Goal: Task Accomplishment & Management: Use online tool/utility

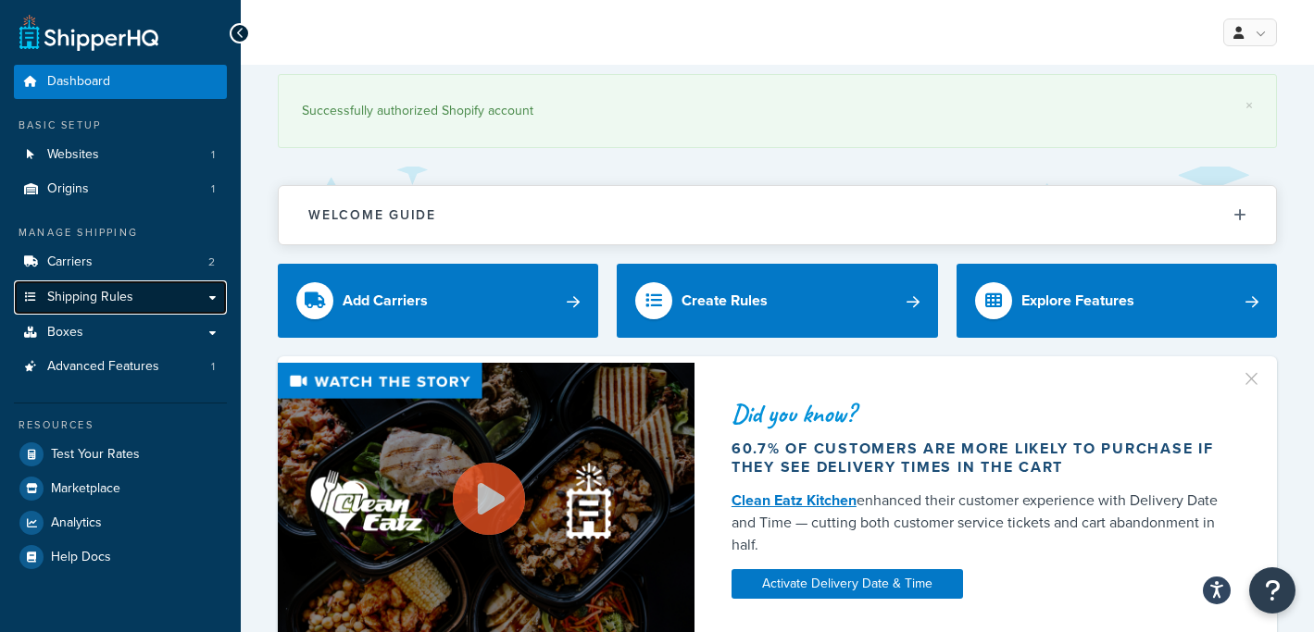
click at [109, 305] on span "Shipping Rules" at bounding box center [90, 298] width 86 height 16
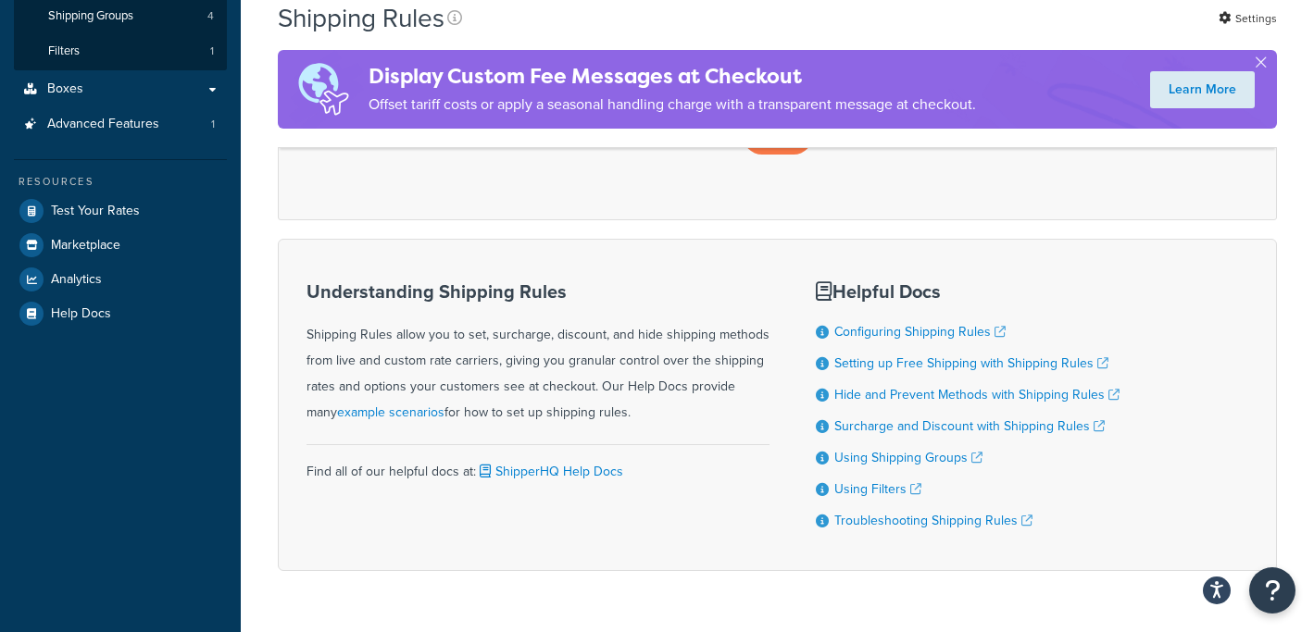
scroll to position [435, 0]
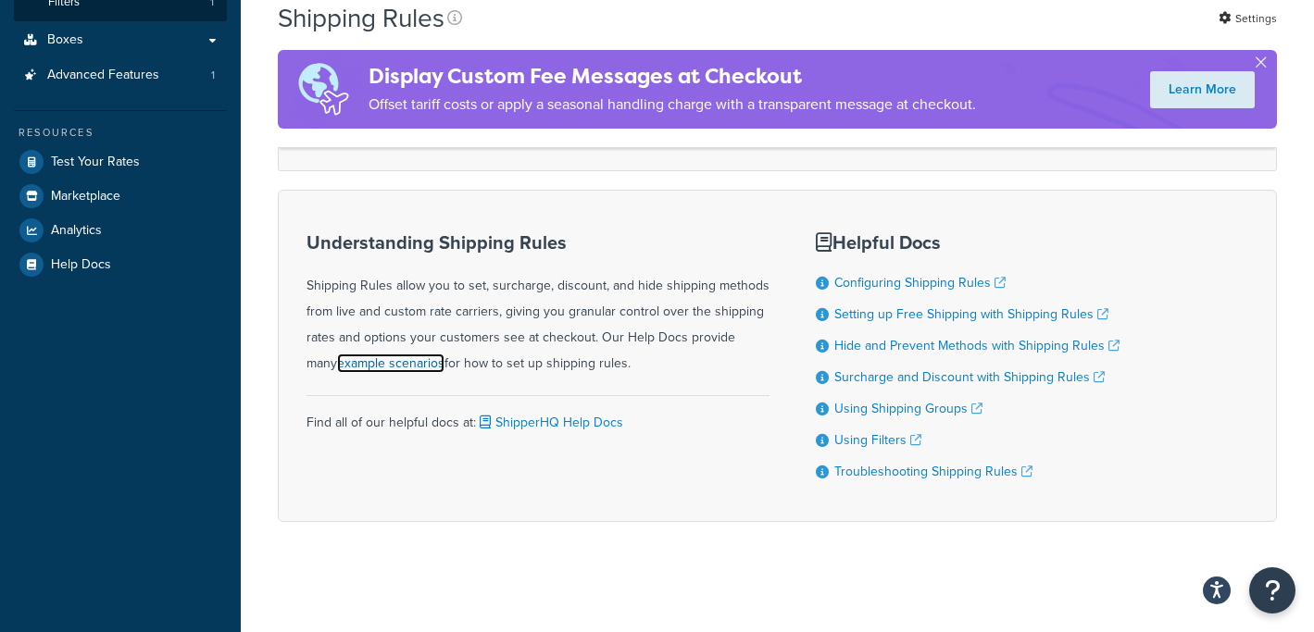
click at [379, 365] on link "example scenarios" at bounding box center [390, 363] width 107 height 19
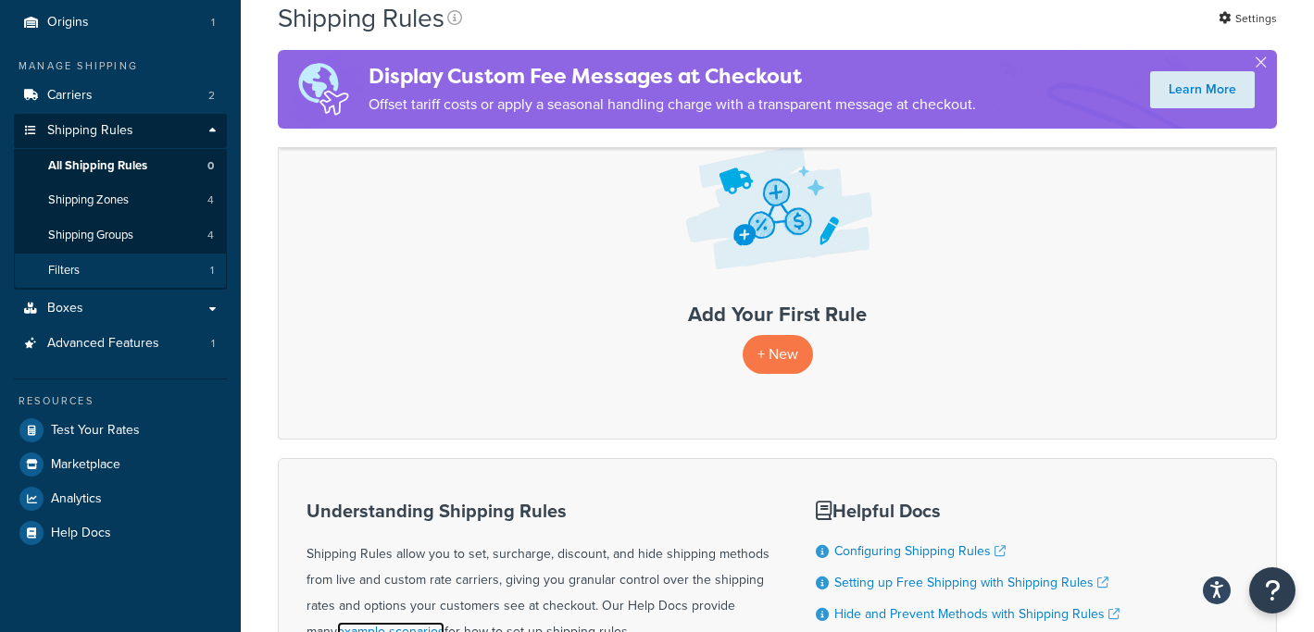
scroll to position [165, 0]
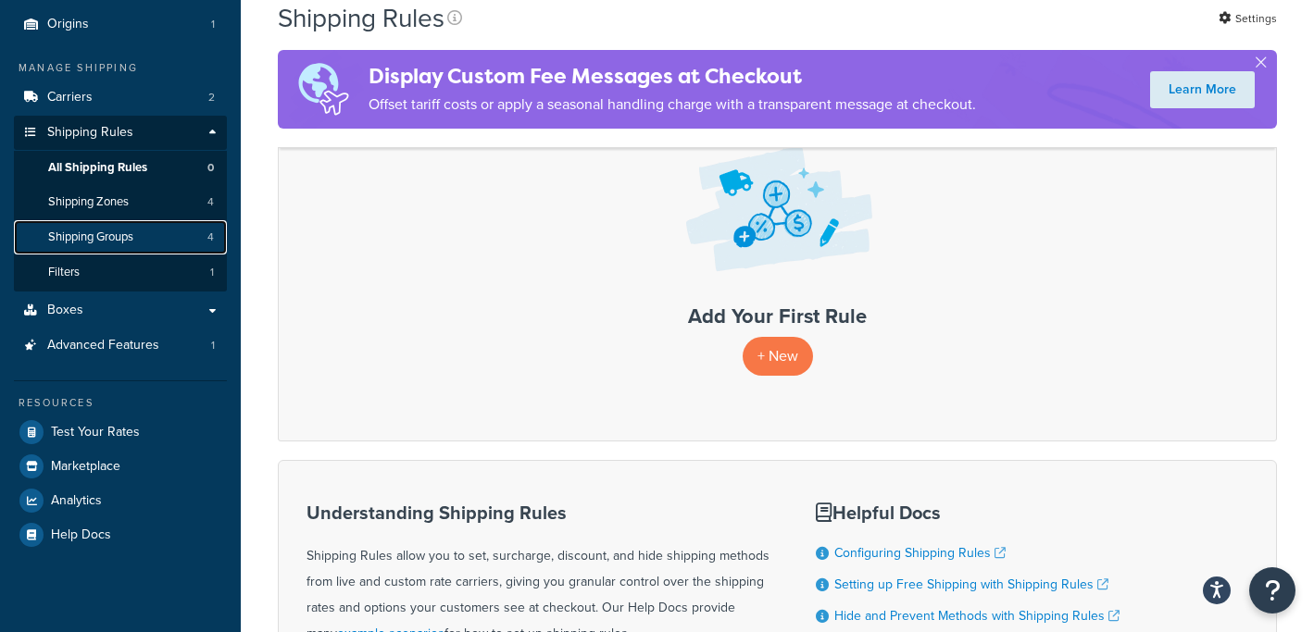
click at [125, 237] on span "Shipping Groups" at bounding box center [90, 238] width 85 height 16
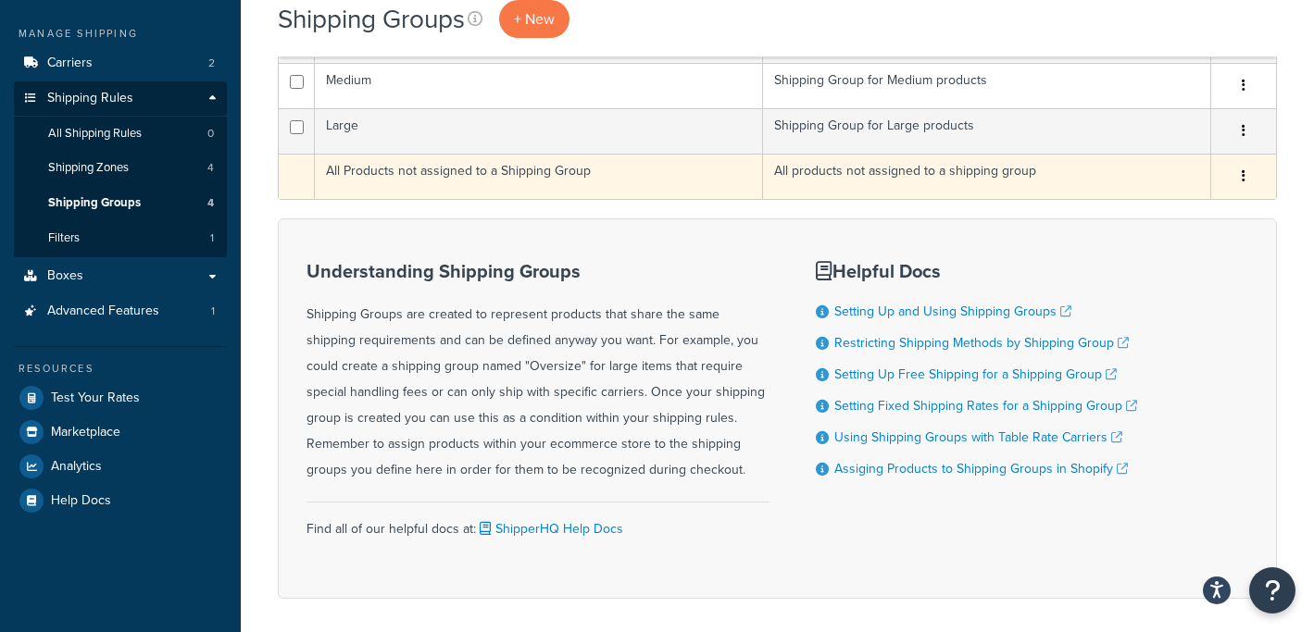
scroll to position [204, 0]
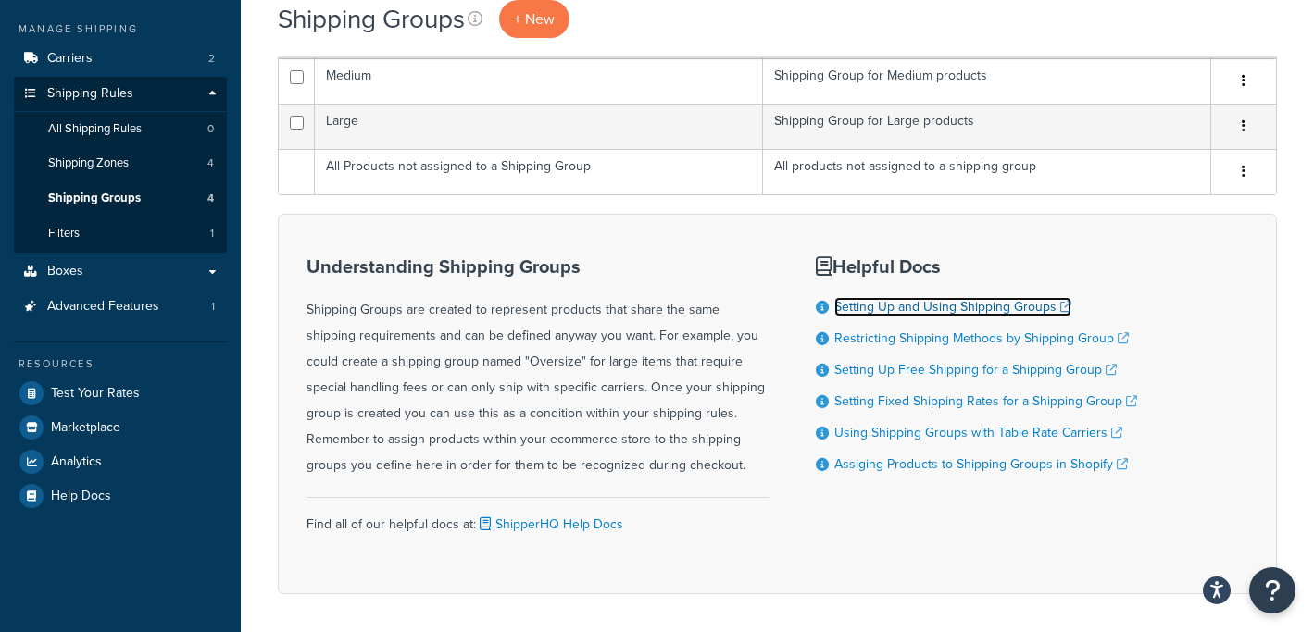
click at [899, 313] on link "Setting Up and Using Shipping Groups" at bounding box center [952, 306] width 237 height 19
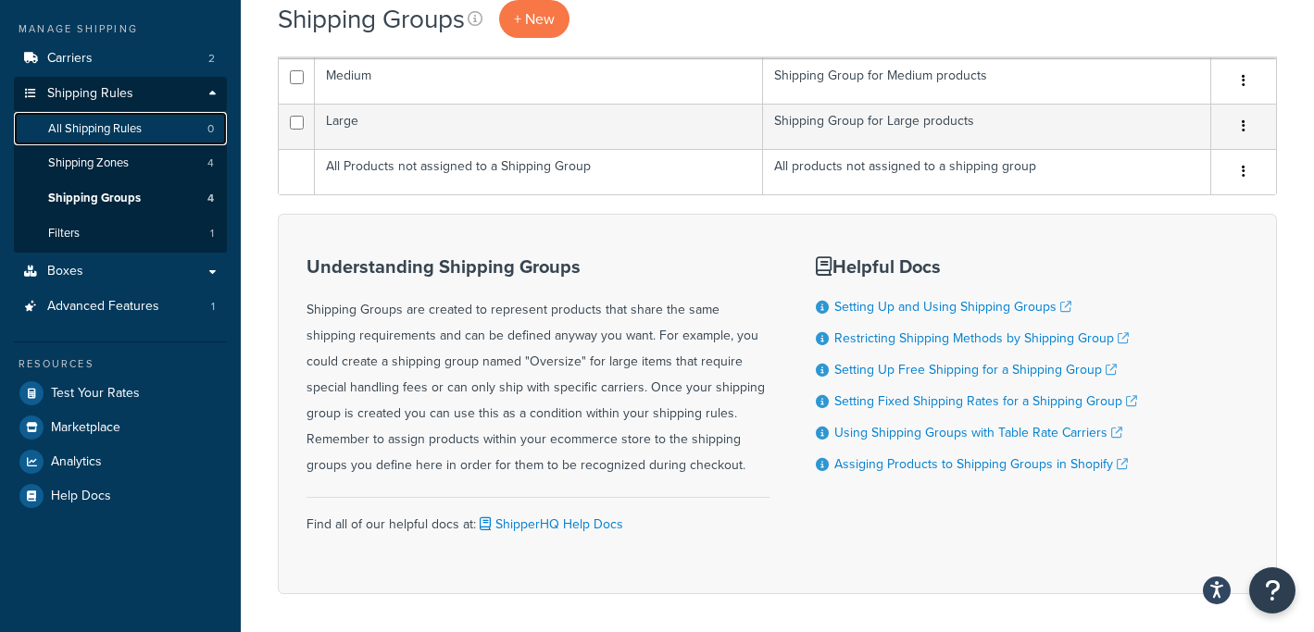
click at [110, 136] on span "All Shipping Rules" at bounding box center [95, 129] width 94 height 16
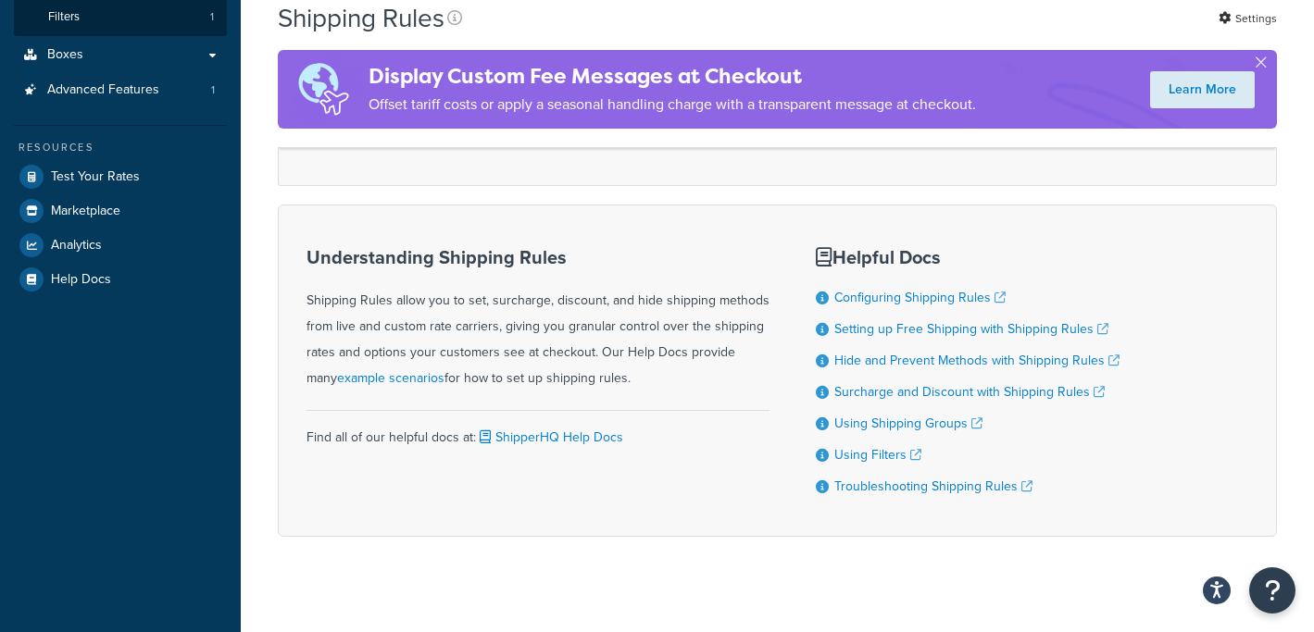
scroll to position [435, 0]
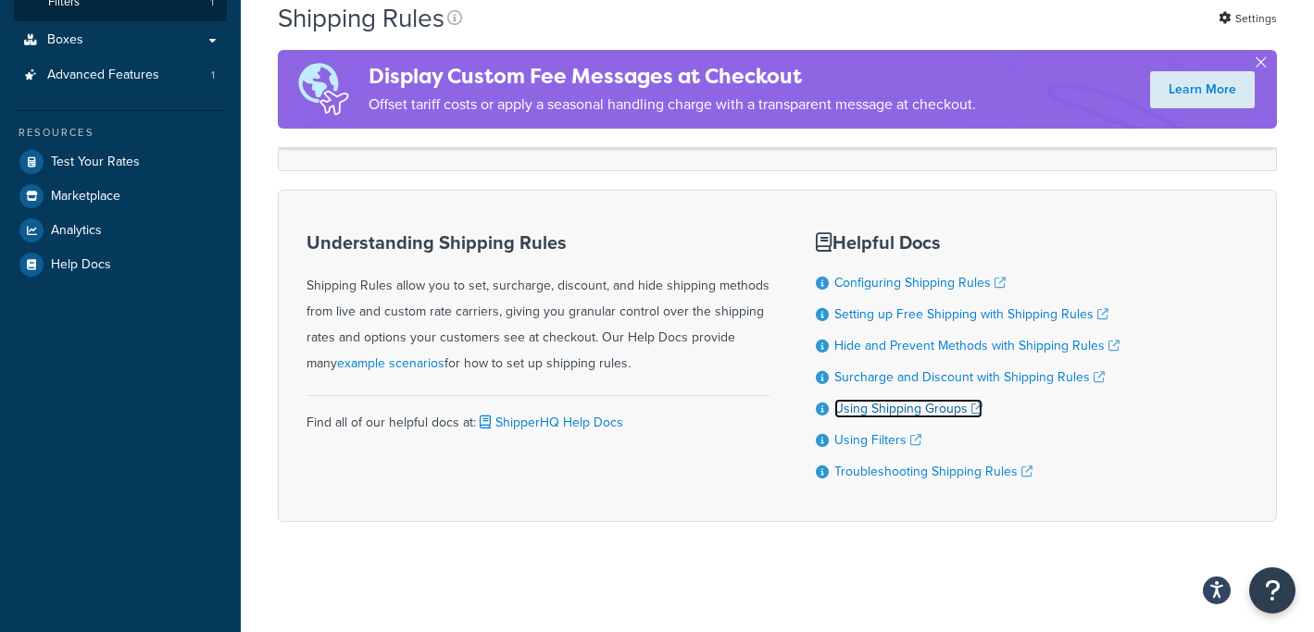
click at [891, 408] on link "Using Shipping Groups" at bounding box center [908, 408] width 148 height 19
click at [888, 435] on link "Using Filters" at bounding box center [877, 440] width 87 height 19
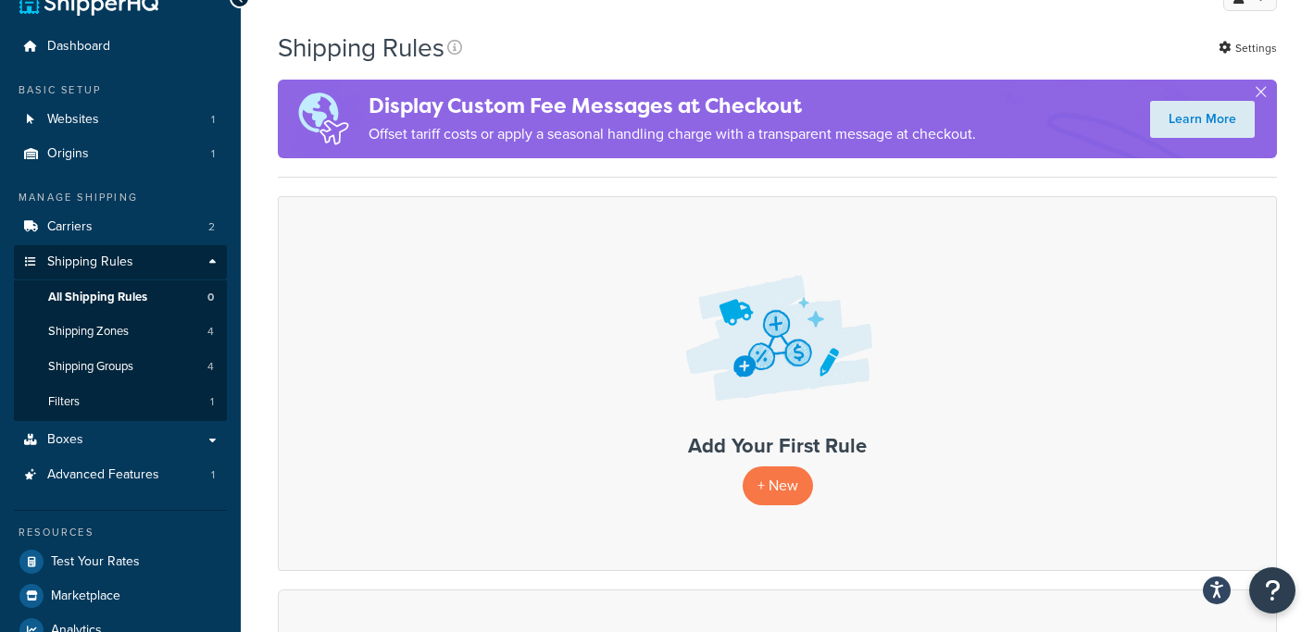
scroll to position [0, 0]
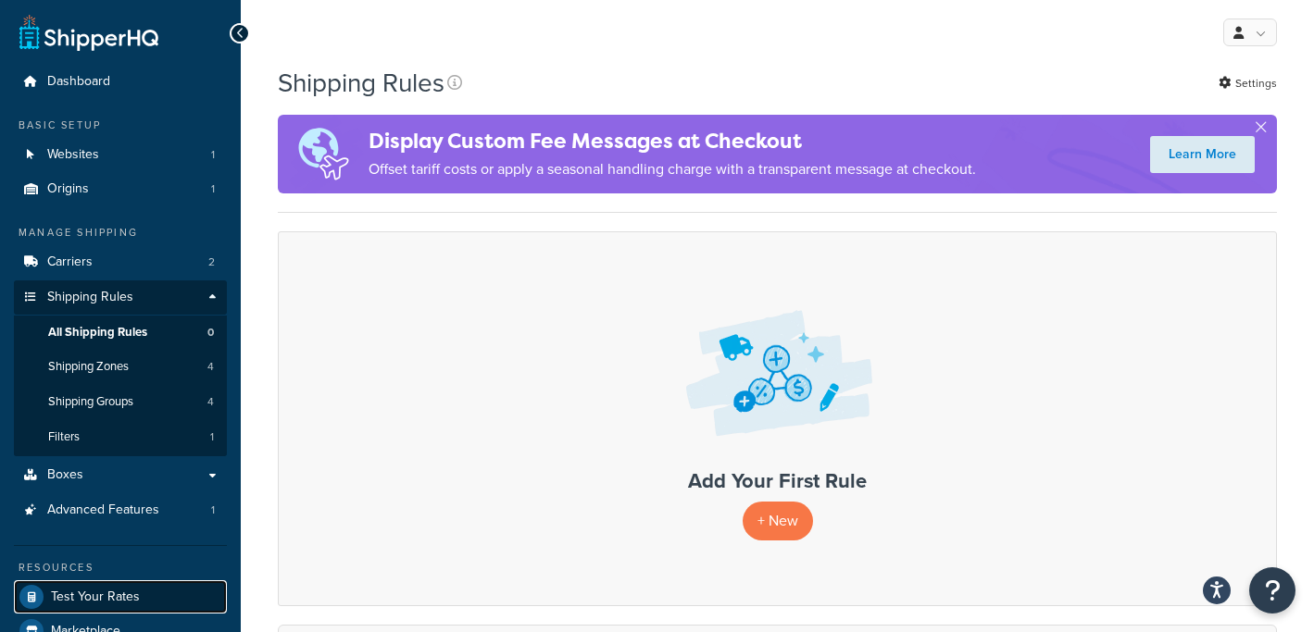
click at [82, 594] on span "Test Your Rates" at bounding box center [95, 598] width 89 height 16
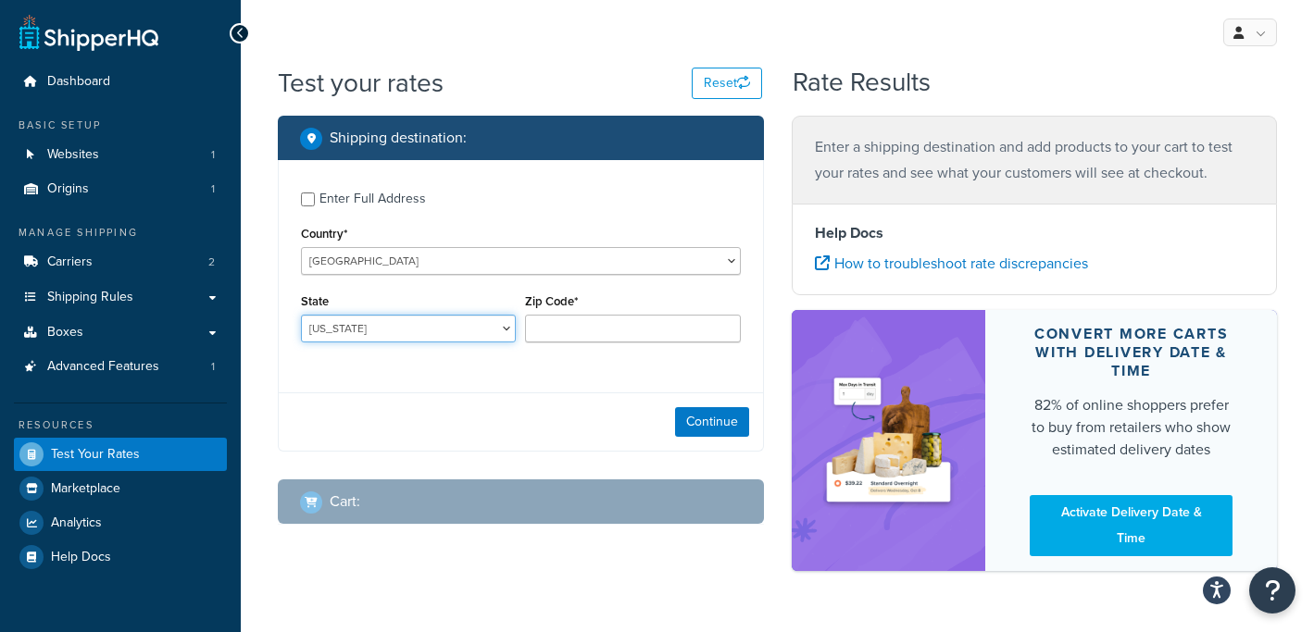
click at [450, 319] on select "[US_STATE] [US_STATE] [US_STATE] [US_STATE] [US_STATE] Armed Forces Americas Ar…" at bounding box center [408, 329] width 215 height 28
select select "IN"
click at [567, 322] on input "Zip Code*" at bounding box center [632, 329] width 215 height 28
type input "46750"
click at [731, 414] on button "Continue" at bounding box center [712, 422] width 74 height 30
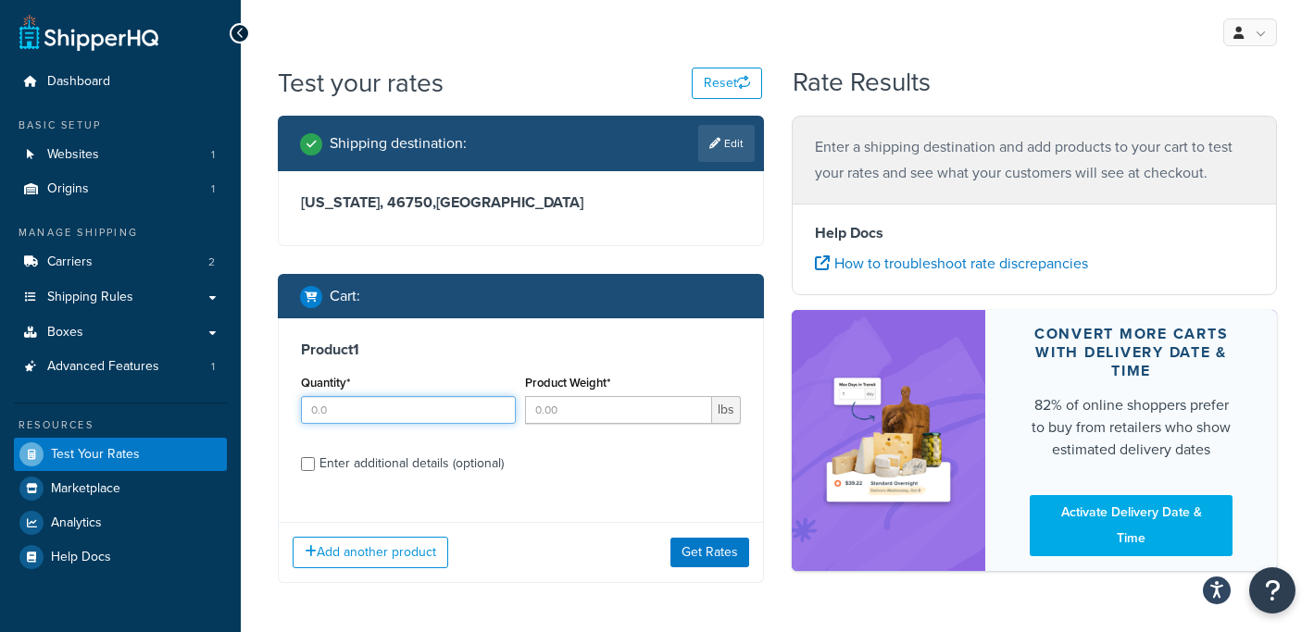
click at [449, 416] on input "Quantity*" at bounding box center [408, 410] width 215 height 28
type input "1"
type input "3"
click at [431, 496] on div "Product 1 Quantity* 1 Product Weight* 3 lbs Enter additional details (optional)" at bounding box center [521, 414] width 484 height 190
click at [402, 560] on button "Add another product" at bounding box center [371, 552] width 156 height 31
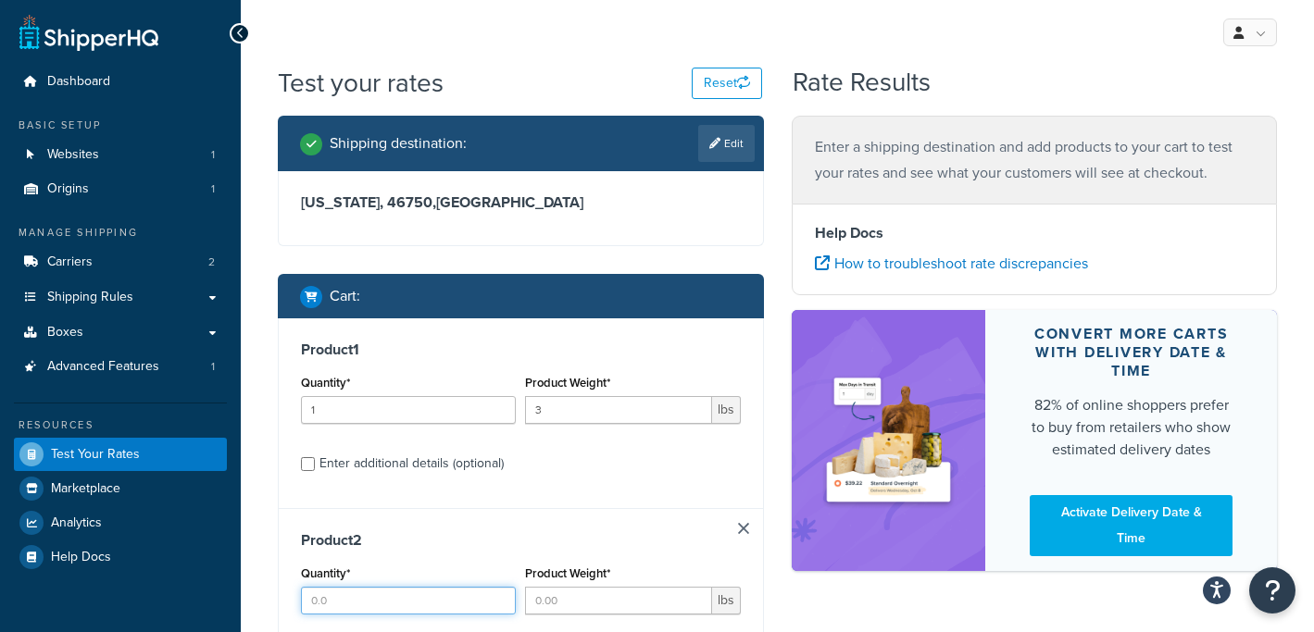
click at [387, 593] on input "Quantity*" at bounding box center [408, 601] width 215 height 28
type input "1"
type input "4"
click at [500, 543] on h3 "Product 2" at bounding box center [521, 541] width 440 height 19
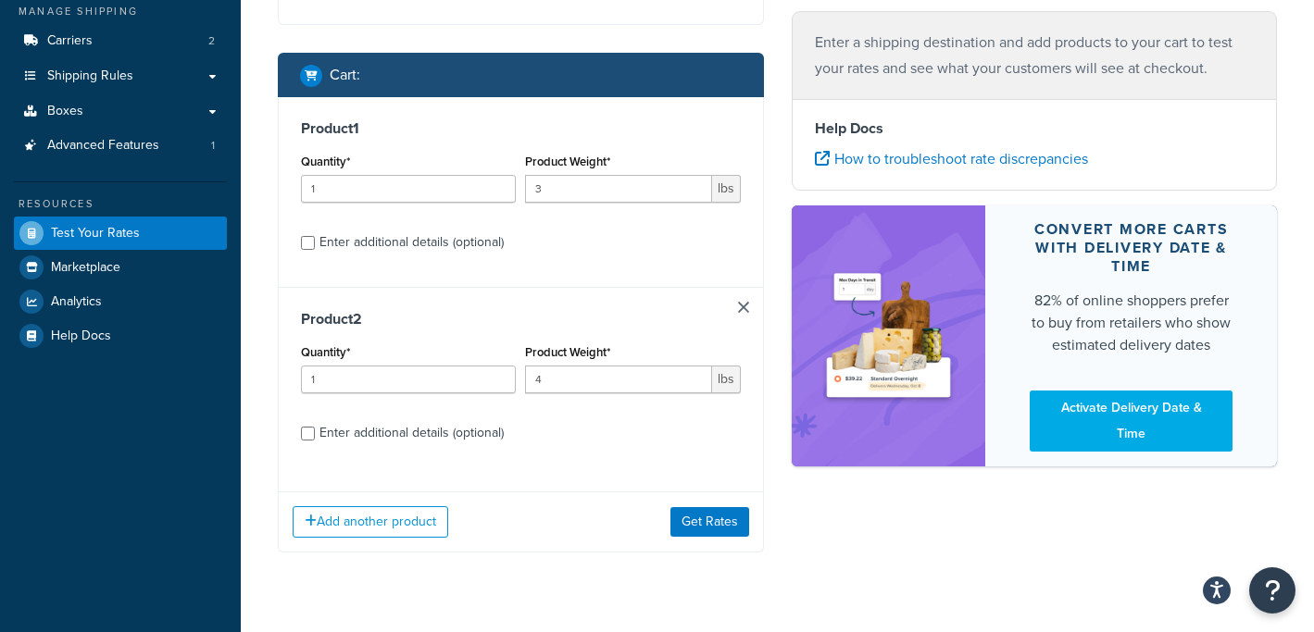
scroll to position [262, 0]
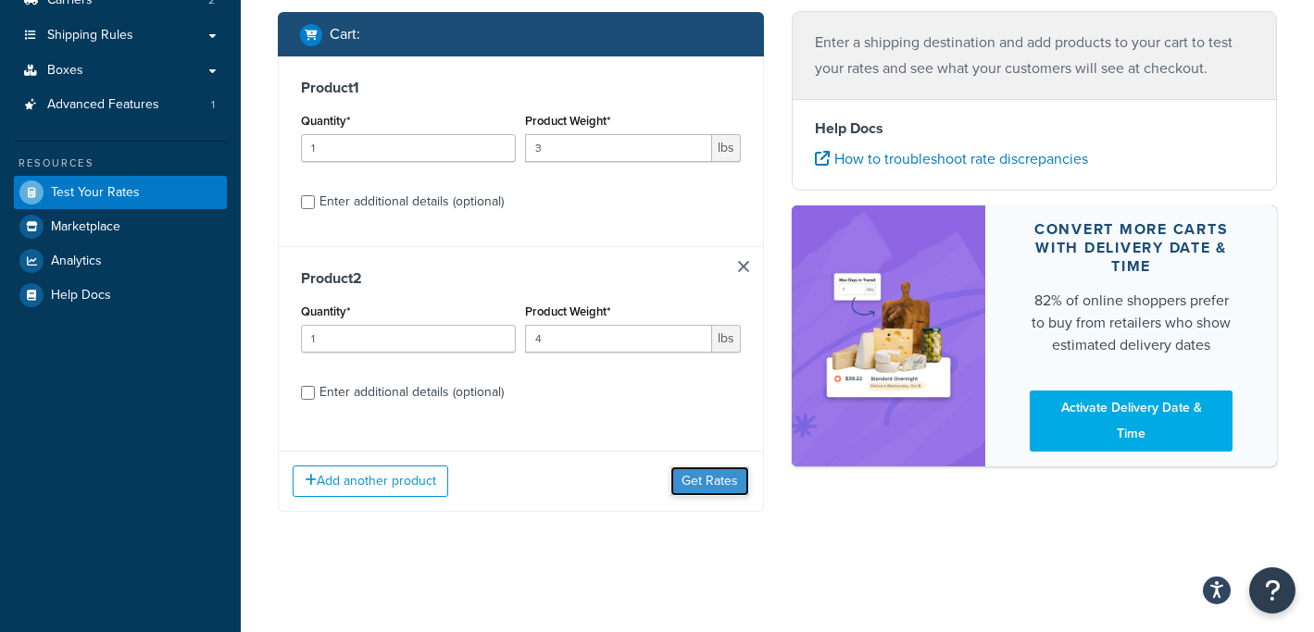
click at [694, 489] on button "Get Rates" at bounding box center [709, 482] width 79 height 30
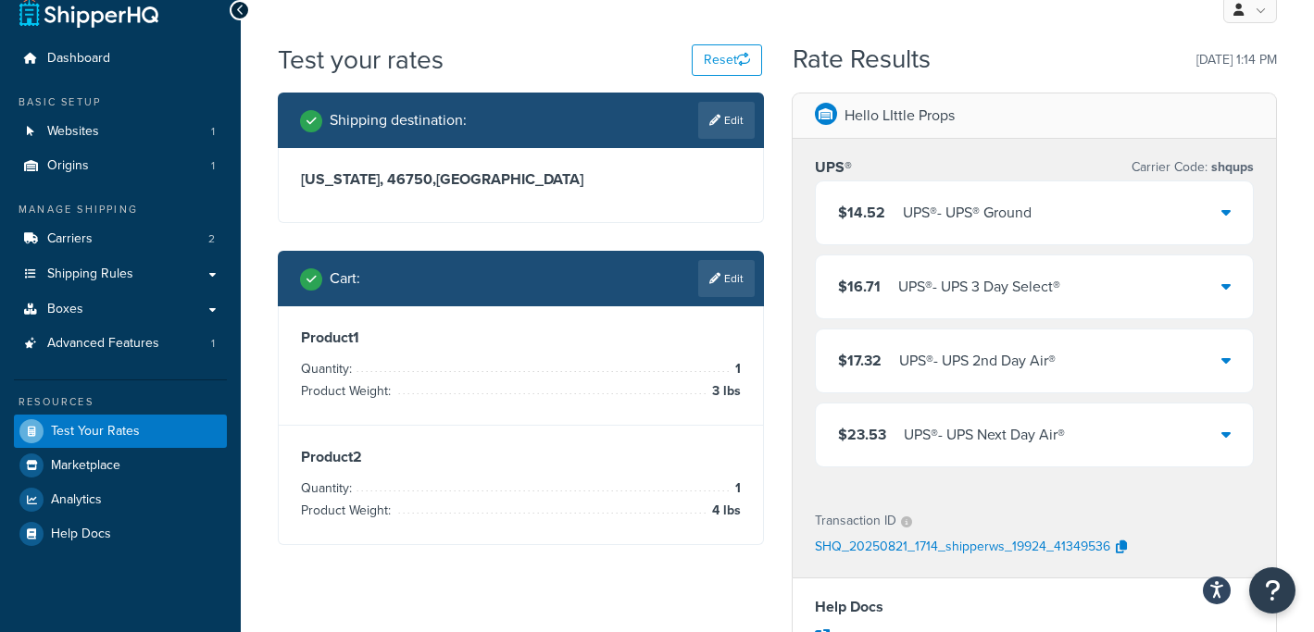
scroll to position [20, 0]
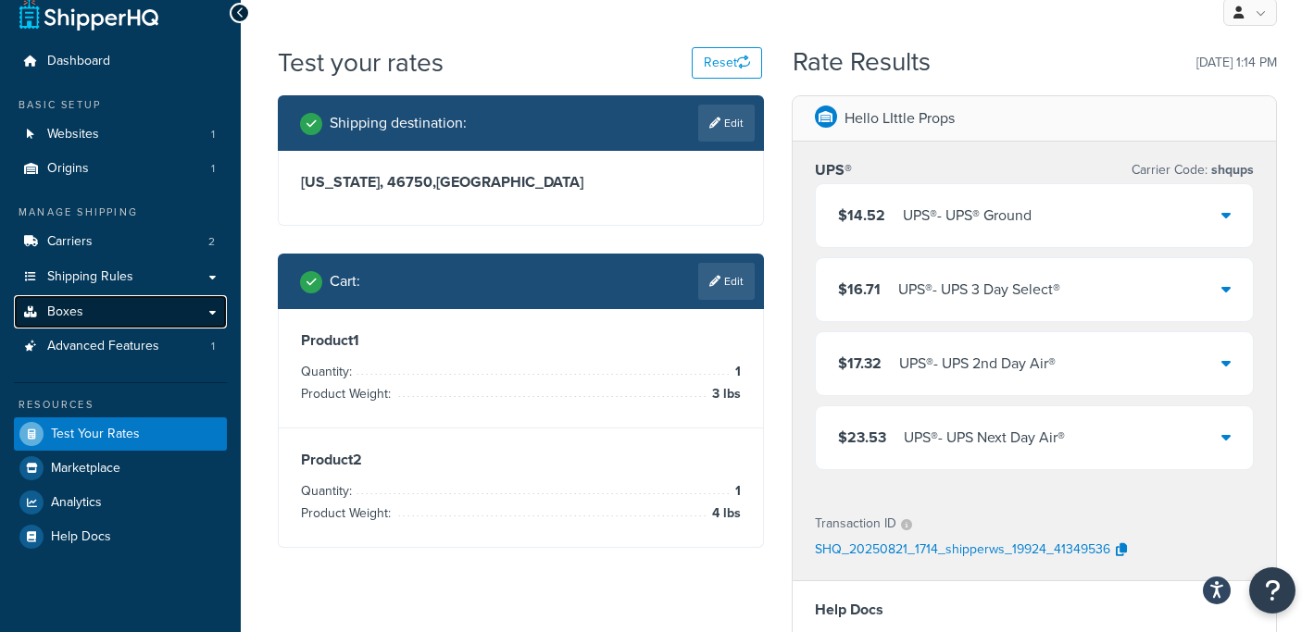
click at [106, 315] on link "Boxes" at bounding box center [120, 312] width 213 height 34
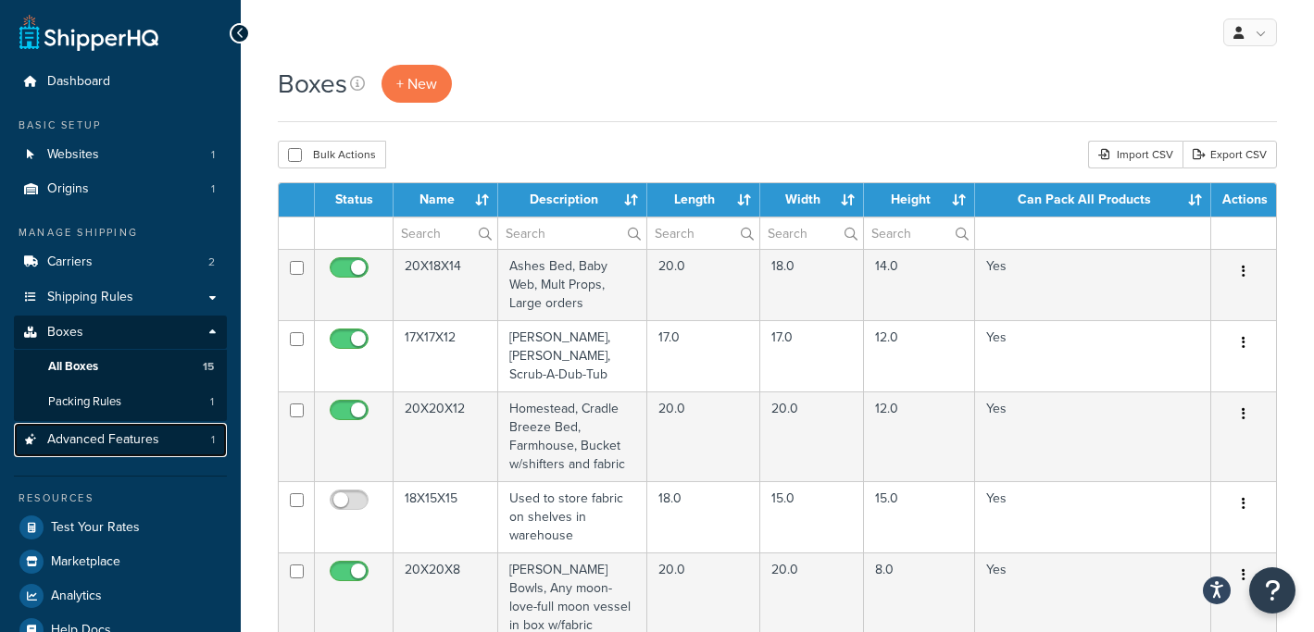
click at [129, 439] on span "Advanced Features" at bounding box center [103, 440] width 112 height 16
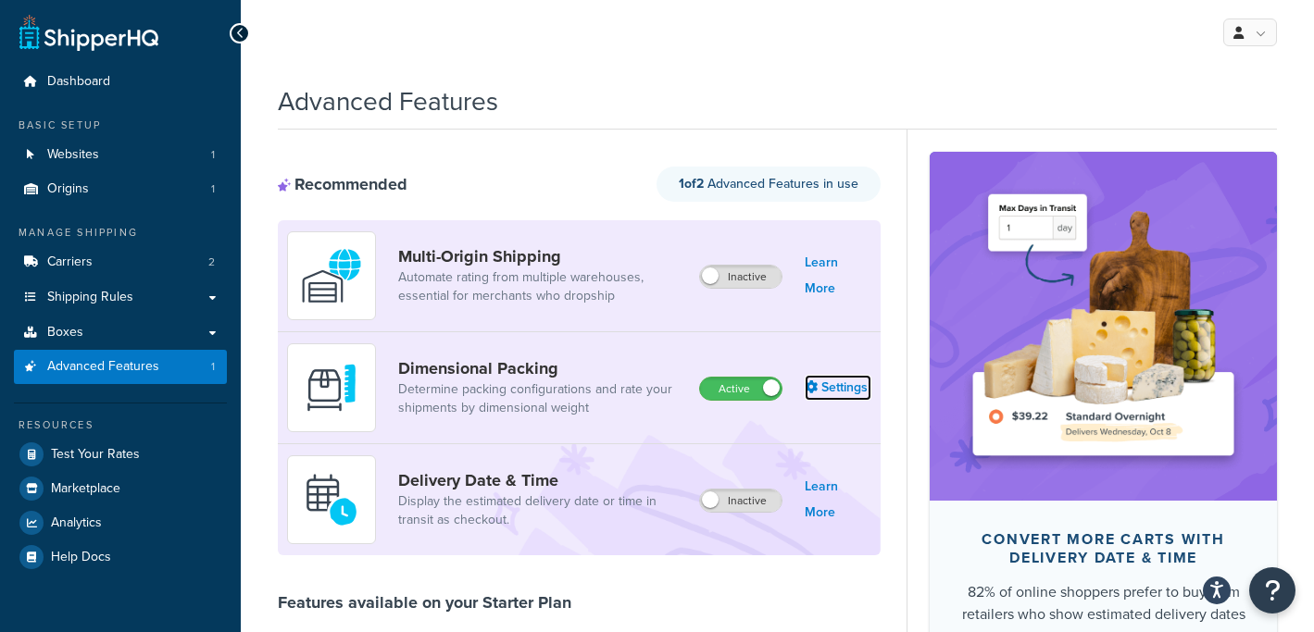
click at [848, 390] on link "Settings" at bounding box center [838, 388] width 67 height 26
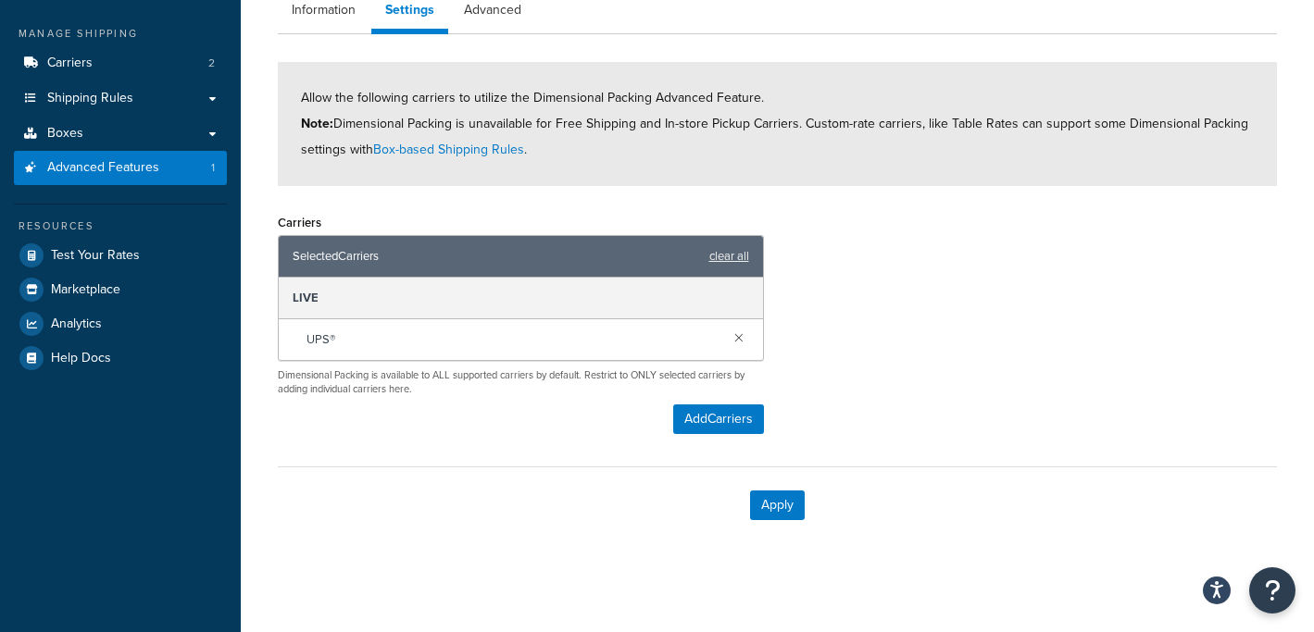
scroll to position [203, 0]
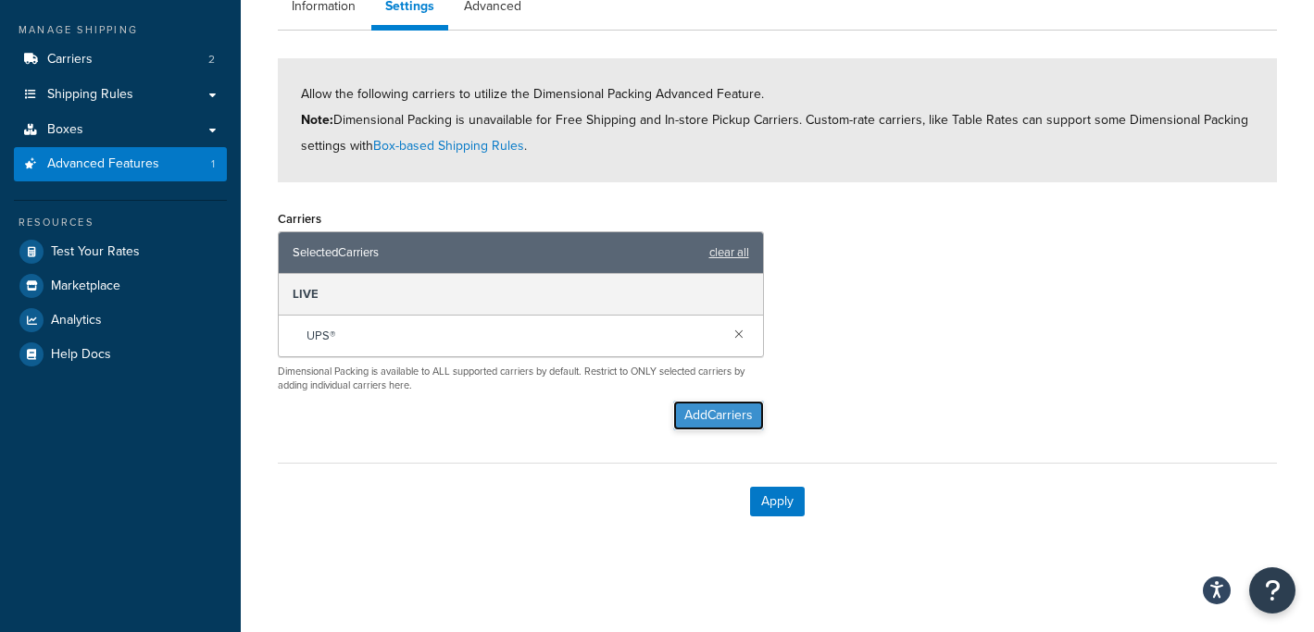
click at [713, 418] on button "Add Carriers" at bounding box center [718, 416] width 91 height 30
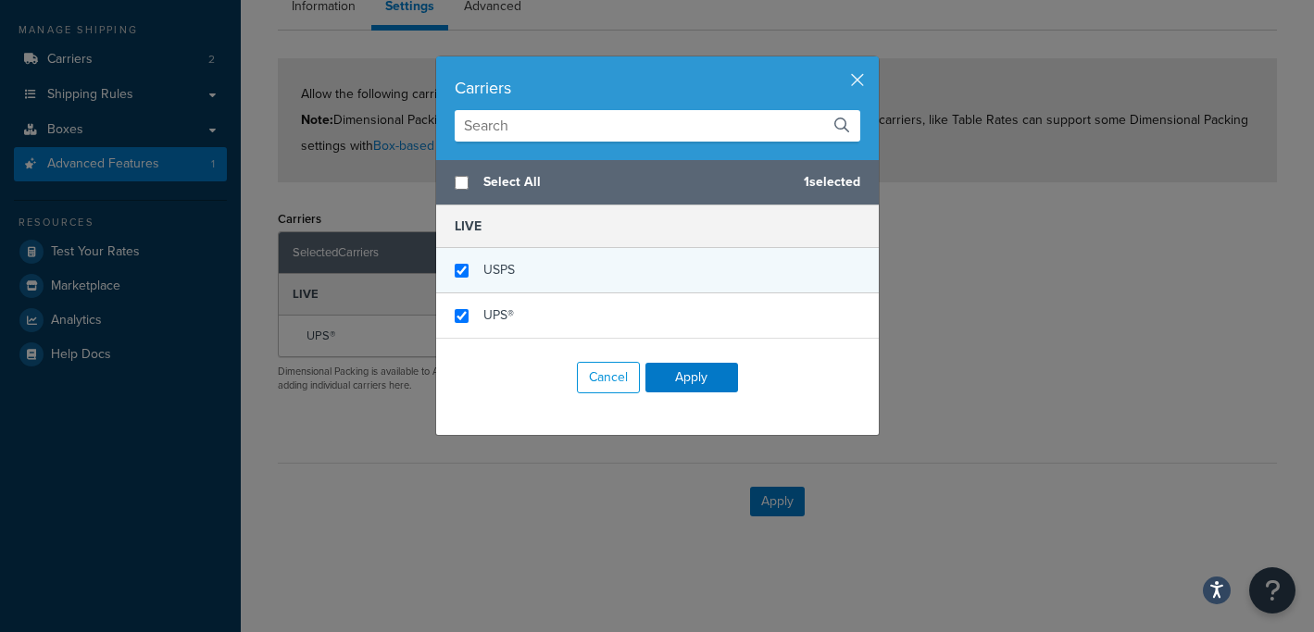
checkbox input "false"
checkbox input "true"
click at [611, 274] on div "USPS" at bounding box center [657, 270] width 443 height 45
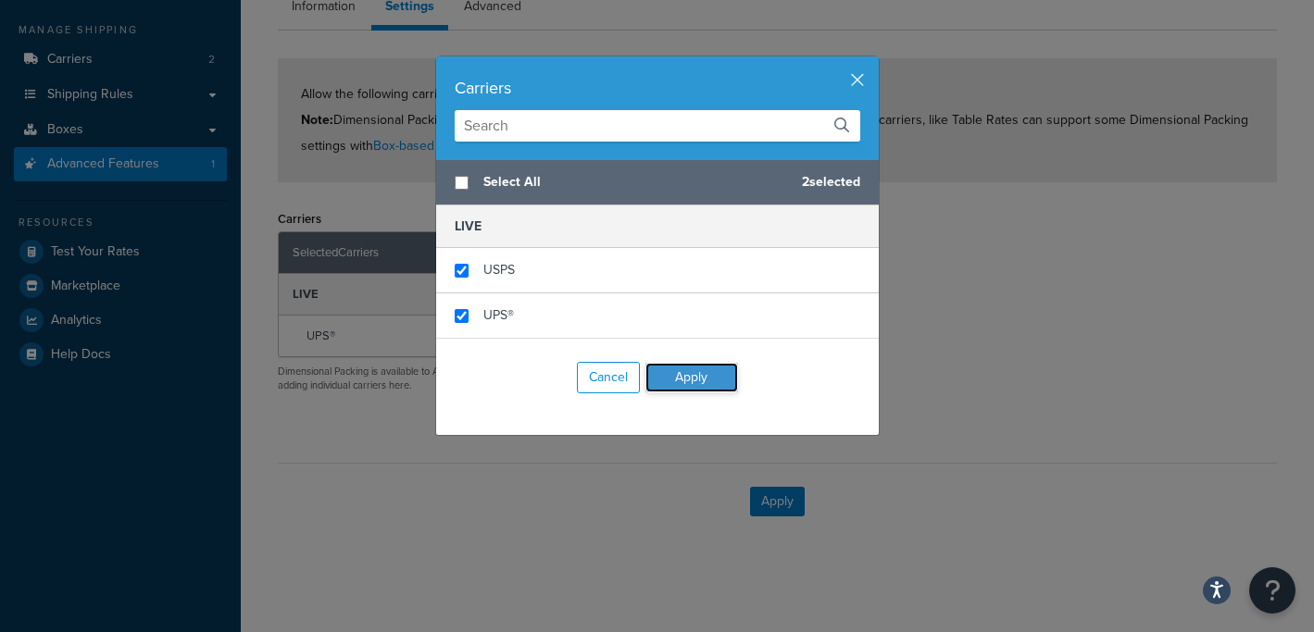
click at [674, 373] on button "Apply" at bounding box center [691, 378] width 93 height 30
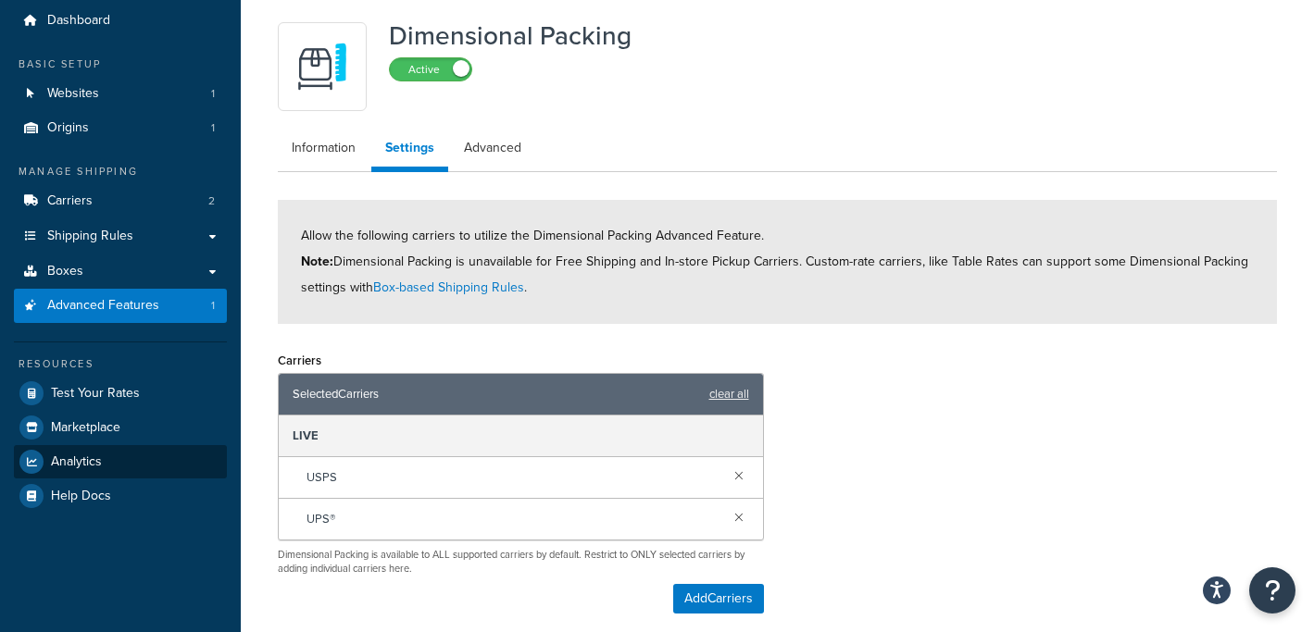
scroll to position [45, 0]
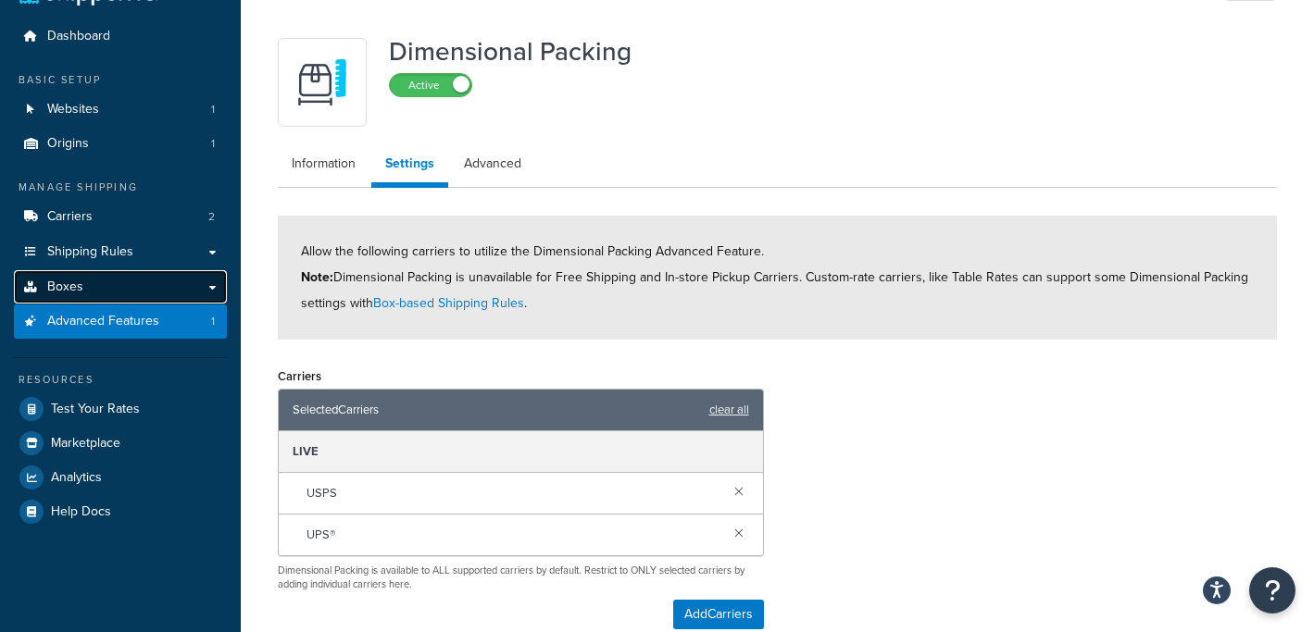
click at [98, 283] on link "Boxes" at bounding box center [120, 287] width 213 height 34
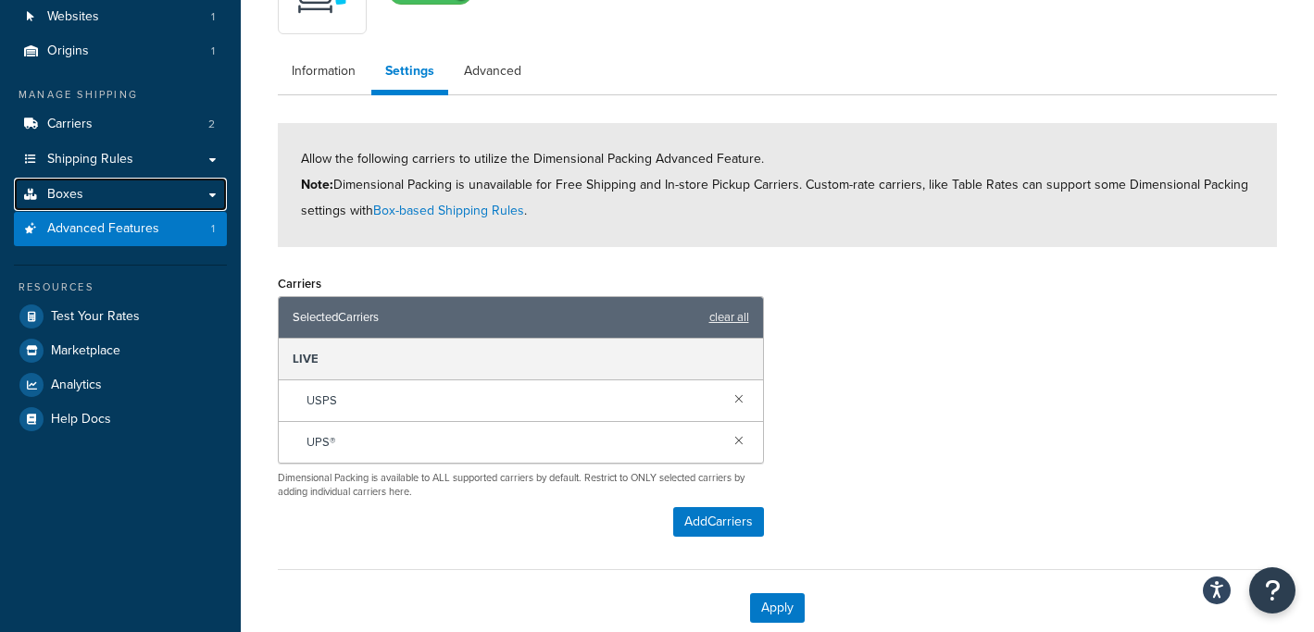
scroll to position [244, 0]
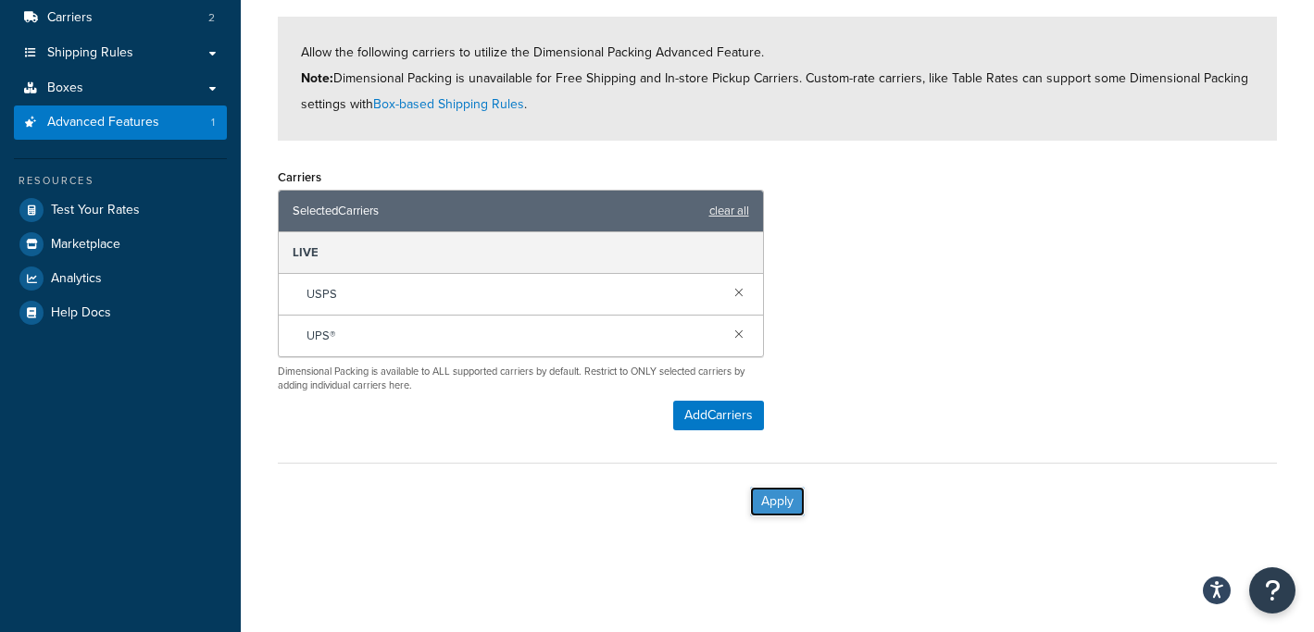
click at [791, 504] on button "Apply" at bounding box center [777, 502] width 55 height 30
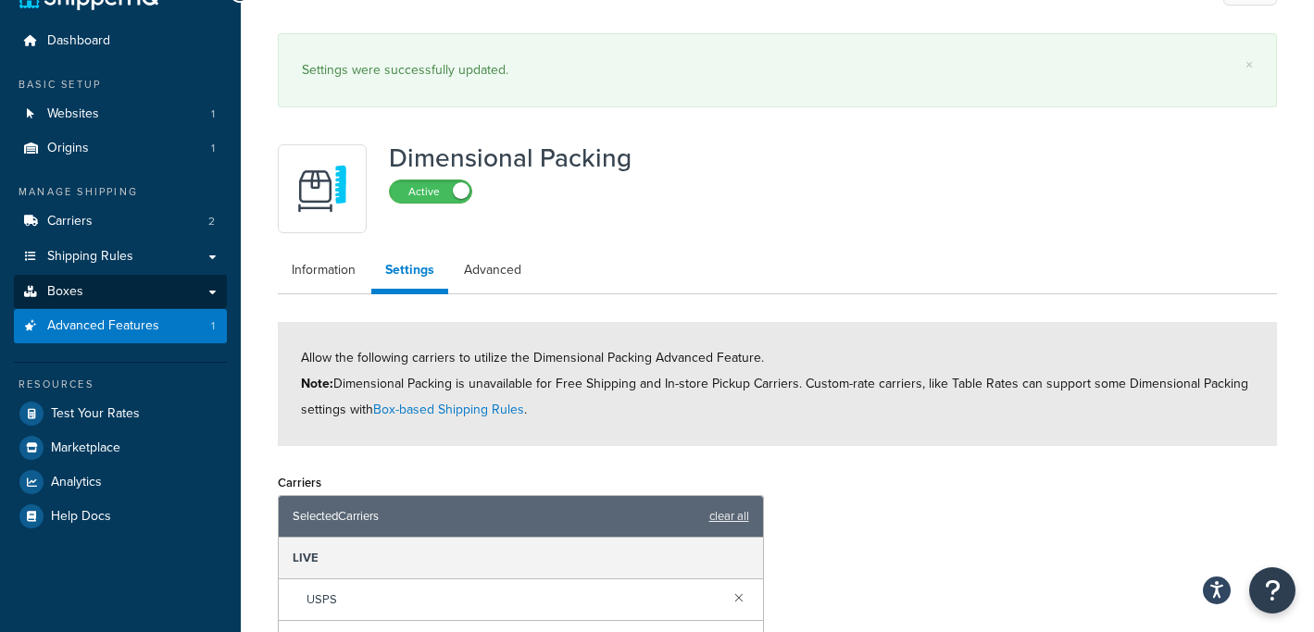
scroll to position [45, 0]
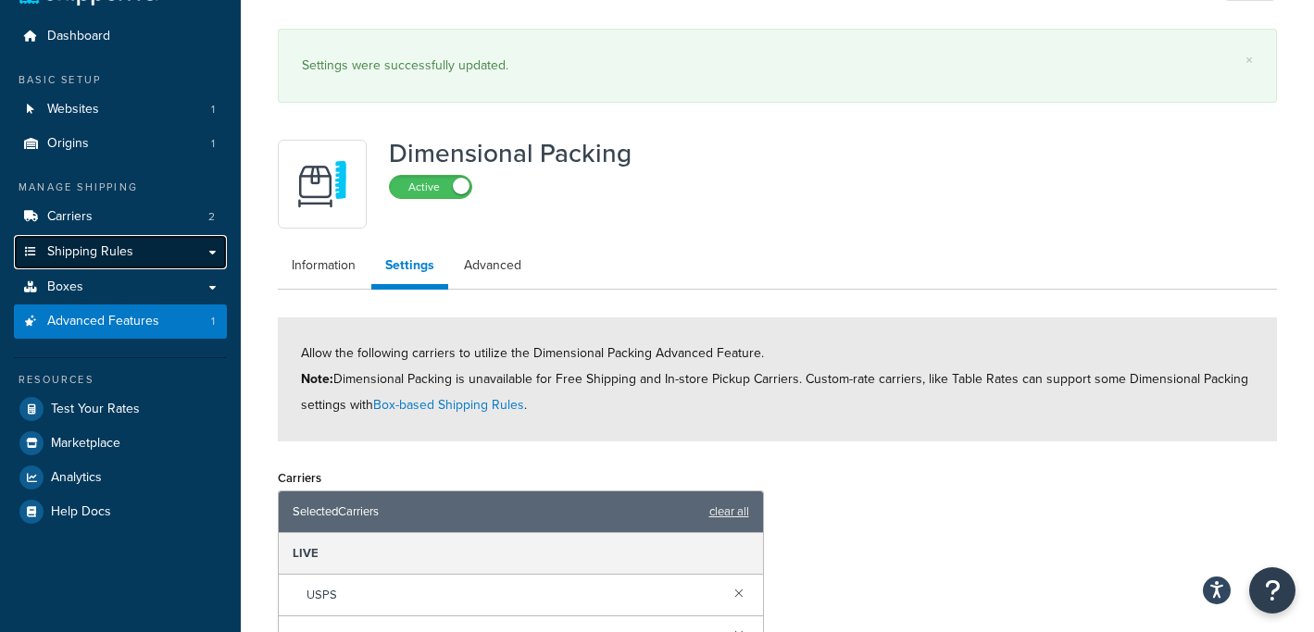
click at [130, 250] on span "Shipping Rules" at bounding box center [90, 252] width 86 height 16
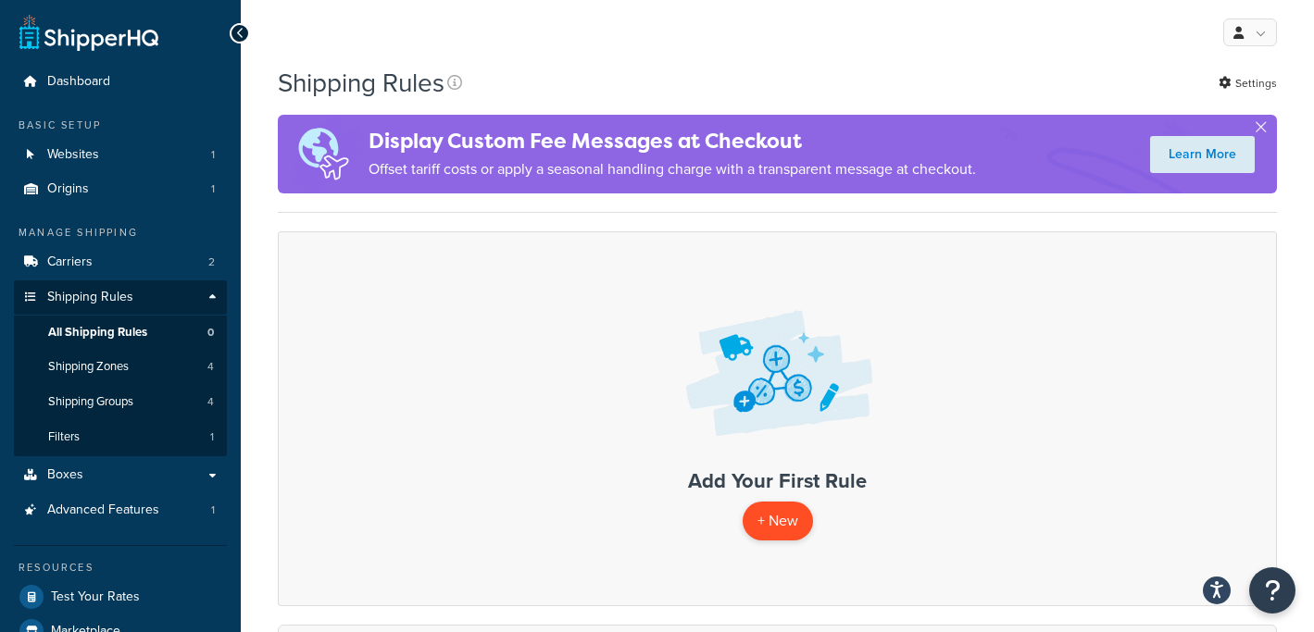
click at [779, 538] on p "+ New" at bounding box center [778, 521] width 70 height 38
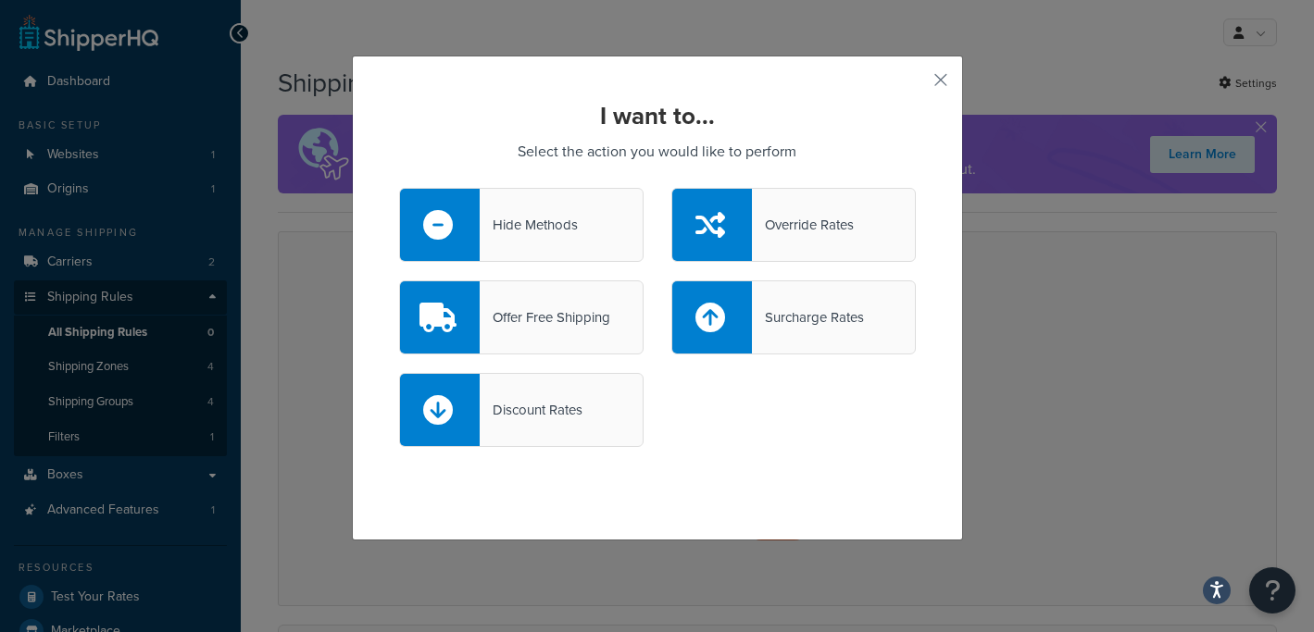
click at [762, 147] on p "Select the action you would like to perform" at bounding box center [657, 152] width 517 height 26
click at [574, 394] on div "Discount Rates" at bounding box center [521, 410] width 244 height 74
click at [0, 0] on input "Discount Rates" at bounding box center [0, 0] width 0 height 0
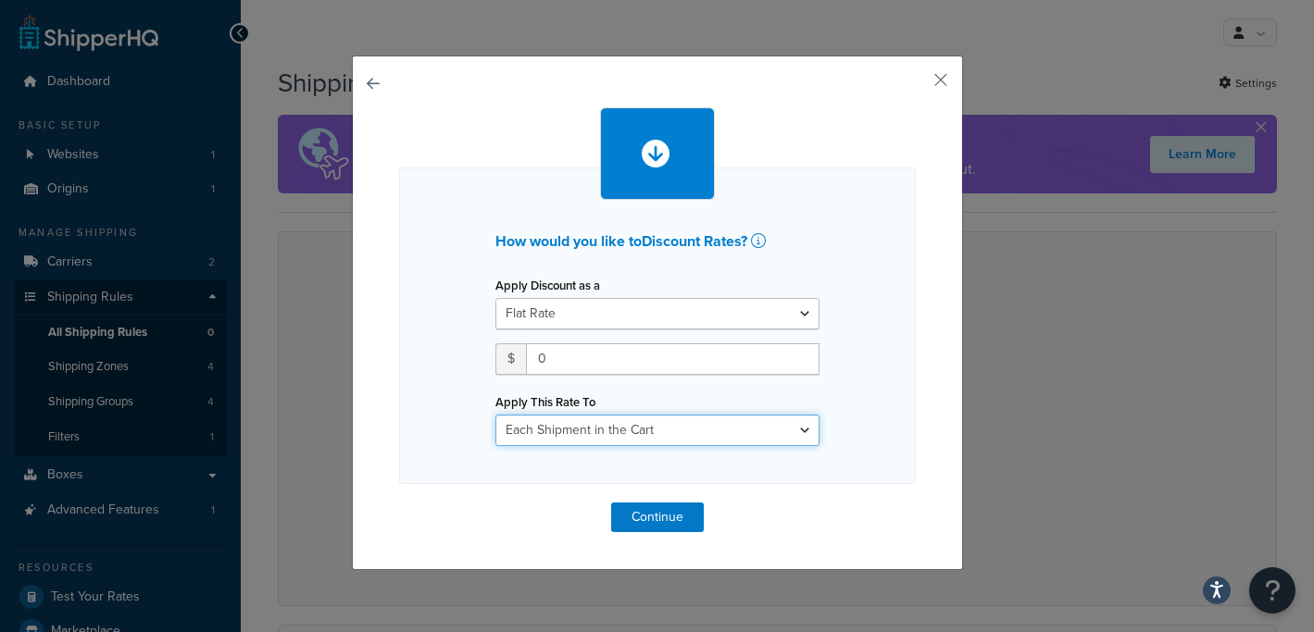
click at [603, 430] on select "Each Shipment in the Cart Each Shipping Group in the Cart Each Item within a Sh…" at bounding box center [657, 430] width 324 height 31
click at [916, 84] on button "button" at bounding box center [913, 86] width 5 height 5
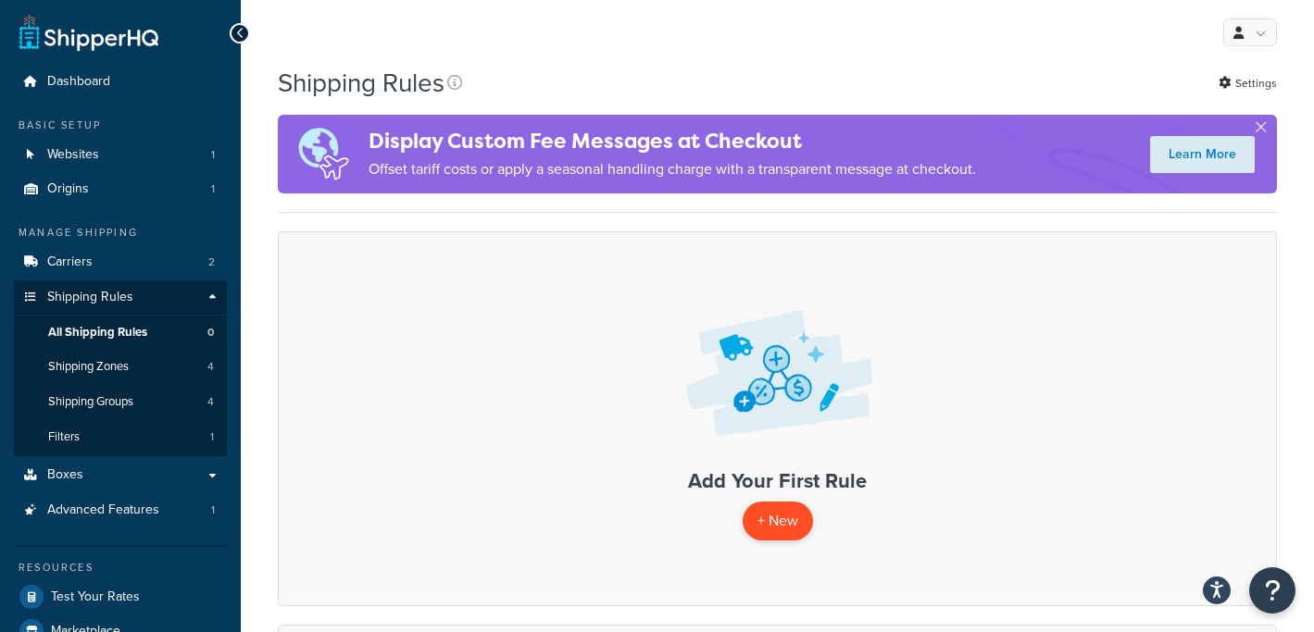
click at [772, 524] on p "+ New" at bounding box center [778, 521] width 70 height 38
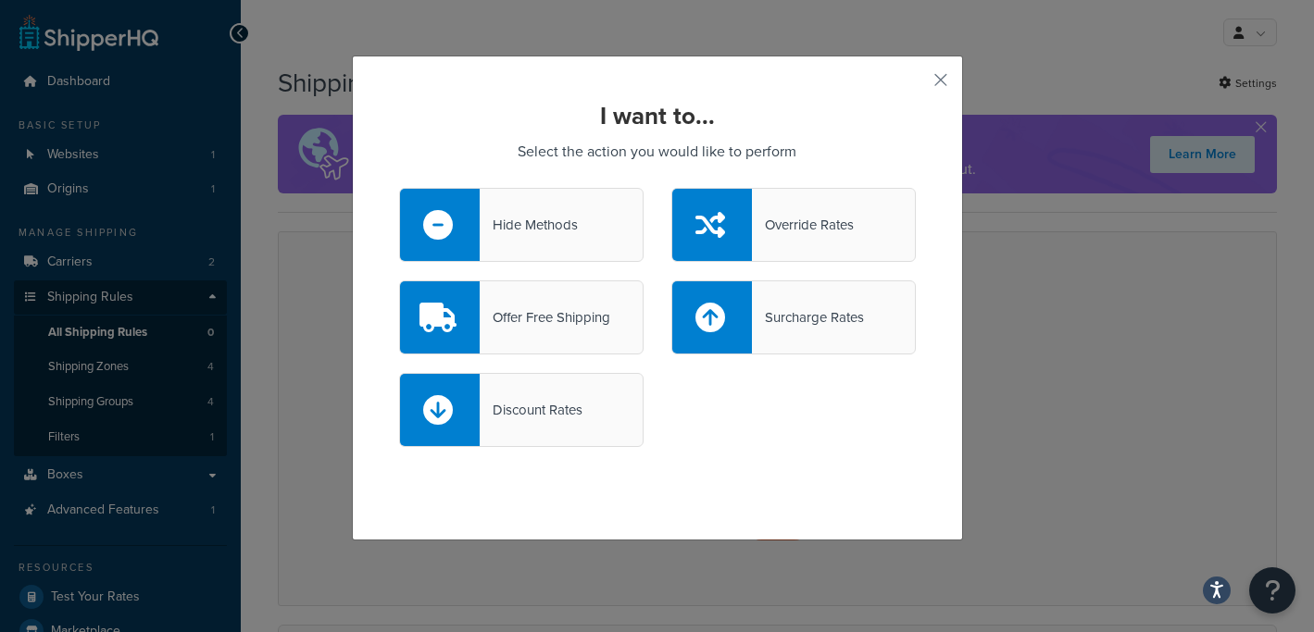
click at [536, 234] on div "Hide Methods" at bounding box center [529, 225] width 98 height 26
click at [0, 0] on input "Hide Methods" at bounding box center [0, 0] width 0 height 0
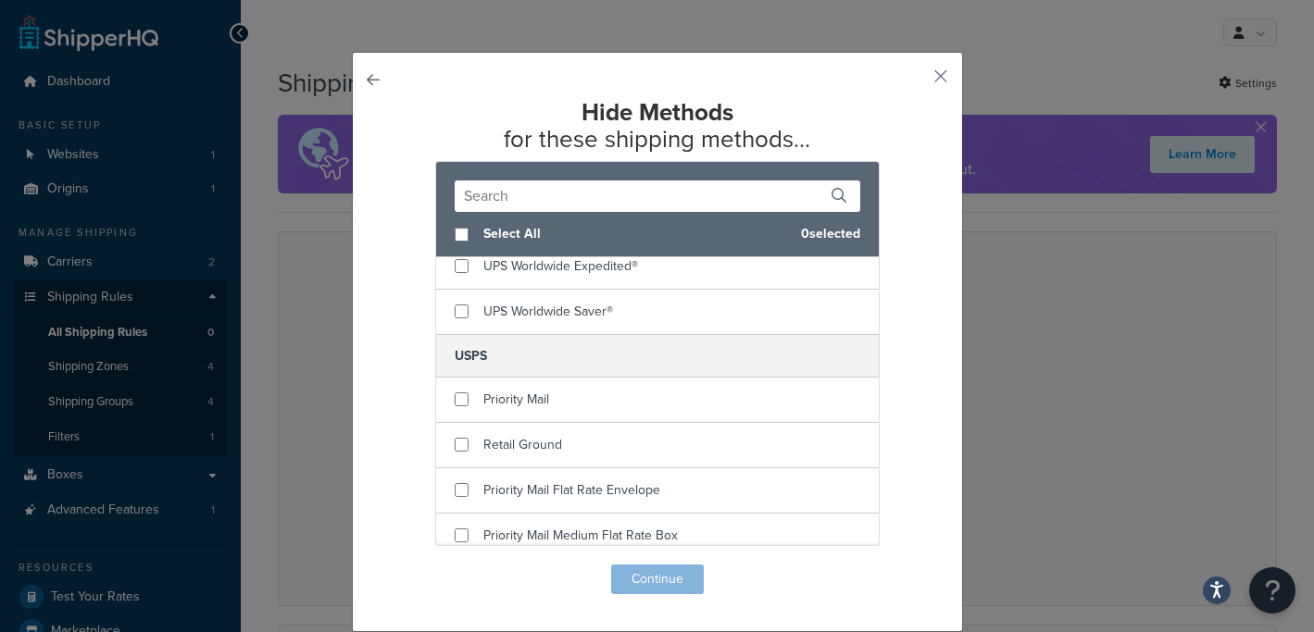
scroll to position [523, 0]
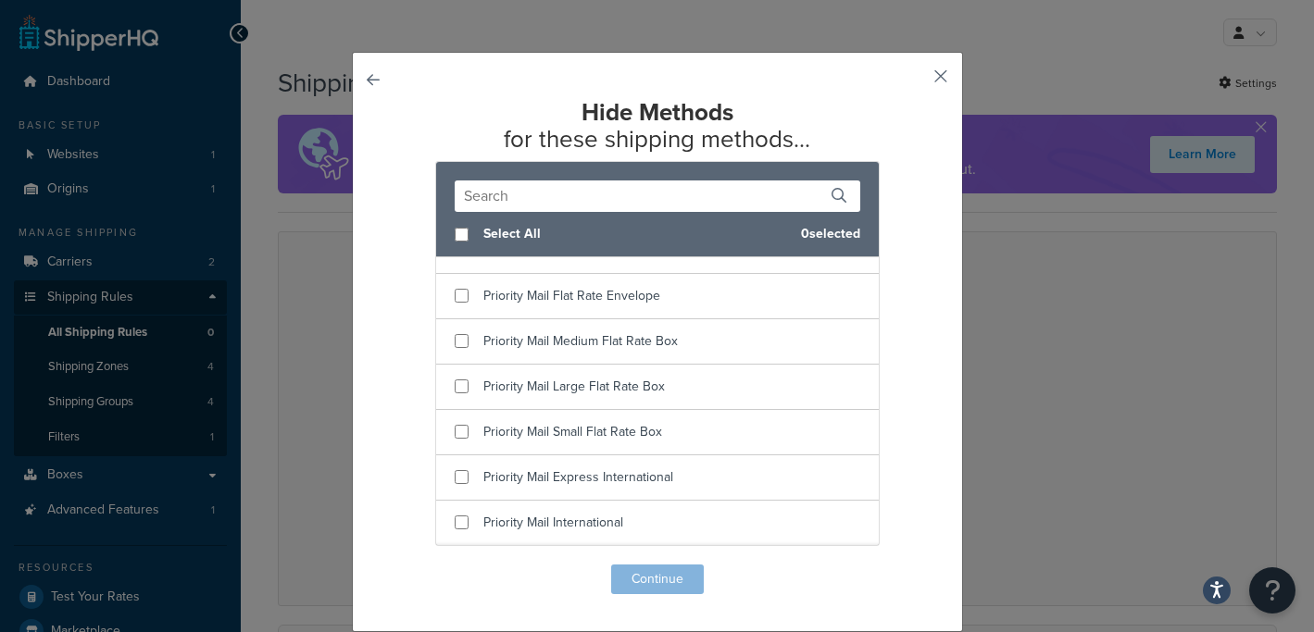
click at [916, 81] on button "button" at bounding box center [913, 83] width 5 height 5
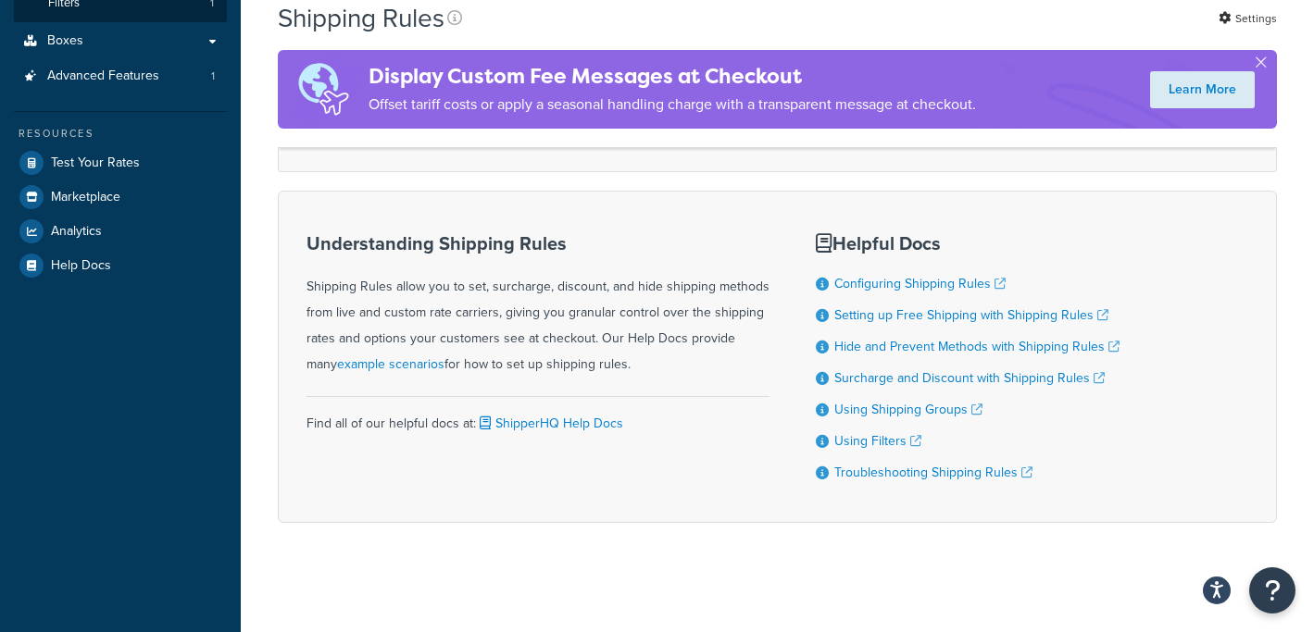
scroll to position [435, 0]
click at [867, 345] on link "Hide and Prevent Methods with Shipping Rules" at bounding box center [976, 345] width 285 height 19
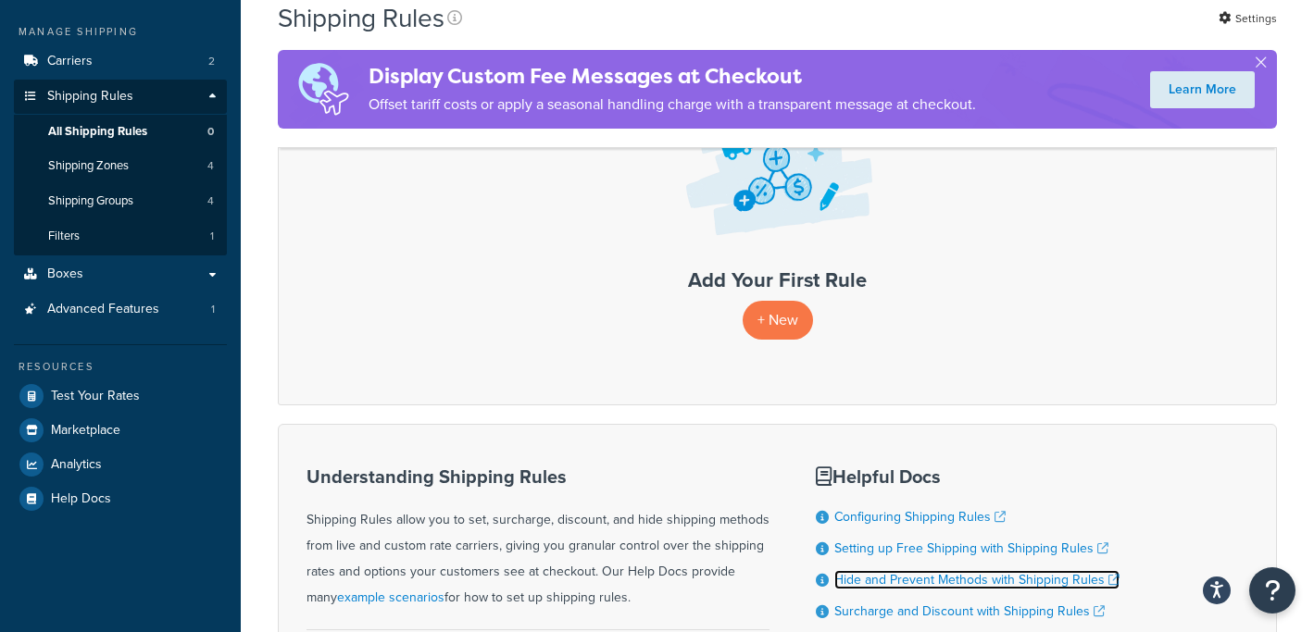
scroll to position [187, 0]
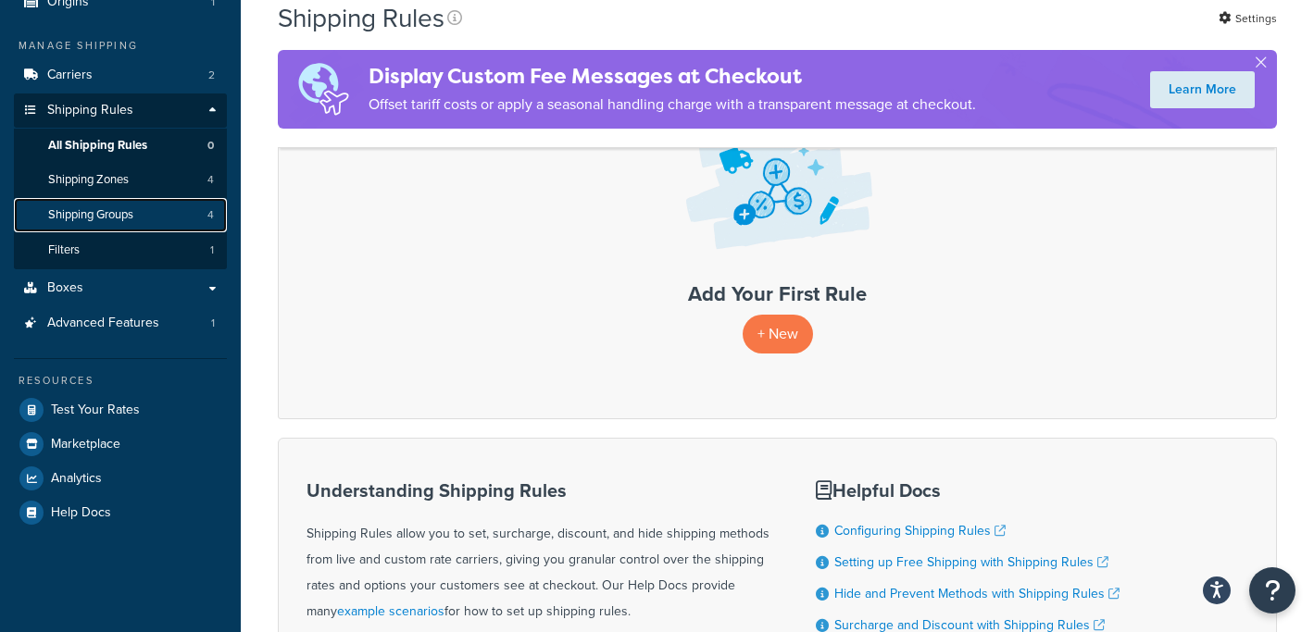
click at [88, 220] on span "Shipping Groups" at bounding box center [90, 215] width 85 height 16
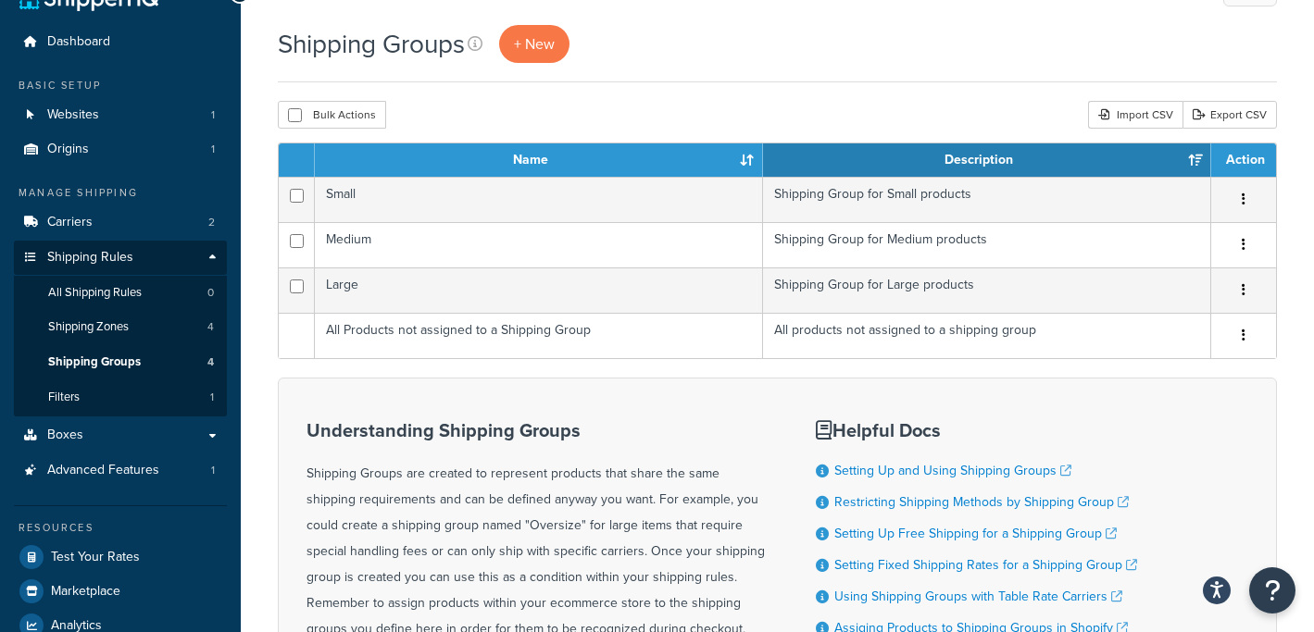
scroll to position [44, 0]
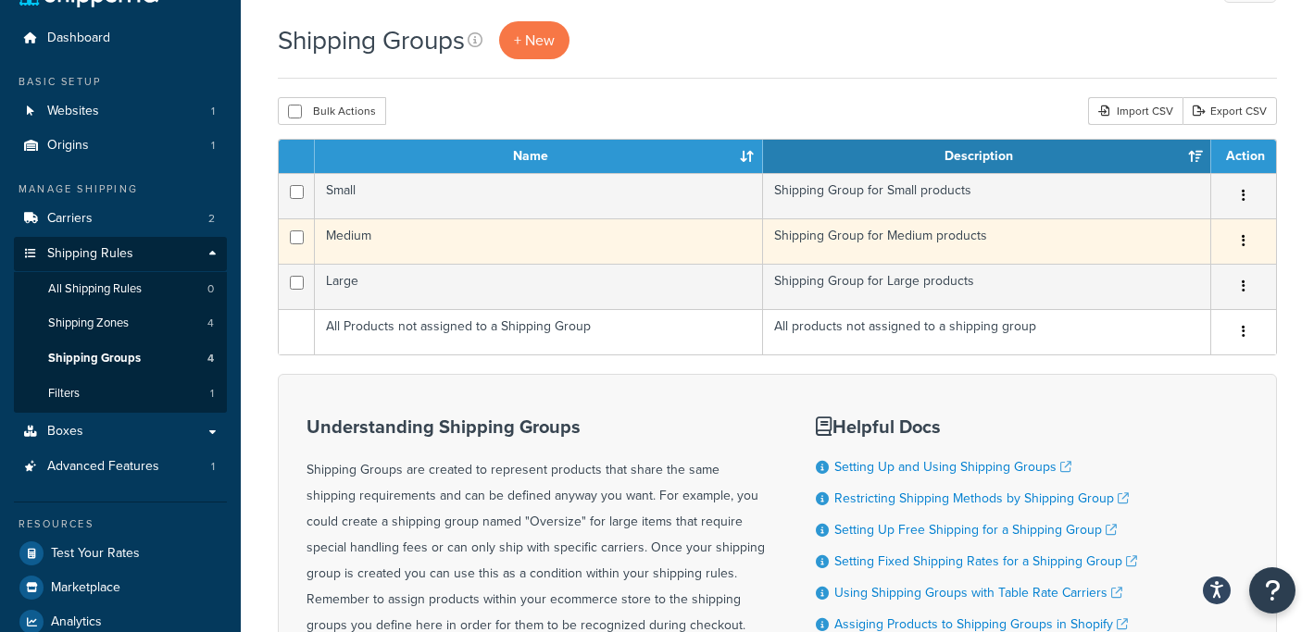
click at [858, 235] on td "Shipping Group for Medium products" at bounding box center [987, 241] width 448 height 45
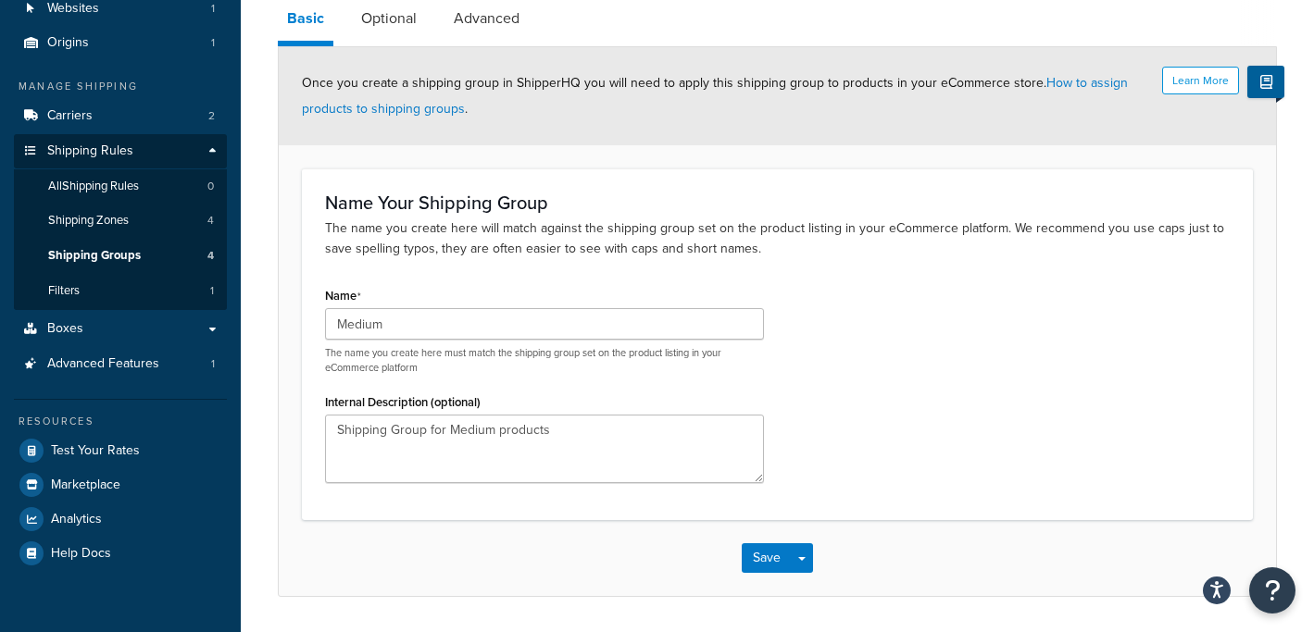
scroll to position [204, 0]
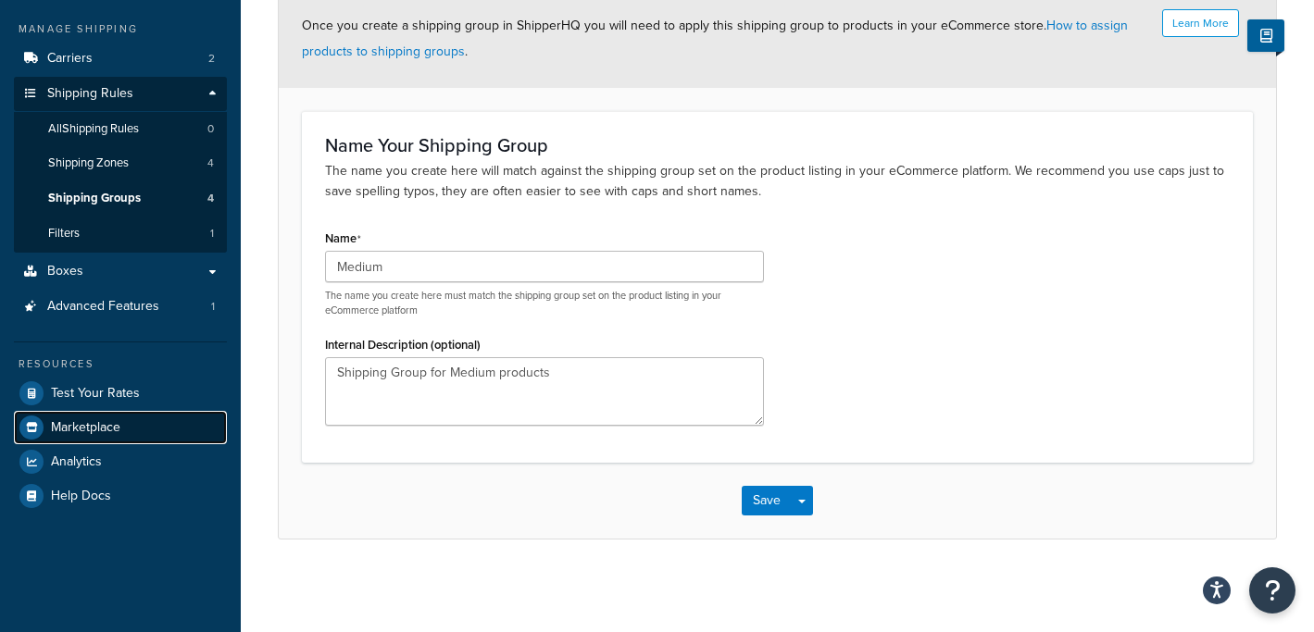
click at [89, 434] on span "Marketplace" at bounding box center [85, 428] width 69 height 16
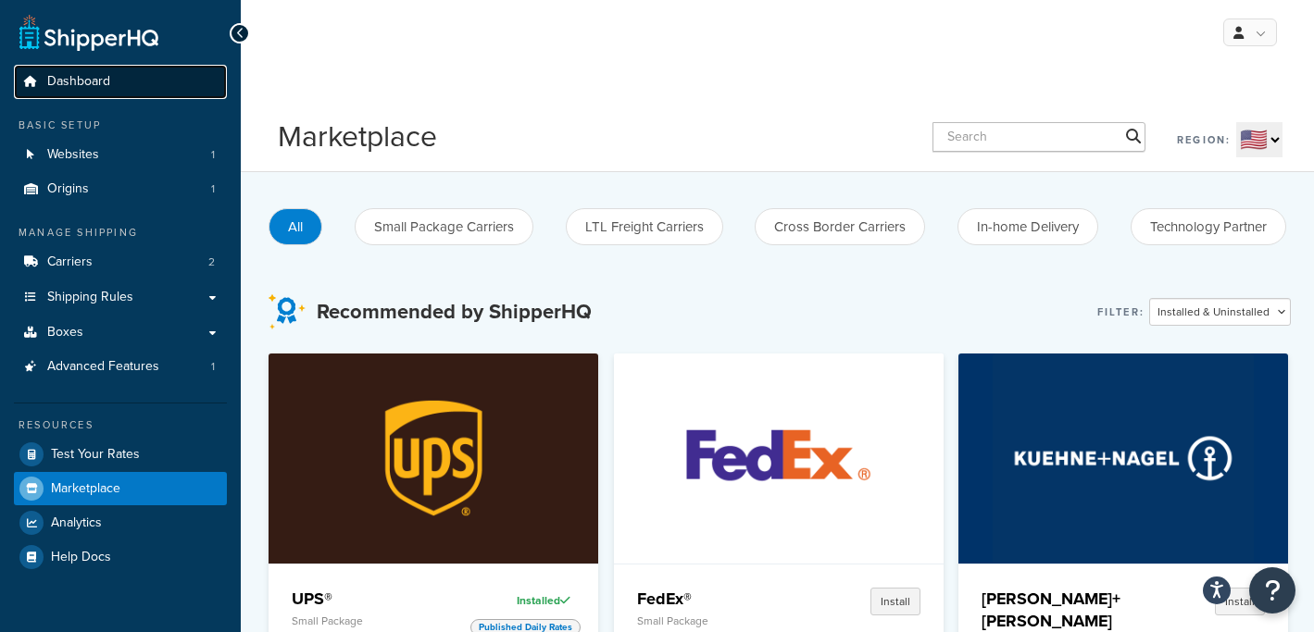
click at [120, 78] on link "Dashboard" at bounding box center [120, 82] width 213 height 34
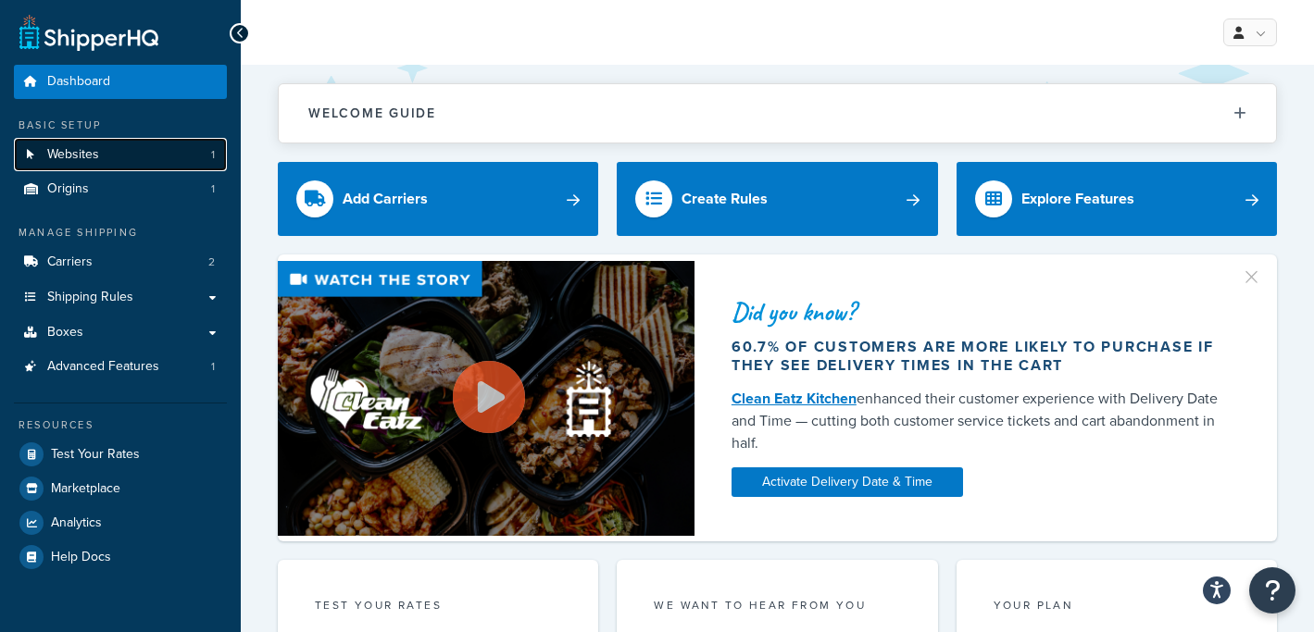
click at [99, 151] on link "Websites 1" at bounding box center [120, 155] width 213 height 34
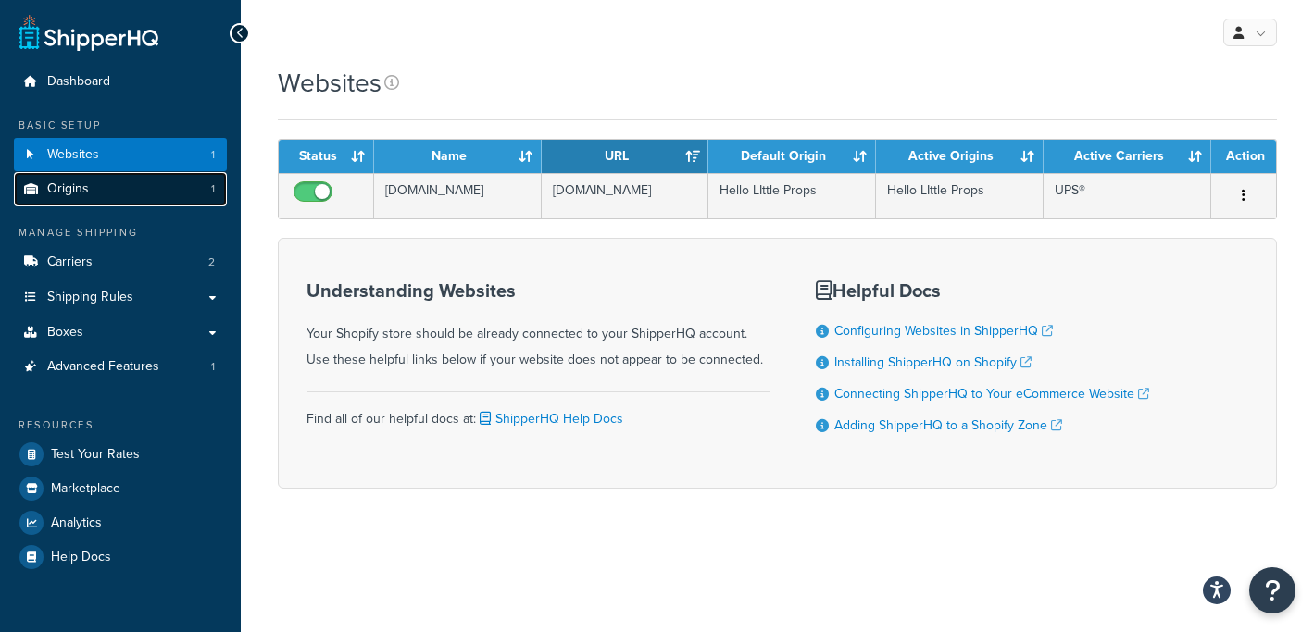
click at [96, 198] on link "Origins 1" at bounding box center [120, 189] width 213 height 34
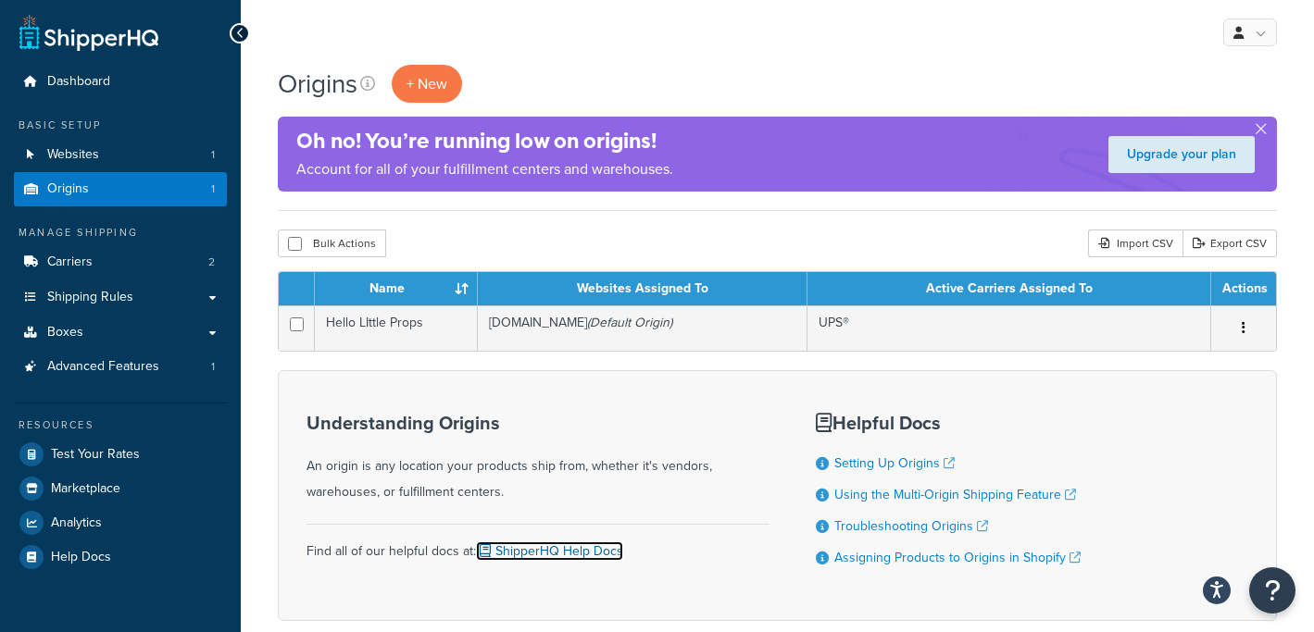
click at [569, 553] on link "ShipperHQ Help Docs" at bounding box center [549, 551] width 147 height 19
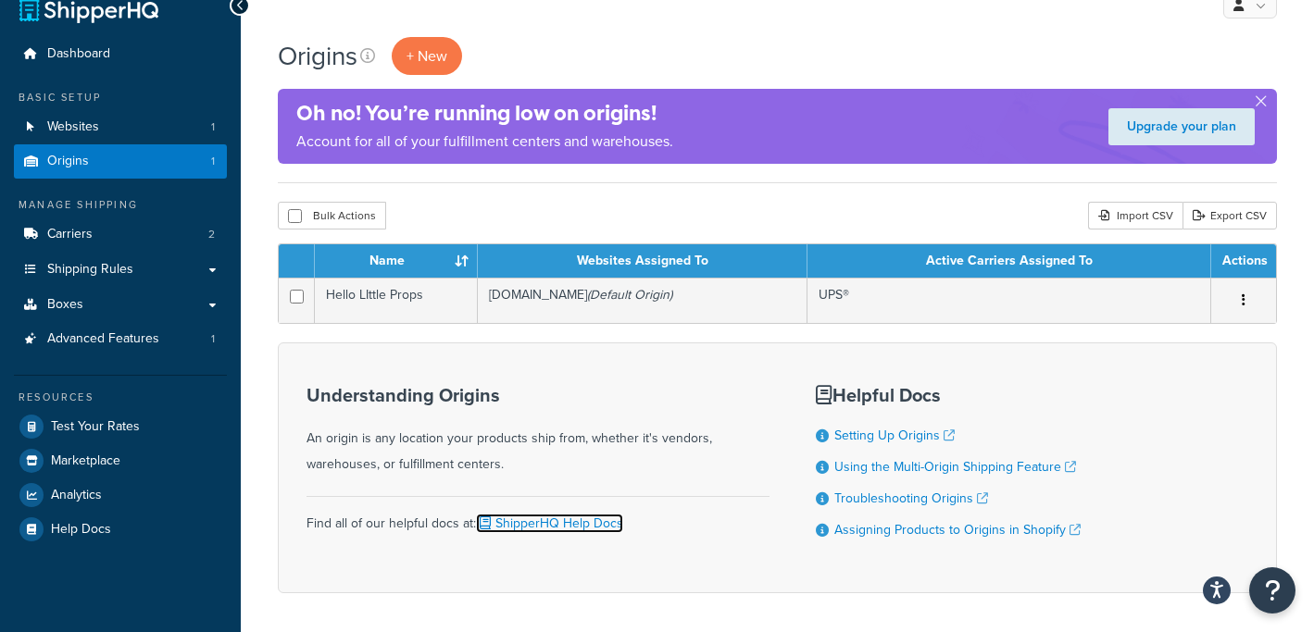
scroll to position [68, 0]
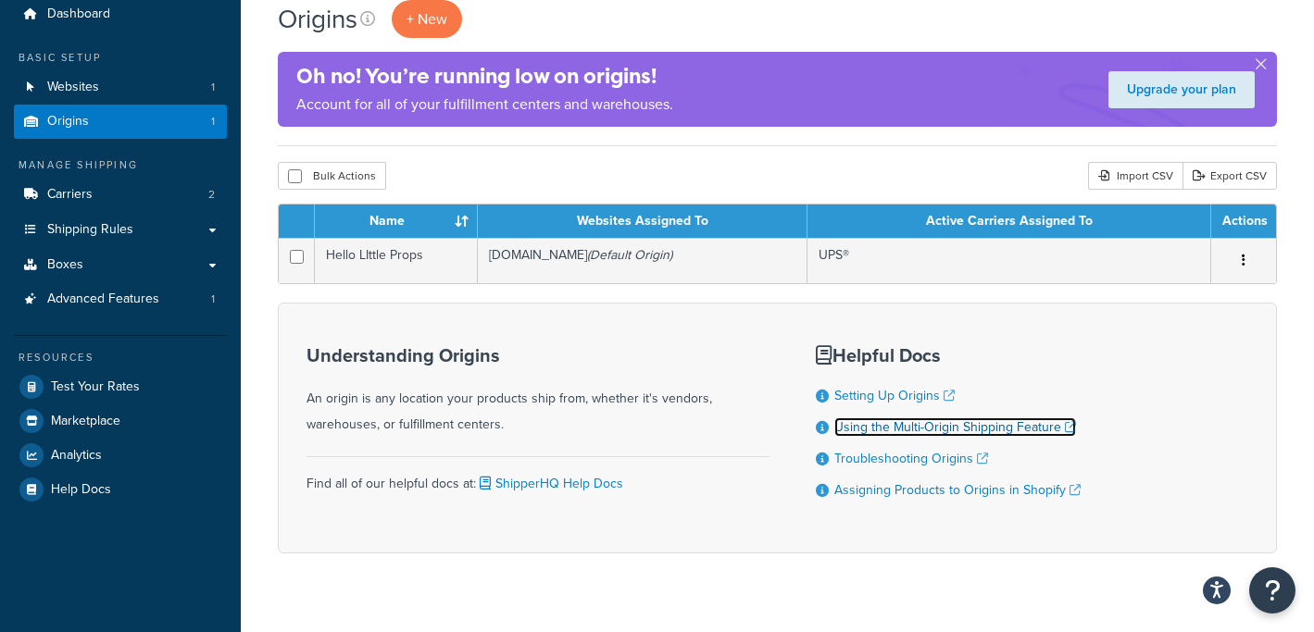
click at [899, 429] on link "Using the Multi-Origin Shipping Feature" at bounding box center [955, 427] width 242 height 19
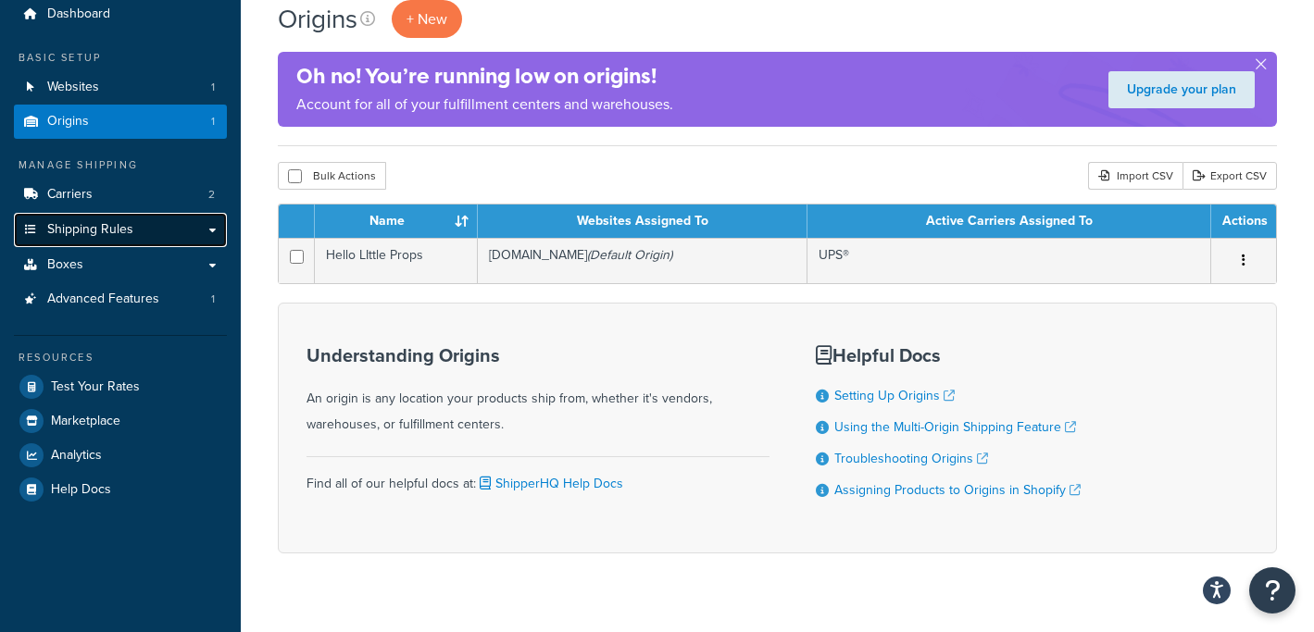
click at [213, 229] on link "Shipping Rules" at bounding box center [120, 230] width 213 height 34
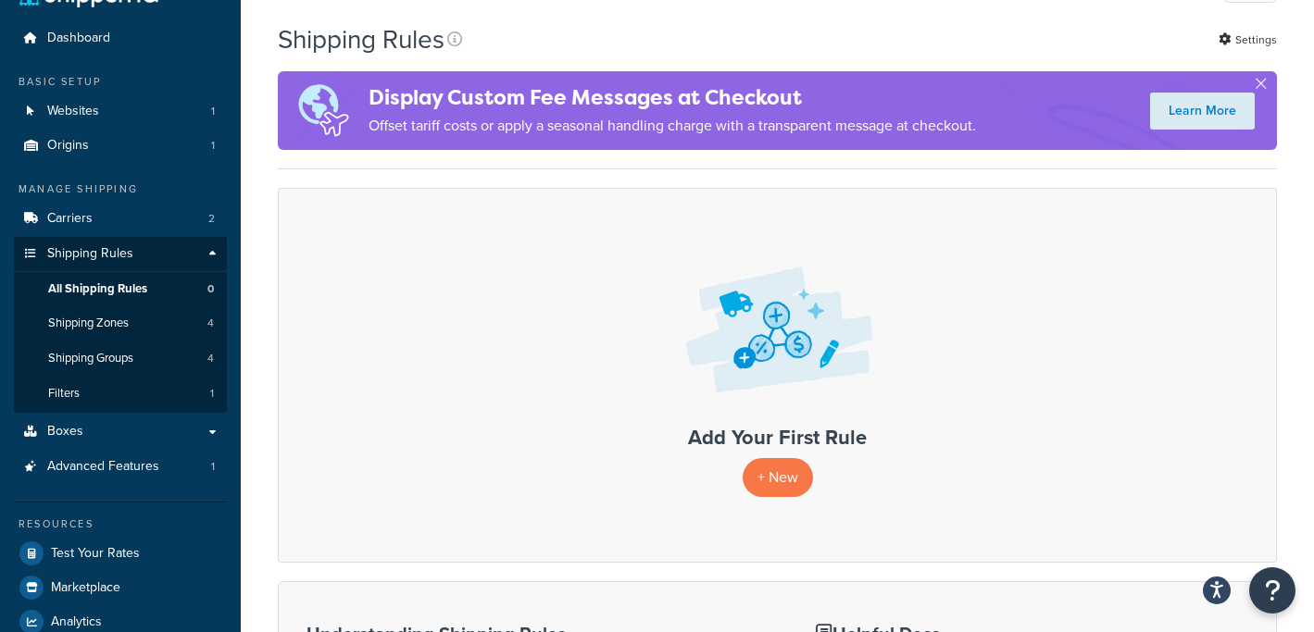
scroll to position [44, 0]
click at [1189, 104] on link "Learn More" at bounding box center [1202, 110] width 105 height 37
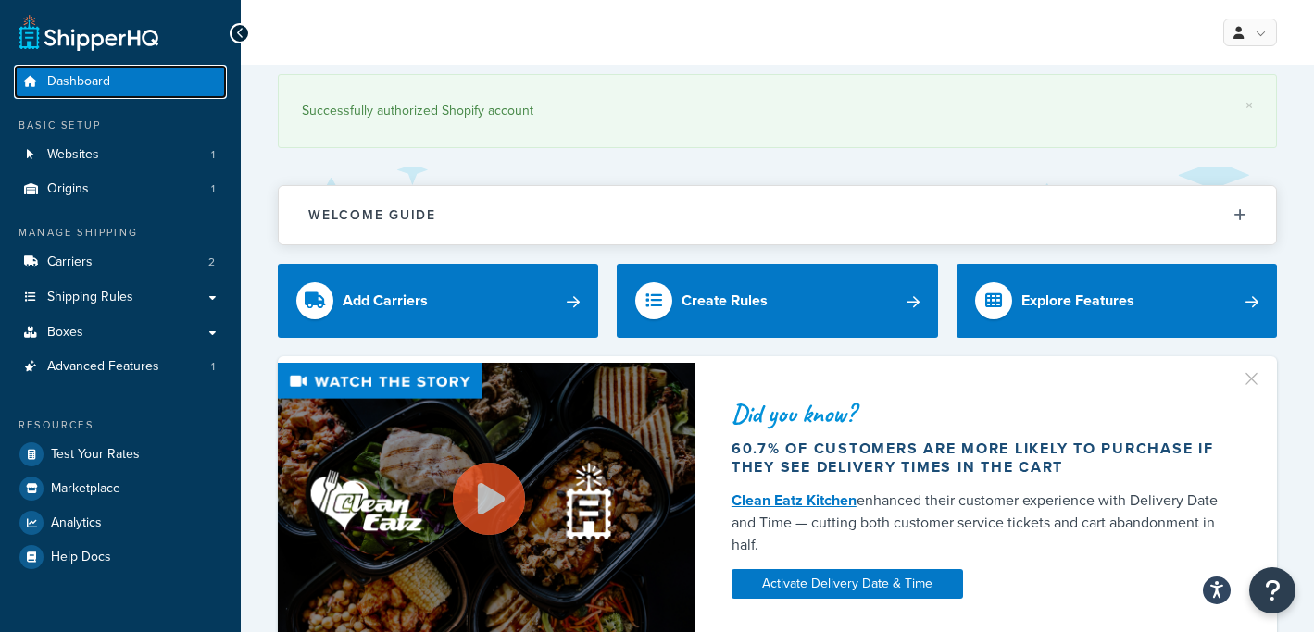
click at [99, 82] on span "Dashboard" at bounding box center [78, 82] width 63 height 16
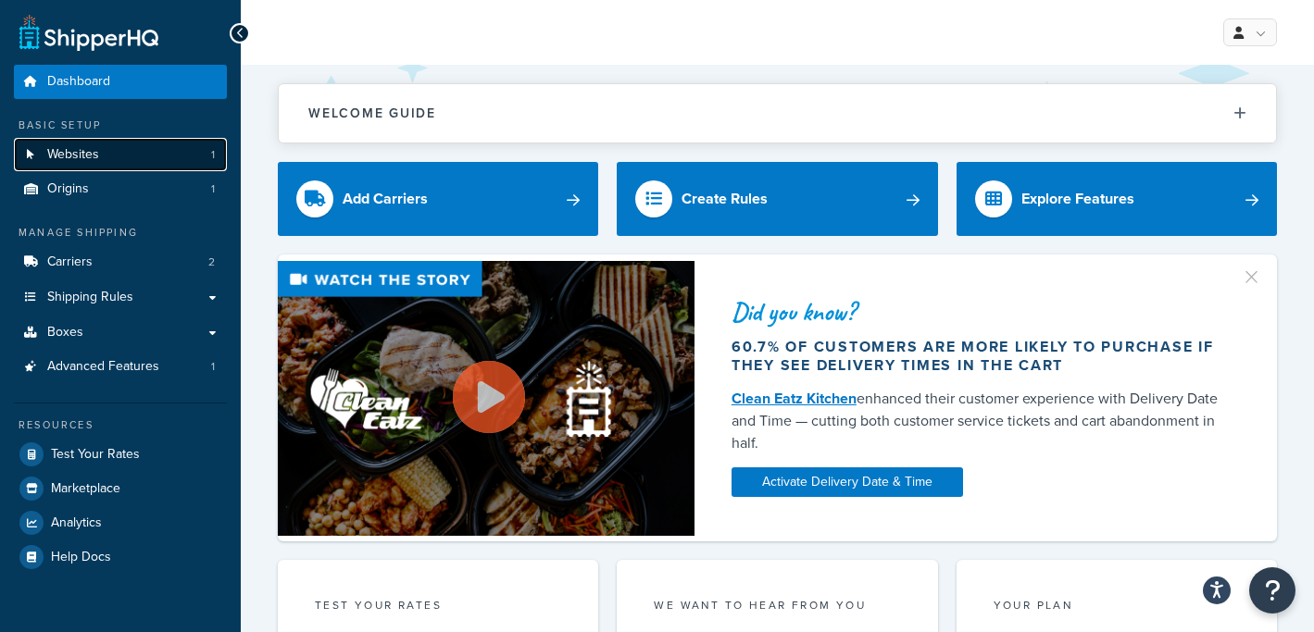
click at [112, 155] on link "Websites 1" at bounding box center [120, 155] width 213 height 34
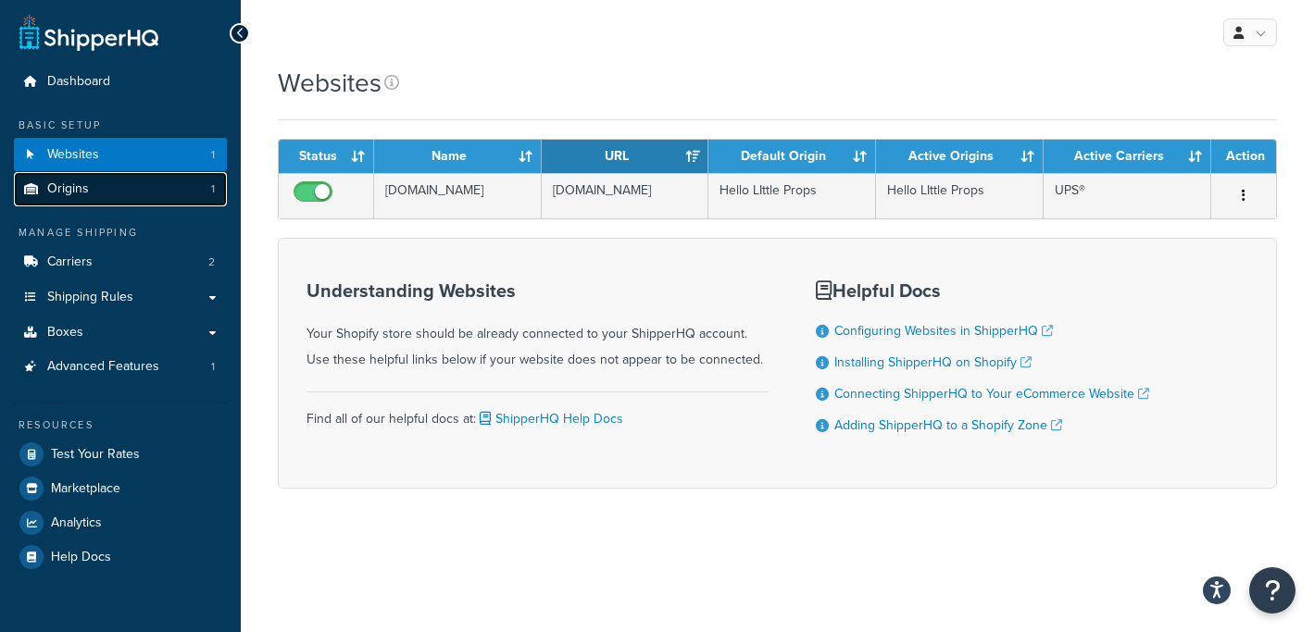
click at [99, 187] on link "Origins 1" at bounding box center [120, 189] width 213 height 34
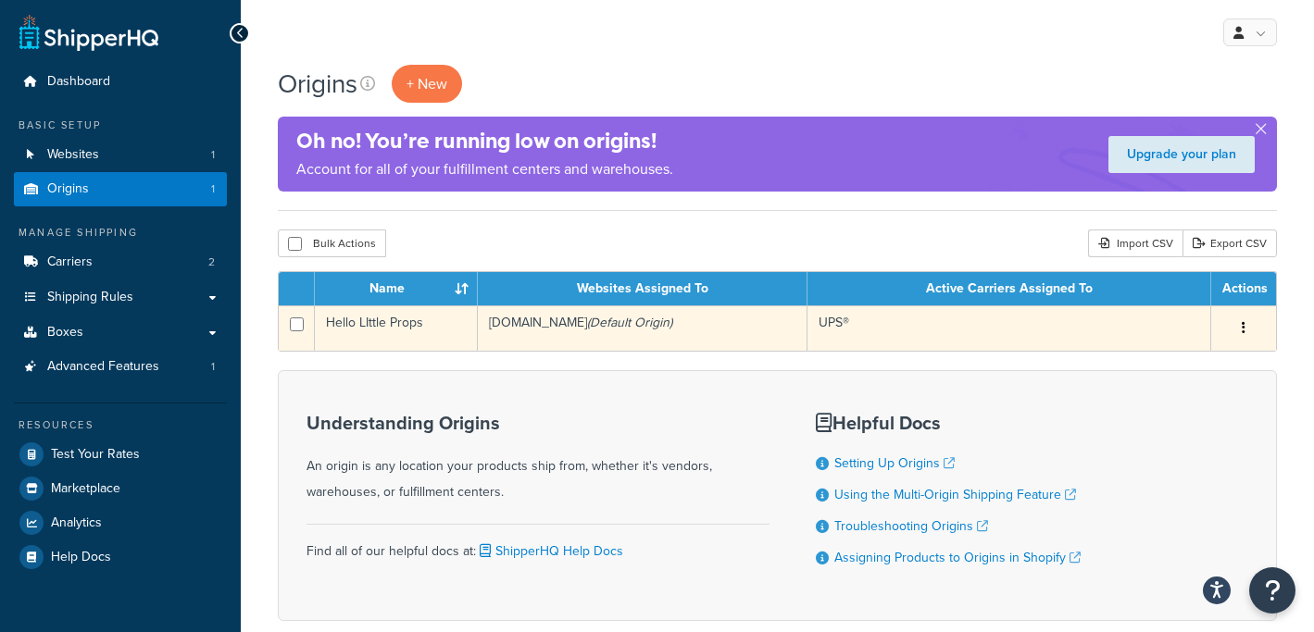
click at [1233, 336] on button "button" at bounding box center [1244, 329] width 26 height 30
click at [1171, 362] on link "Edit" at bounding box center [1182, 363] width 146 height 38
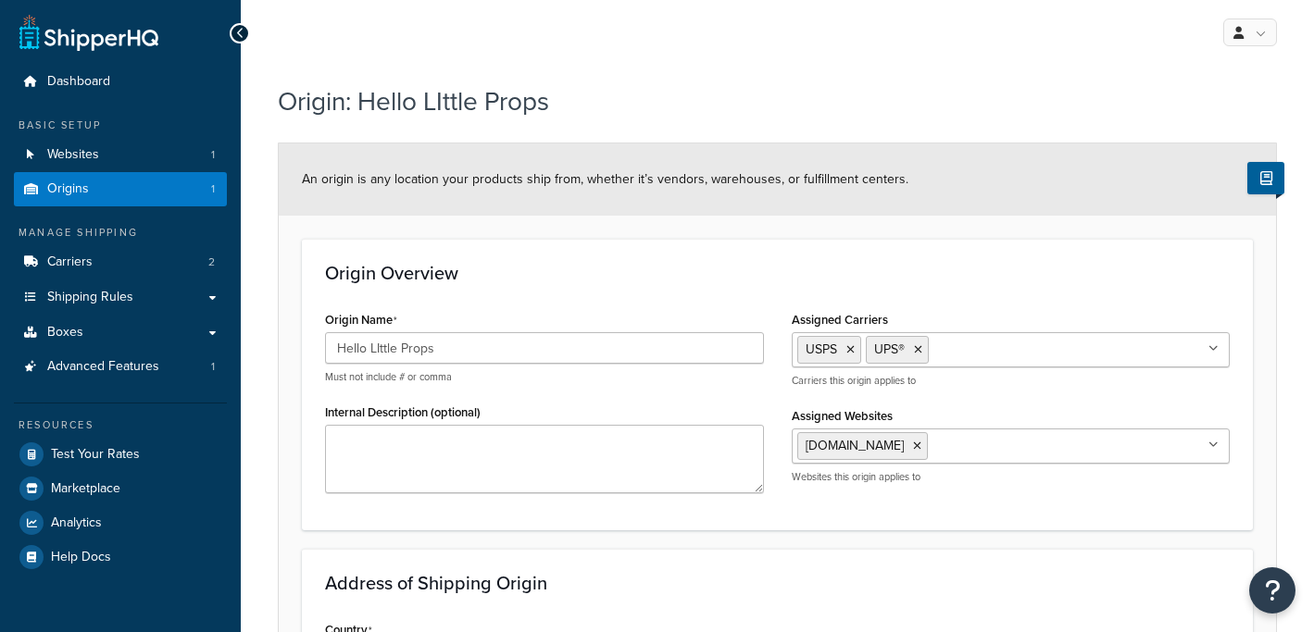
select select "49"
click at [104, 154] on link "Websites 1" at bounding box center [120, 155] width 213 height 34
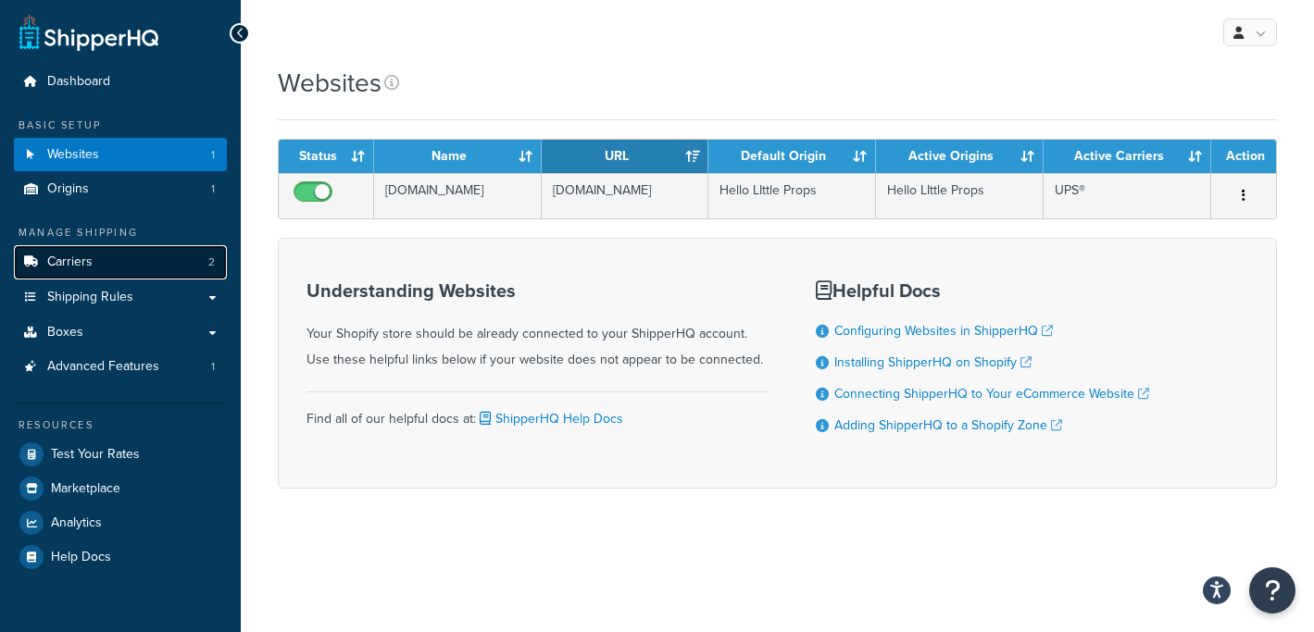
click at [109, 265] on link "Carriers 2" at bounding box center [120, 262] width 213 height 34
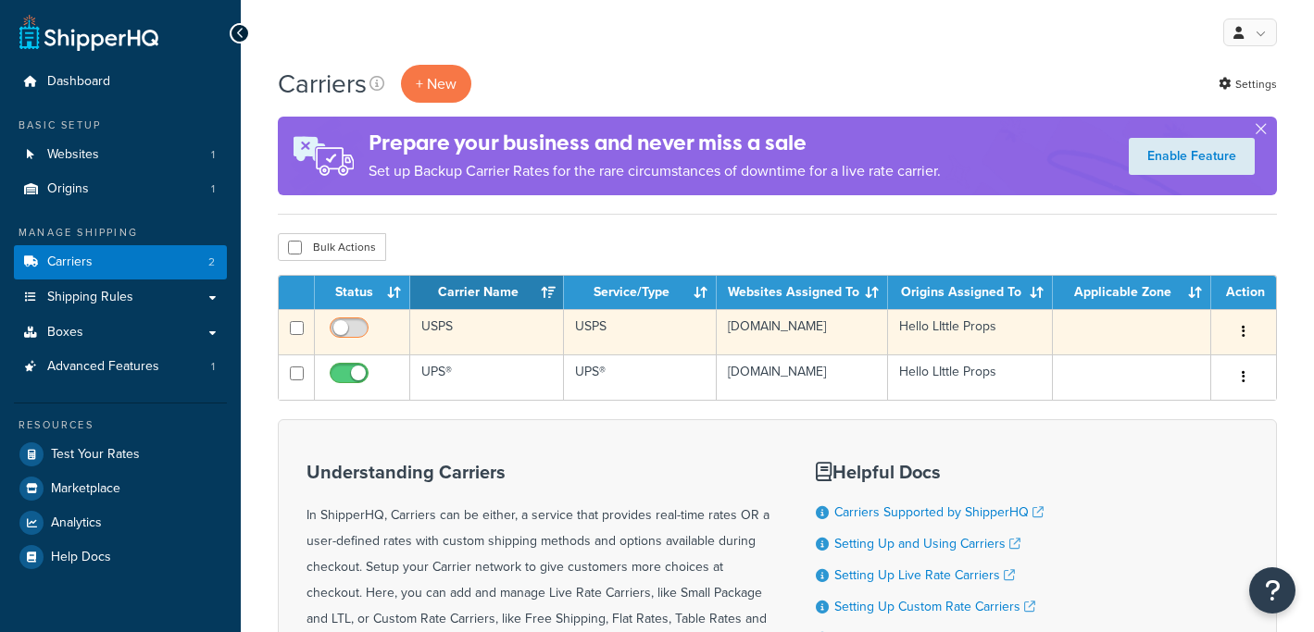
click at [344, 325] on input "checkbox" at bounding box center [351, 332] width 51 height 23
checkbox input "true"
click at [1243, 330] on icon "button" at bounding box center [1244, 331] width 4 height 13
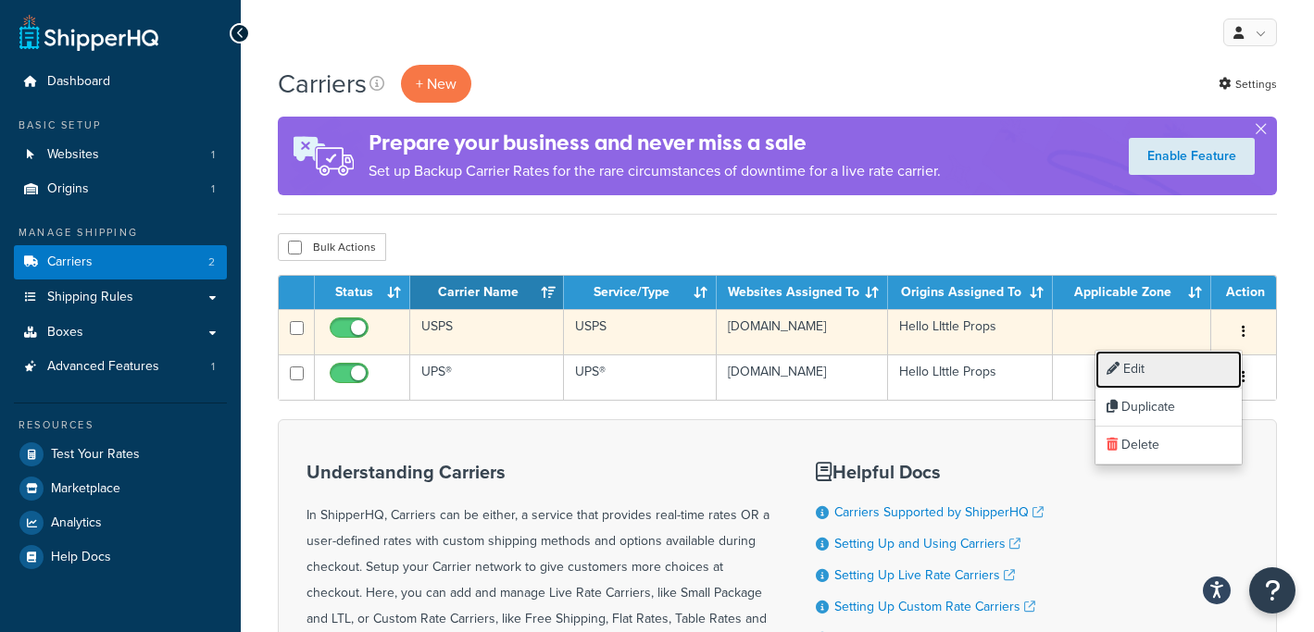
click at [1193, 361] on link "Edit" at bounding box center [1168, 370] width 146 height 38
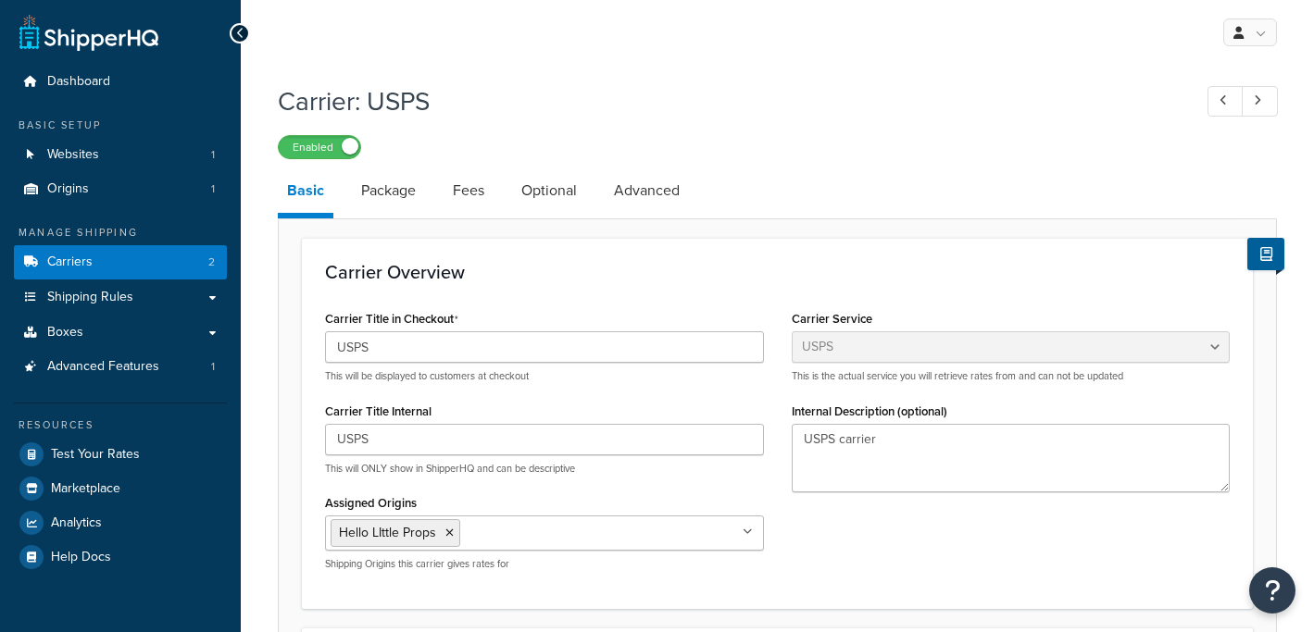
select select "usps"
select select "ONLINE"
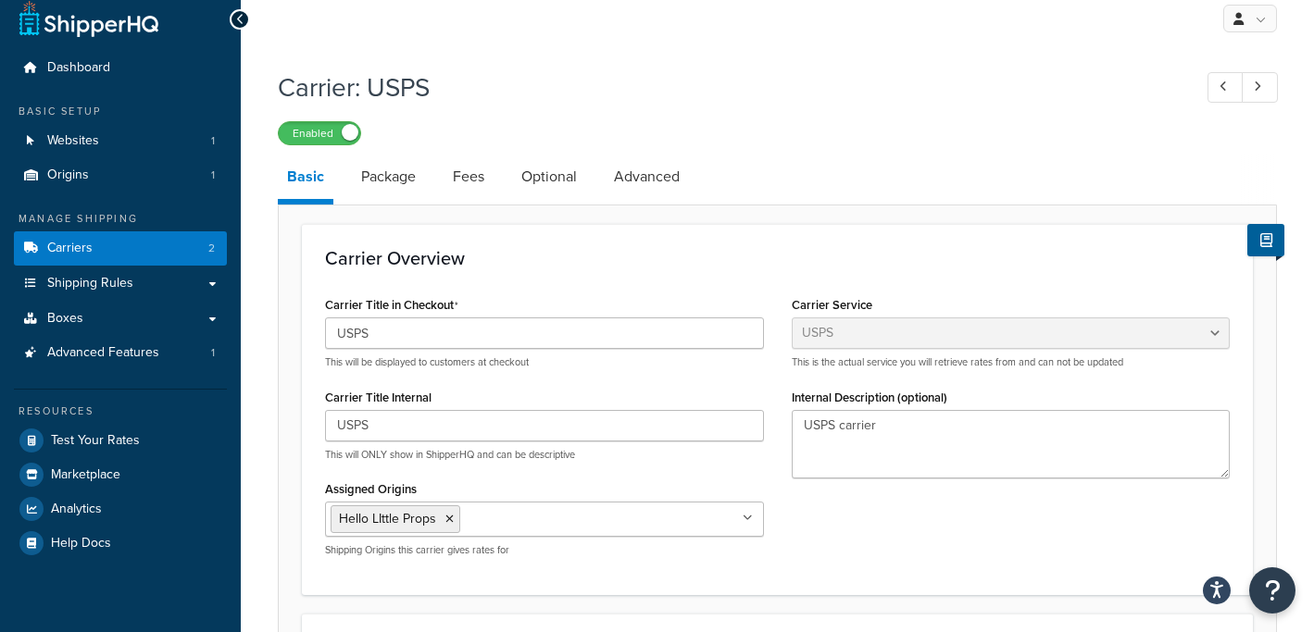
scroll to position [19, 0]
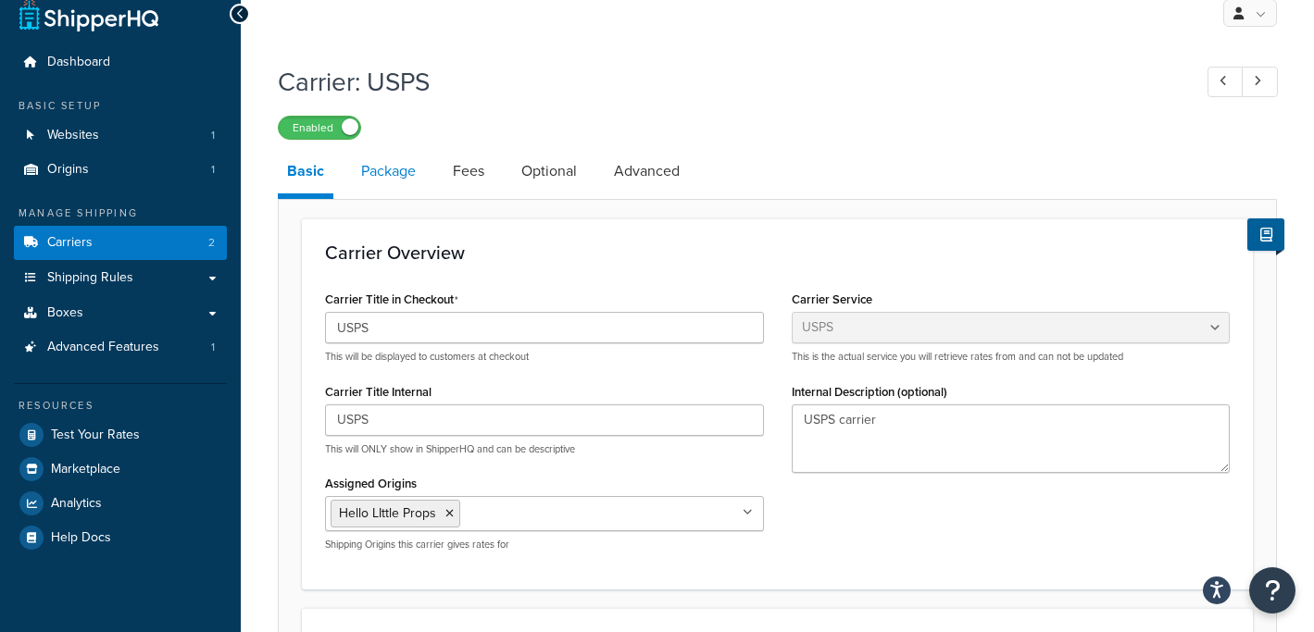
click at [390, 169] on link "Package" at bounding box center [388, 171] width 73 height 44
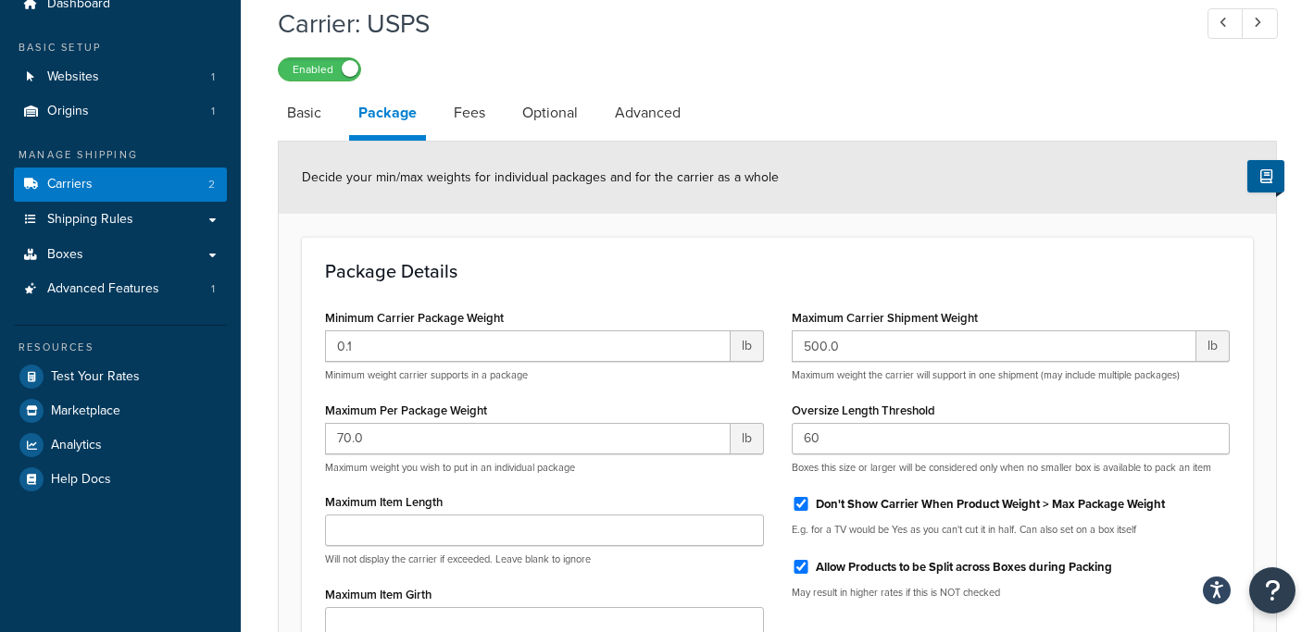
scroll to position [53, 0]
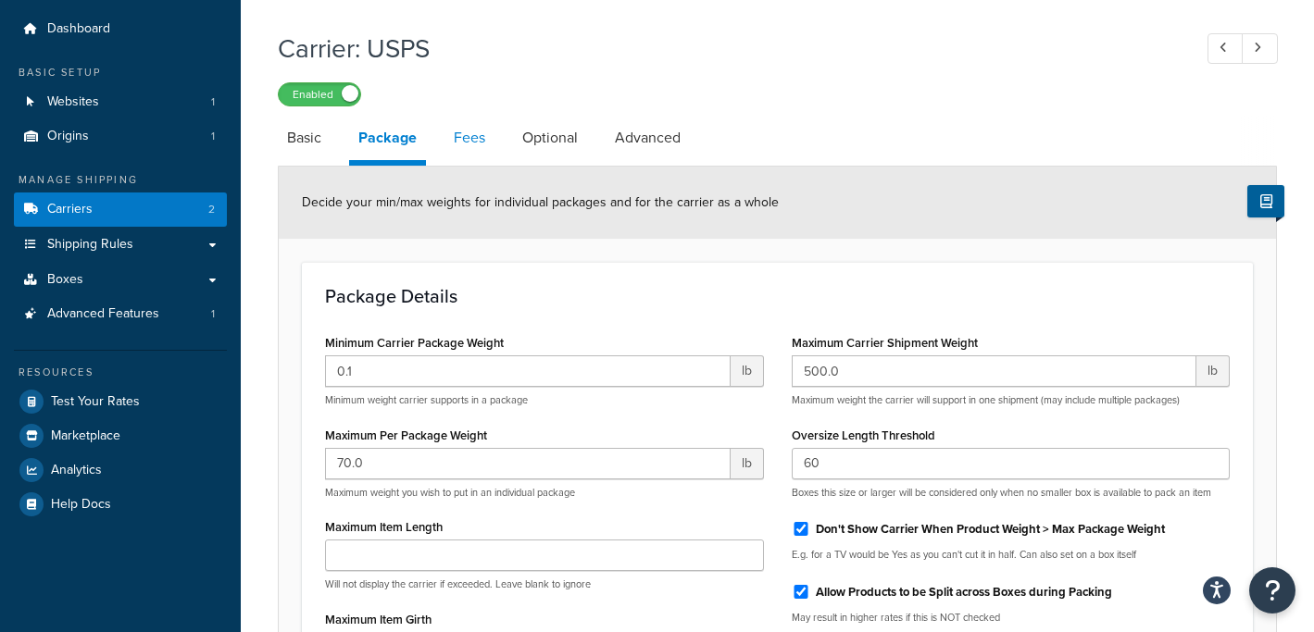
click at [477, 142] on link "Fees" at bounding box center [469, 138] width 50 height 44
select select "AFTER"
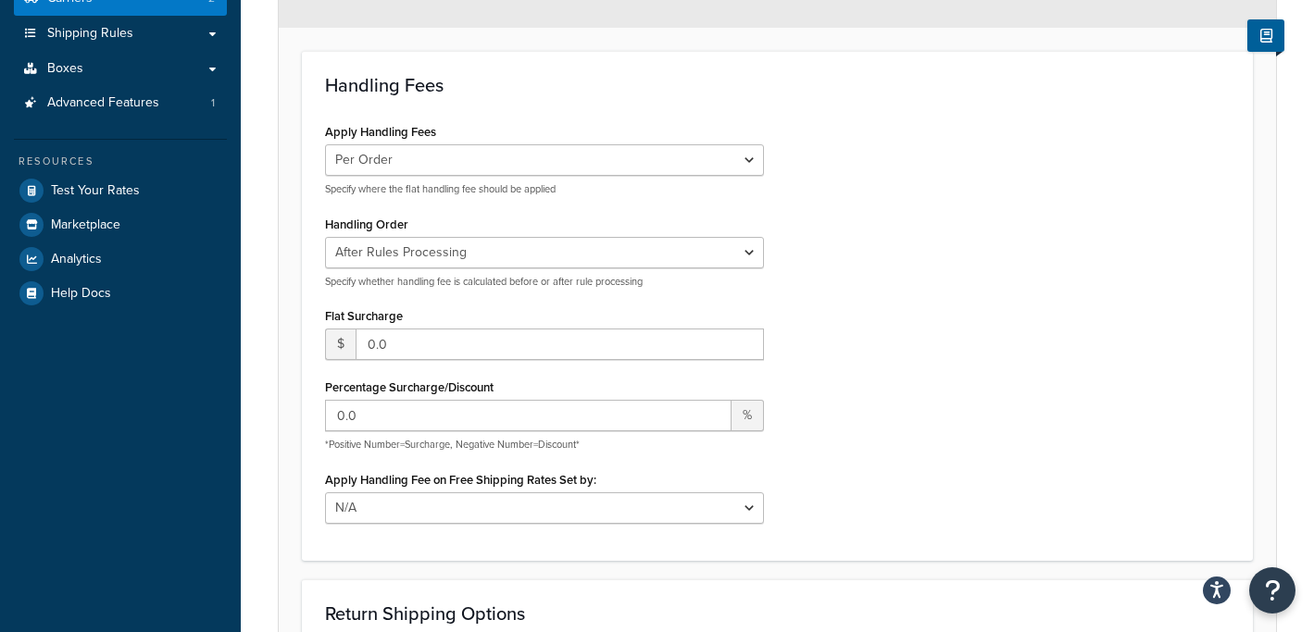
scroll to position [173, 0]
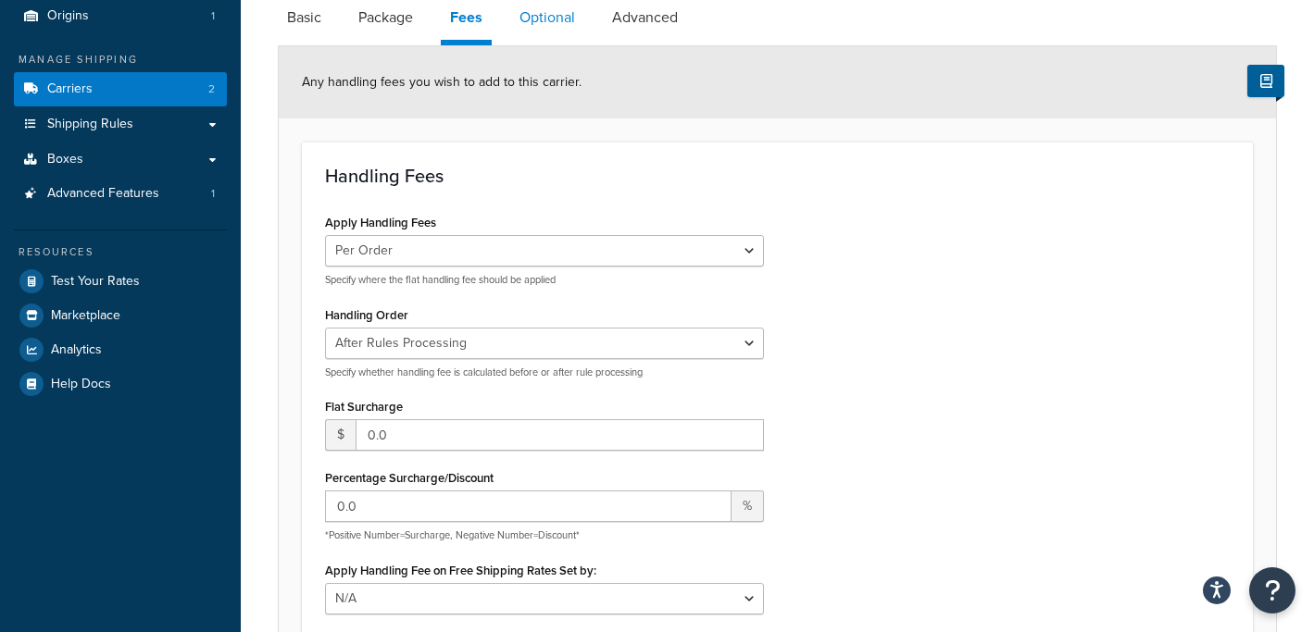
click at [537, 17] on link "Optional" at bounding box center [547, 17] width 74 height 44
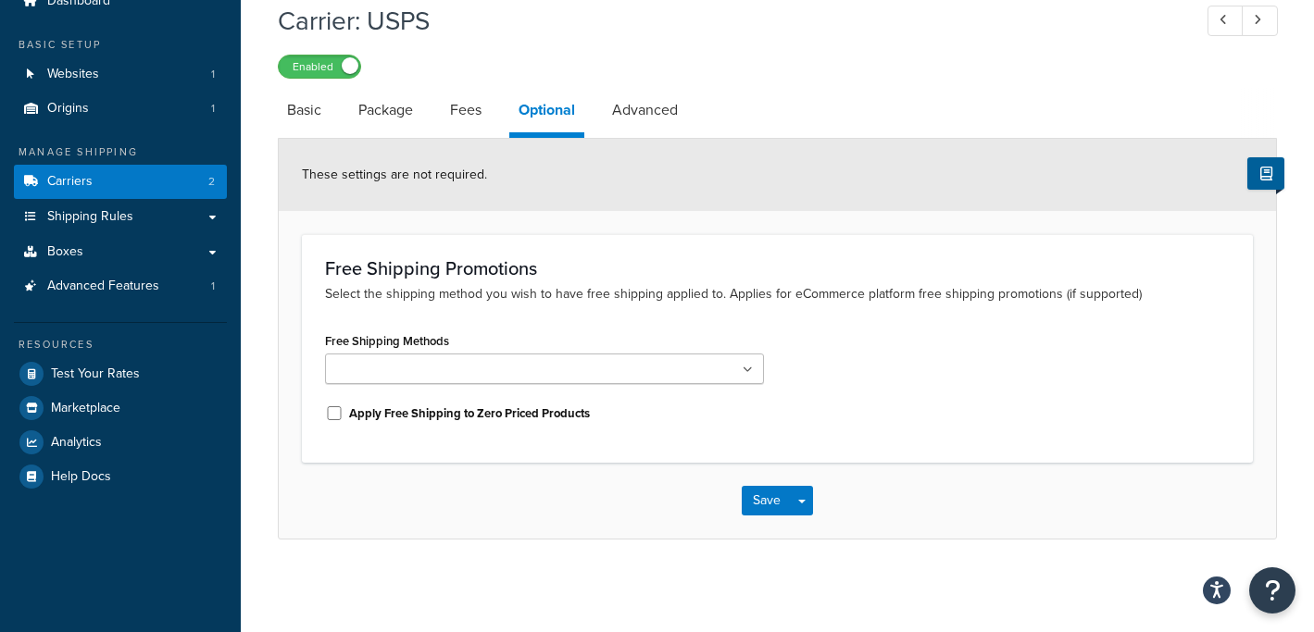
scroll to position [81, 0]
click at [642, 107] on link "Advanced" at bounding box center [645, 110] width 84 height 44
select select "false"
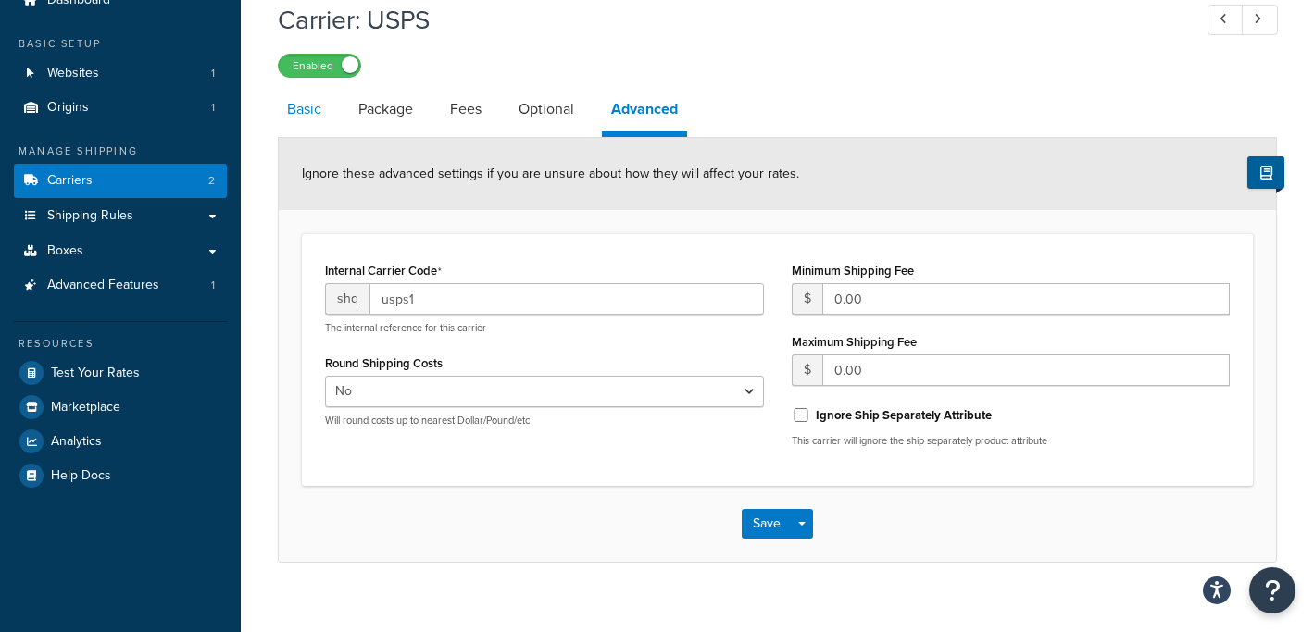
click at [302, 114] on link "Basic" at bounding box center [304, 109] width 53 height 44
select select "usps"
select select "ONLINE"
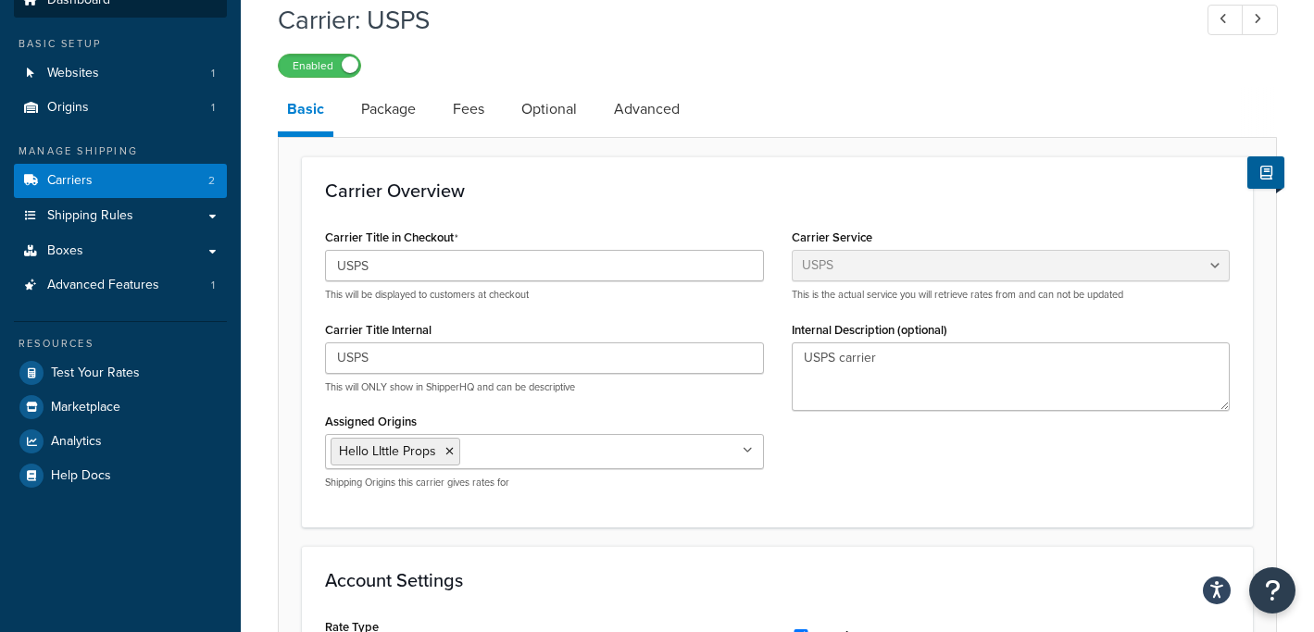
select select "false"
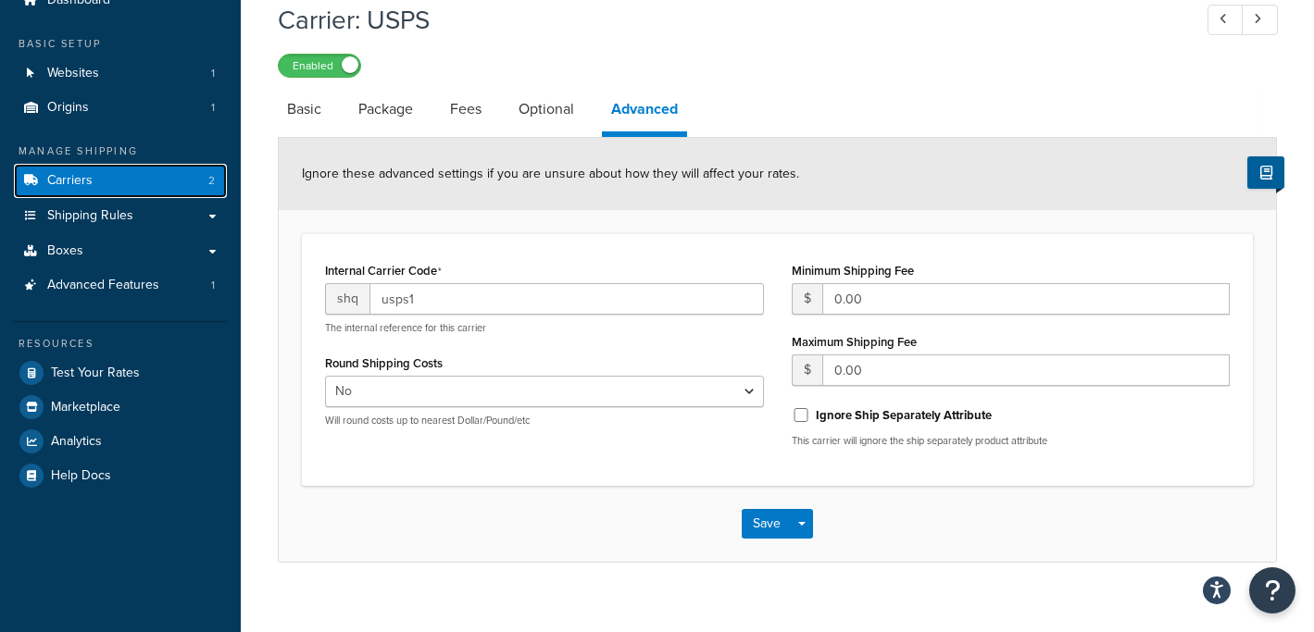
click at [63, 189] on span "Carriers" at bounding box center [69, 181] width 45 height 16
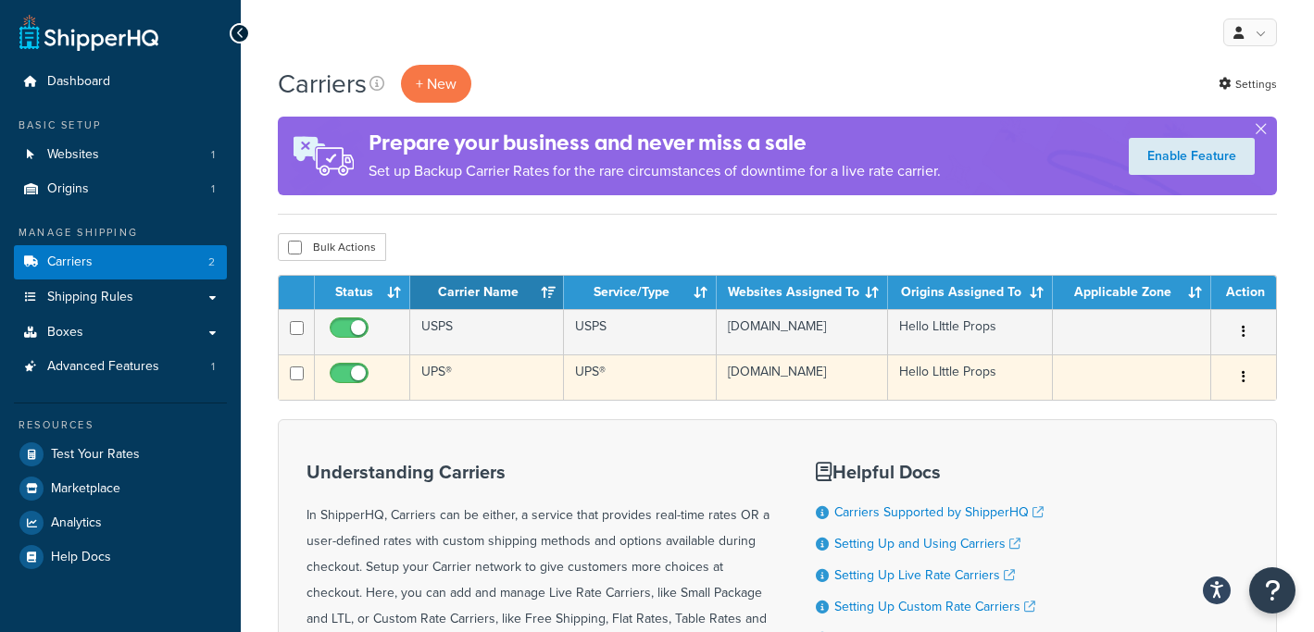
click at [1246, 382] on button "button" at bounding box center [1244, 378] width 26 height 30
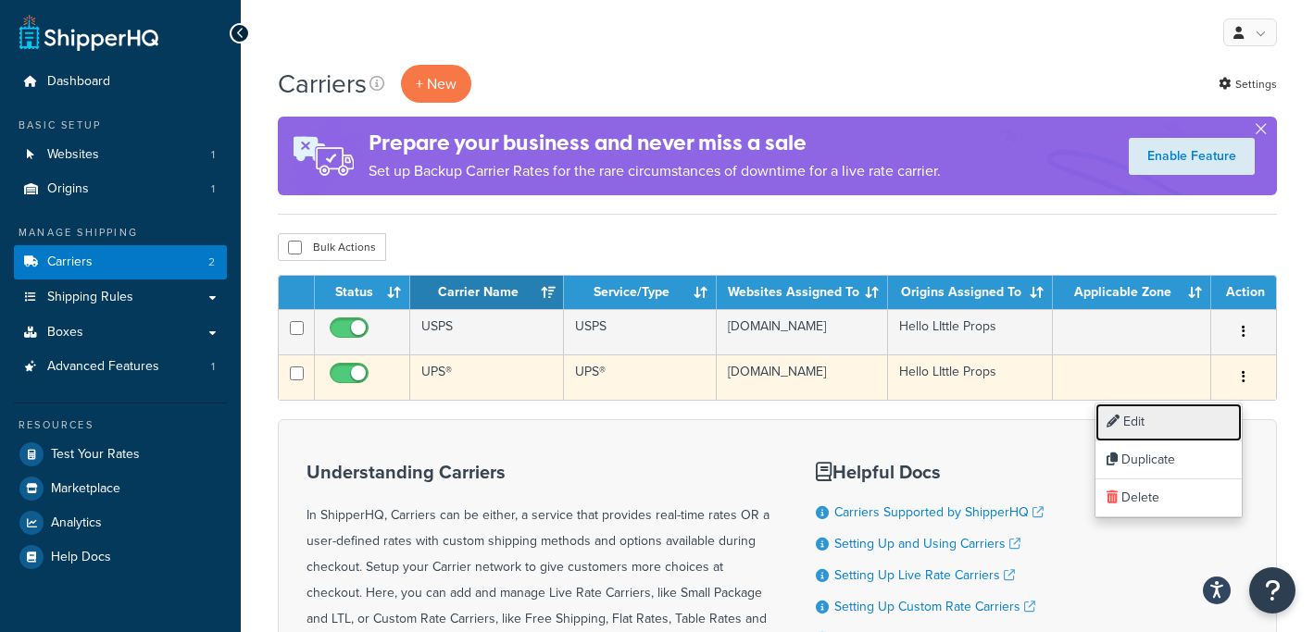
click at [1196, 419] on link "Edit" at bounding box center [1168, 423] width 146 height 38
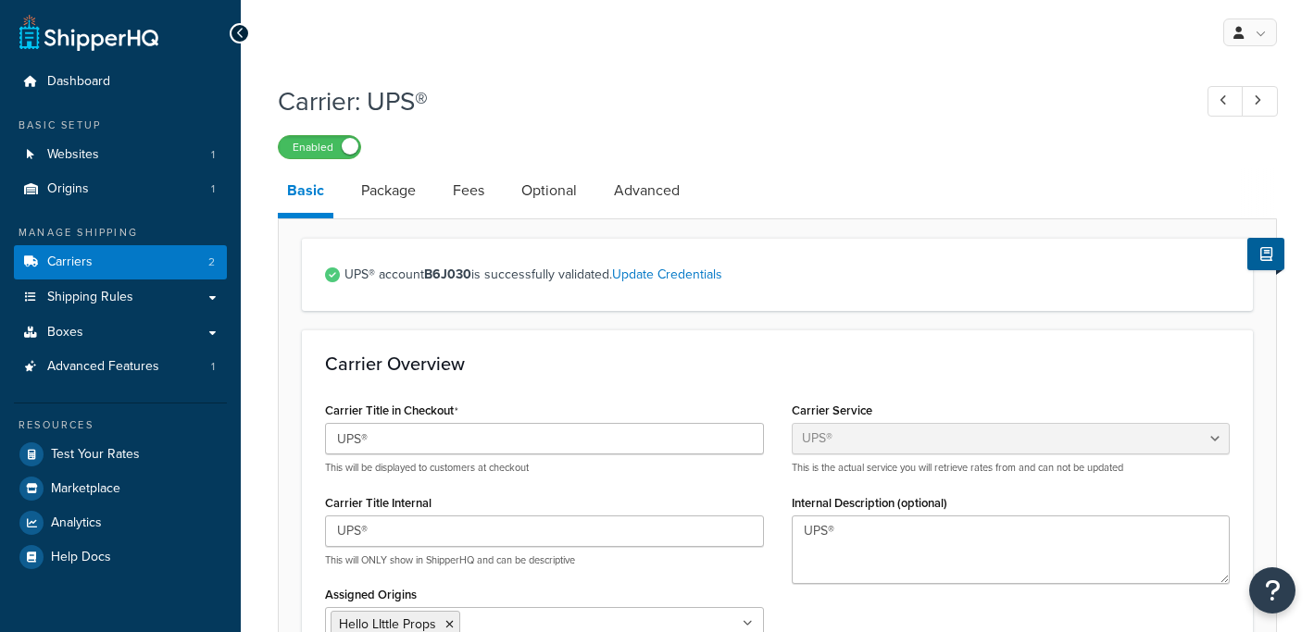
select select "ups"
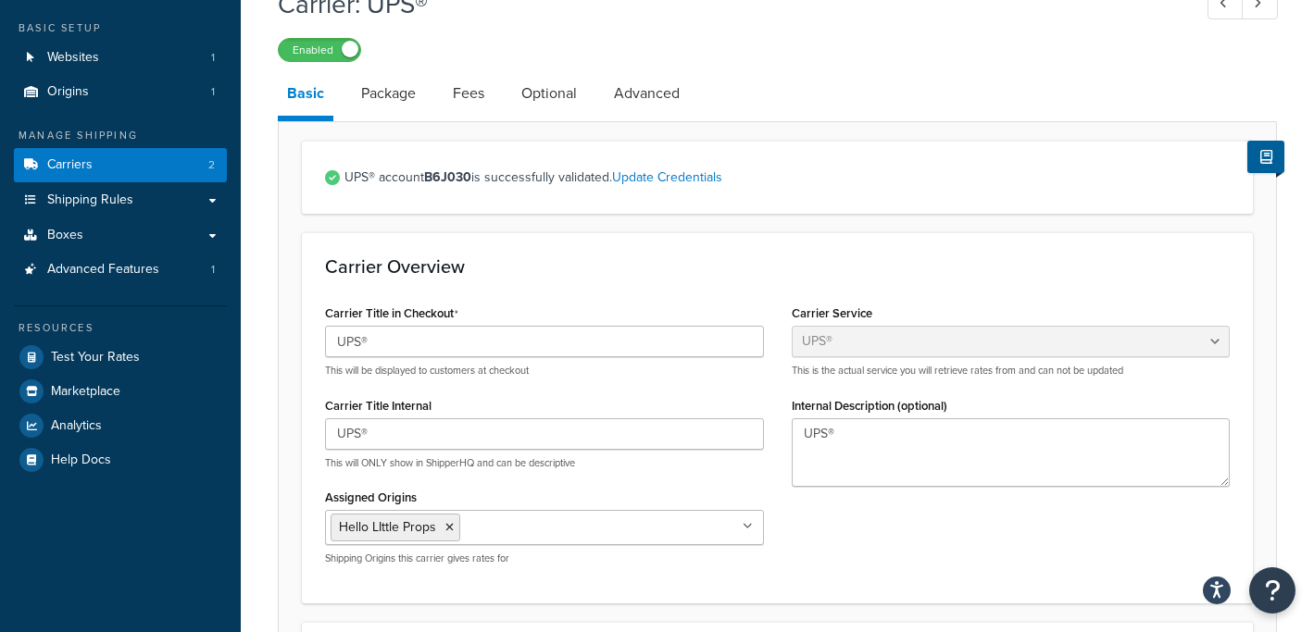
scroll to position [96, 0]
click at [394, 90] on link "Package" at bounding box center [388, 94] width 73 height 44
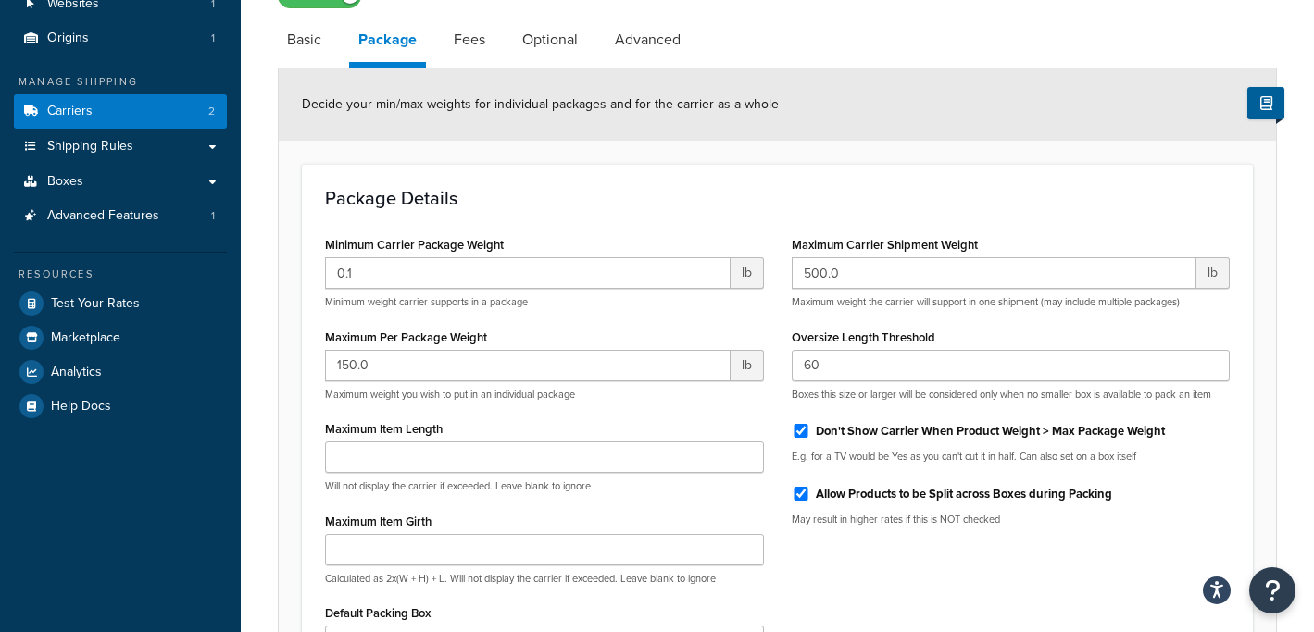
scroll to position [145, 0]
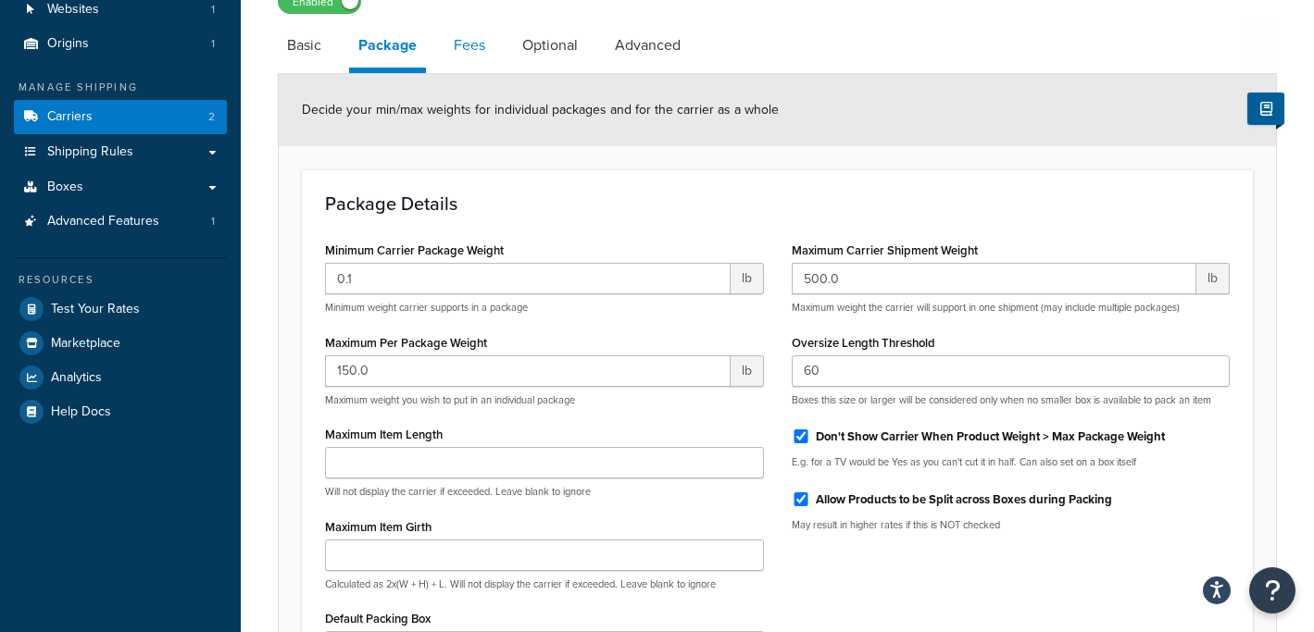
click at [465, 39] on link "Fees" at bounding box center [469, 45] width 50 height 44
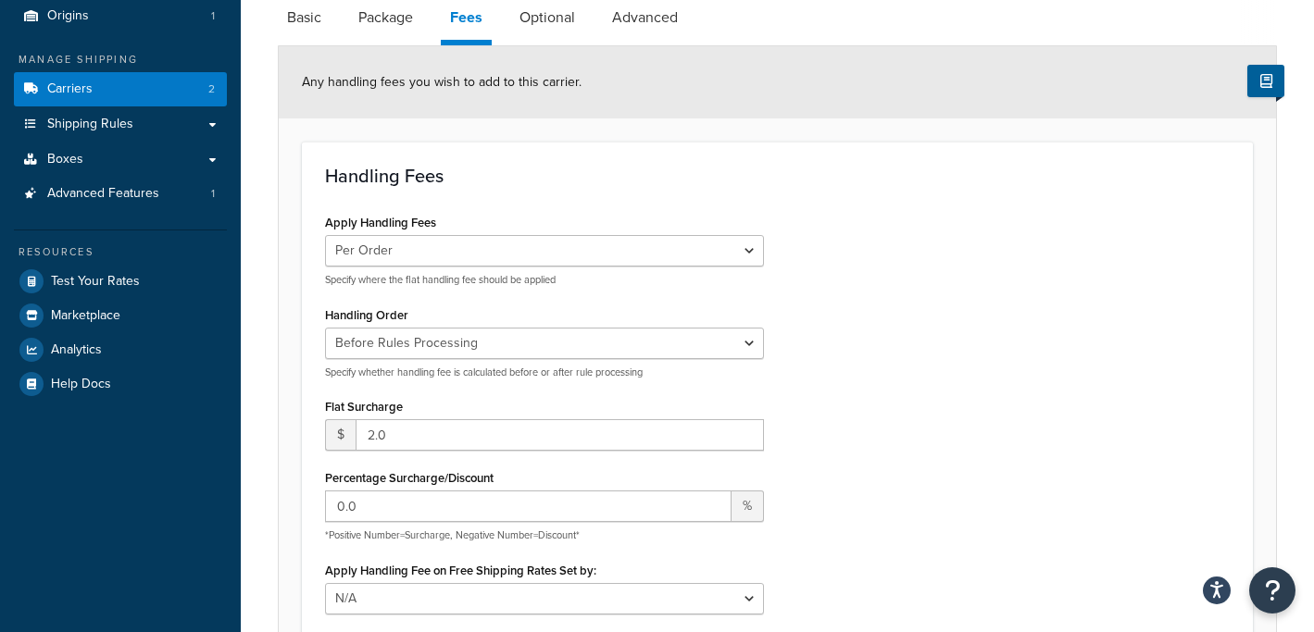
scroll to position [164, 0]
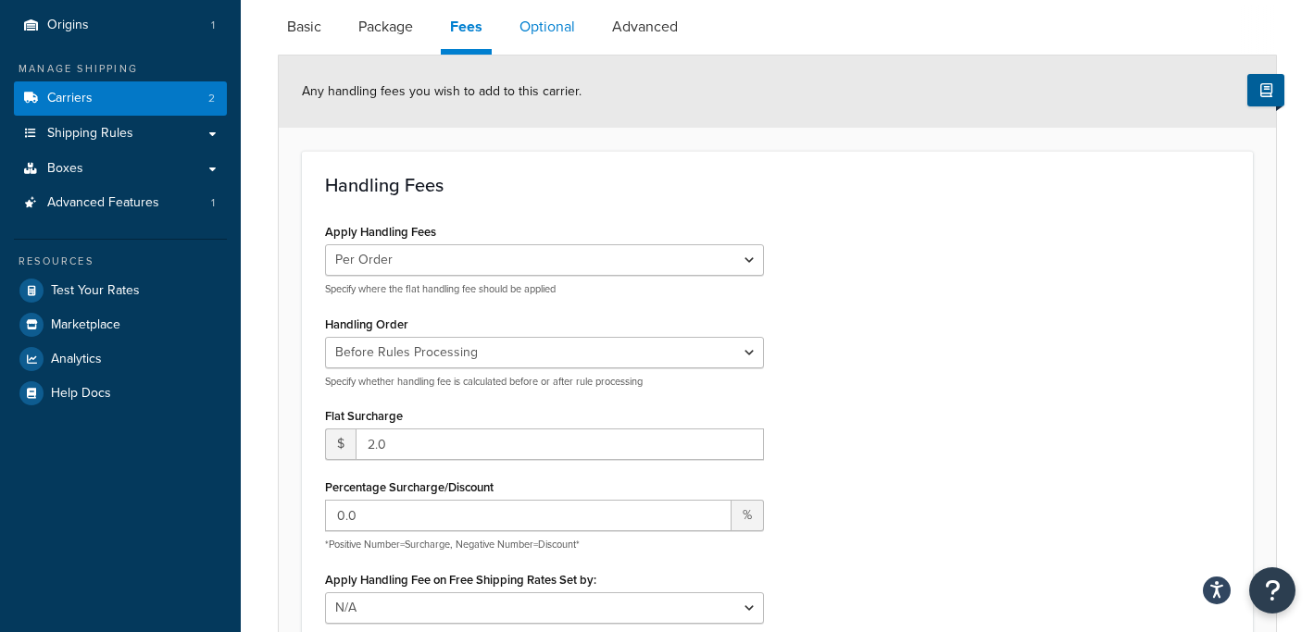
click at [556, 25] on link "Optional" at bounding box center [547, 27] width 74 height 44
select select "business"
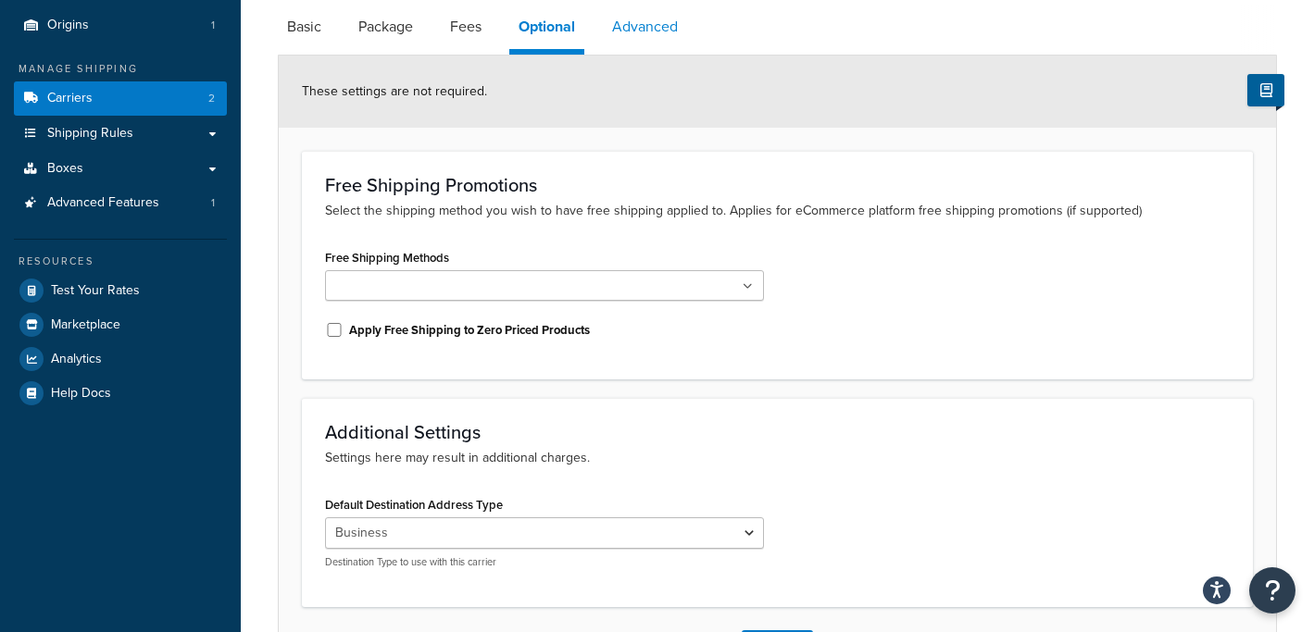
click at [620, 25] on link "Advanced" at bounding box center [645, 27] width 84 height 44
select select "false"
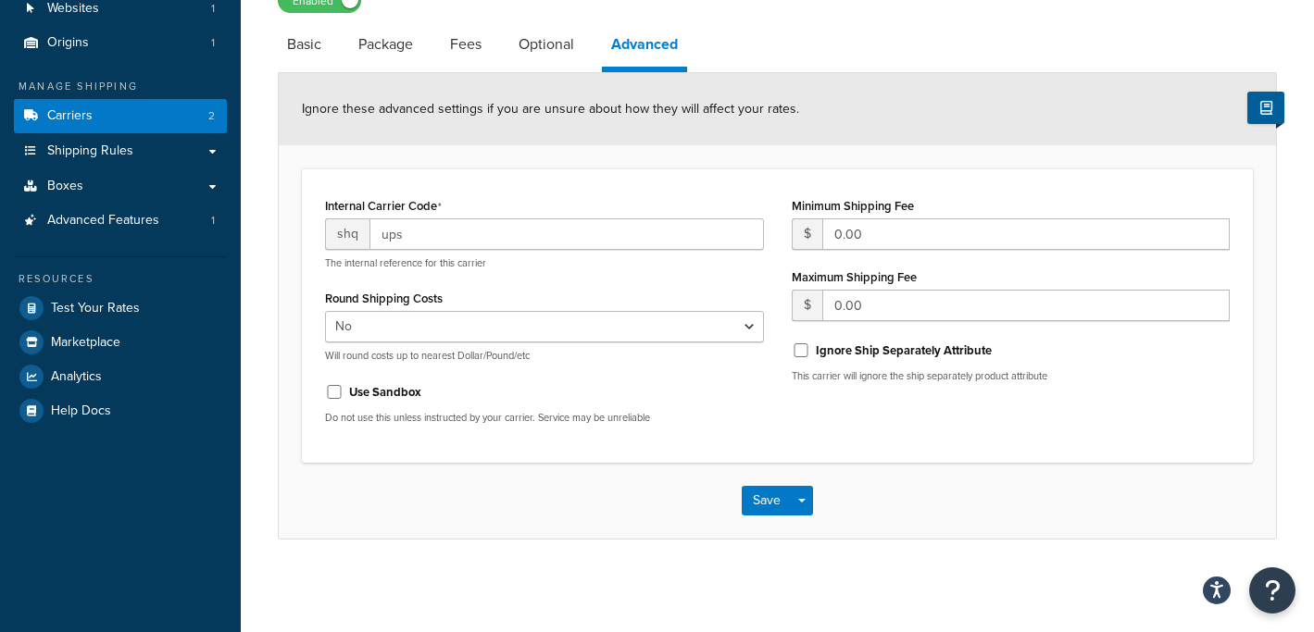
scroll to position [146, 0]
click at [558, 41] on link "Optional" at bounding box center [546, 44] width 74 height 44
select select "business"
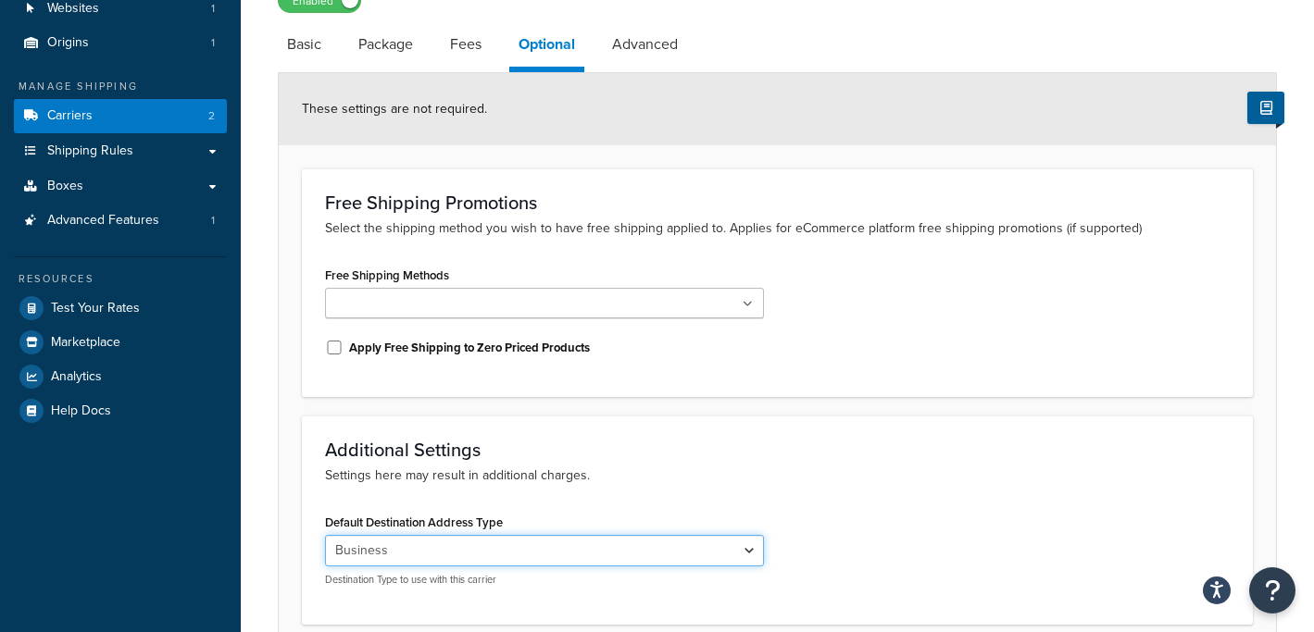
click at [610, 554] on select "Residential Business" at bounding box center [544, 550] width 439 height 31
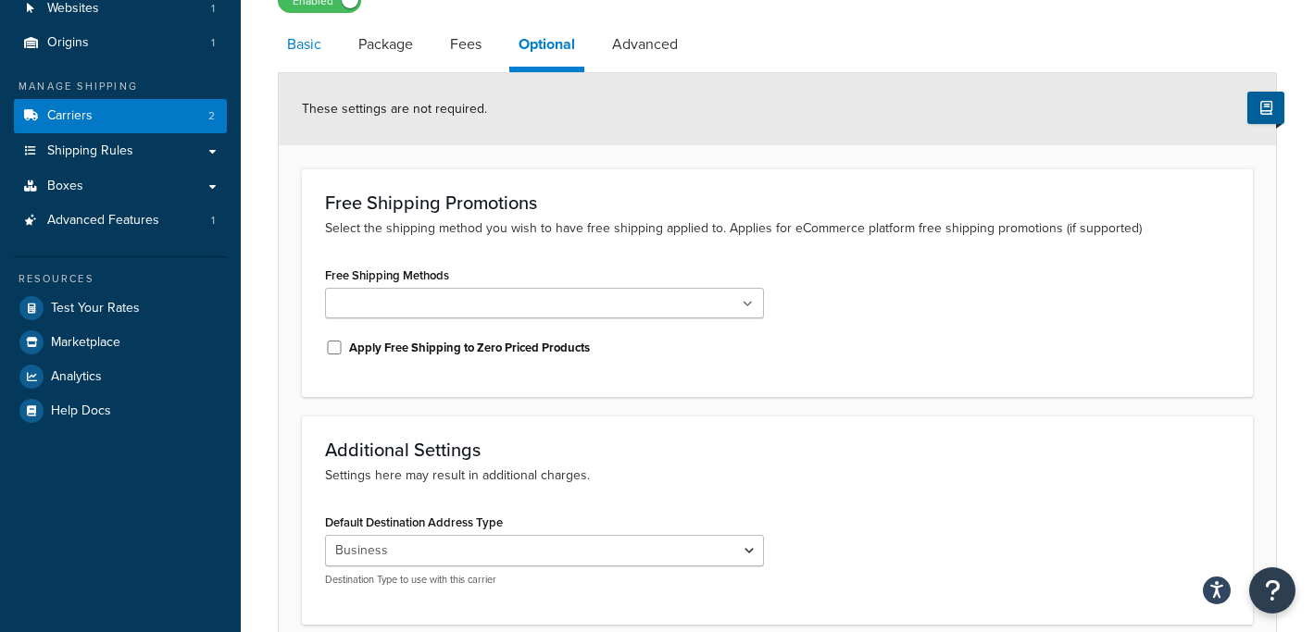
click at [309, 36] on link "Basic" at bounding box center [304, 44] width 53 height 44
select select "ups"
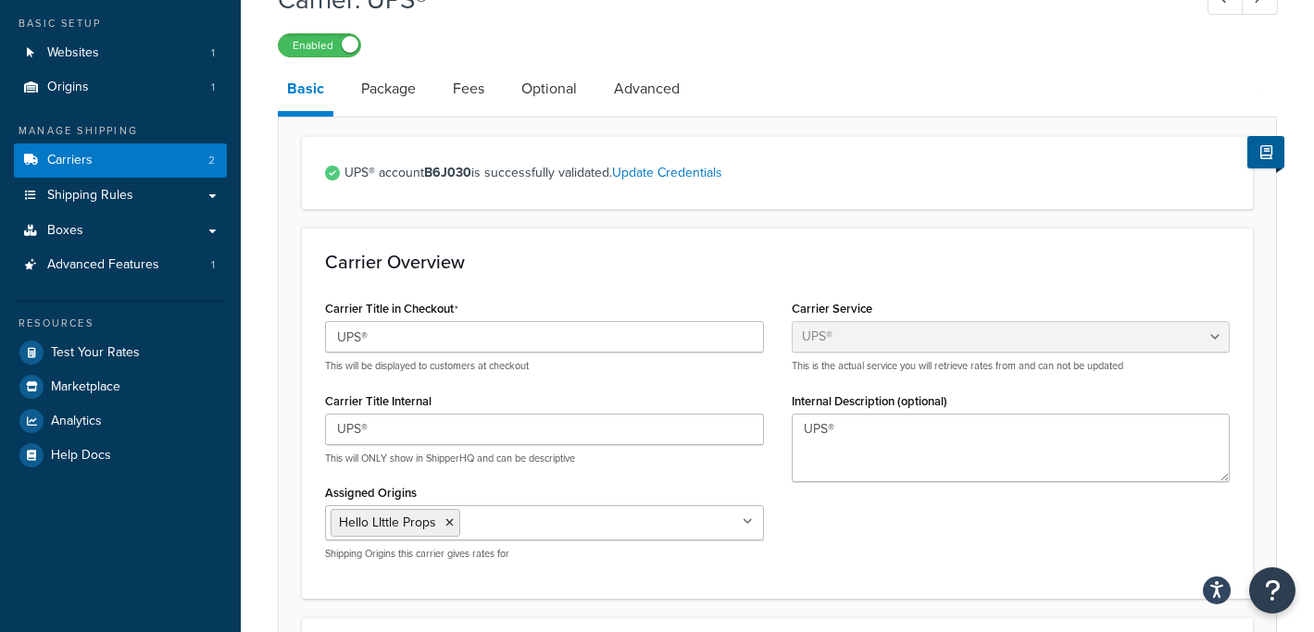
scroll to position [103, 0]
click at [102, 199] on span "Shipping Rules" at bounding box center [90, 195] width 86 height 16
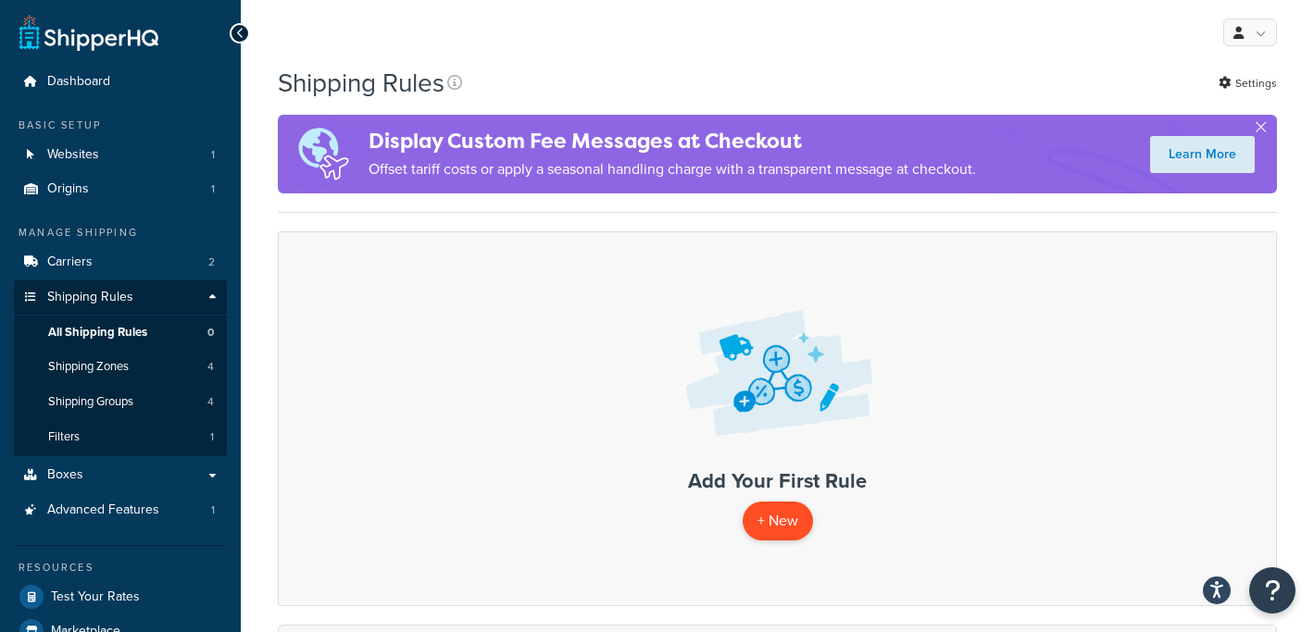
click at [772, 533] on p "+ New" at bounding box center [778, 521] width 70 height 38
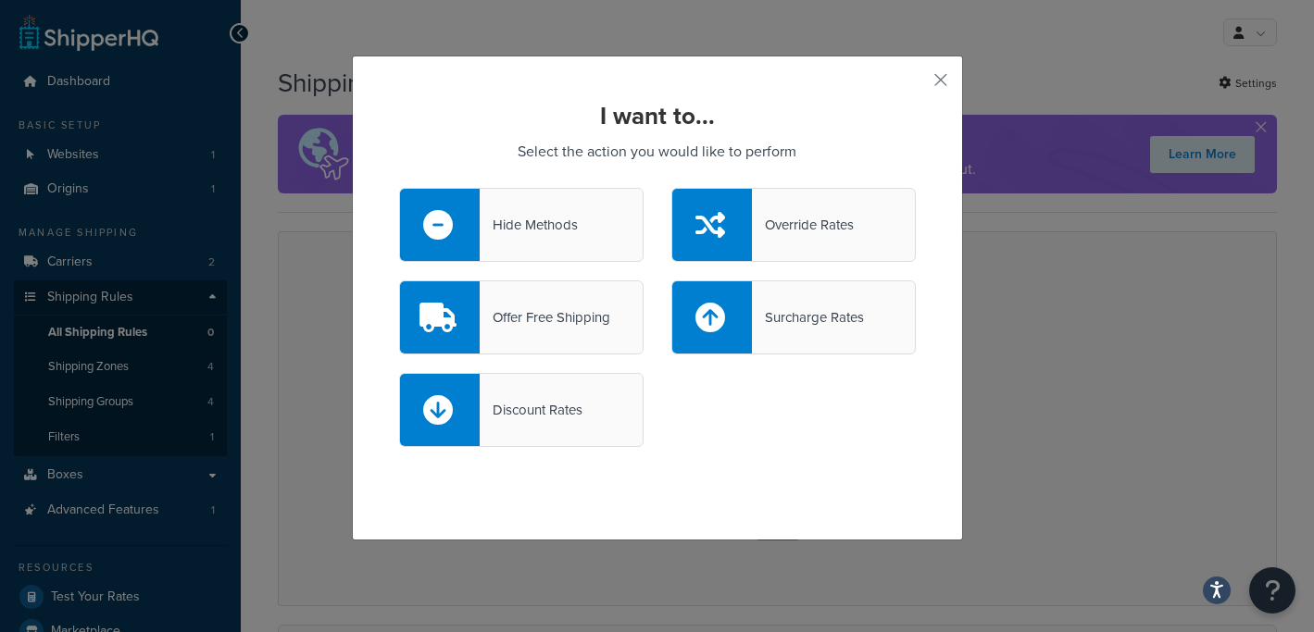
click at [532, 236] on div "Hide Methods" at bounding box center [529, 225] width 98 height 26
click at [0, 0] on input "Hide Methods" at bounding box center [0, 0] width 0 height 0
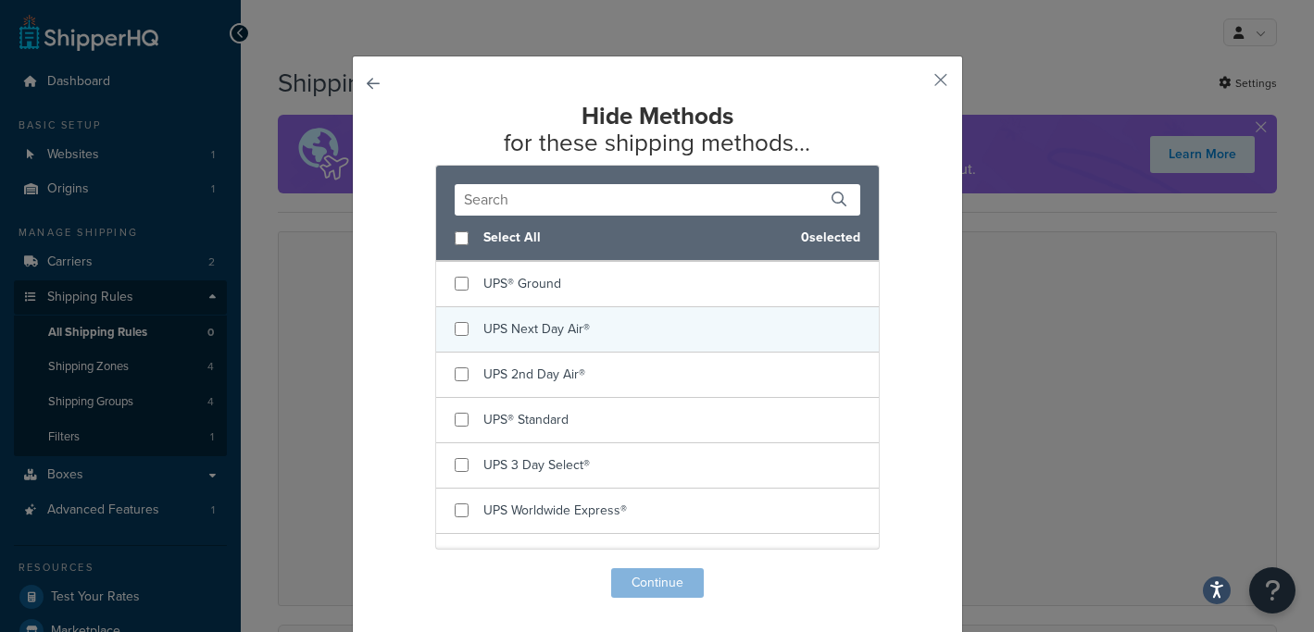
scroll to position [47, 0]
checkbox input "true"
click at [521, 331] on span "UPS Next Day Air®" at bounding box center [536, 324] width 106 height 19
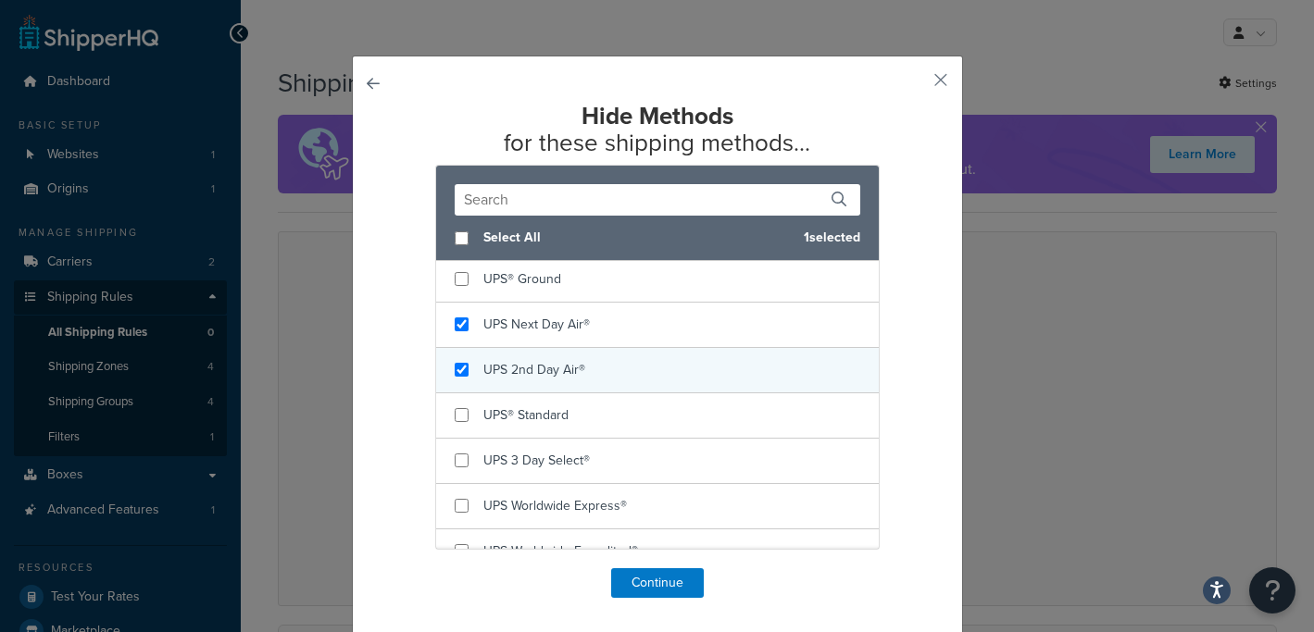
checkbox input "true"
click at [521, 364] on span "UPS 2nd Day Air®" at bounding box center [534, 369] width 102 height 19
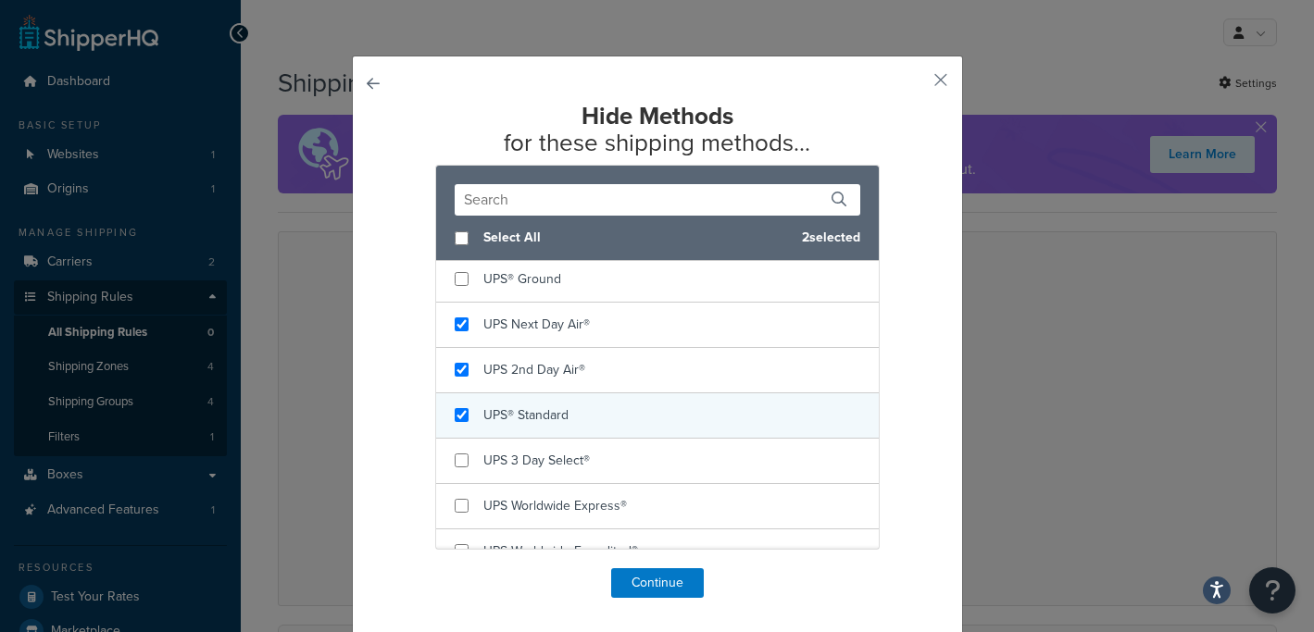
checkbox input "true"
click at [511, 423] on span "UPS® Standard" at bounding box center [525, 415] width 85 height 19
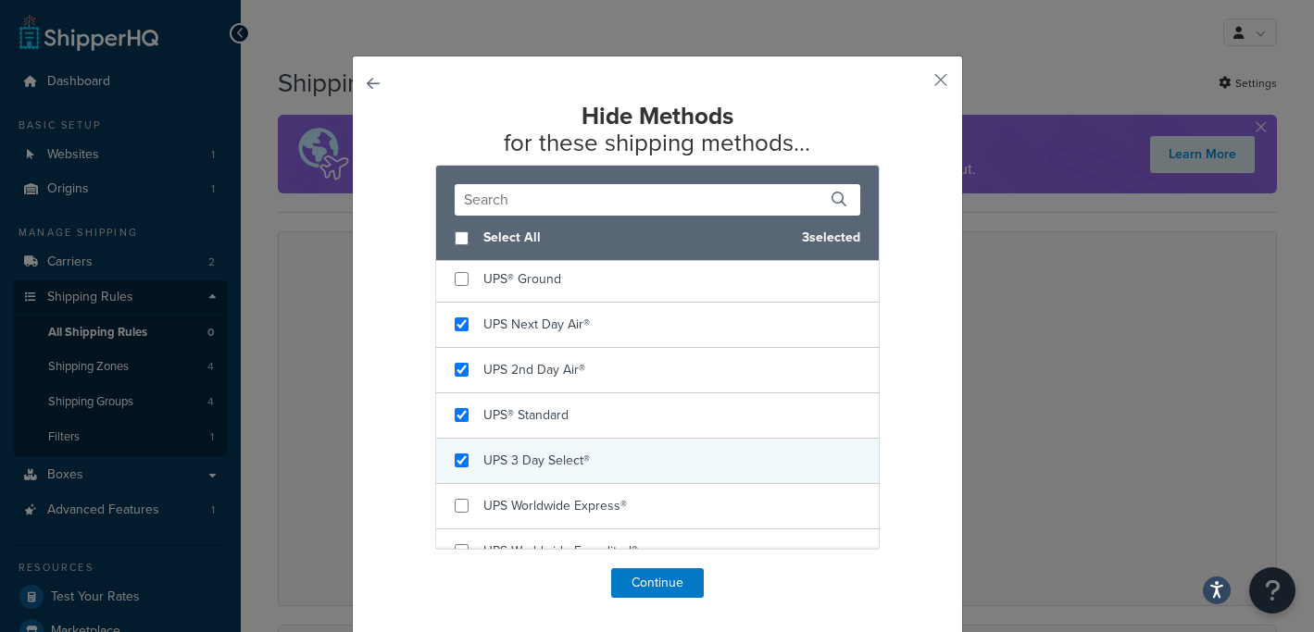
checkbox input "true"
click at [512, 451] on span "UPS 3 Day Select®" at bounding box center [536, 460] width 106 height 19
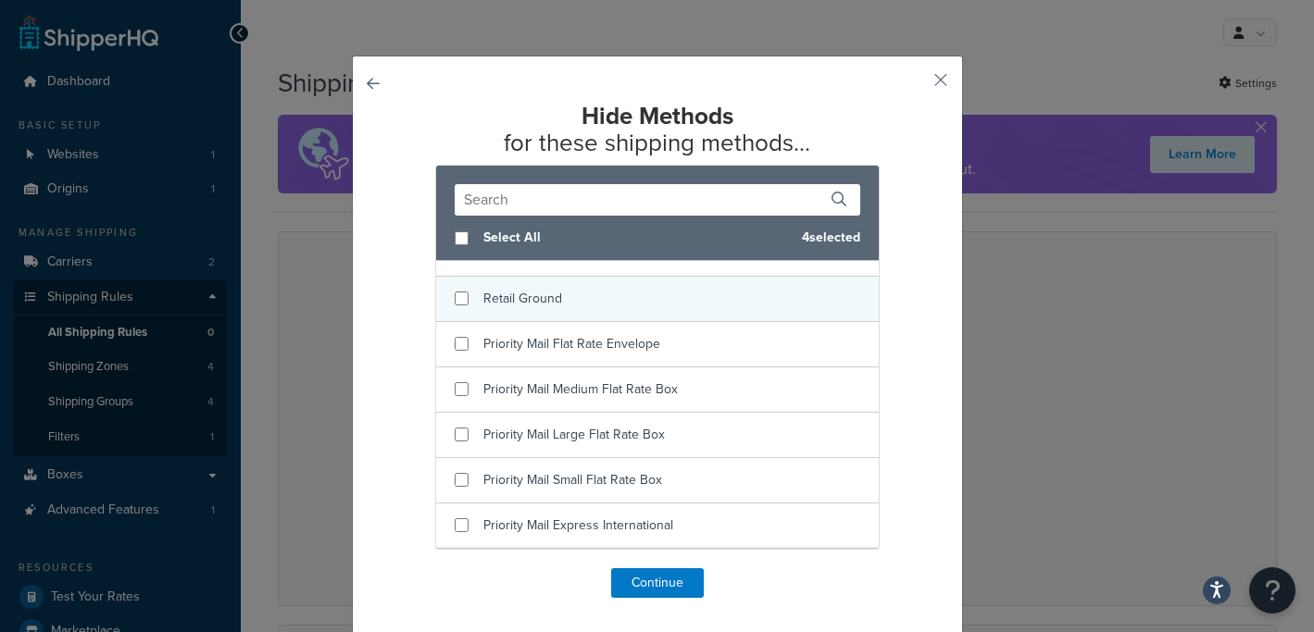
scroll to position [523, 0]
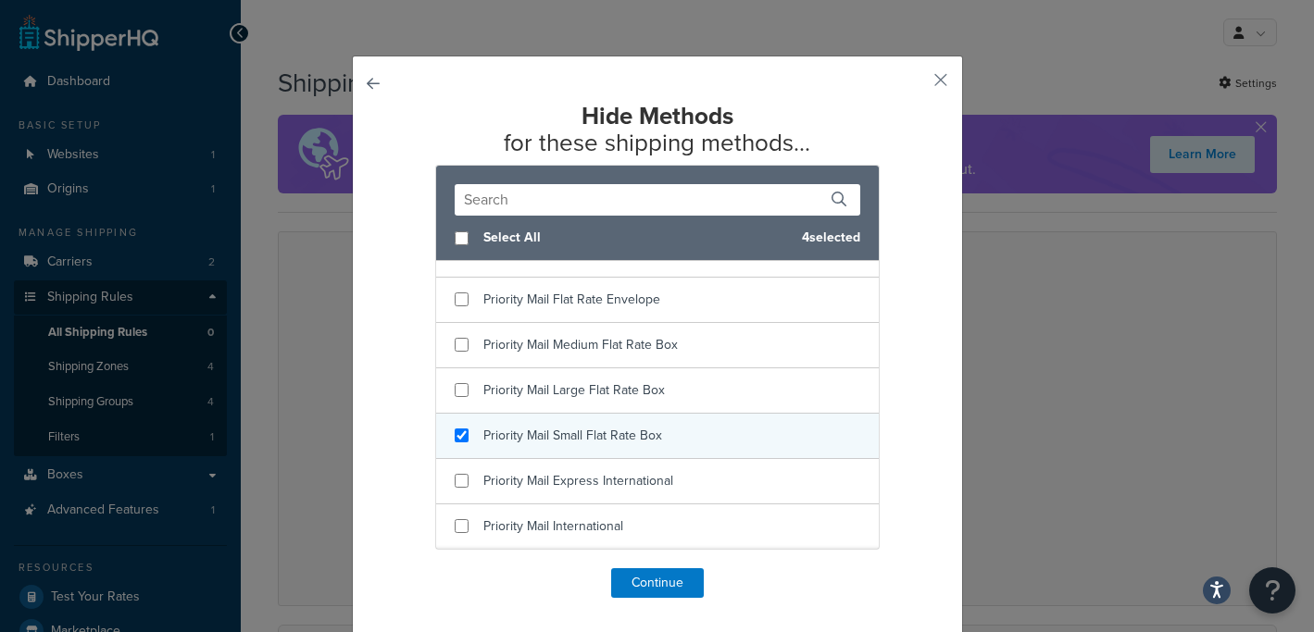
checkbox input "true"
click at [521, 444] on span "Priority Mail Small Flat Rate Box" at bounding box center [572, 435] width 179 height 19
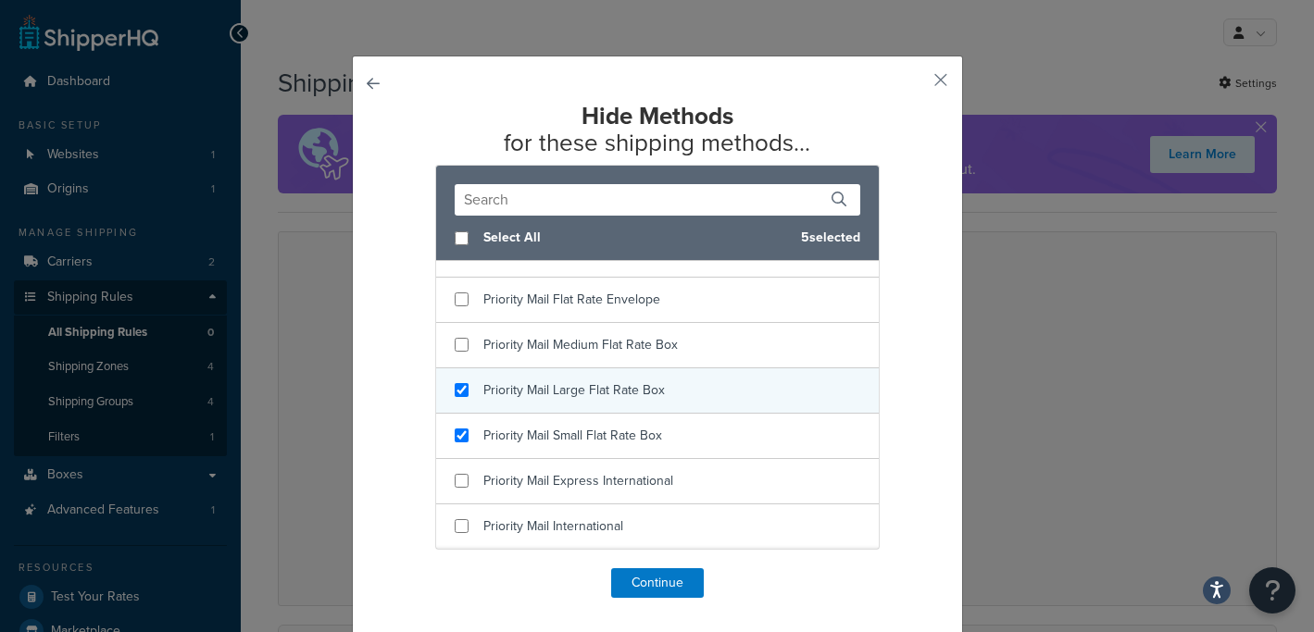
checkbox input "true"
click at [521, 398] on span "Priority Mail Large Flat Rate Box" at bounding box center [573, 390] width 181 height 19
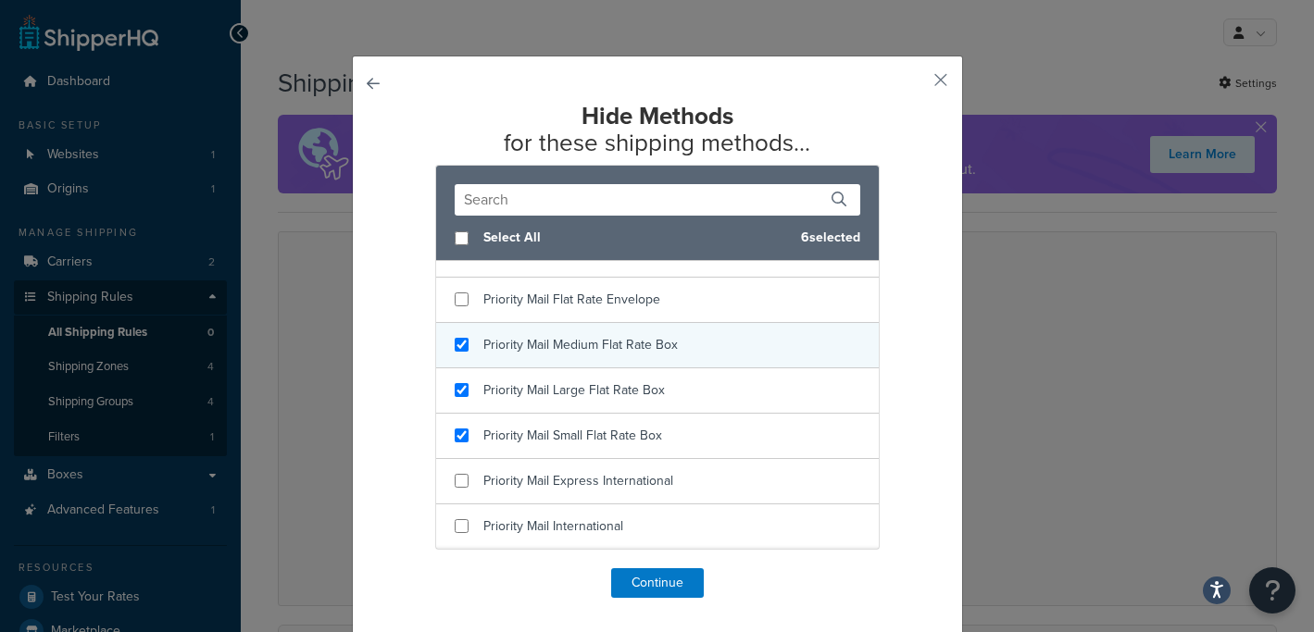
checkbox input "true"
click at [520, 356] on div "Priority Mail Medium Flat Rate Box" at bounding box center [580, 345] width 194 height 26
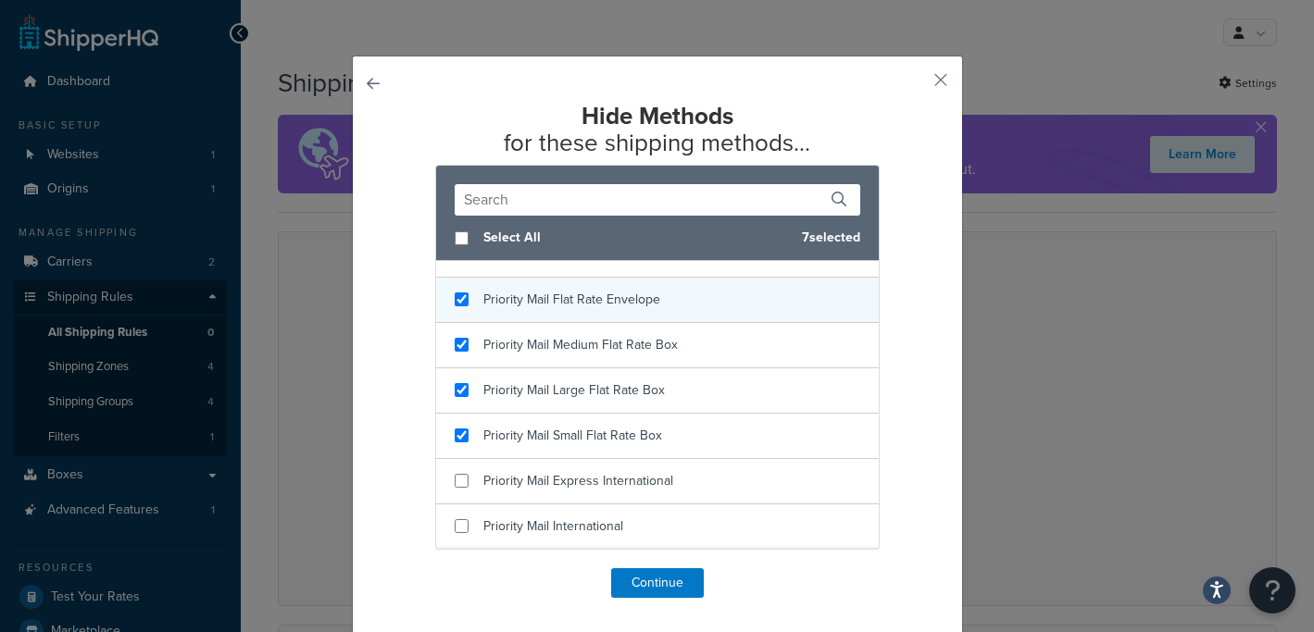
checkbox input "true"
click at [520, 309] on div "Priority Mail Flat Rate Envelope" at bounding box center [571, 300] width 177 height 26
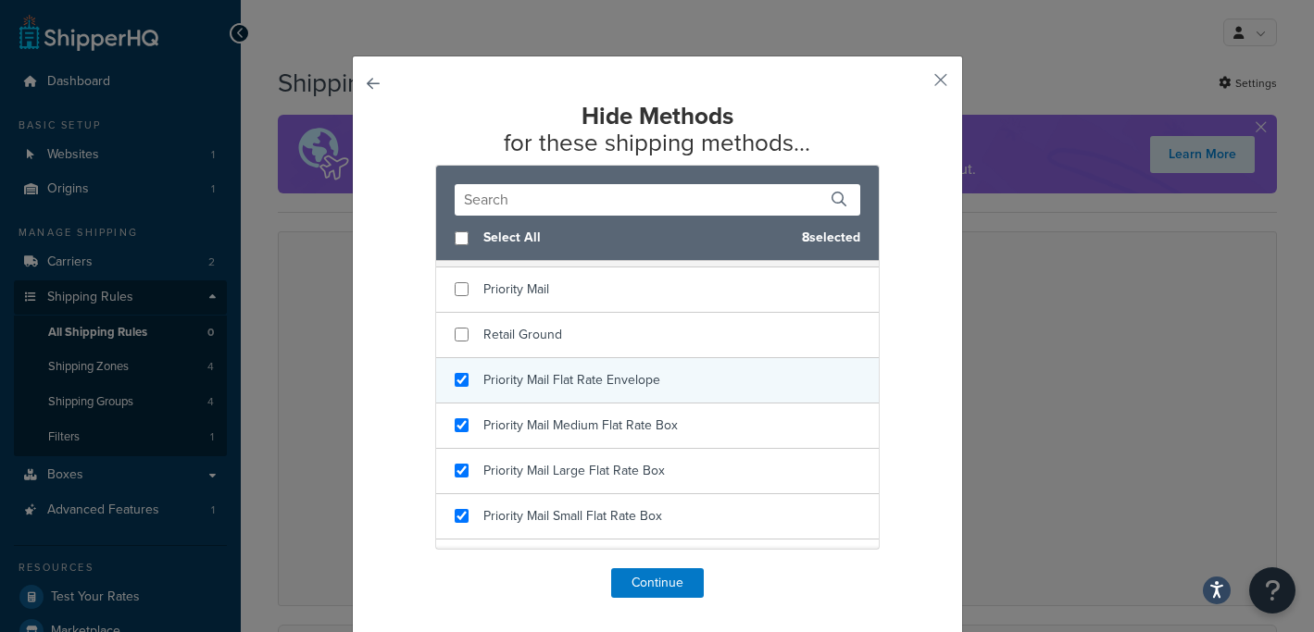
scroll to position [421, 0]
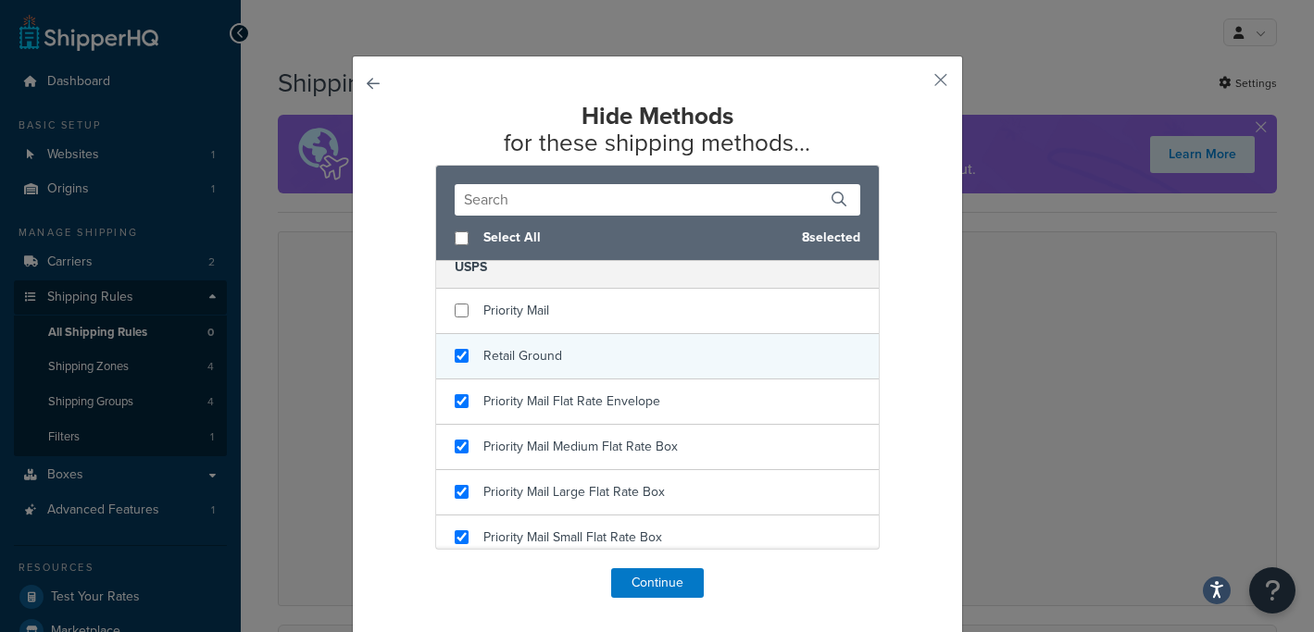
checkbox input "true"
click at [524, 344] on div "Retail Ground" at bounding box center [522, 357] width 79 height 26
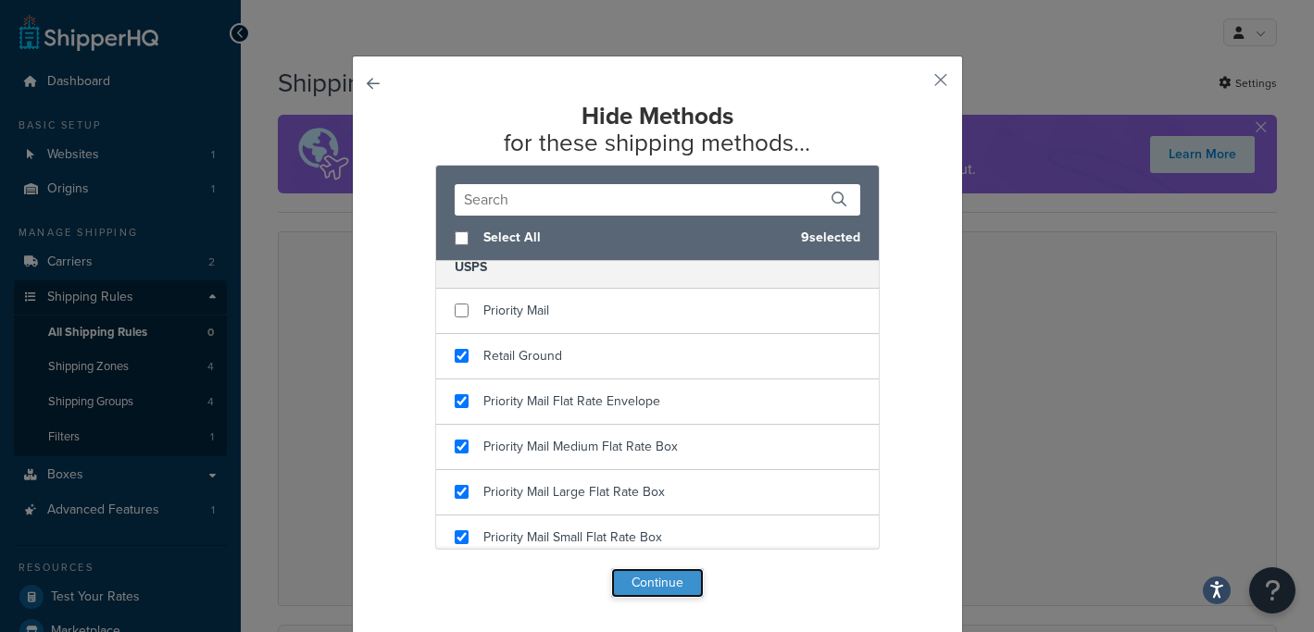
click at [653, 579] on button "Continue" at bounding box center [657, 584] width 93 height 30
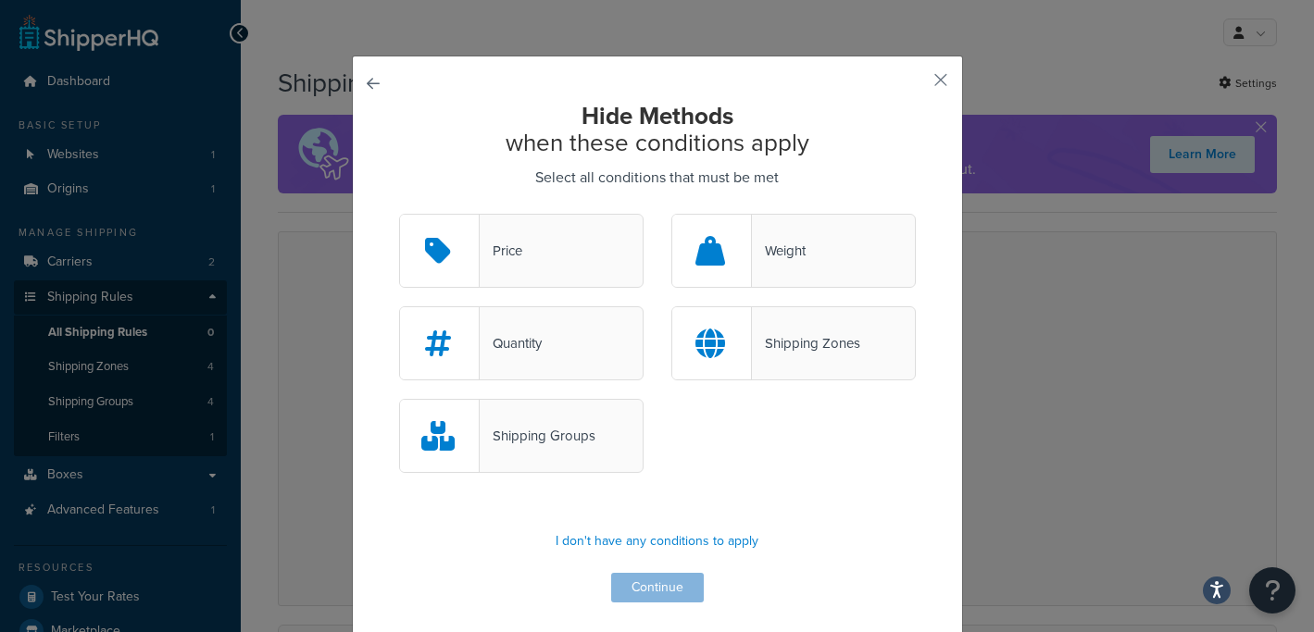
click at [744, 347] on div at bounding box center [712, 343] width 80 height 72
click at [0, 0] on input "Shipping Zones" at bounding box center [0, 0] width 0 height 0
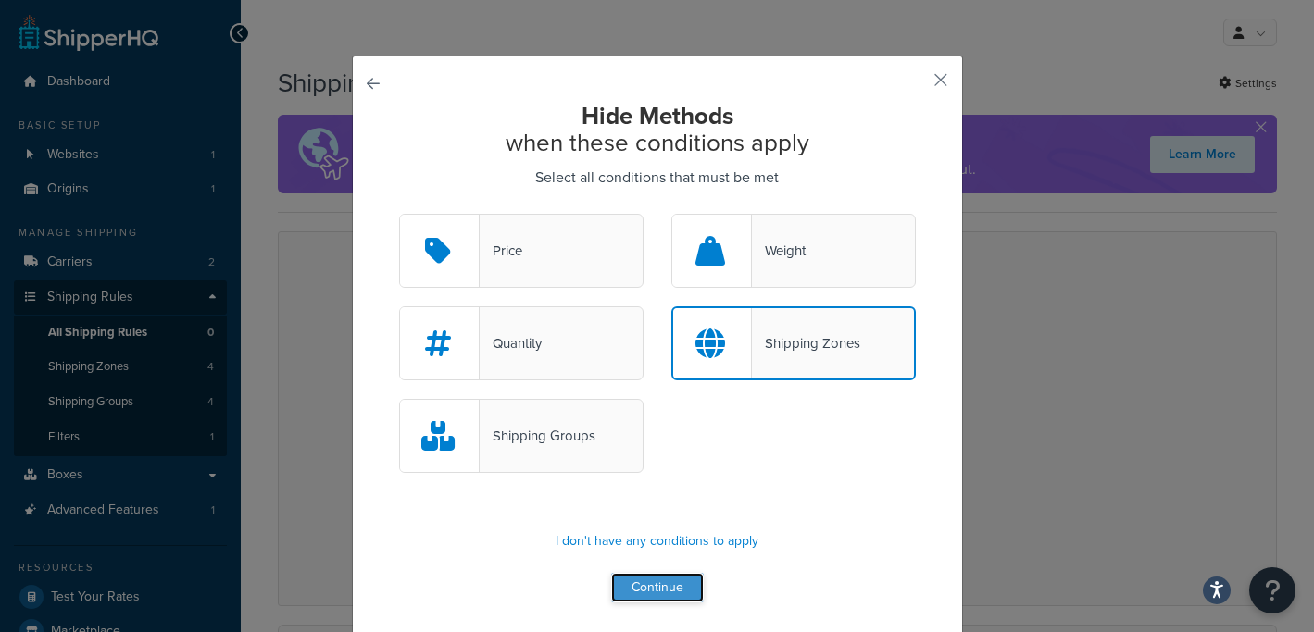
click at [669, 584] on button "Continue" at bounding box center [657, 588] width 93 height 30
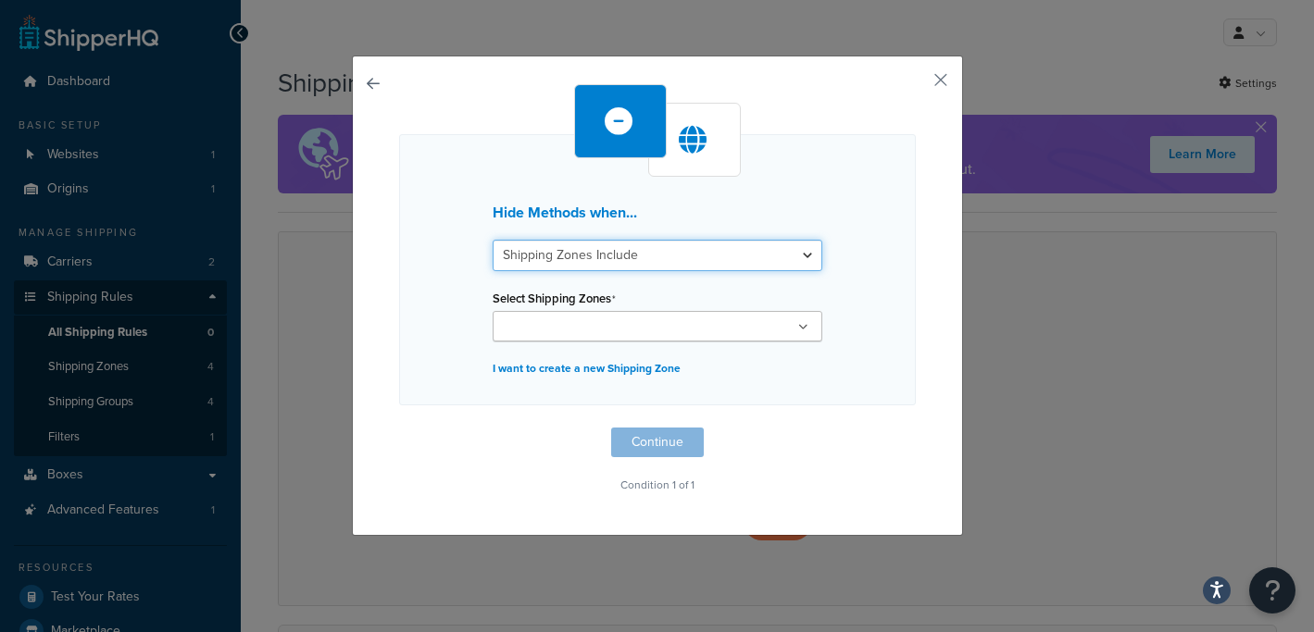
click at [644, 251] on select "Shipping Zones Include Shipping Zones Do Not Include" at bounding box center [658, 255] width 330 height 31
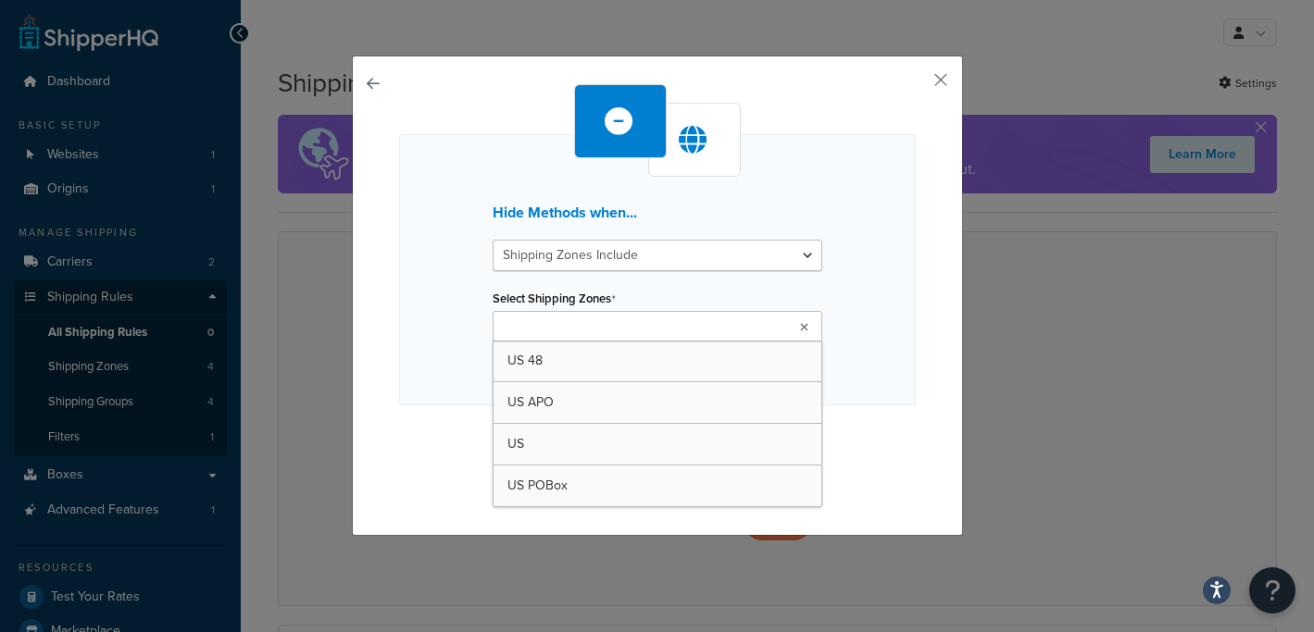
click at [640, 327] on ul at bounding box center [658, 326] width 330 height 31
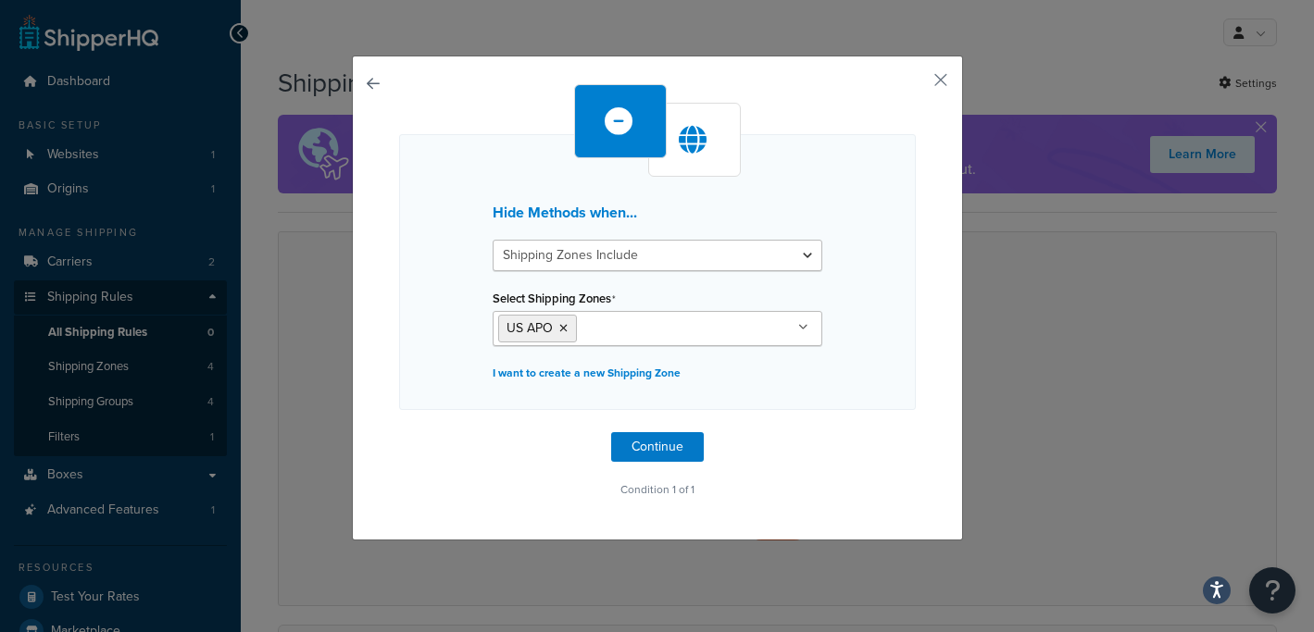
click at [867, 288] on div "Hide Methods when... Shipping Zones Include Shipping Zones Do Not Include Selec…" at bounding box center [657, 272] width 517 height 276
click at [661, 445] on button "Continue" at bounding box center [657, 447] width 93 height 30
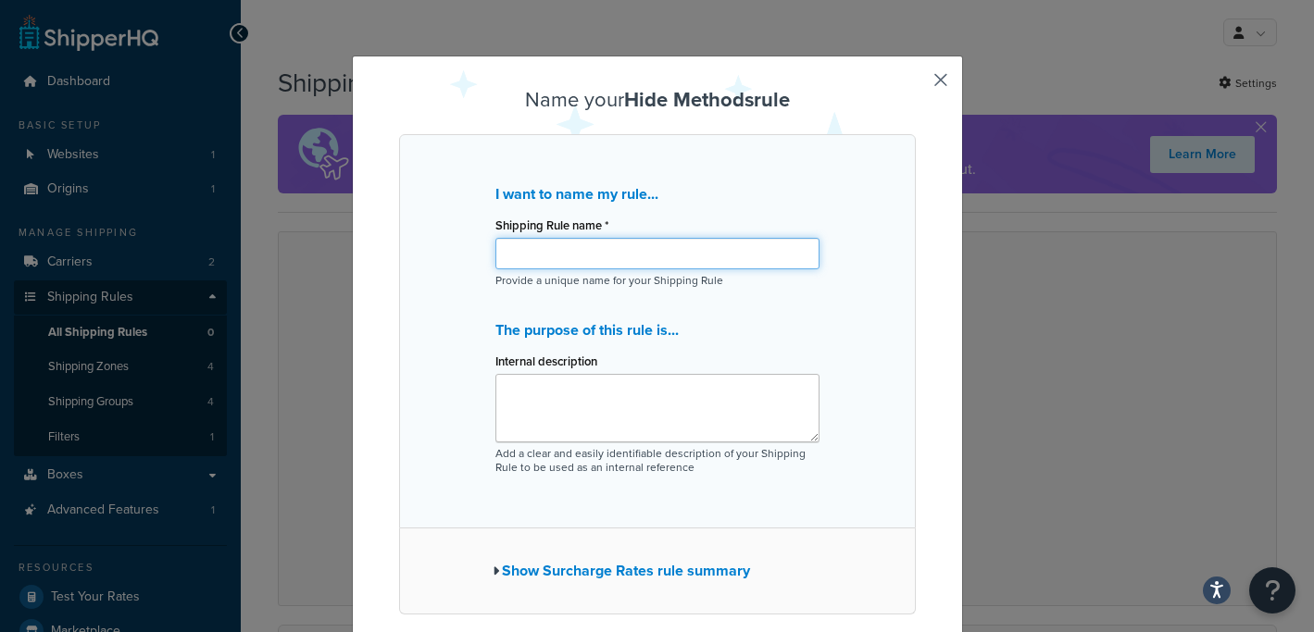
click at [668, 263] on input "Shipping Rule name *" at bounding box center [657, 253] width 324 height 31
type input "International Shipments"
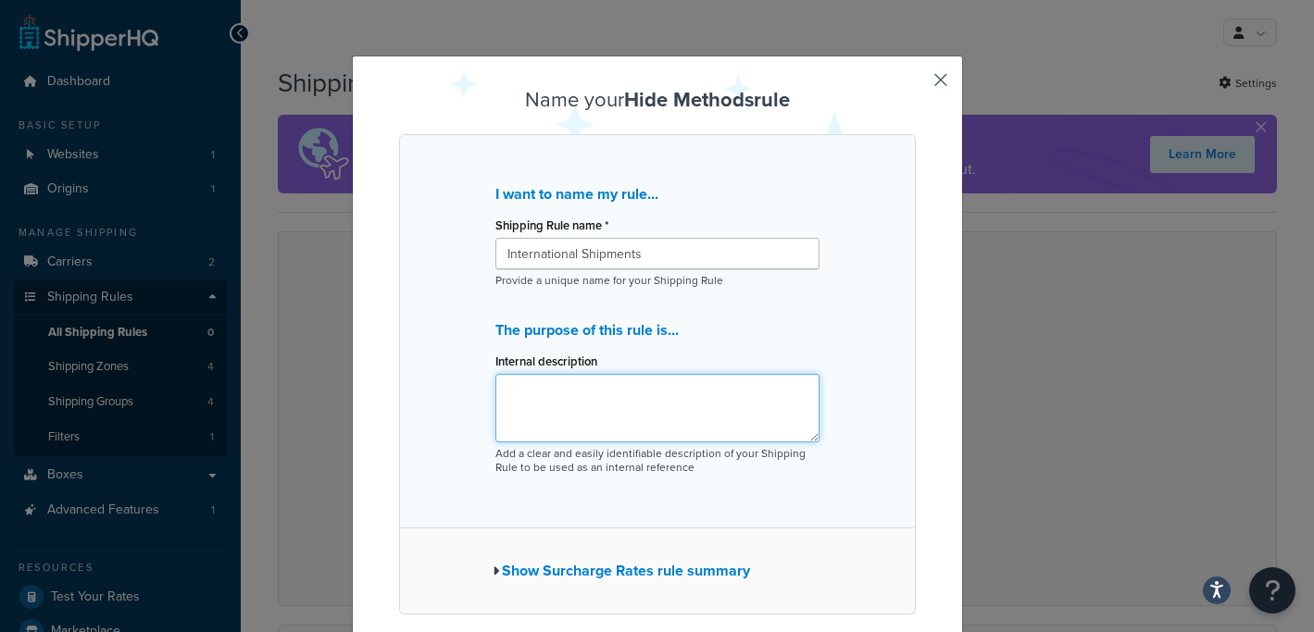
click at [583, 401] on textarea "Internal description" at bounding box center [657, 408] width 324 height 69
type textarea "Cannot ship expedited to international customers"
click at [666, 566] on button "Show Surcharge Rates rule summary" at bounding box center [621, 571] width 257 height 26
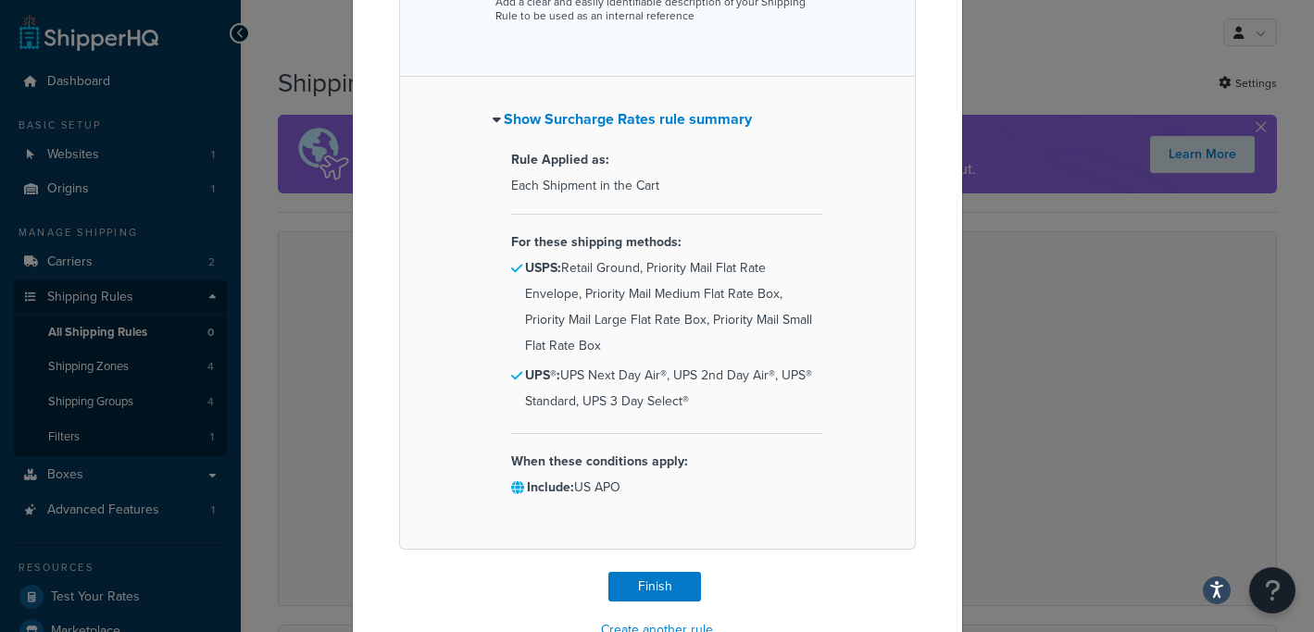
scroll to position [502, 0]
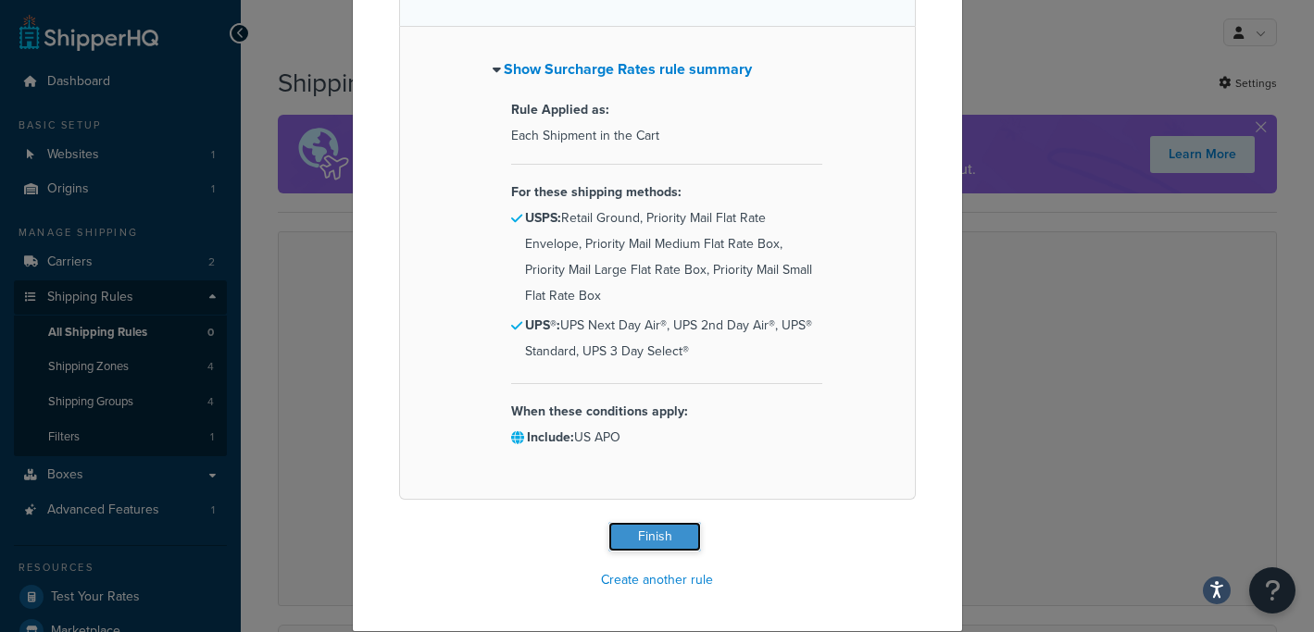
click at [659, 540] on button "Finish" at bounding box center [654, 537] width 93 height 30
click at [639, 543] on button "Finish" at bounding box center [654, 537] width 93 height 30
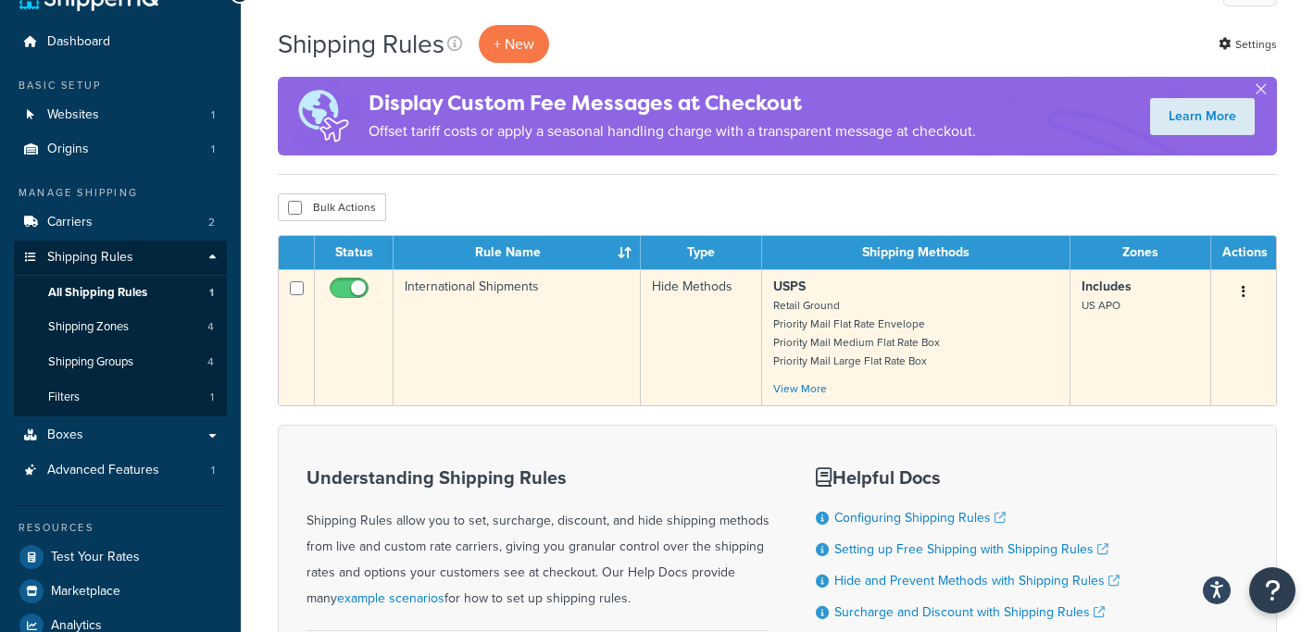
click at [1237, 291] on button "button" at bounding box center [1244, 293] width 26 height 30
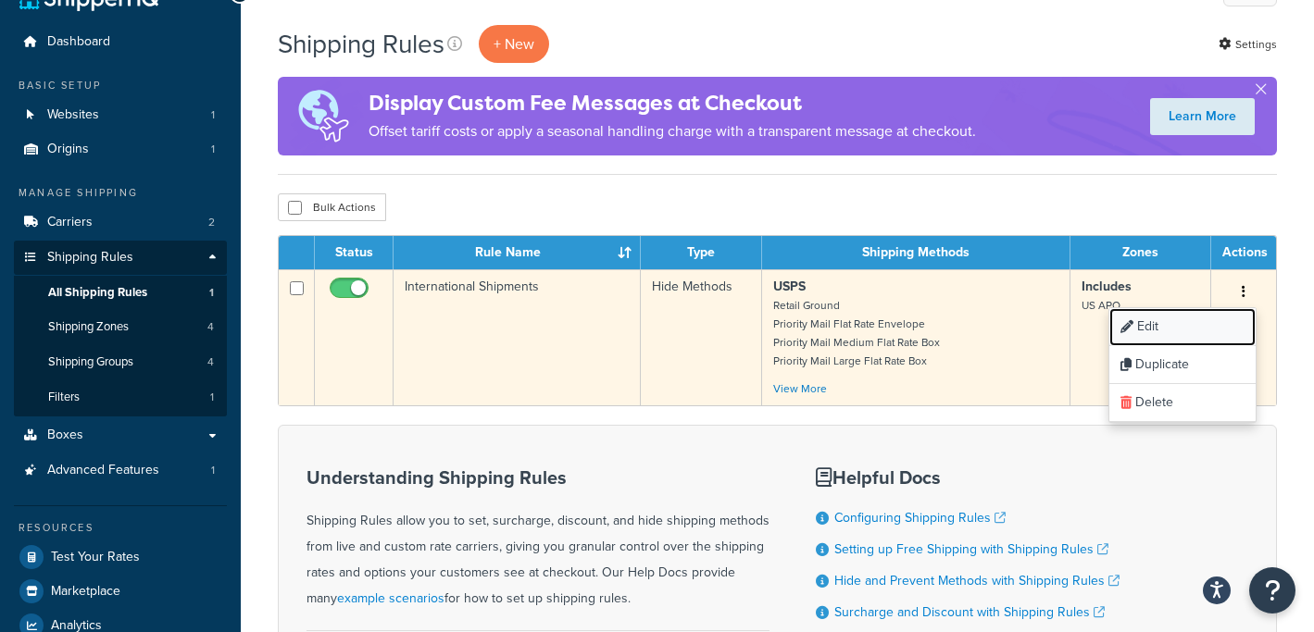
click at [1178, 323] on link "Edit" at bounding box center [1182, 327] width 146 height 38
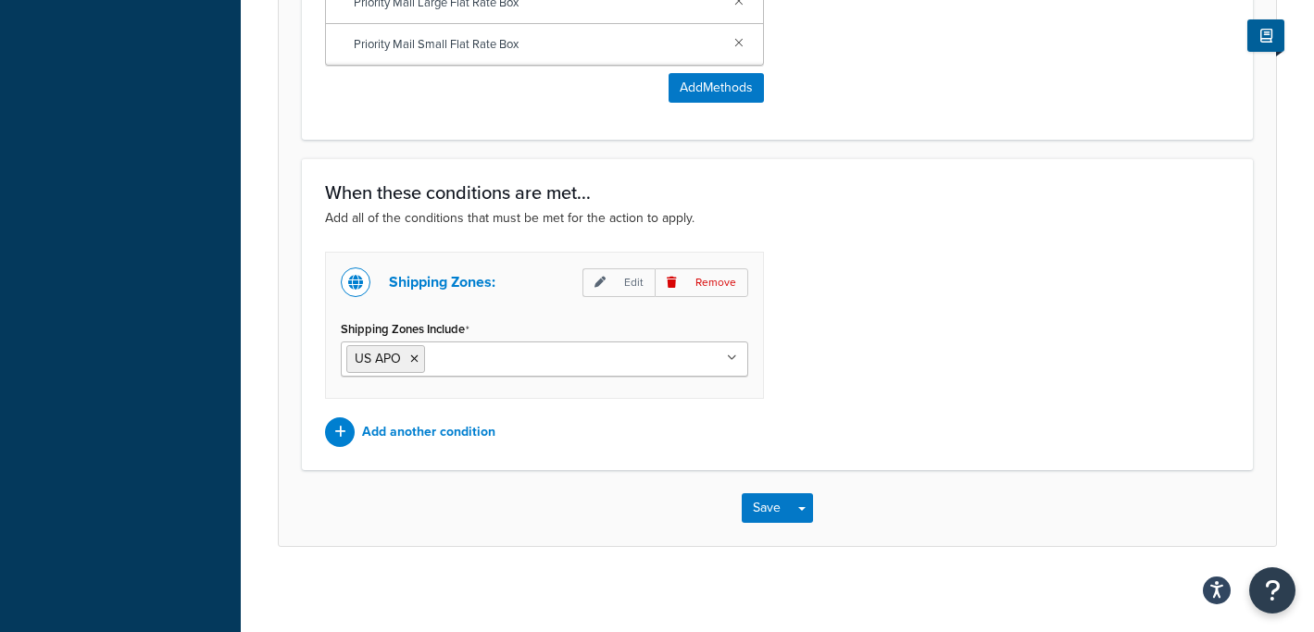
scroll to position [1230, 0]
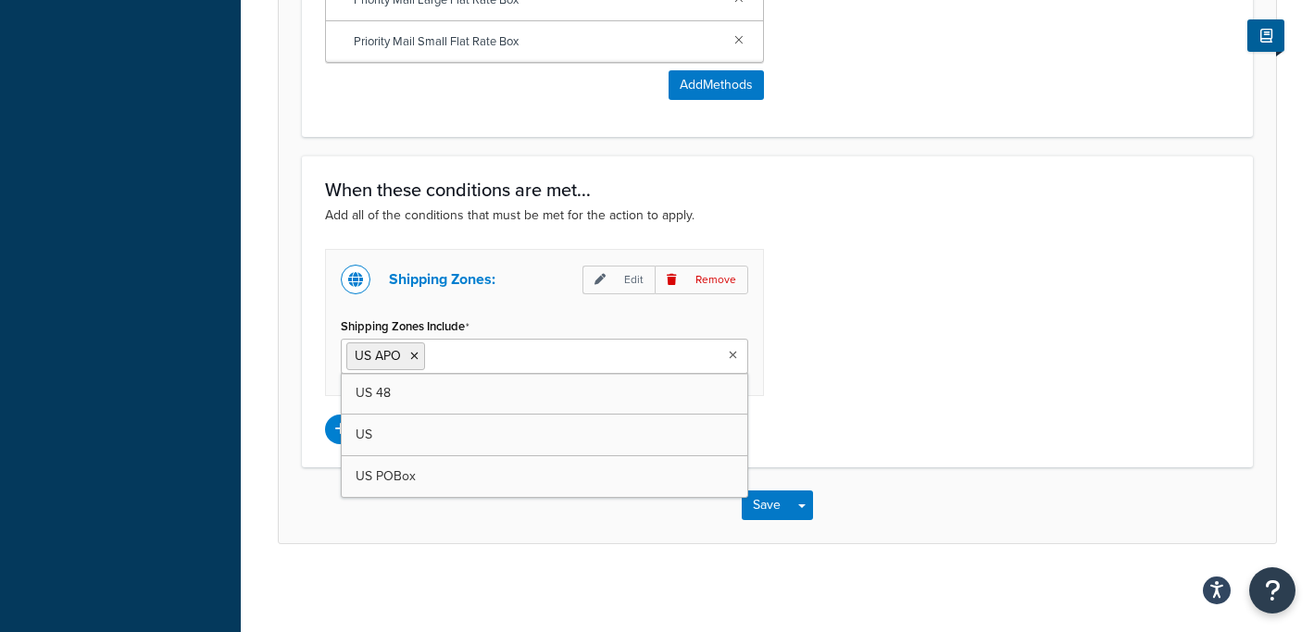
click at [729, 358] on icon at bounding box center [733, 355] width 8 height 11
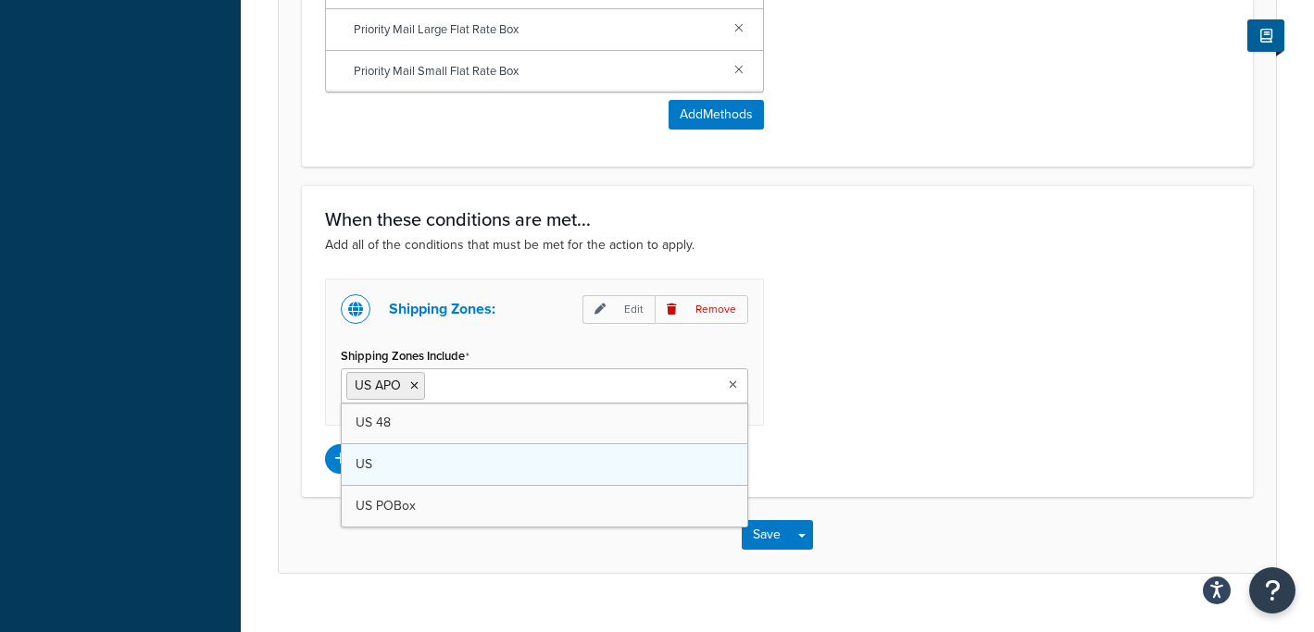
scroll to position [1196, 0]
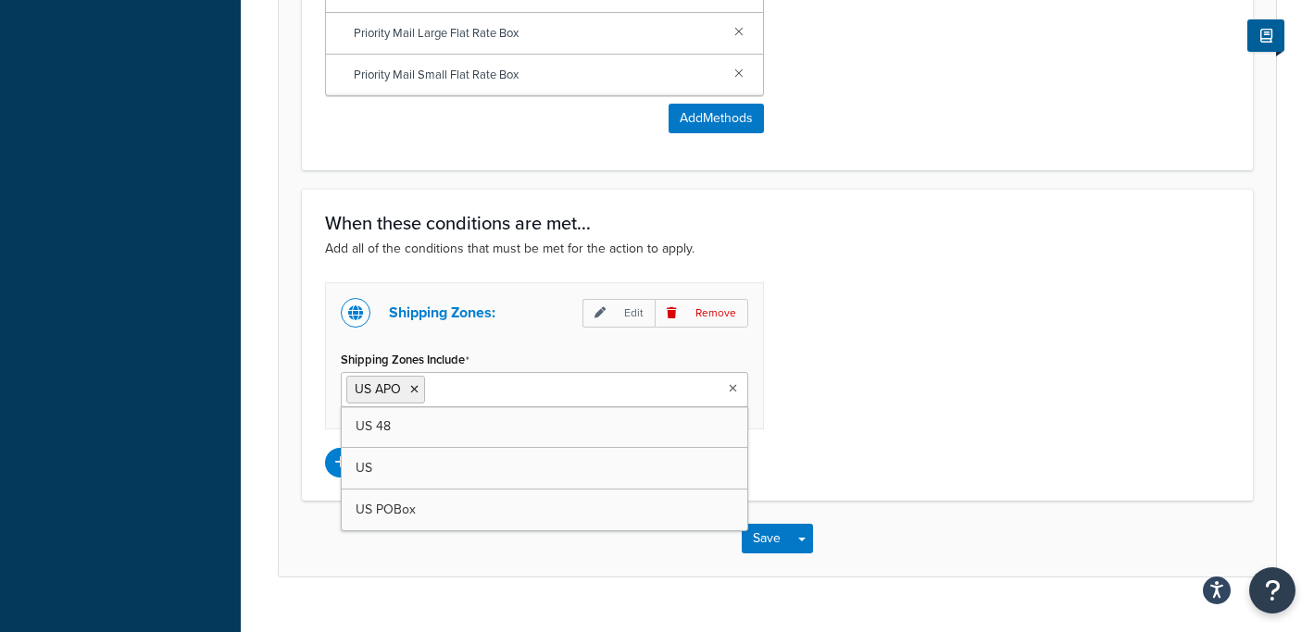
click at [558, 394] on input "Shipping Zones Include" at bounding box center [512, 389] width 164 height 20
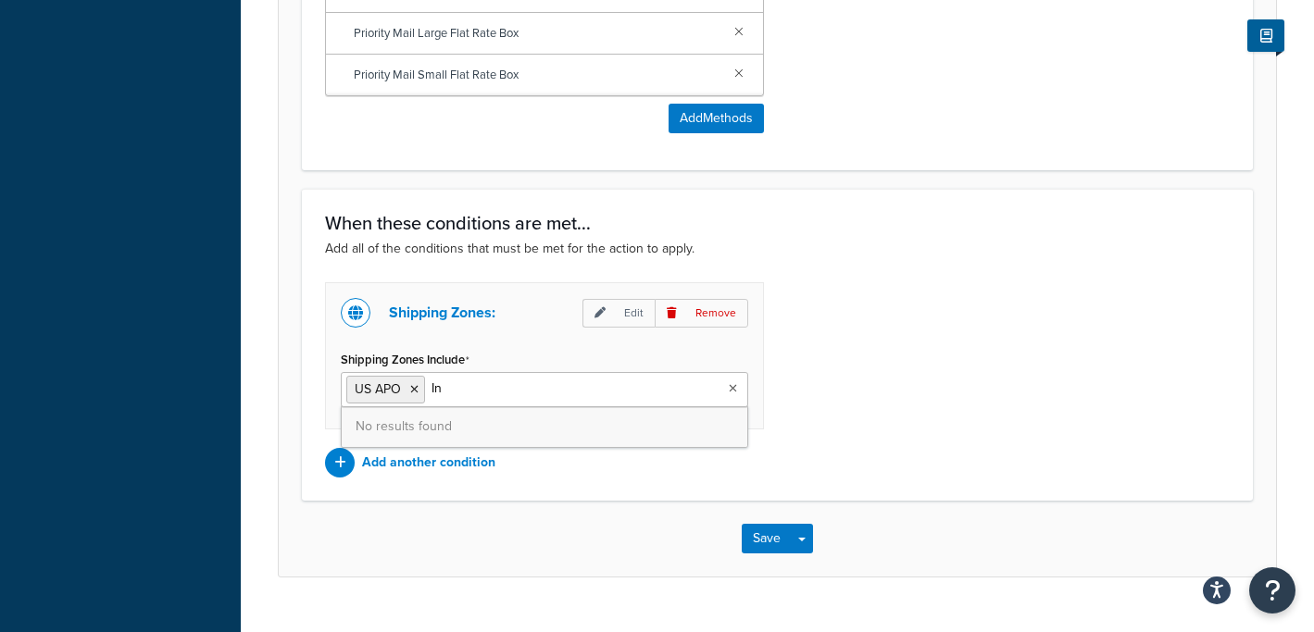
type input "I"
click at [333, 468] on div at bounding box center [340, 463] width 30 height 30
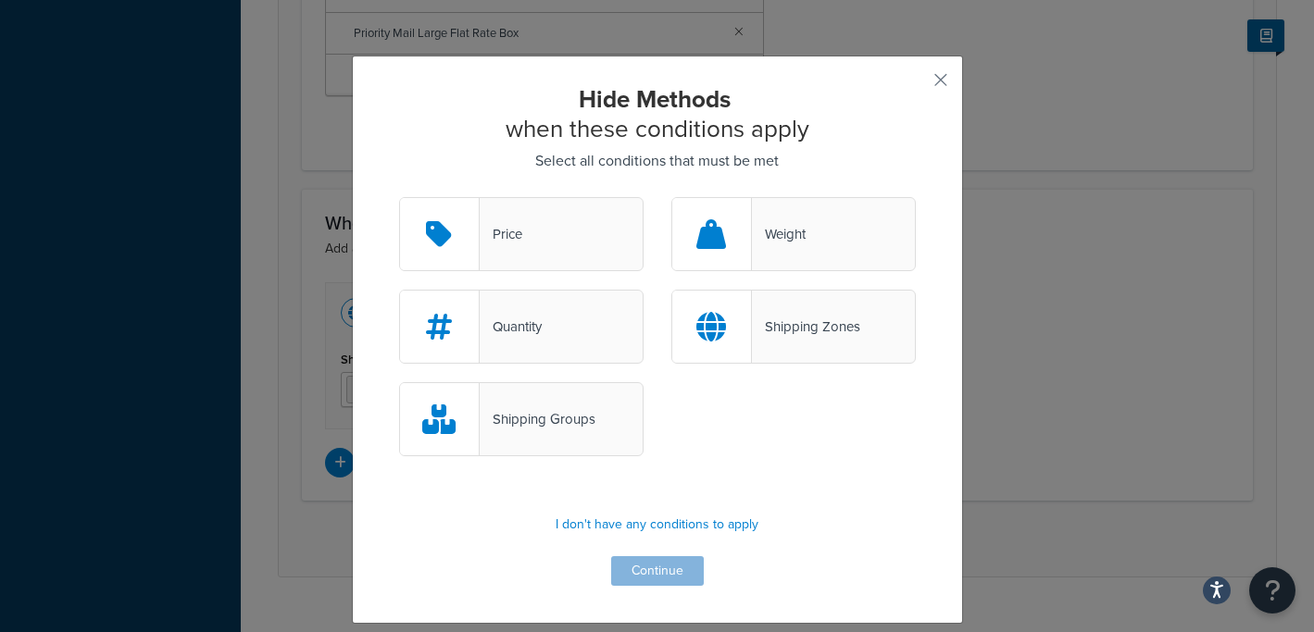
click at [749, 318] on div at bounding box center [712, 327] width 80 height 72
click at [0, 0] on input "Shipping Zones" at bounding box center [0, 0] width 0 height 0
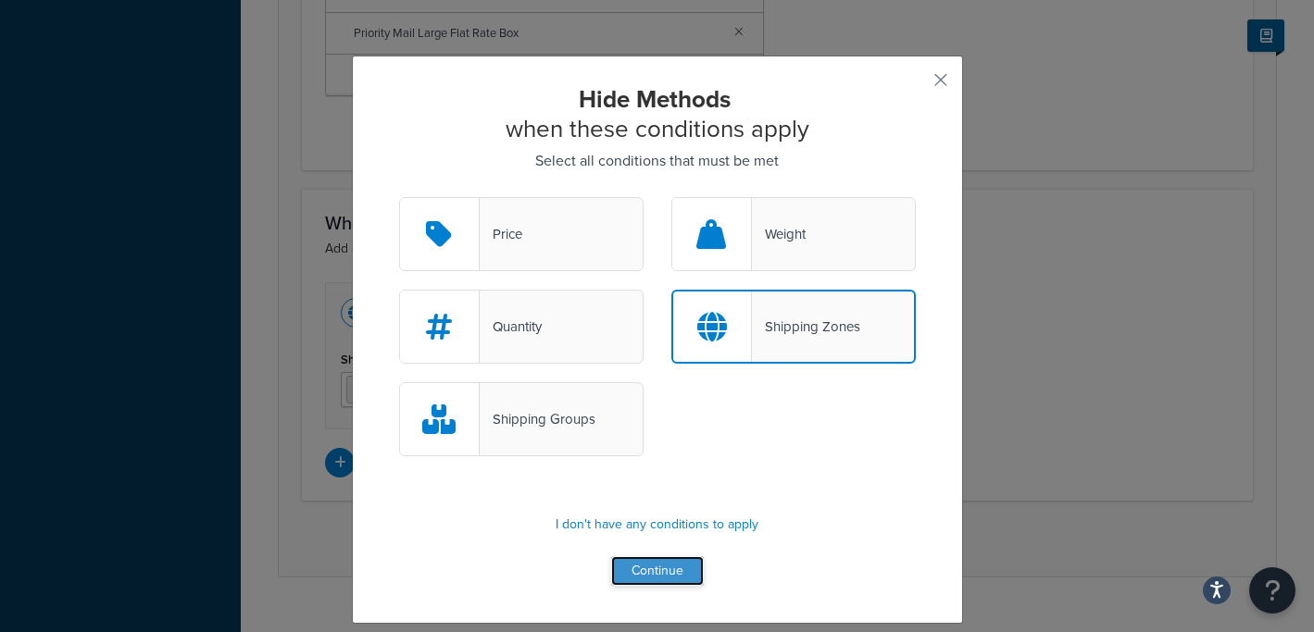
click at [639, 567] on button "Continue" at bounding box center [657, 572] width 93 height 30
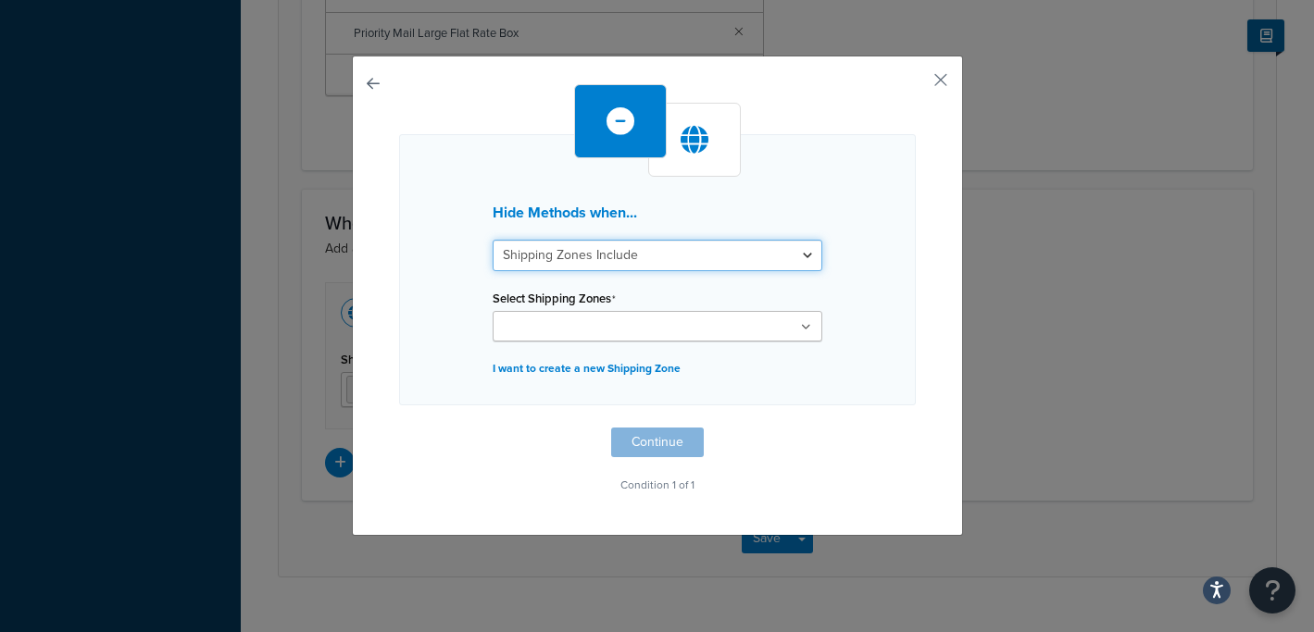
click at [621, 267] on select "Shipping Zones Include Shipping Zones Do Not Include" at bounding box center [658, 255] width 330 height 31
click at [953, 96] on div "Hide Methods when... Shipping Zones Include Shipping Zones Do Not Include Selec…" at bounding box center [657, 296] width 611 height 481
click at [916, 84] on button "button" at bounding box center [913, 86] width 5 height 5
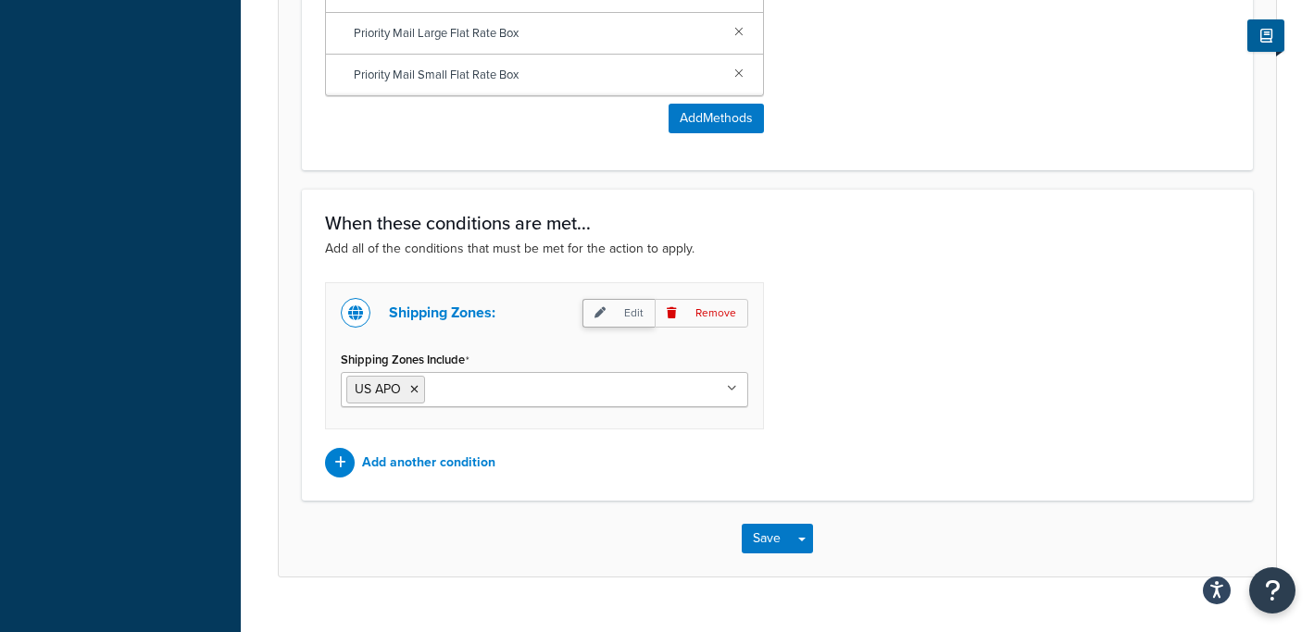
click at [627, 313] on p "Edit" at bounding box center [618, 313] width 72 height 29
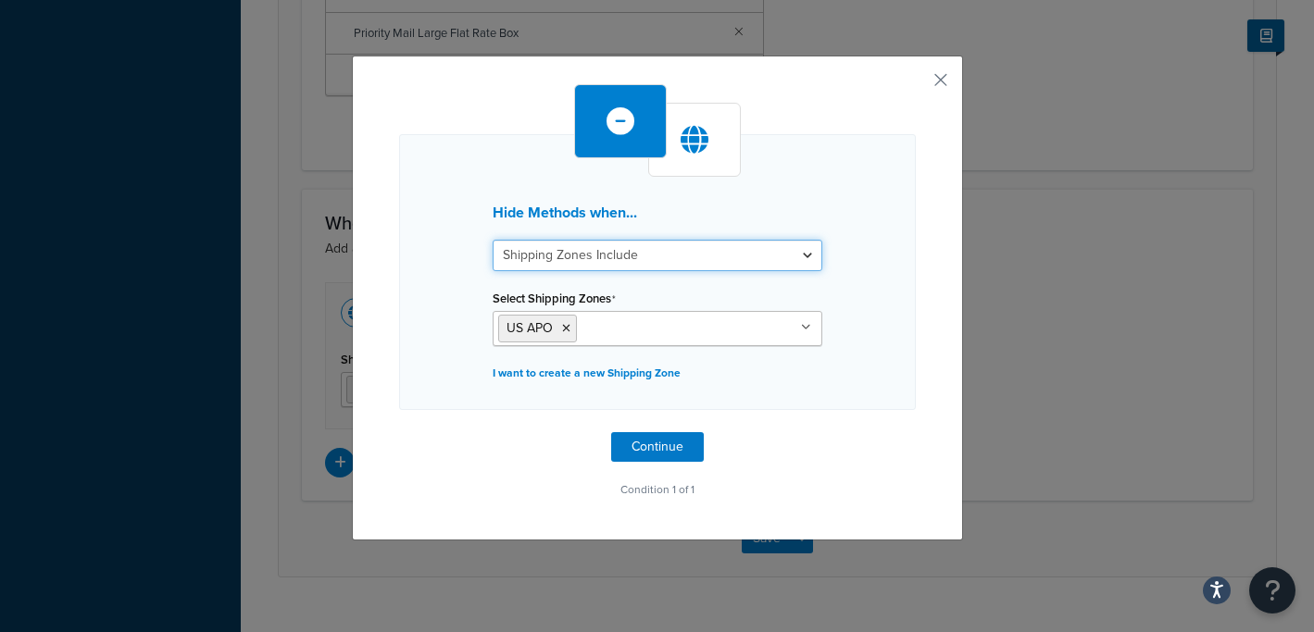
click at [661, 256] on select "Shipping Zones Include Shipping Zones Do Not Include" at bounding box center [658, 255] width 330 height 31
select select "exclude"
click at [563, 330] on icon at bounding box center [566, 328] width 8 height 11
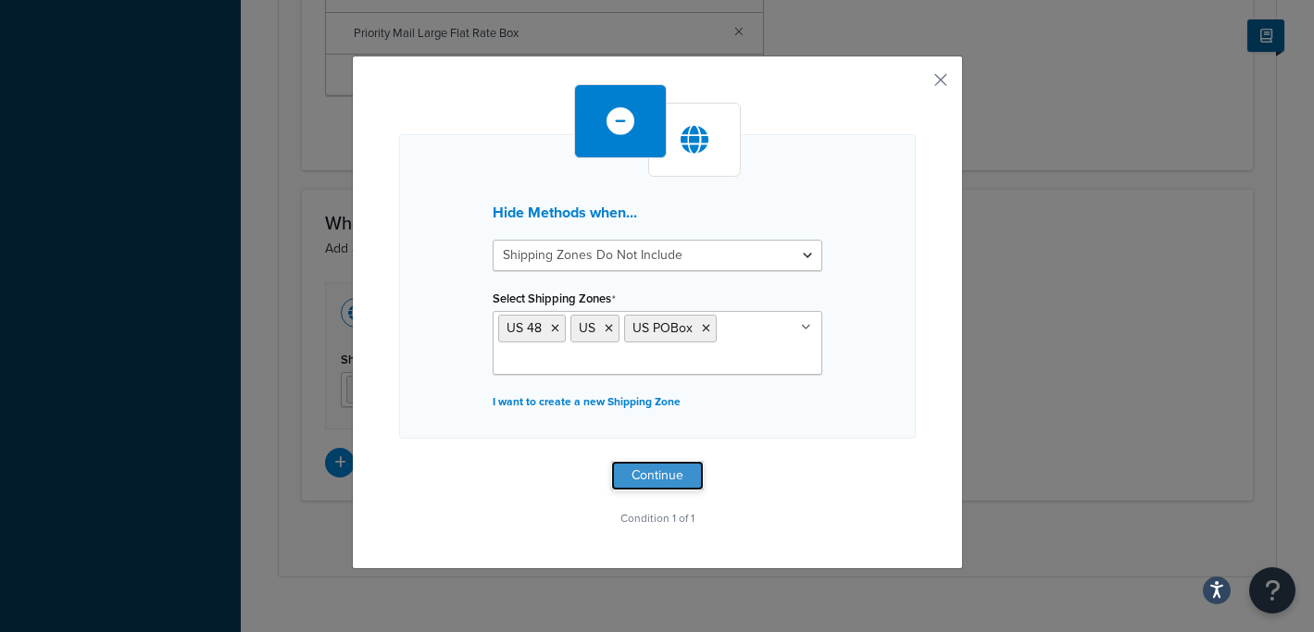
click at [661, 472] on button "Continue" at bounding box center [657, 476] width 93 height 30
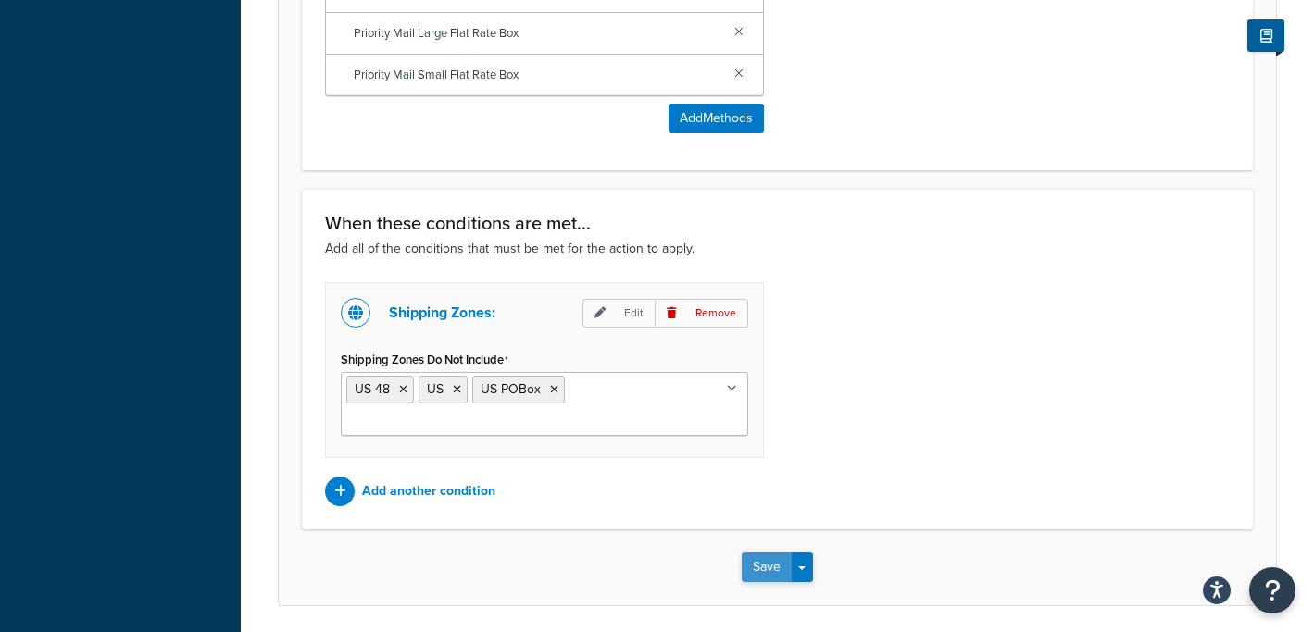
click at [769, 553] on button "Save" at bounding box center [767, 568] width 50 height 30
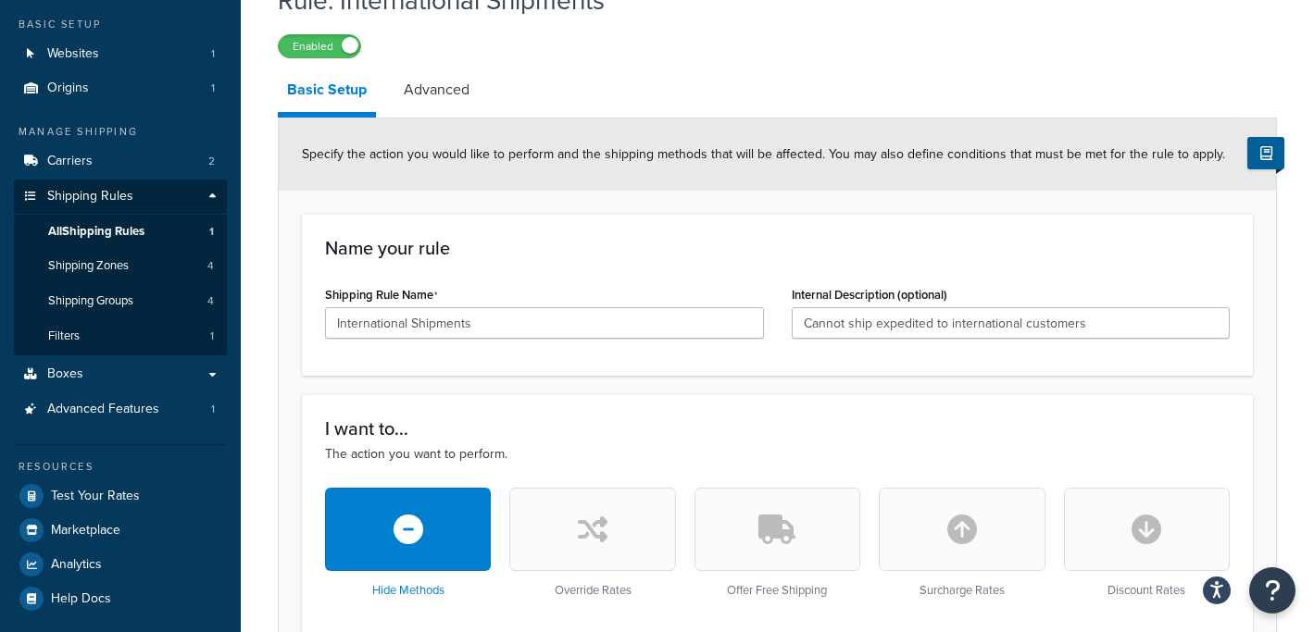
scroll to position [113, 0]
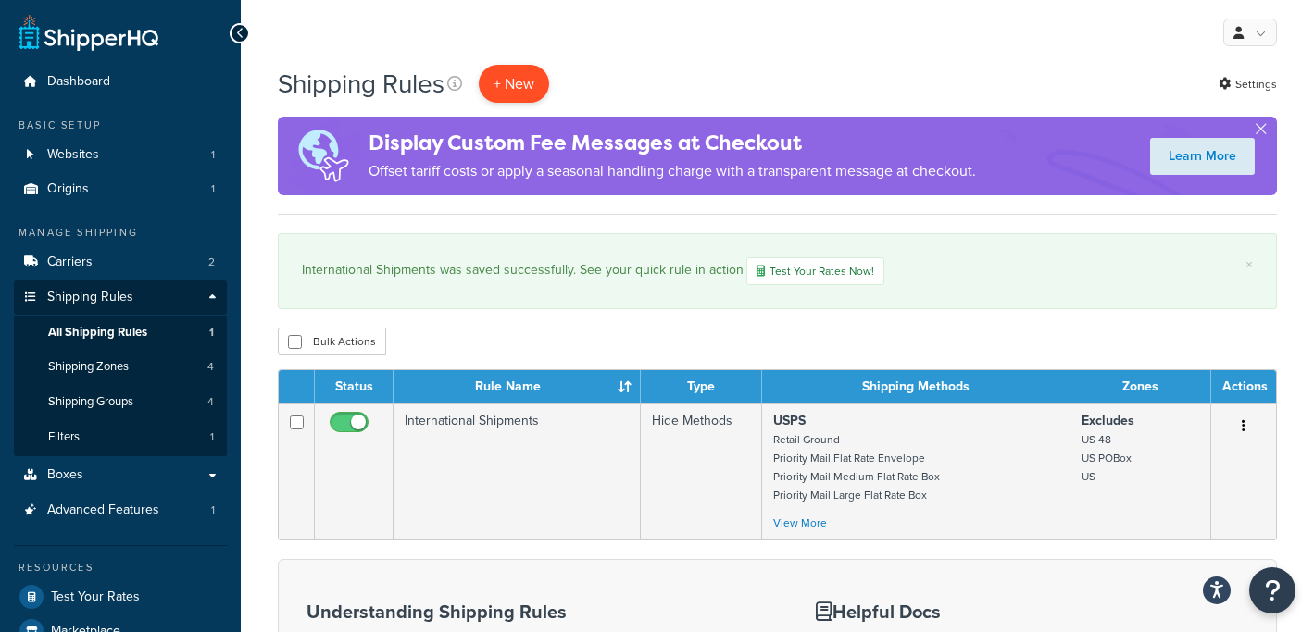
click at [507, 76] on p "+ New" at bounding box center [514, 84] width 70 height 38
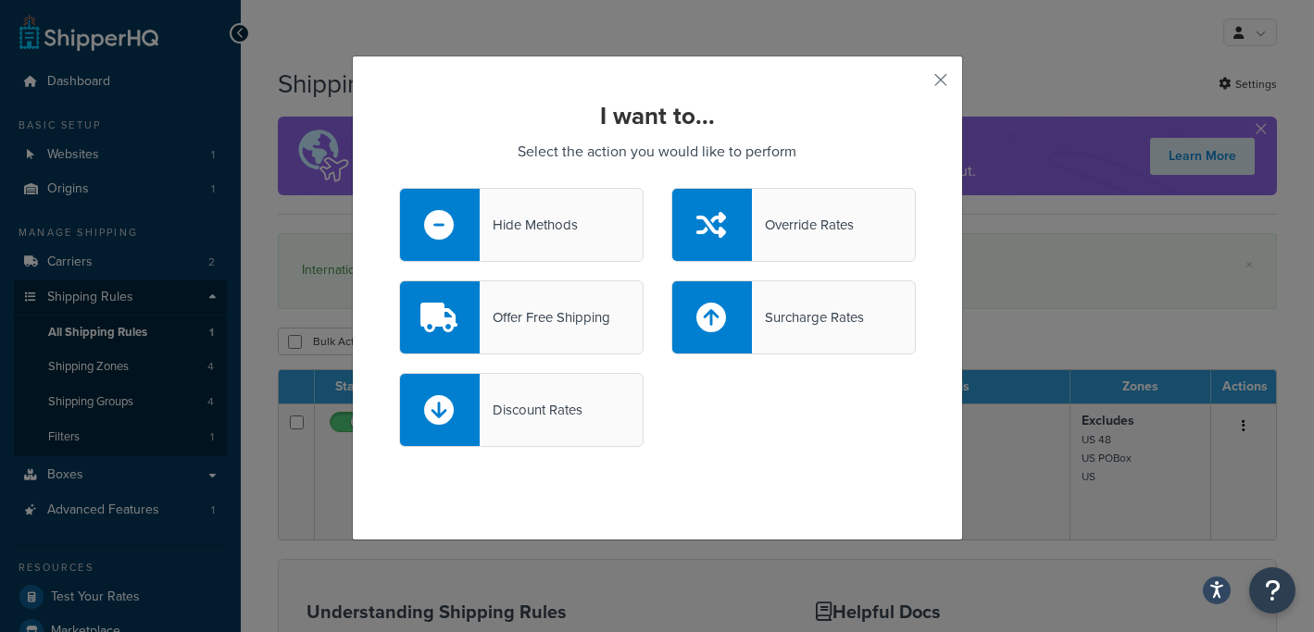
click at [558, 226] on div "Hide Methods" at bounding box center [529, 225] width 98 height 26
click at [0, 0] on input "Hide Methods" at bounding box center [0, 0] width 0 height 0
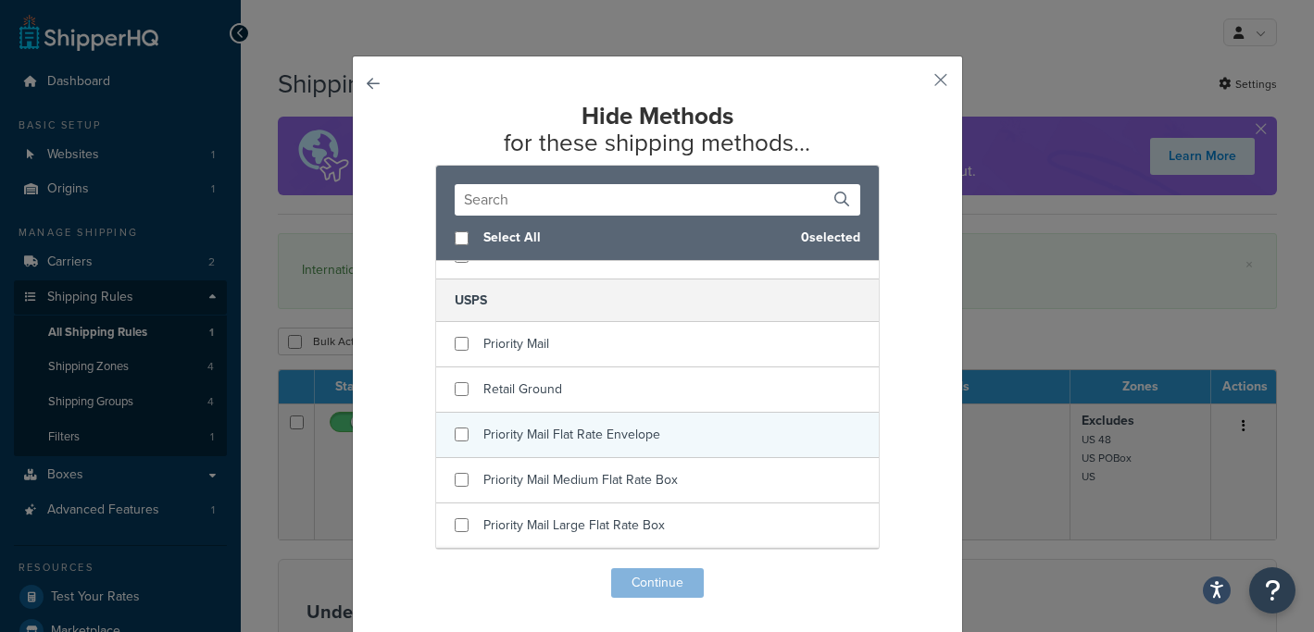
scroll to position [381, 0]
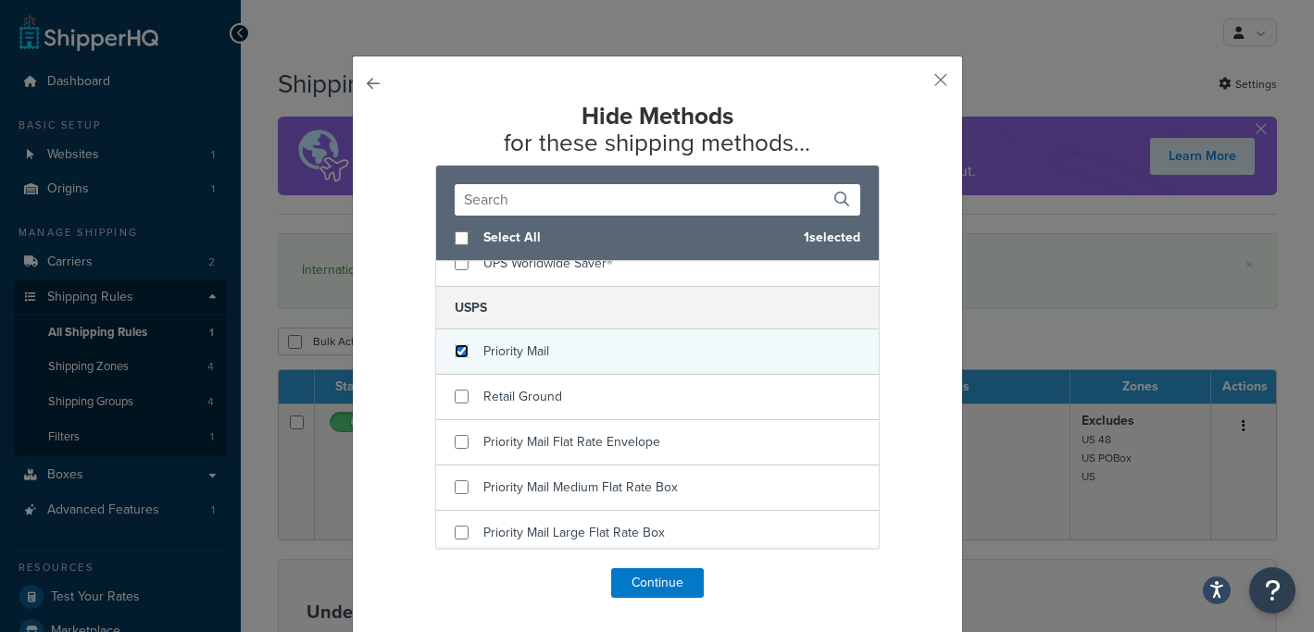
click at [457, 353] on input "checkbox" at bounding box center [462, 351] width 14 height 14
checkbox input "true"
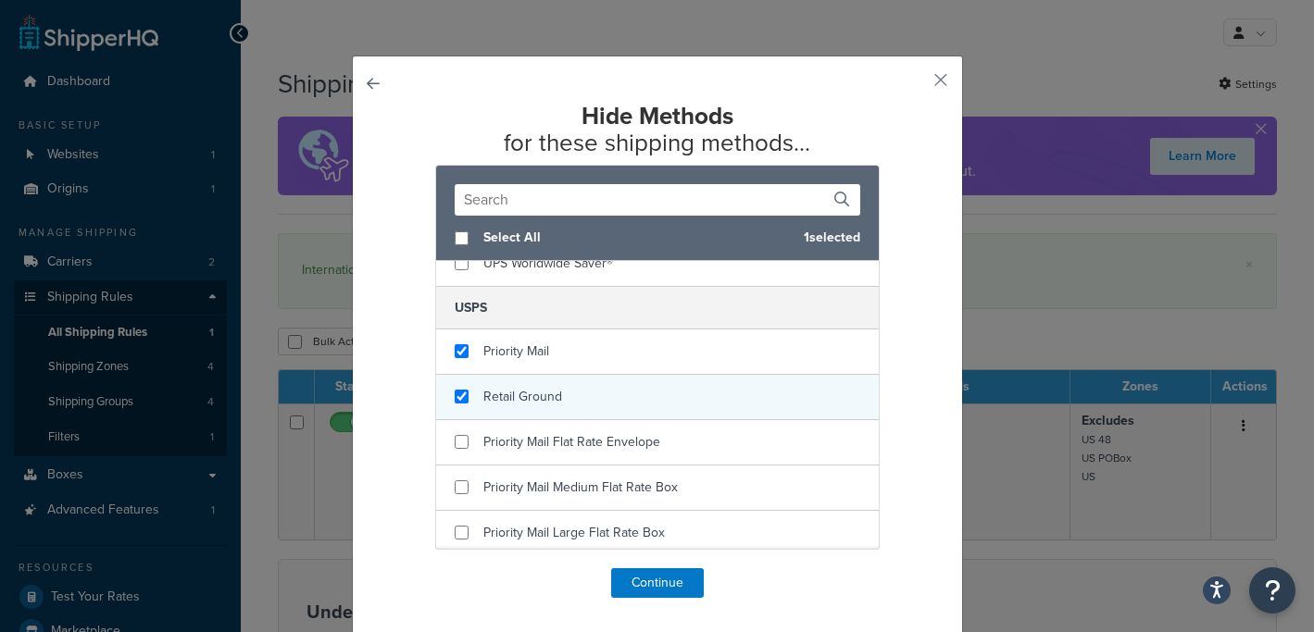
checkbox input "true"
click at [460, 388] on div "Retail Ground" at bounding box center [657, 397] width 443 height 45
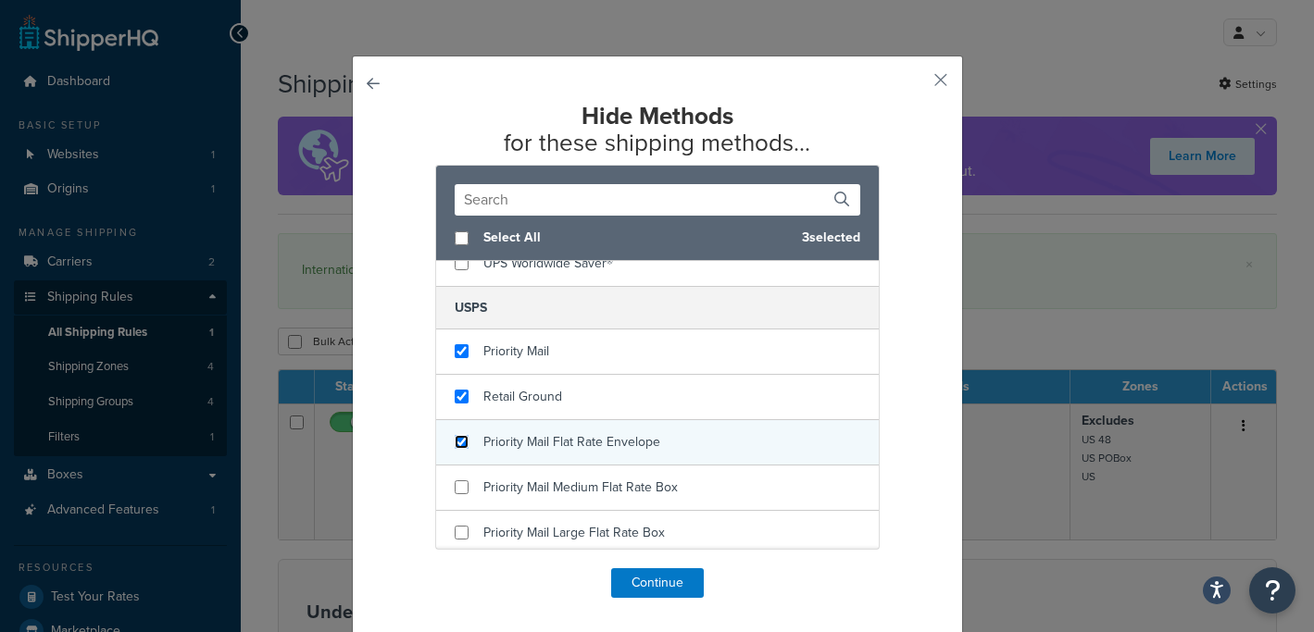
click at [464, 437] on input "checkbox" at bounding box center [462, 442] width 14 height 14
checkbox input "true"
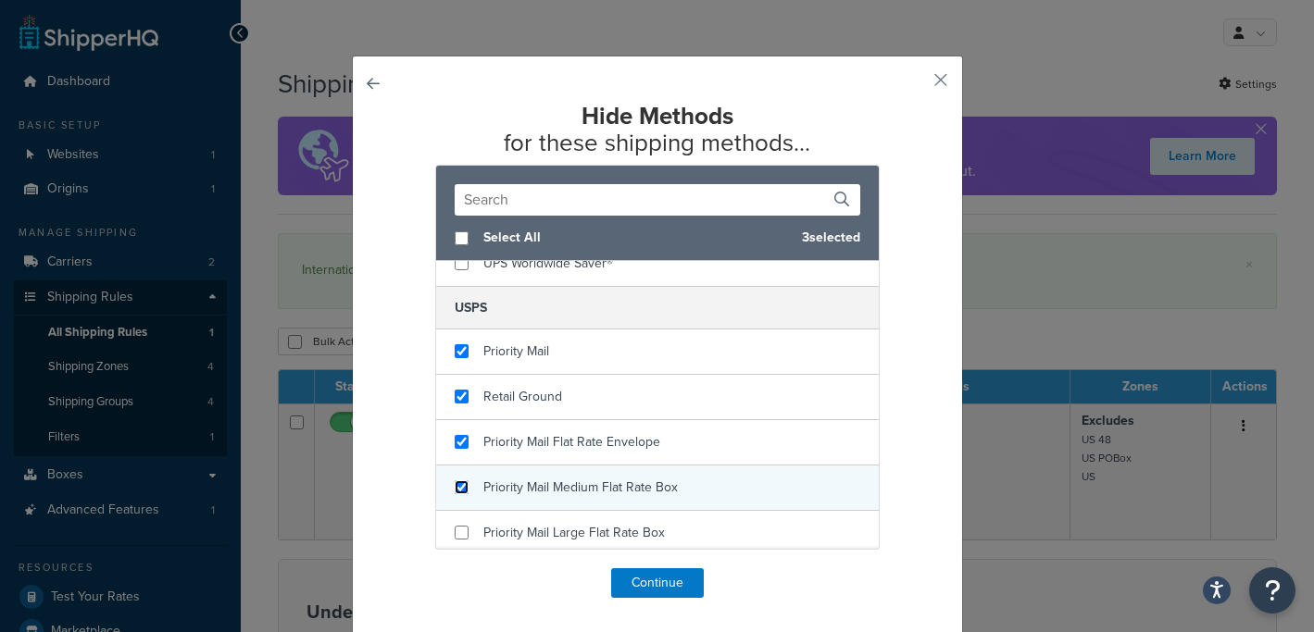
click at [464, 486] on input "checkbox" at bounding box center [462, 488] width 14 height 14
checkbox input "true"
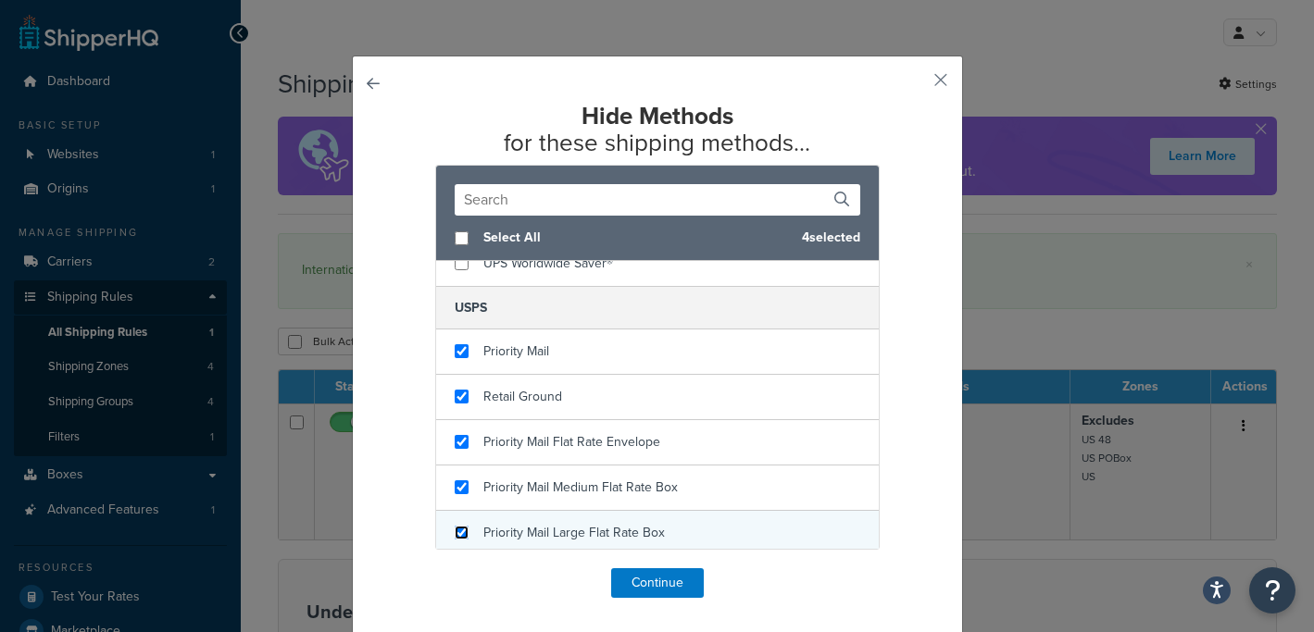
click at [463, 531] on input "checkbox" at bounding box center [462, 533] width 14 height 14
checkbox input "true"
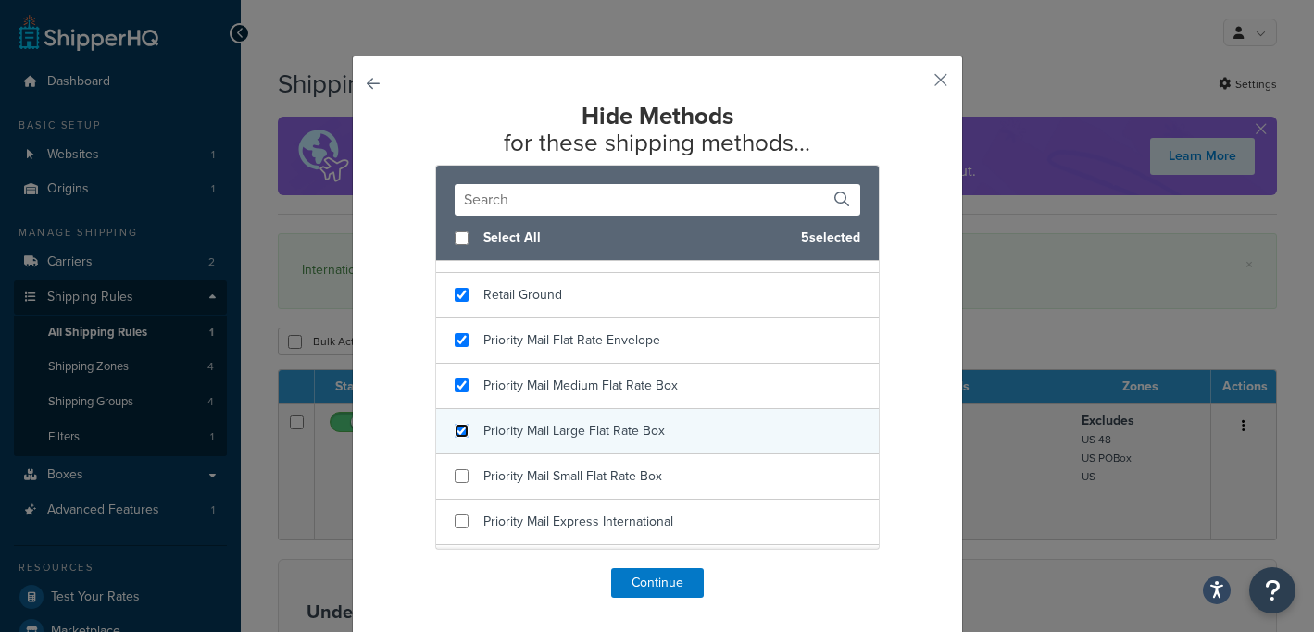
scroll to position [523, 0]
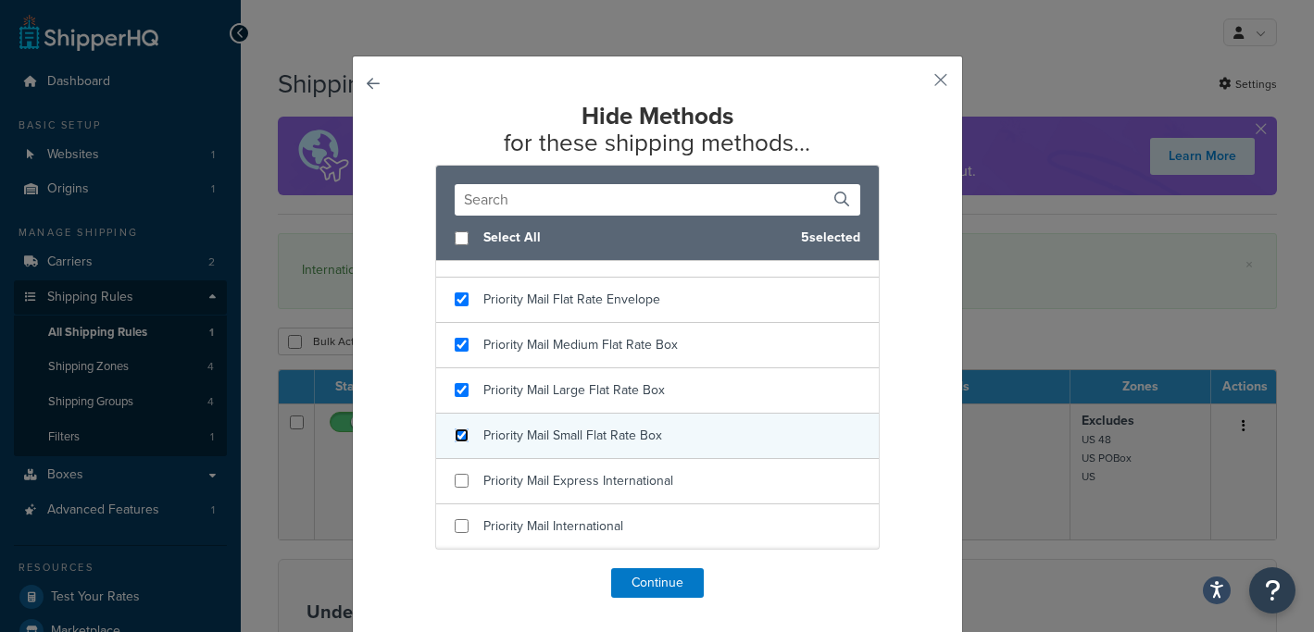
click at [463, 431] on input "checkbox" at bounding box center [462, 436] width 14 height 14
checkbox input "true"
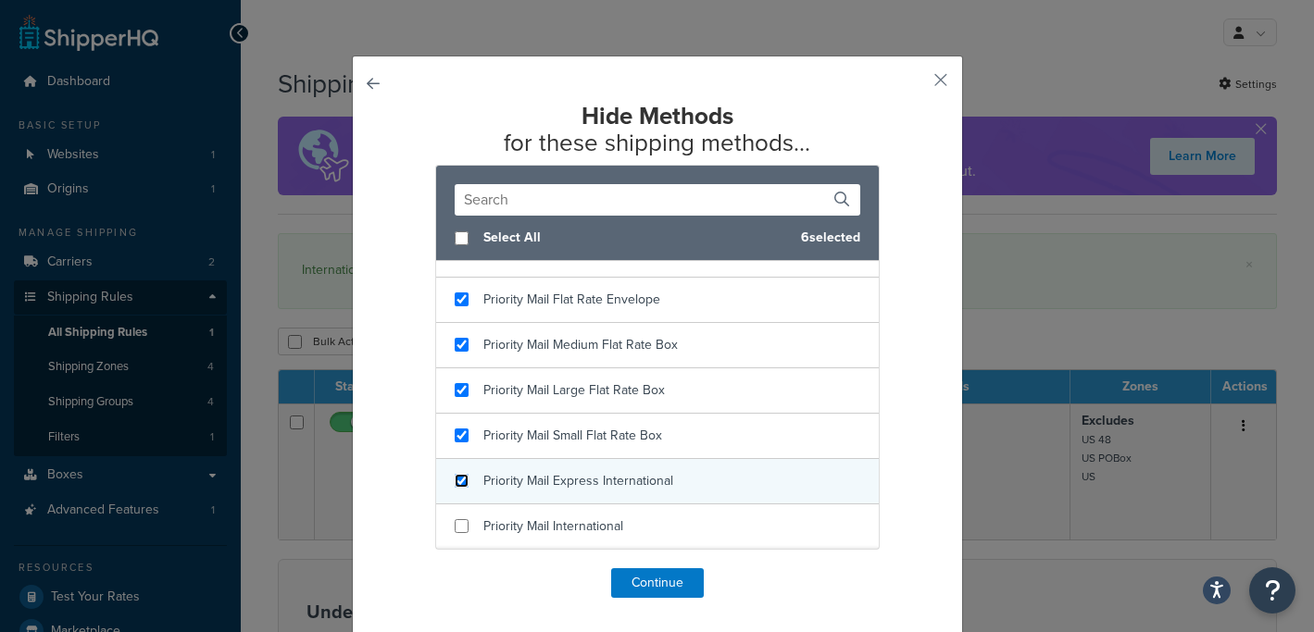
click at [461, 478] on input "checkbox" at bounding box center [462, 481] width 14 height 14
checkbox input "true"
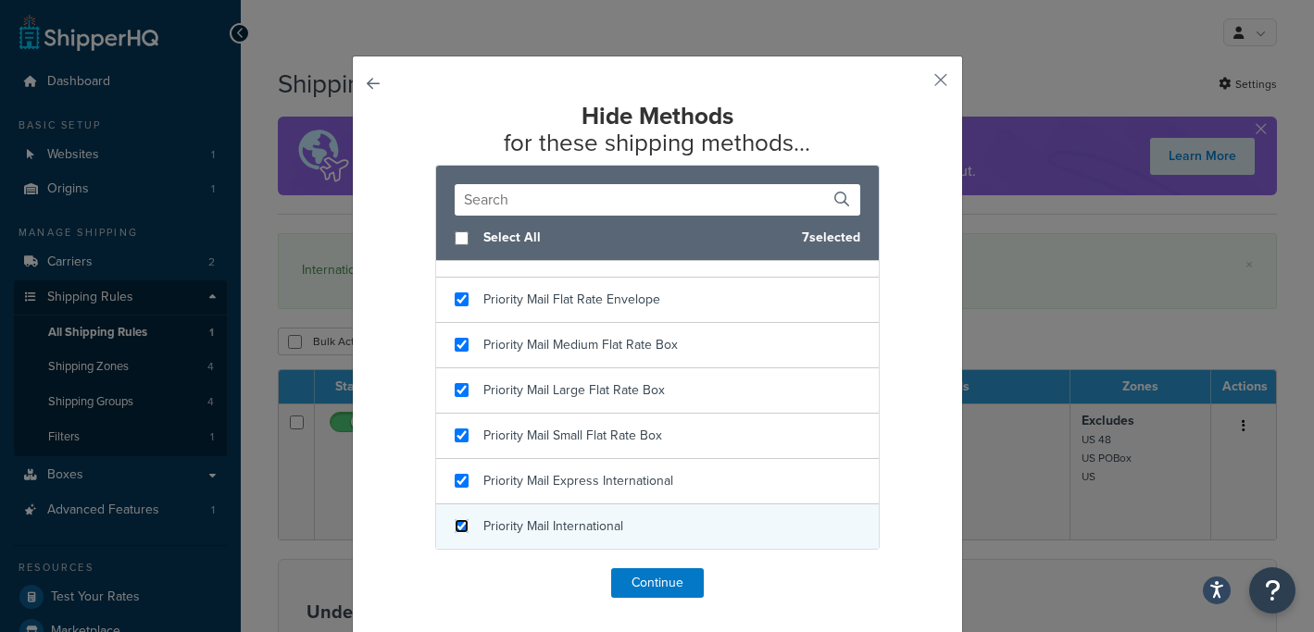
click at [464, 524] on input "checkbox" at bounding box center [462, 526] width 14 height 14
checkbox input "true"
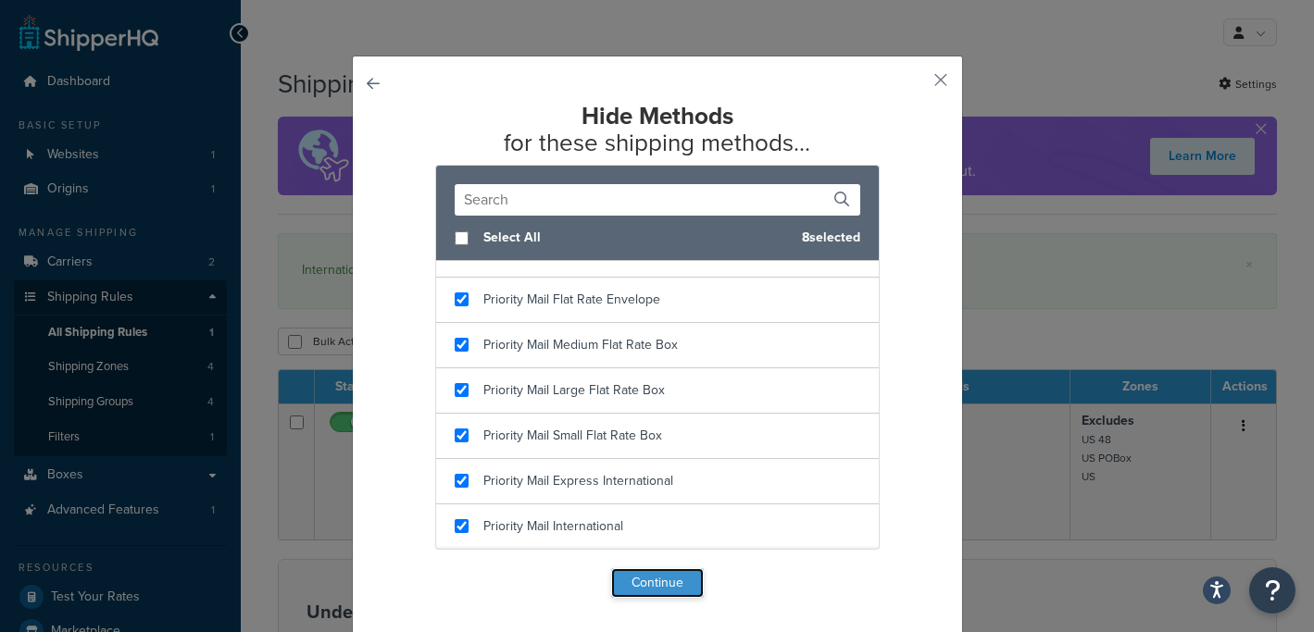
click at [632, 585] on button "Continue" at bounding box center [657, 584] width 93 height 30
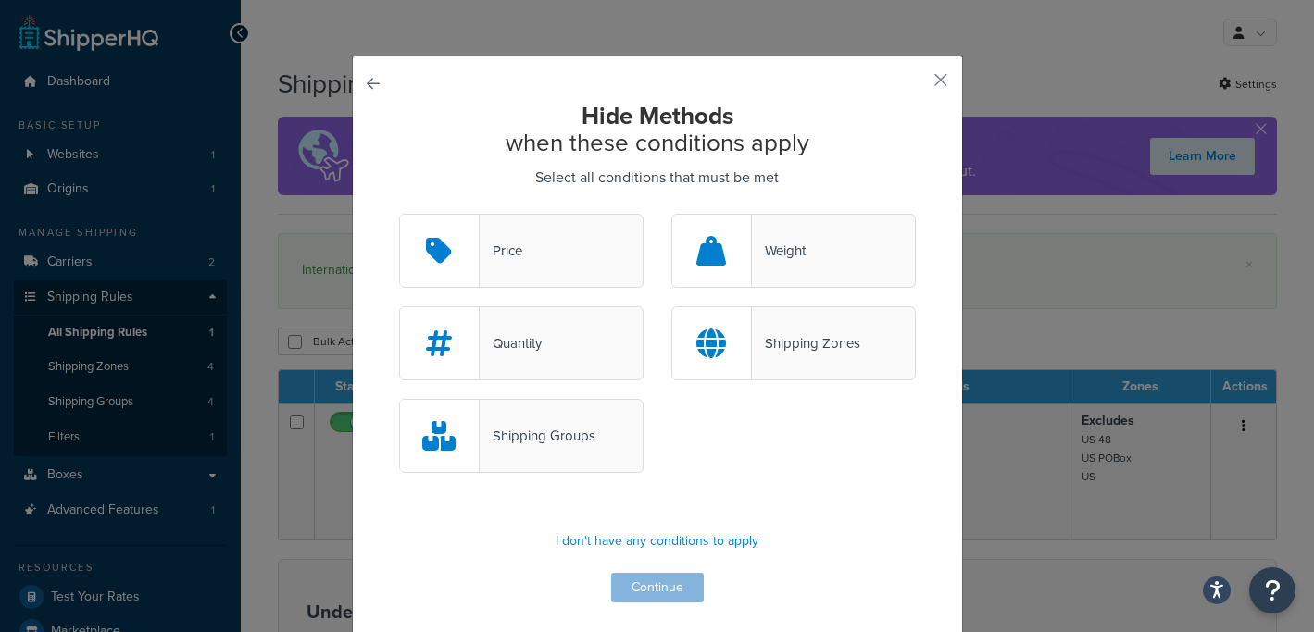
click at [744, 345] on div at bounding box center [712, 343] width 80 height 72
click at [0, 0] on input "Shipping Zones" at bounding box center [0, 0] width 0 height 0
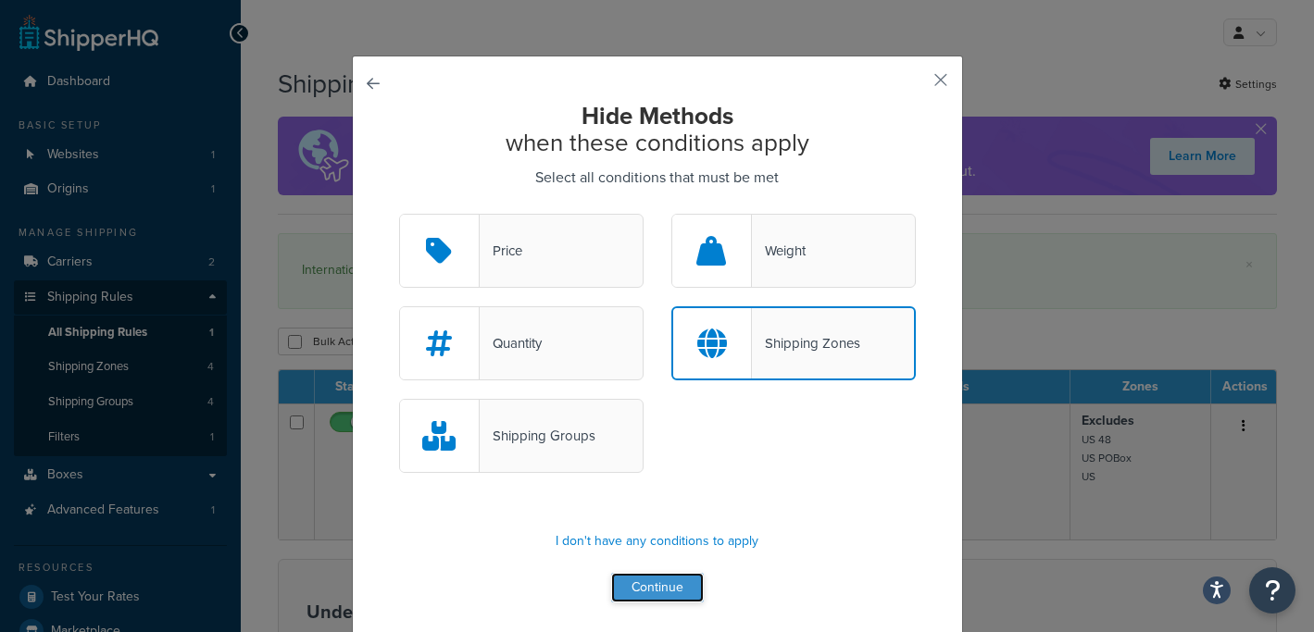
click at [661, 581] on button "Continue" at bounding box center [657, 588] width 93 height 30
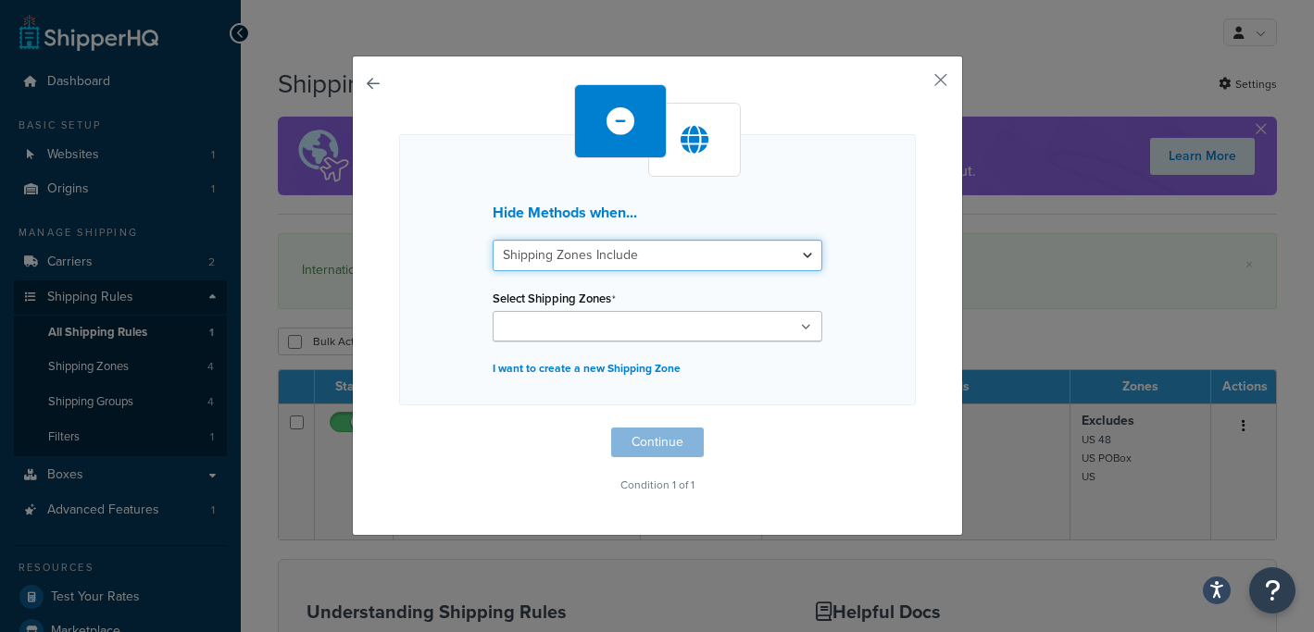
click at [650, 256] on select "Shipping Zones Include Shipping Zones Do Not Include" at bounding box center [658, 255] width 330 height 31
select select "exclude"
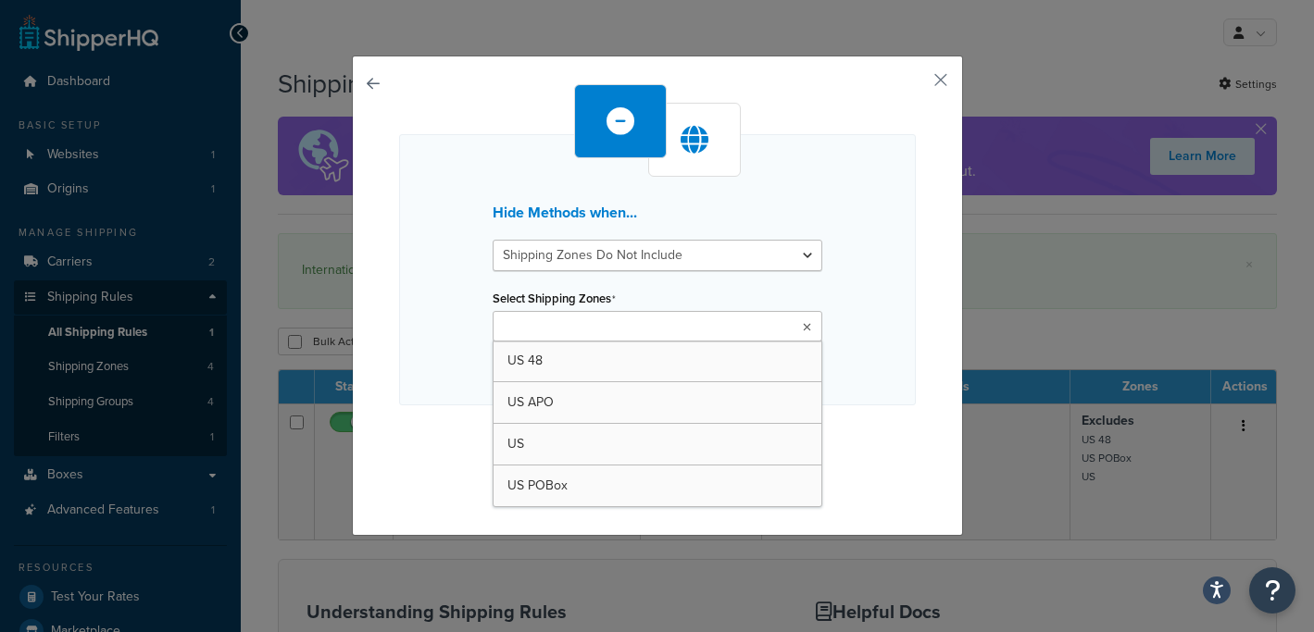
click at [632, 328] on input "Select Shipping Zones" at bounding box center [580, 328] width 164 height 20
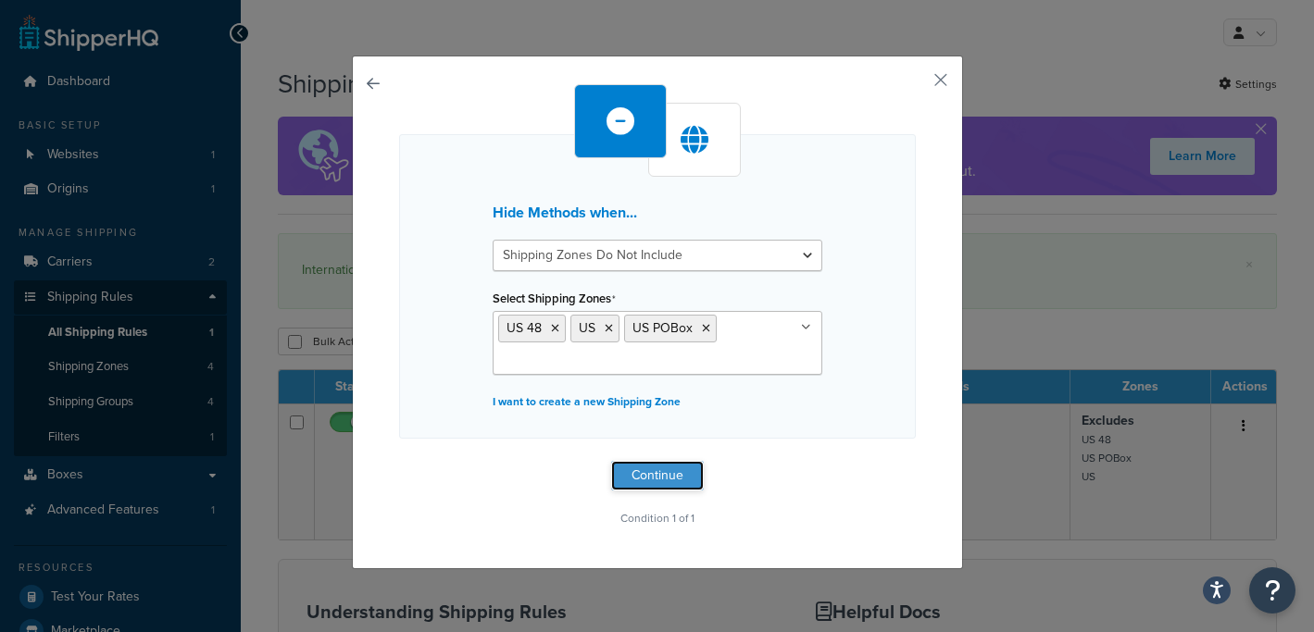
click at [646, 472] on button "Continue" at bounding box center [657, 476] width 93 height 30
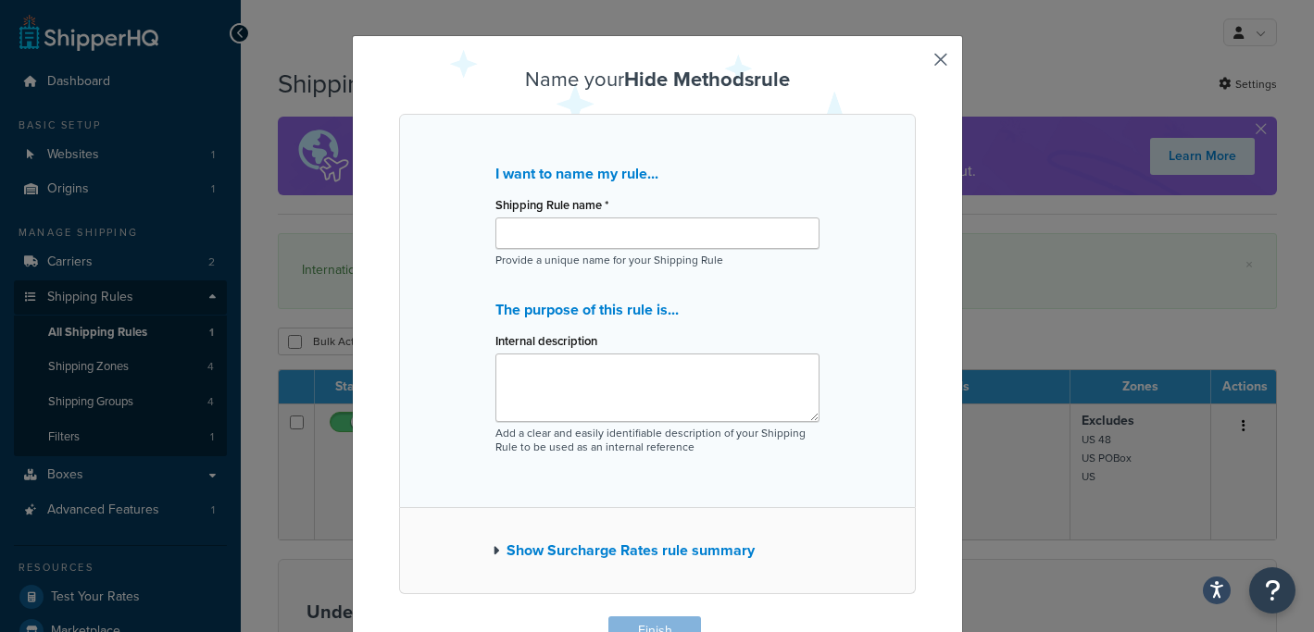
scroll to position [0, 0]
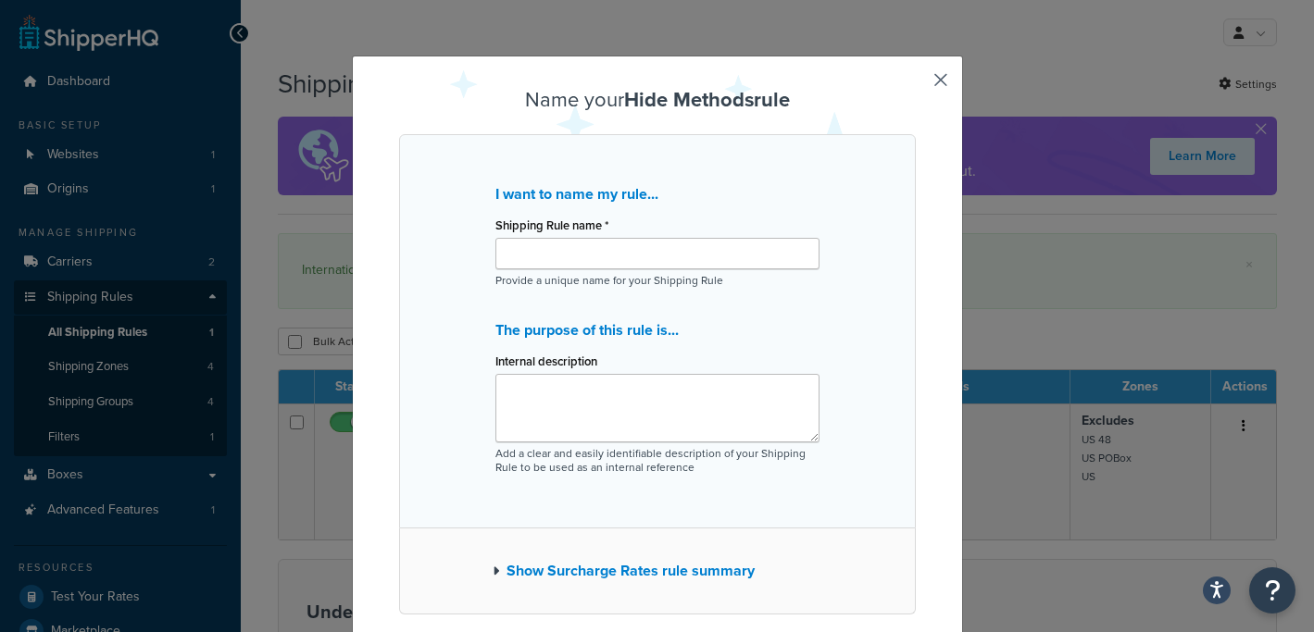
click at [916, 632] on button "button" at bounding box center [913, 639] width 5 height 5
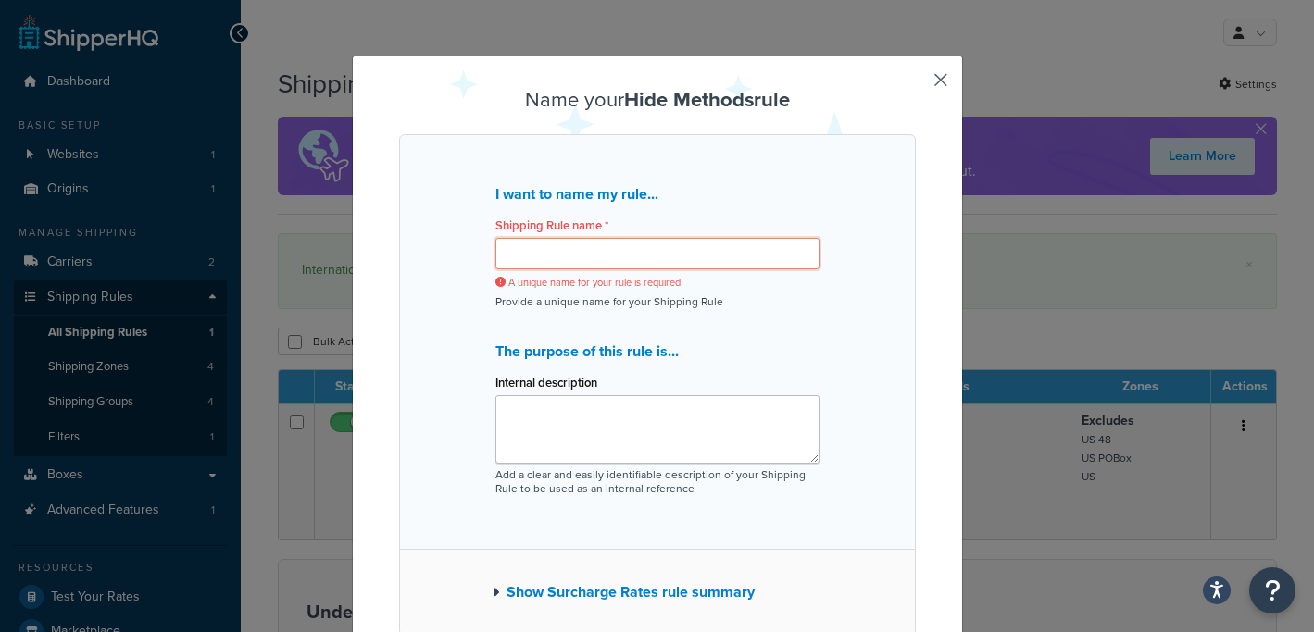
click at [661, 250] on input "Shipping Rule name *" at bounding box center [657, 253] width 324 height 31
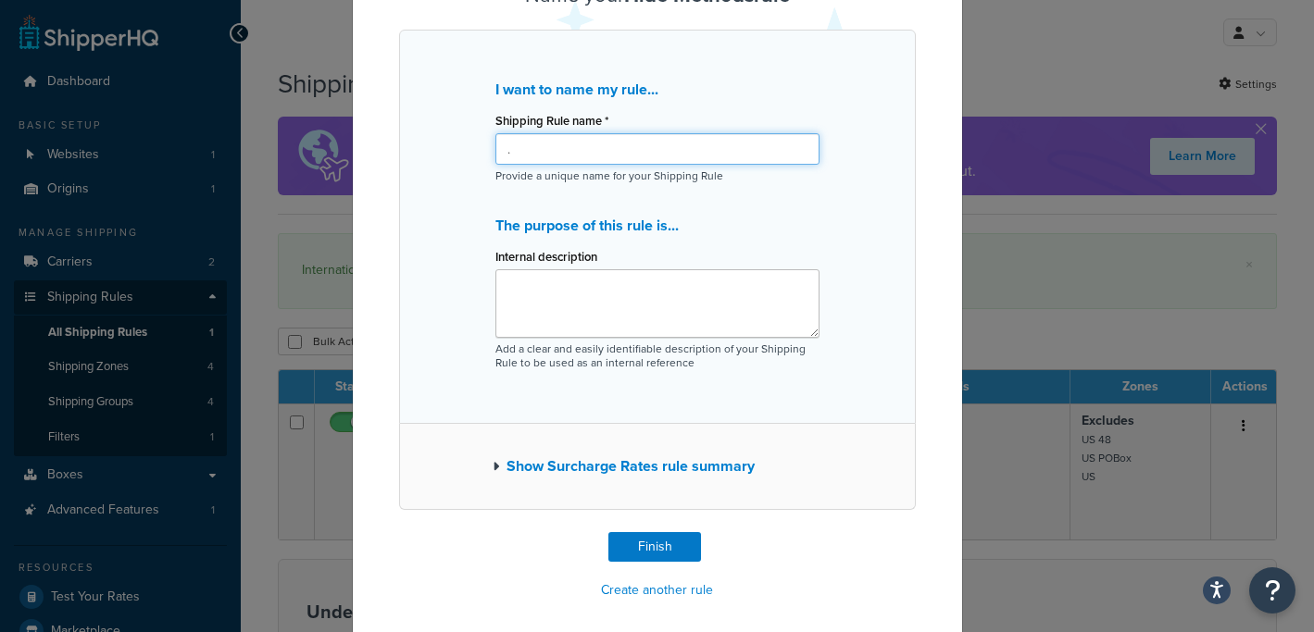
scroll to position [115, 0]
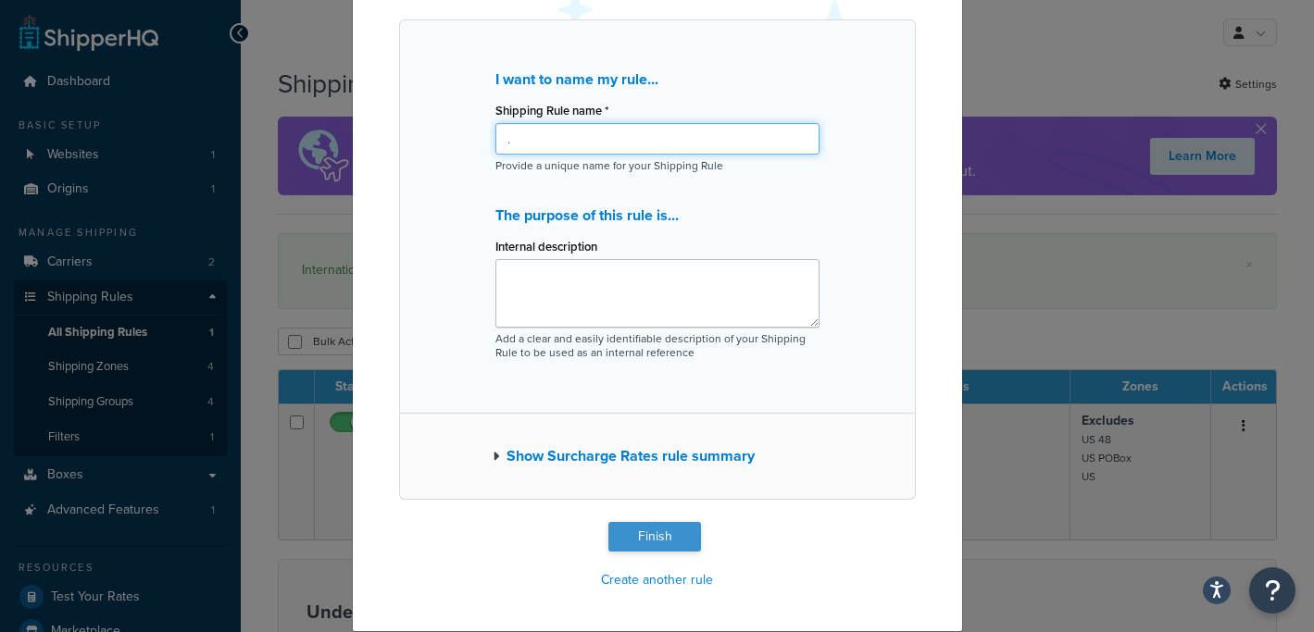
type input "."
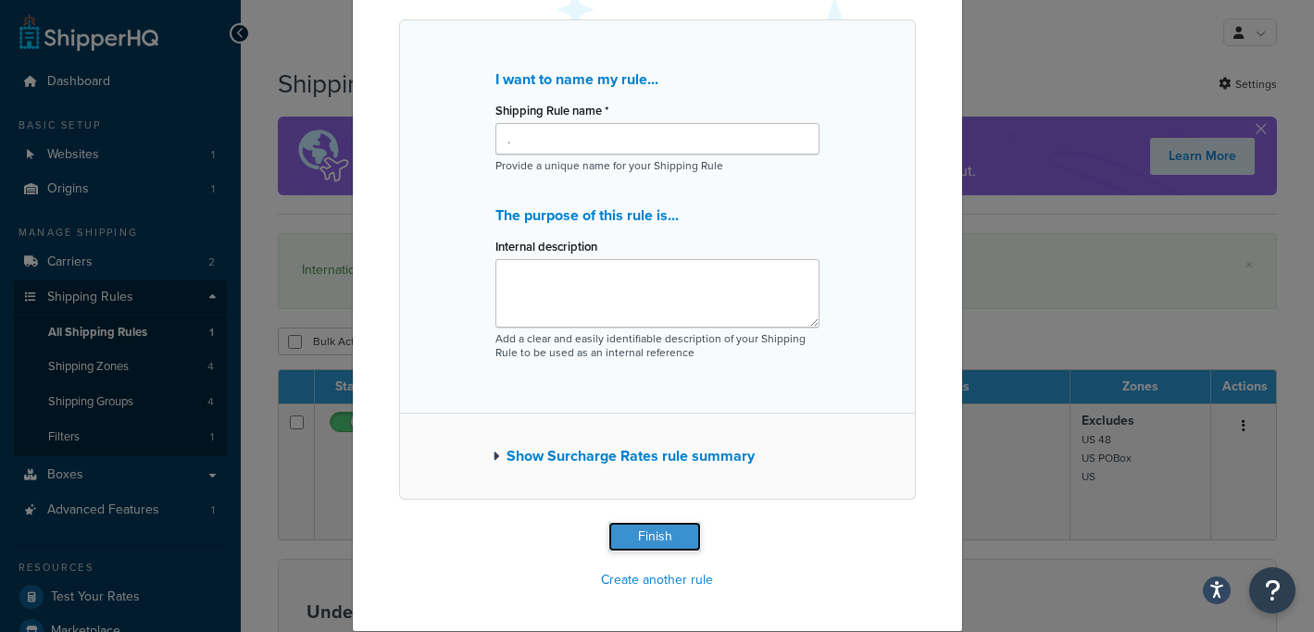
click at [656, 535] on button "Finish" at bounding box center [654, 537] width 93 height 30
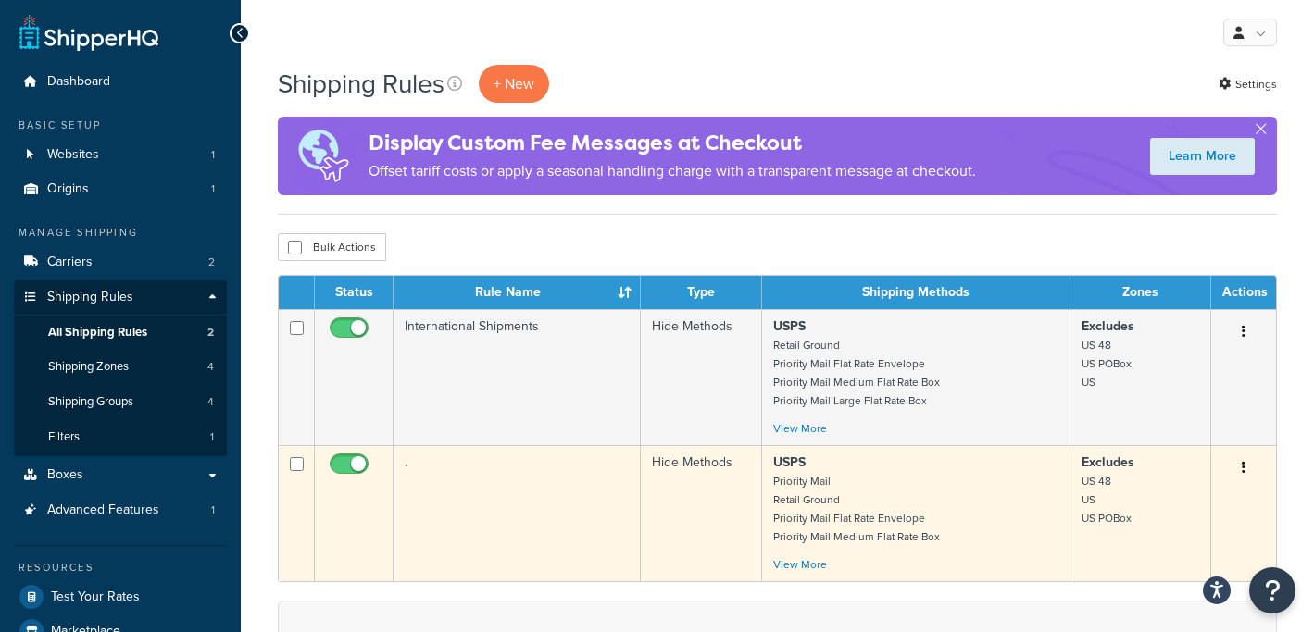
click at [1240, 457] on button "button" at bounding box center [1244, 469] width 26 height 30
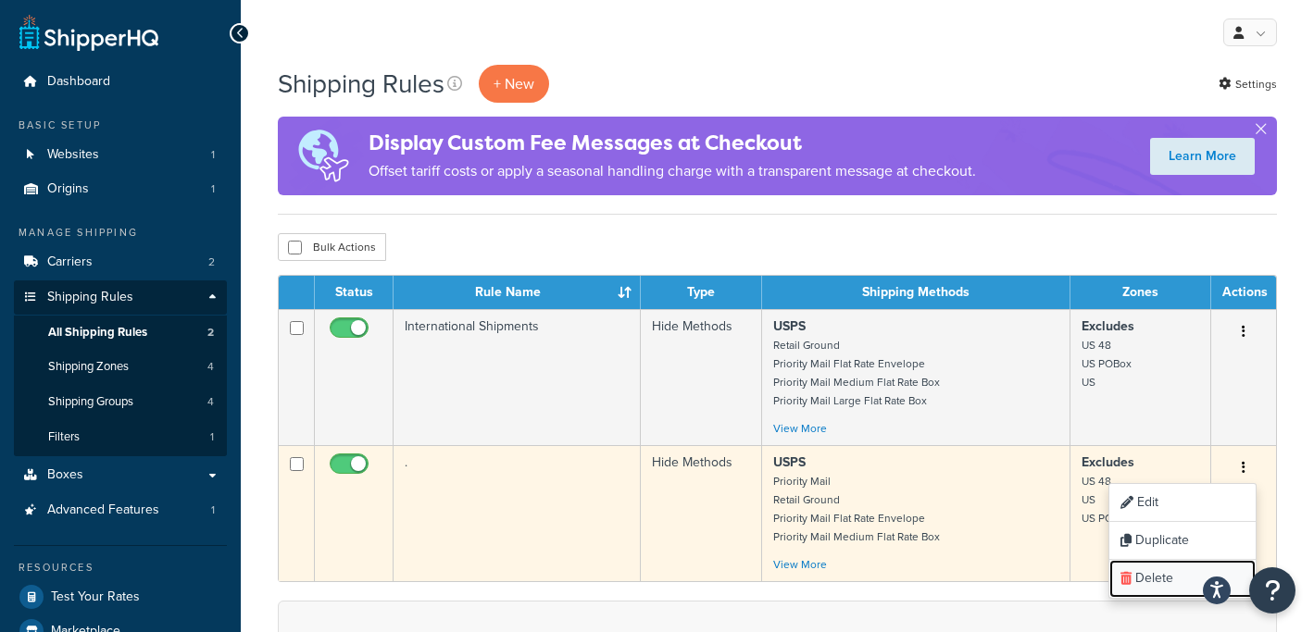
click at [1154, 575] on link "Delete" at bounding box center [1182, 579] width 146 height 38
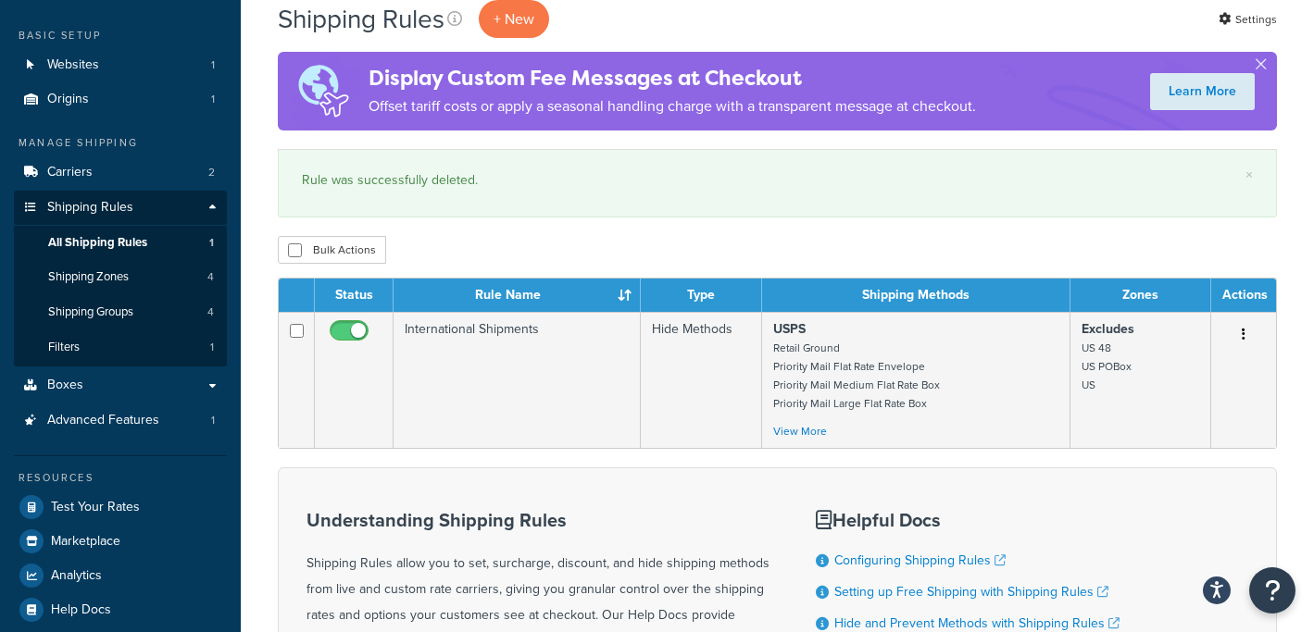
scroll to position [91, 0]
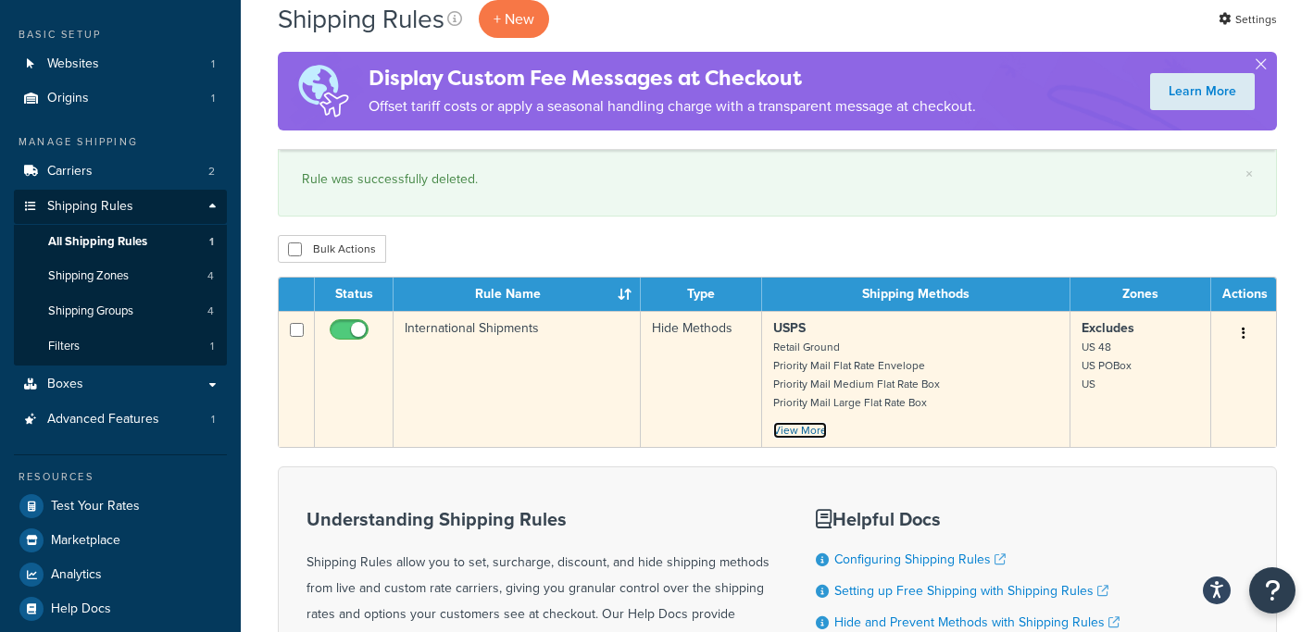
click at [809, 435] on link "View More" at bounding box center [800, 430] width 54 height 17
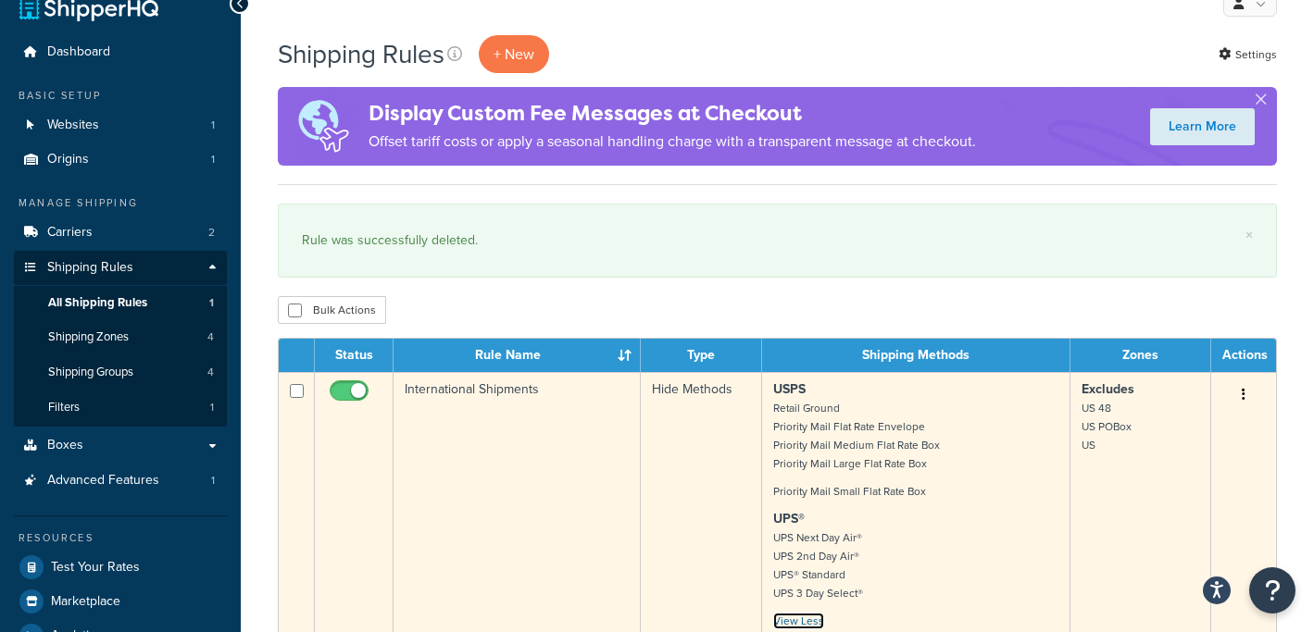
scroll to position [23, 0]
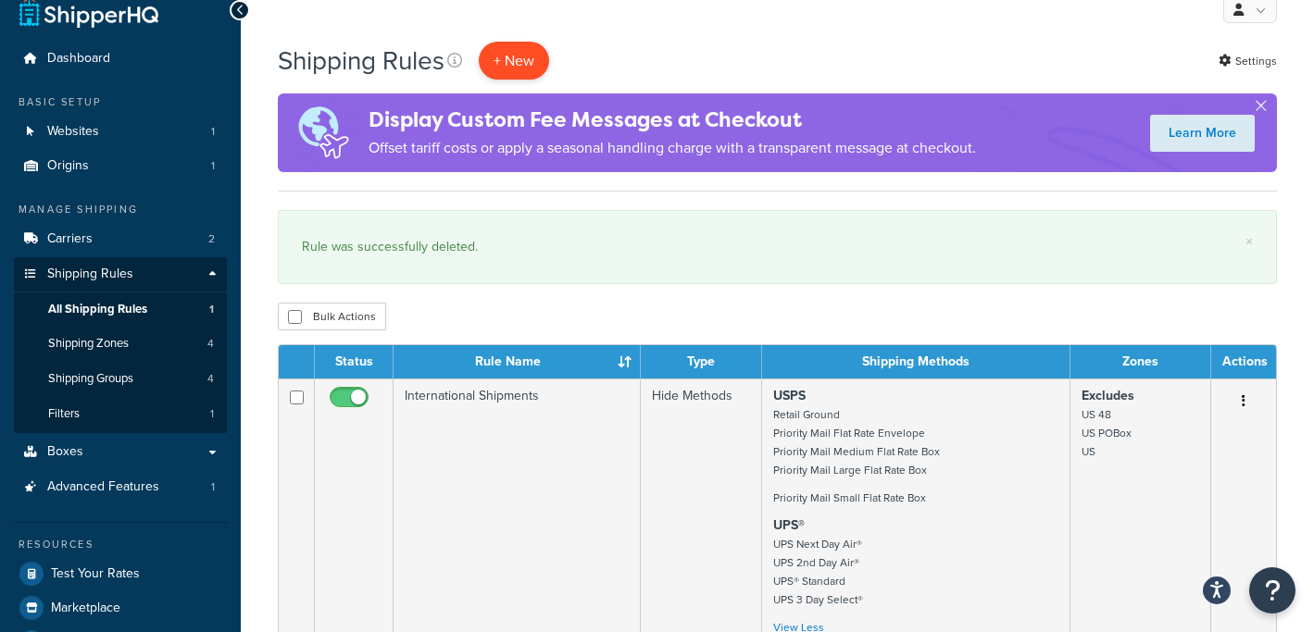
click at [494, 64] on p "+ New" at bounding box center [514, 61] width 70 height 38
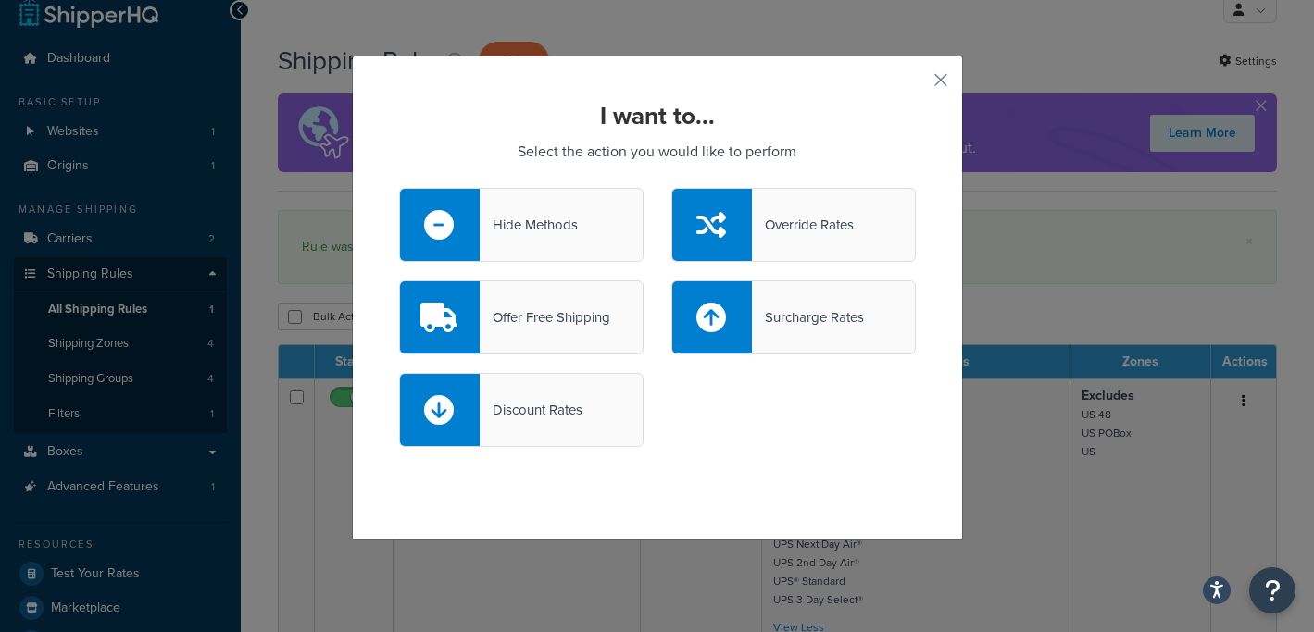
click at [556, 219] on div "Hide Methods" at bounding box center [529, 225] width 98 height 26
click at [0, 0] on input "Hide Methods" at bounding box center [0, 0] width 0 height 0
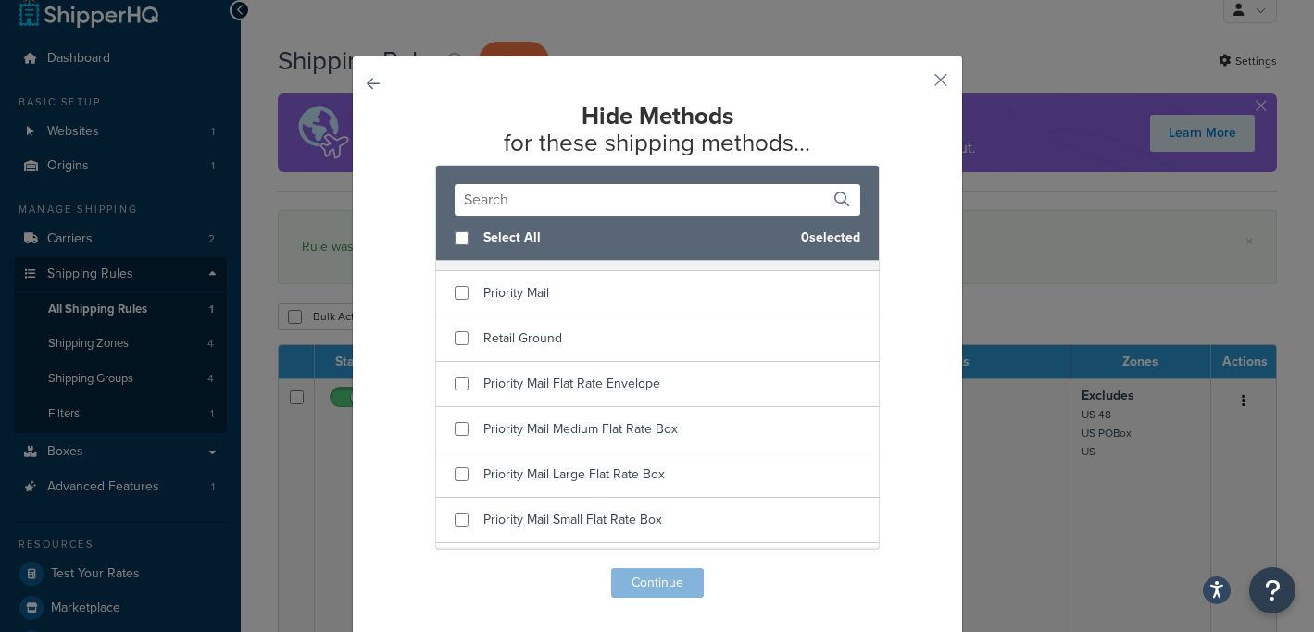
scroll to position [457, 0]
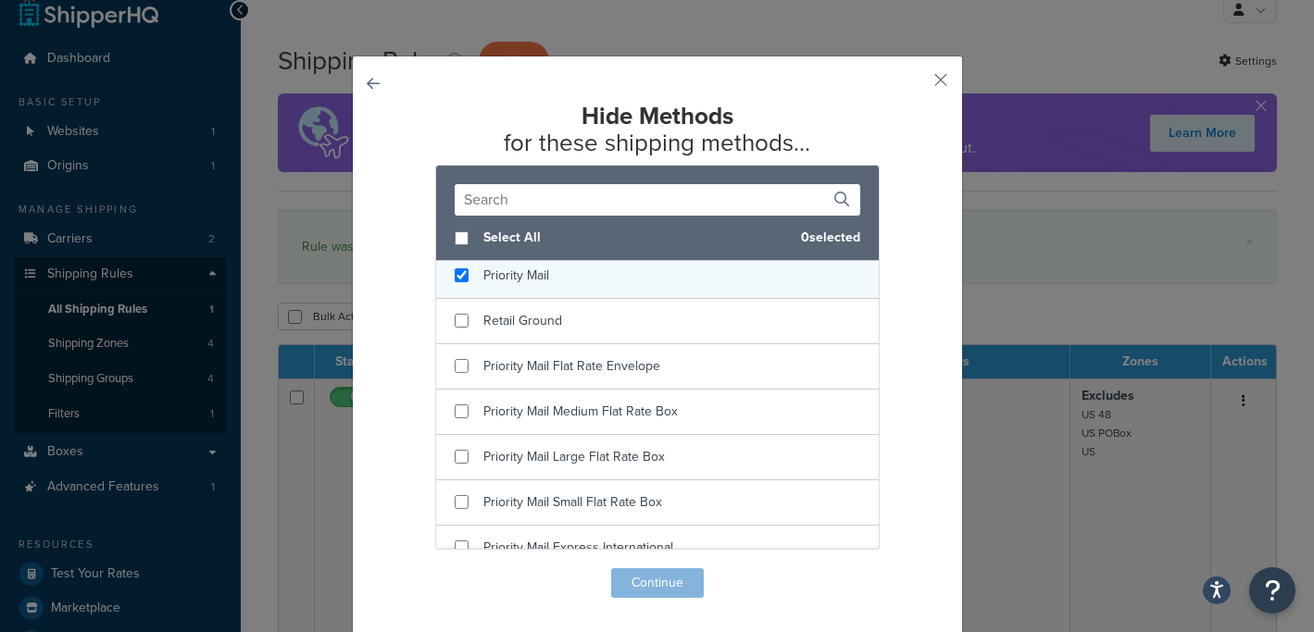
checkbox input "true"
click at [544, 276] on span "Priority Mail" at bounding box center [516, 275] width 66 height 19
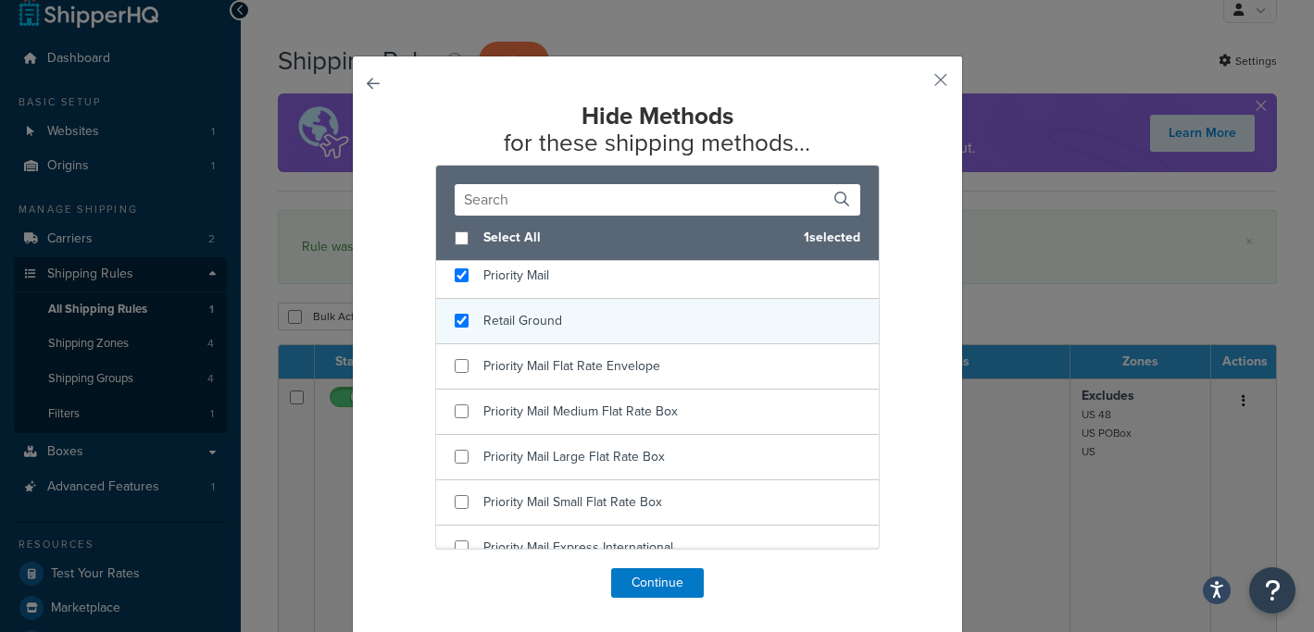
checkbox input "true"
click at [542, 307] on div "Retail Ground" at bounding box center [657, 321] width 443 height 45
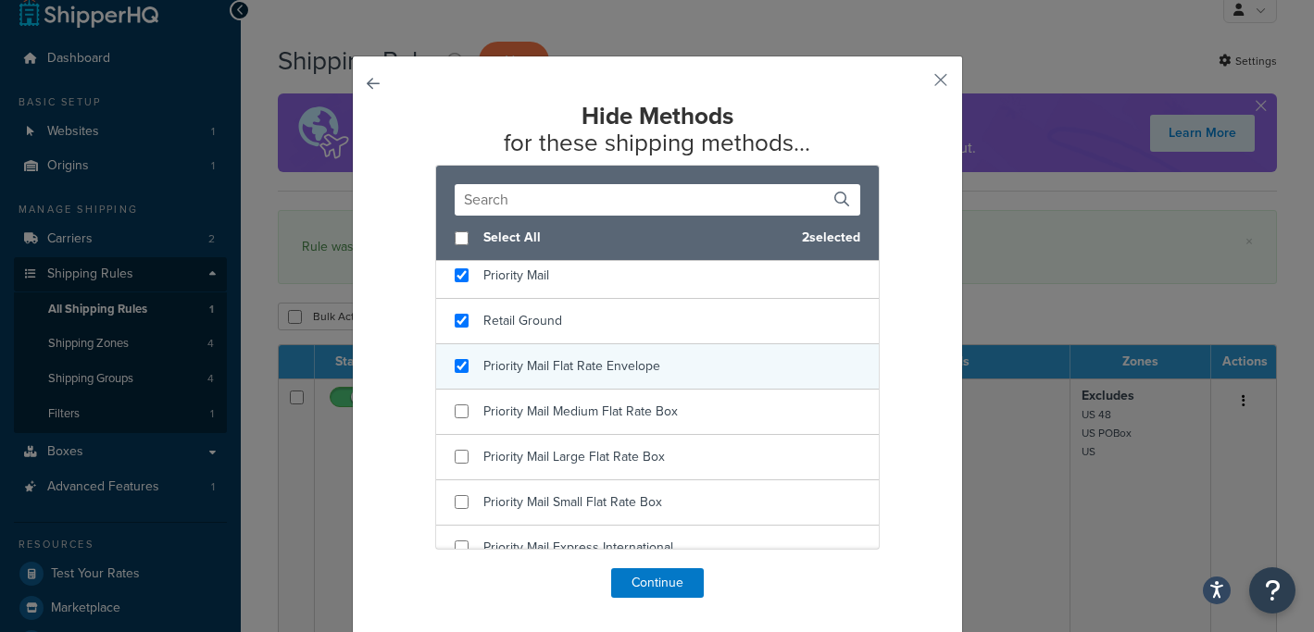
checkbox input "true"
click at [551, 363] on span "Priority Mail Flat Rate Envelope" at bounding box center [571, 366] width 177 height 19
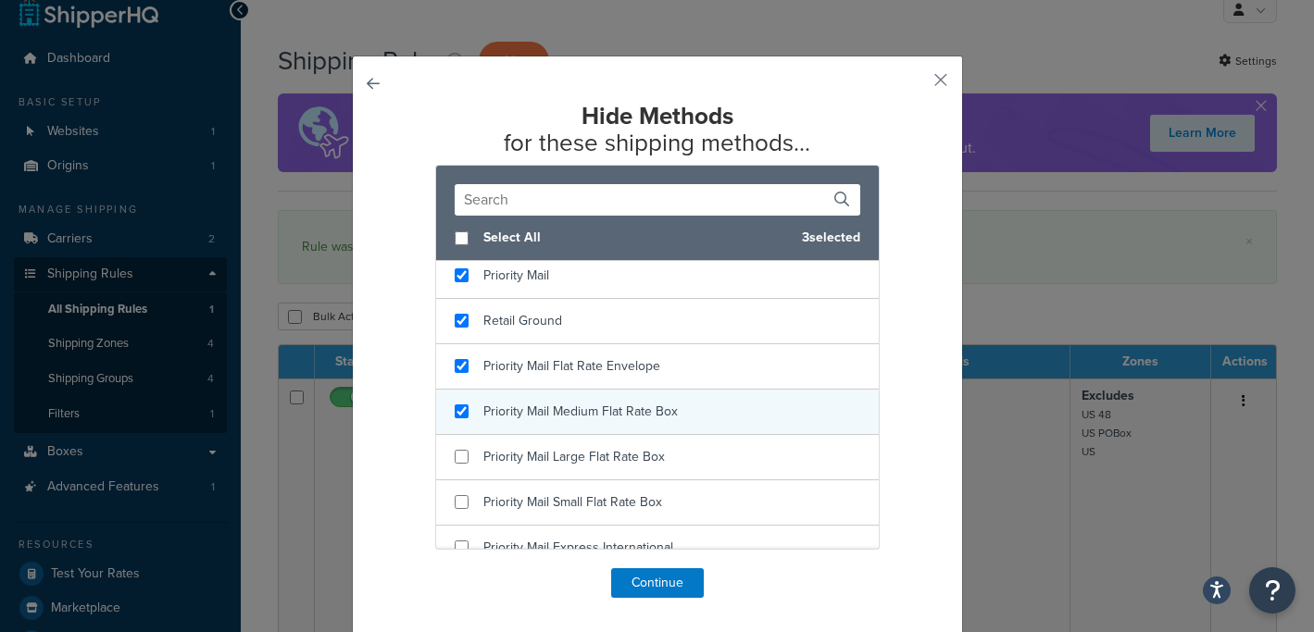
checkbox input "true"
click at [551, 412] on span "Priority Mail Medium Flat Rate Box" at bounding box center [580, 411] width 194 height 19
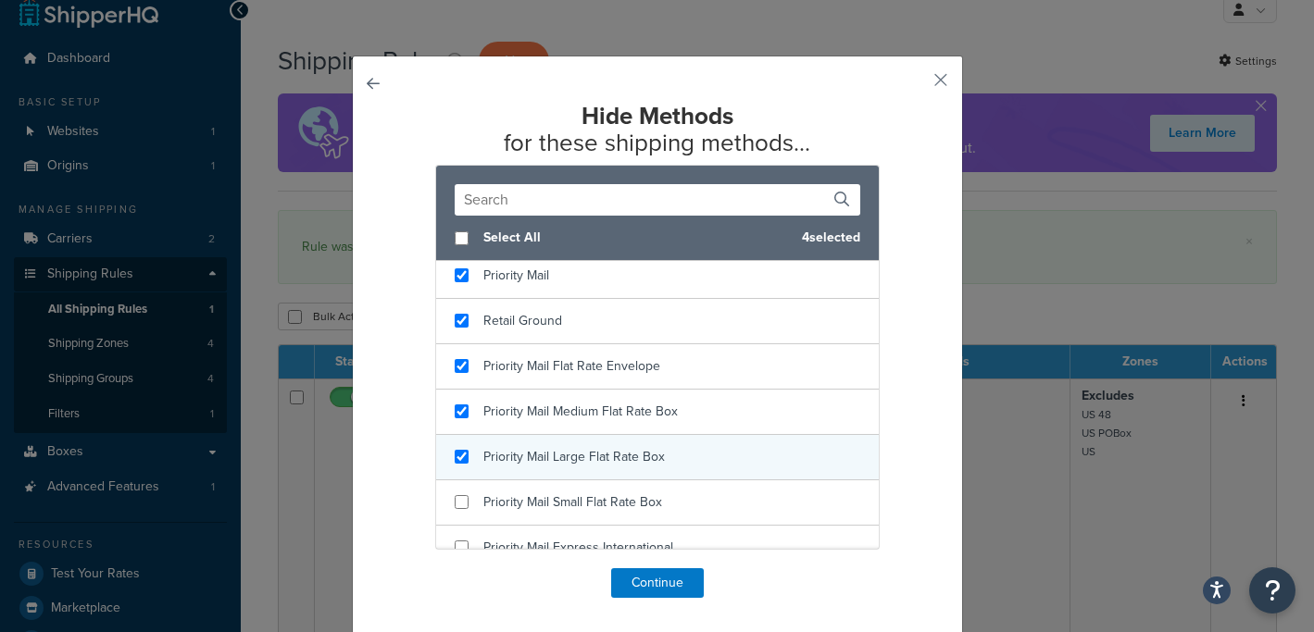
checkbox input "true"
click at [551, 448] on span "Priority Mail Large Flat Rate Box" at bounding box center [573, 456] width 181 height 19
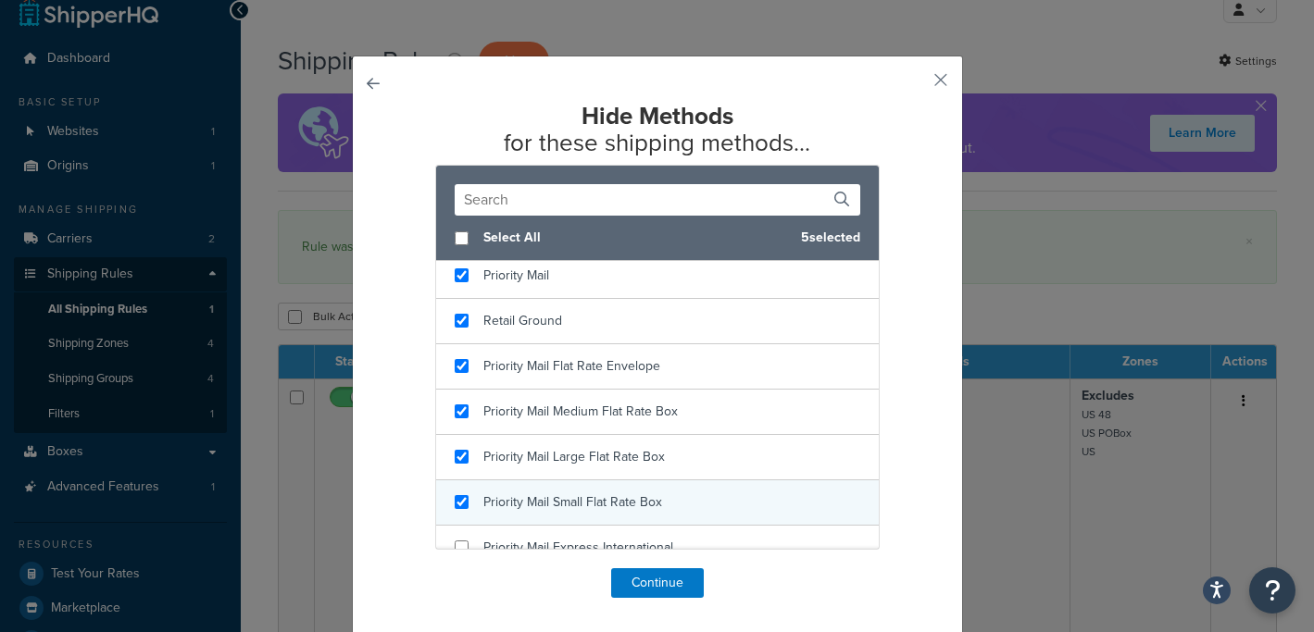
checkbox input "true"
click at [550, 501] on span "Priority Mail Small Flat Rate Box" at bounding box center [572, 502] width 179 height 19
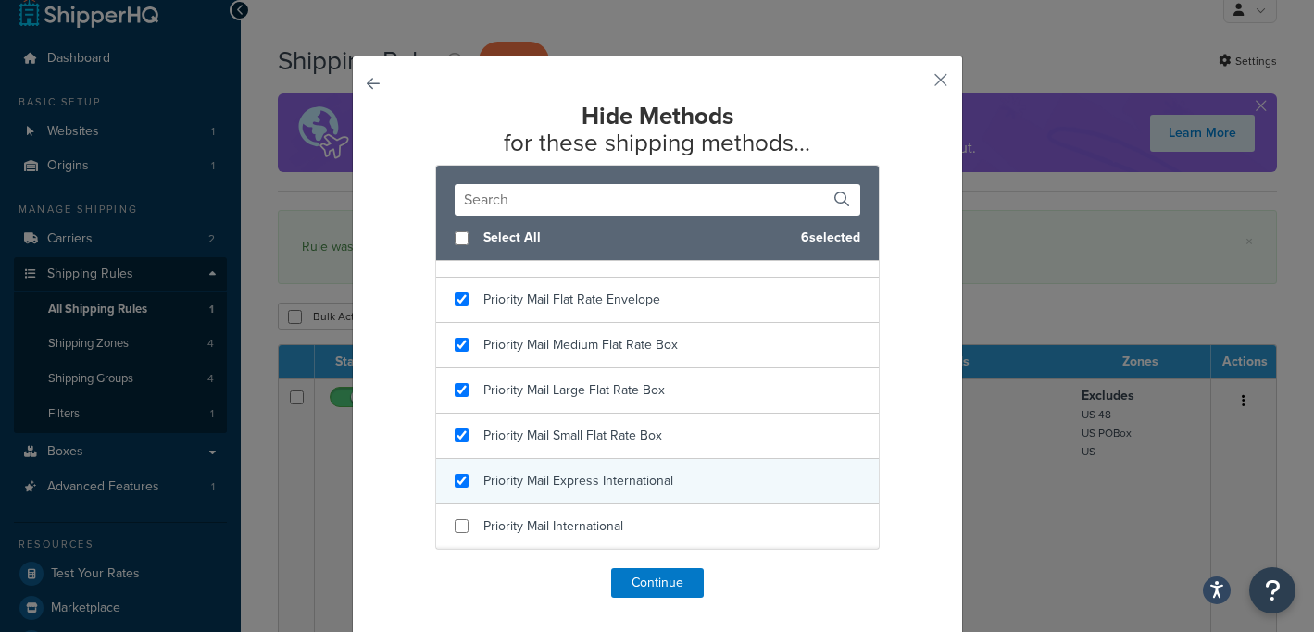
checkbox input "true"
click at [550, 493] on div "Priority Mail Express International" at bounding box center [578, 482] width 190 height 26
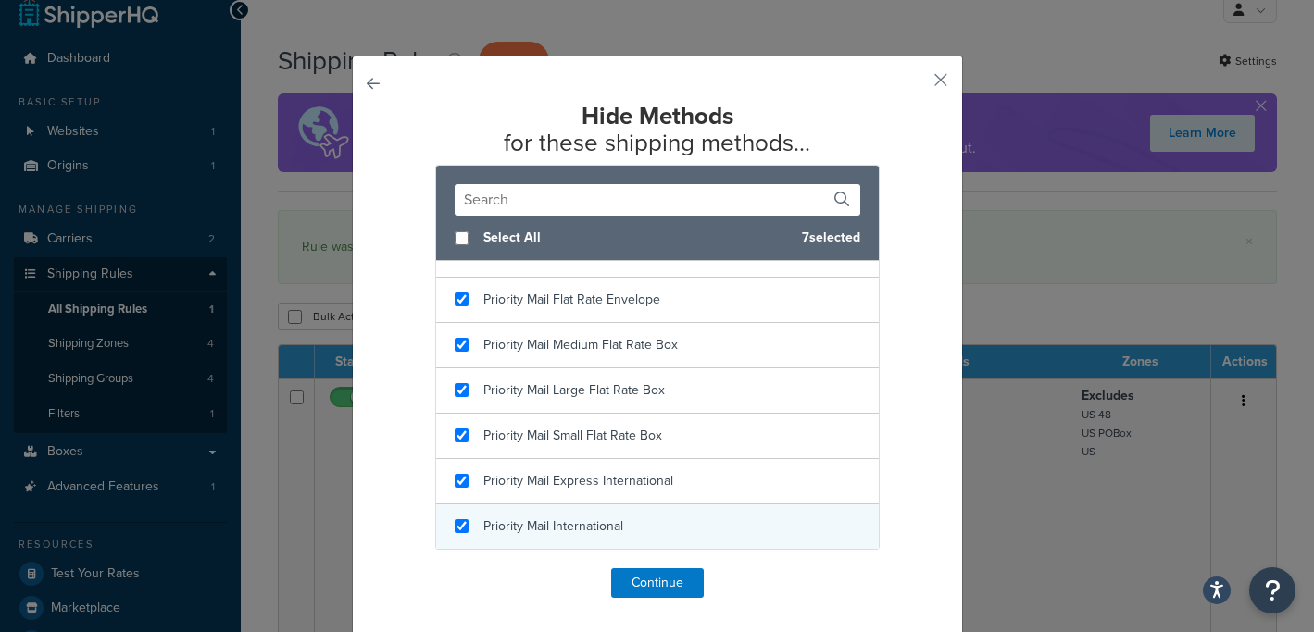
checkbox input "true"
click at [563, 526] on span "Priority Mail International" at bounding box center [553, 526] width 140 height 19
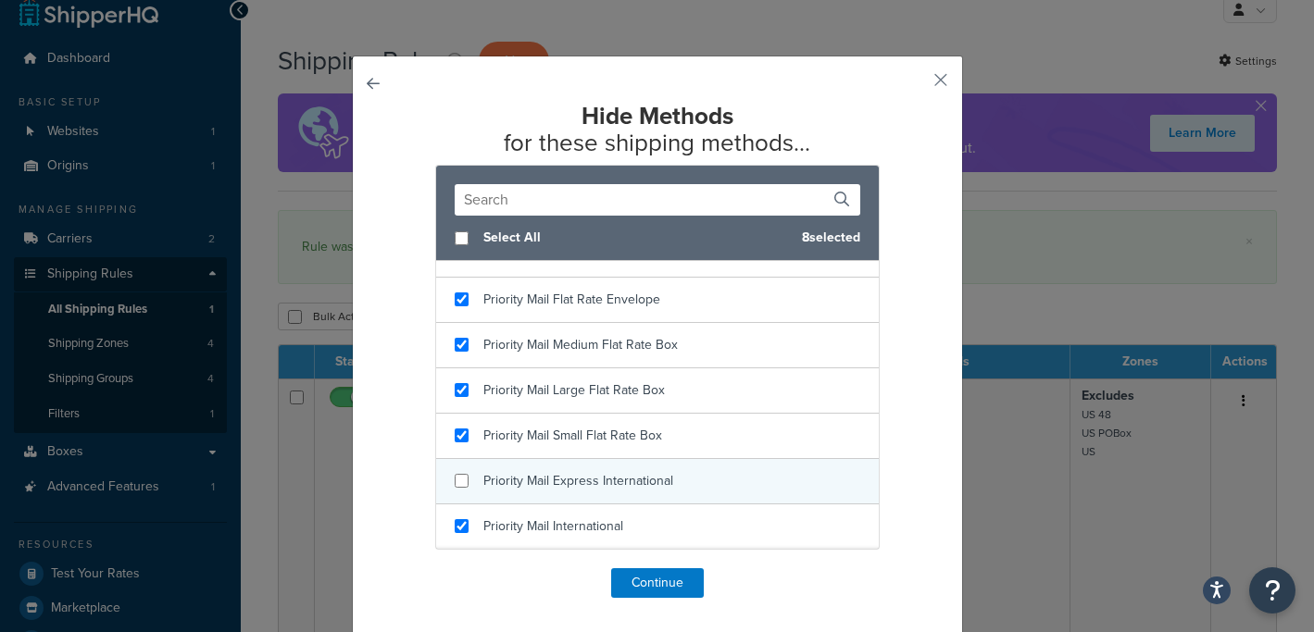
checkbox input "false"
click at [602, 479] on span "Priority Mail Express International" at bounding box center [578, 480] width 190 height 19
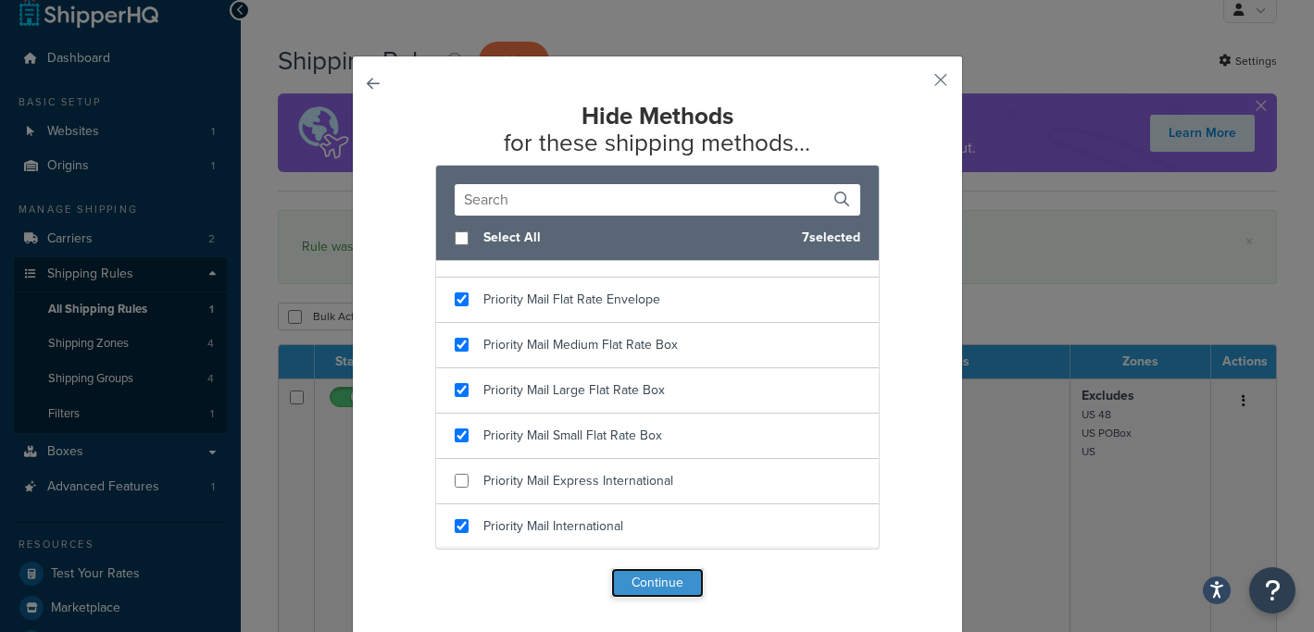
click at [631, 571] on button "Continue" at bounding box center [657, 584] width 93 height 30
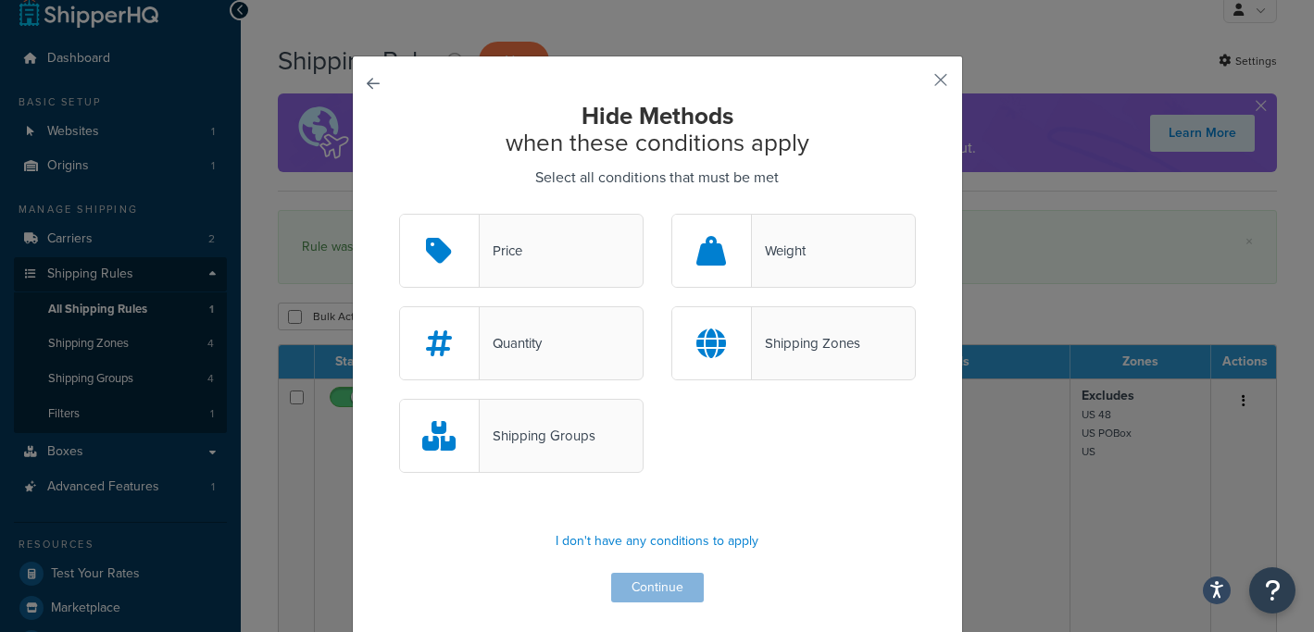
click at [399, 214] on button "button" at bounding box center [399, 214] width 0 height 0
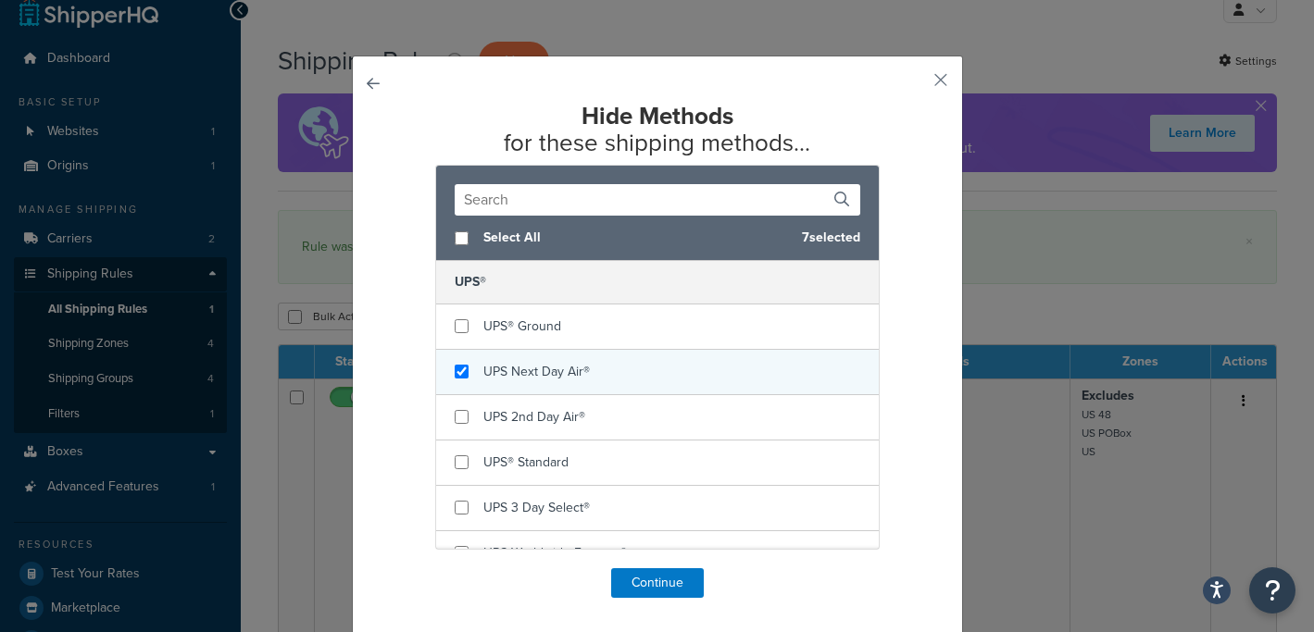
checkbox input "true"
click at [530, 381] on div "UPS Next Day Air®" at bounding box center [536, 372] width 106 height 26
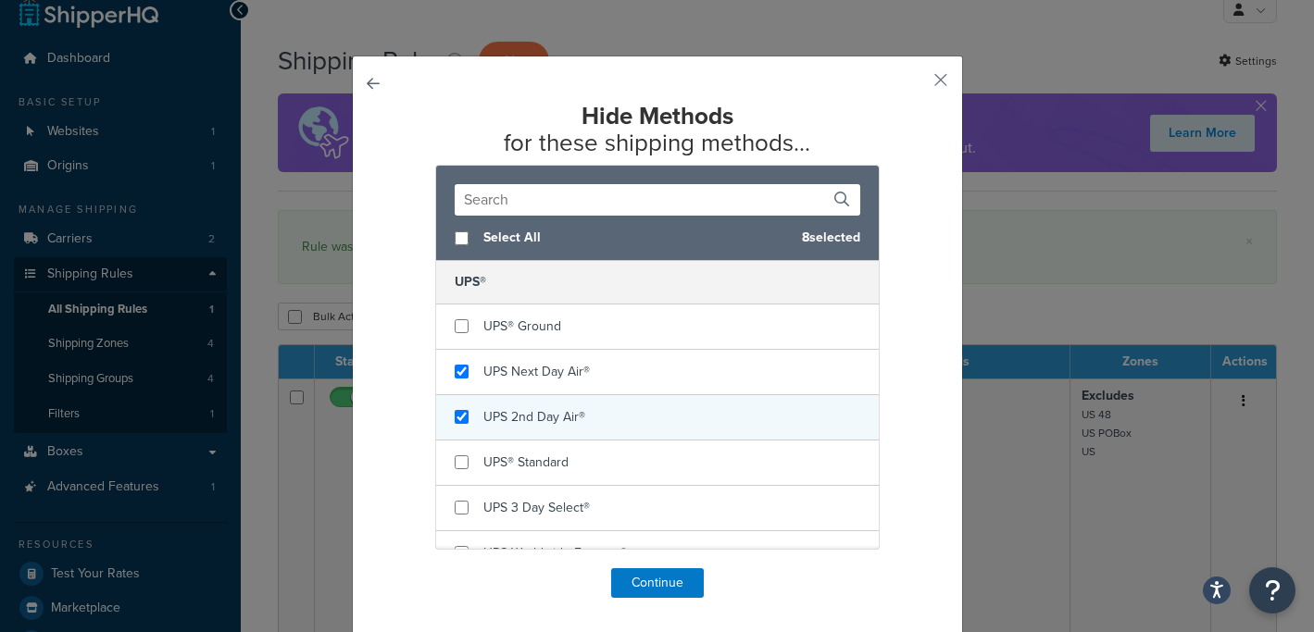
checkbox input "true"
click at [535, 415] on span "UPS 2nd Day Air®" at bounding box center [534, 416] width 102 height 19
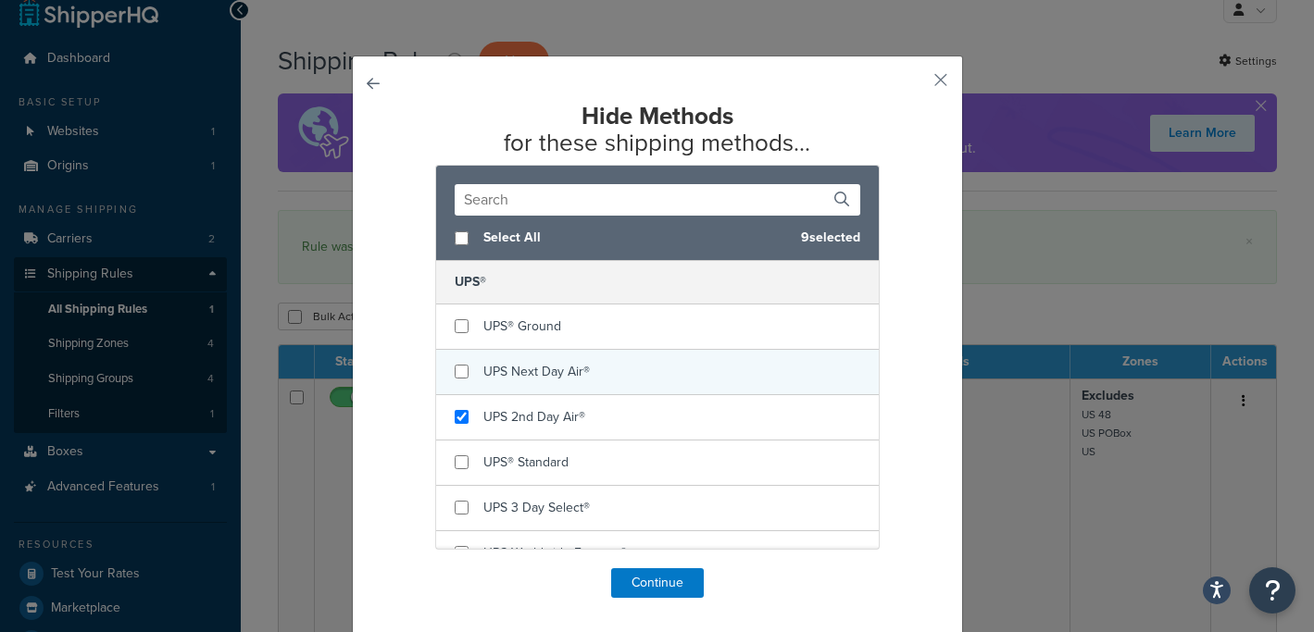
checkbox input "false"
click at [512, 370] on span "UPS Next Day Air®" at bounding box center [536, 371] width 106 height 19
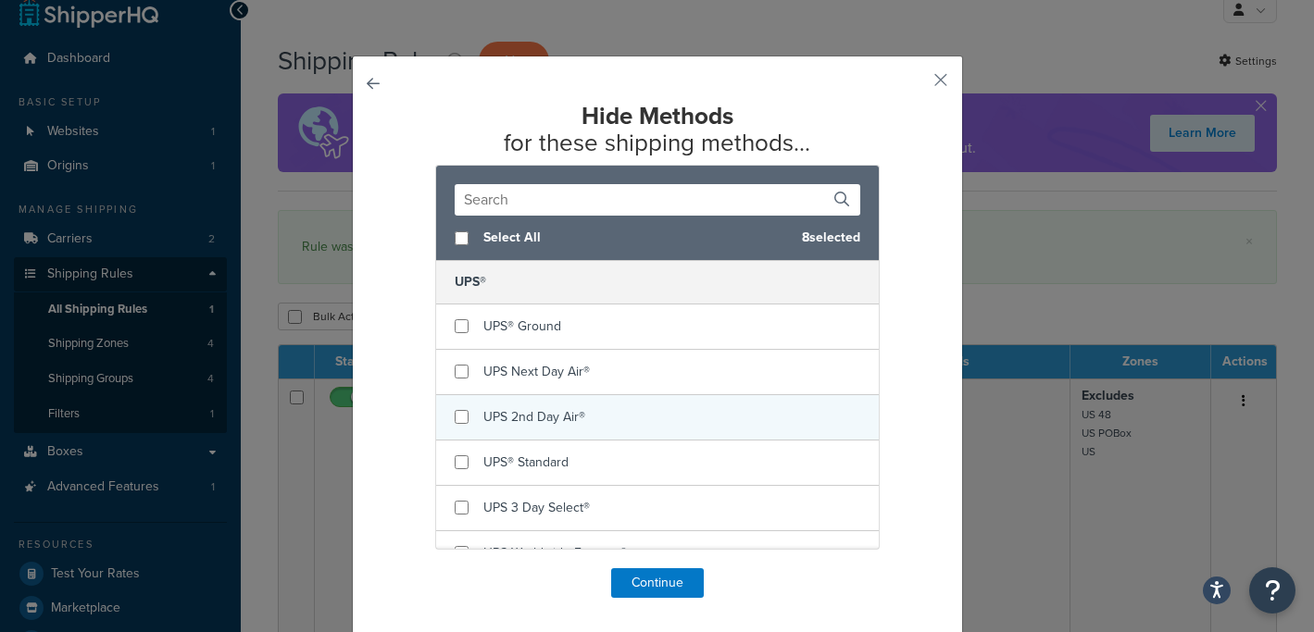
checkbox input "false"
click at [517, 401] on div "UPS 2nd Day Air®" at bounding box center [657, 417] width 443 height 45
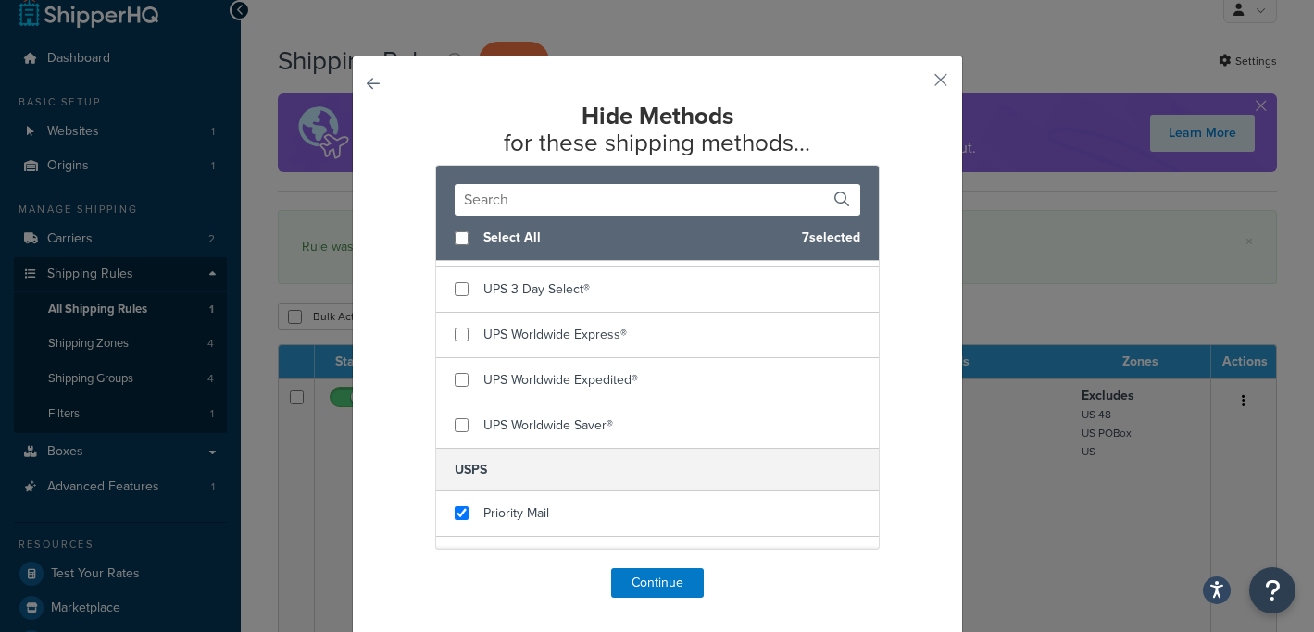
scroll to position [236, 0]
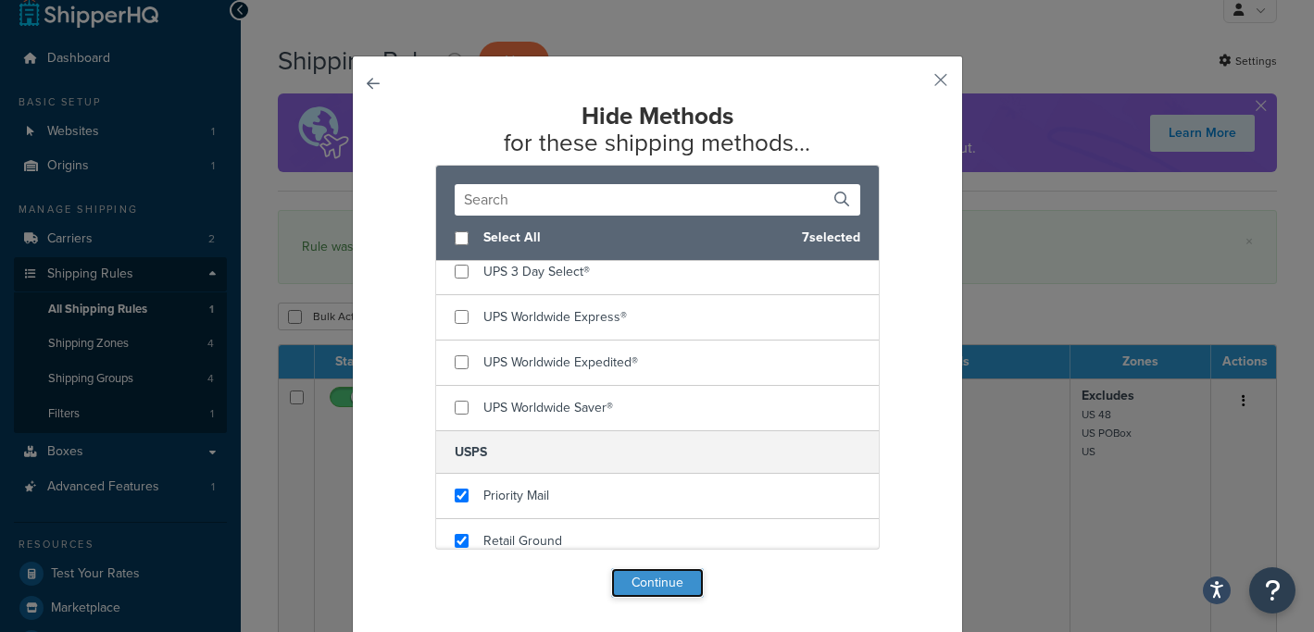
click at [638, 584] on button "Continue" at bounding box center [657, 584] width 93 height 30
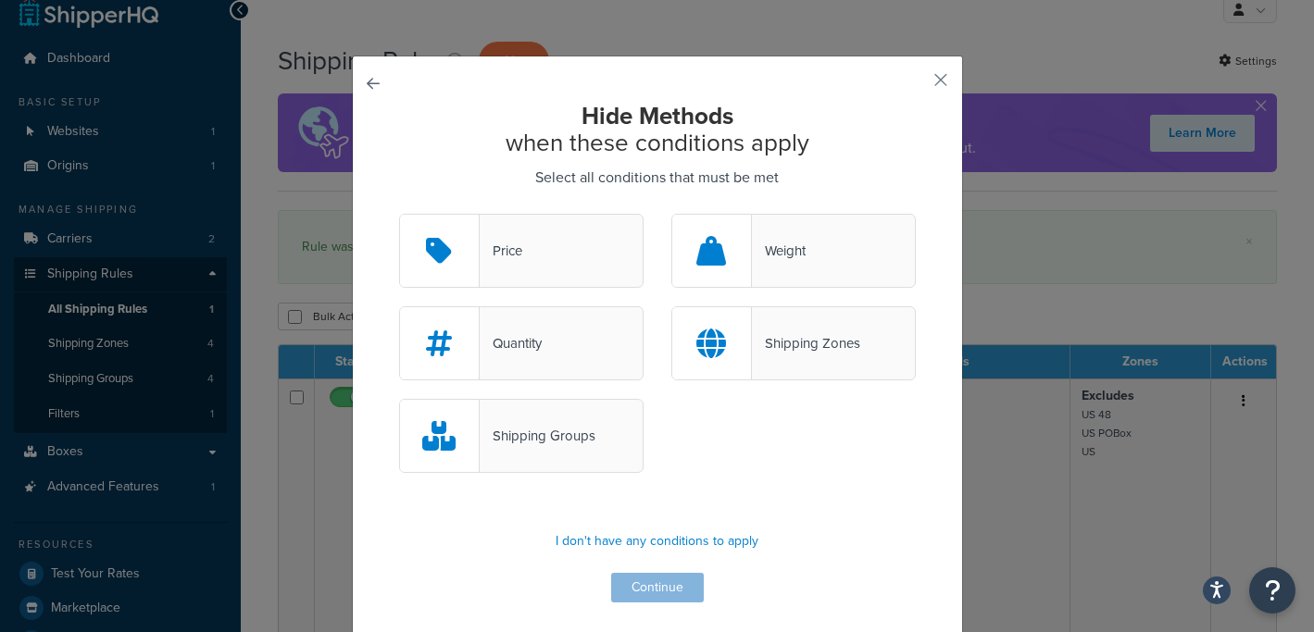
click at [554, 416] on div "Shipping Groups" at bounding box center [521, 436] width 244 height 74
click at [0, 0] on input "Shipping Groups" at bounding box center [0, 0] width 0 height 0
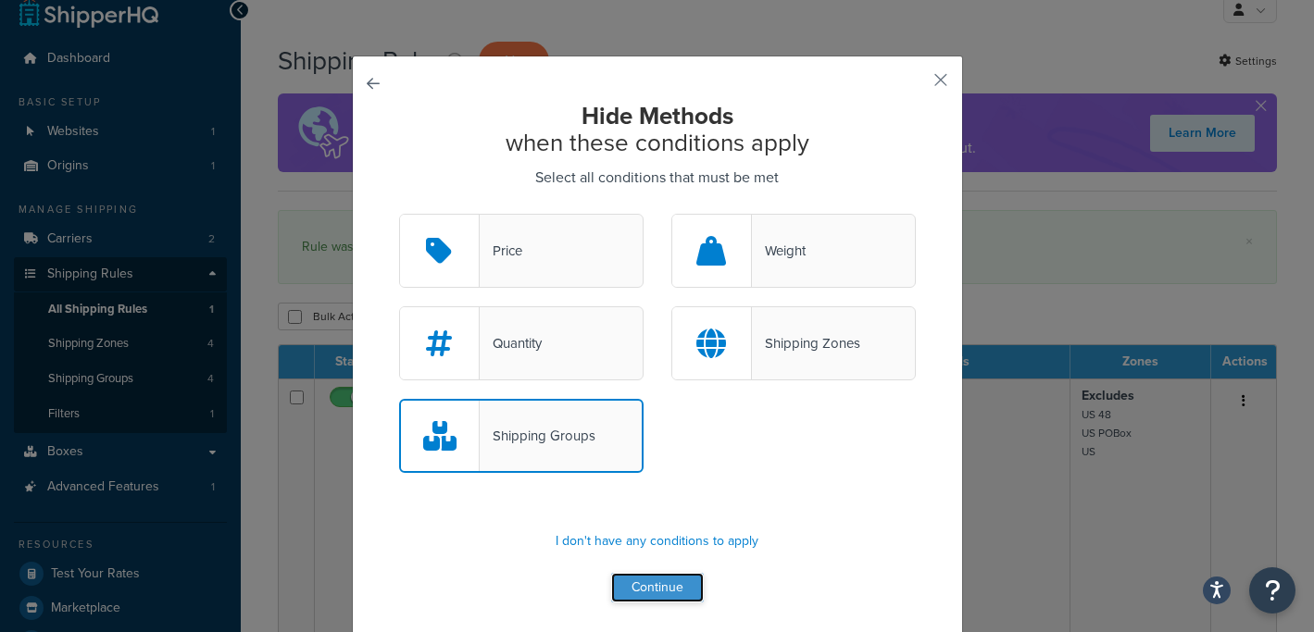
click at [656, 579] on button "Continue" at bounding box center [657, 588] width 93 height 30
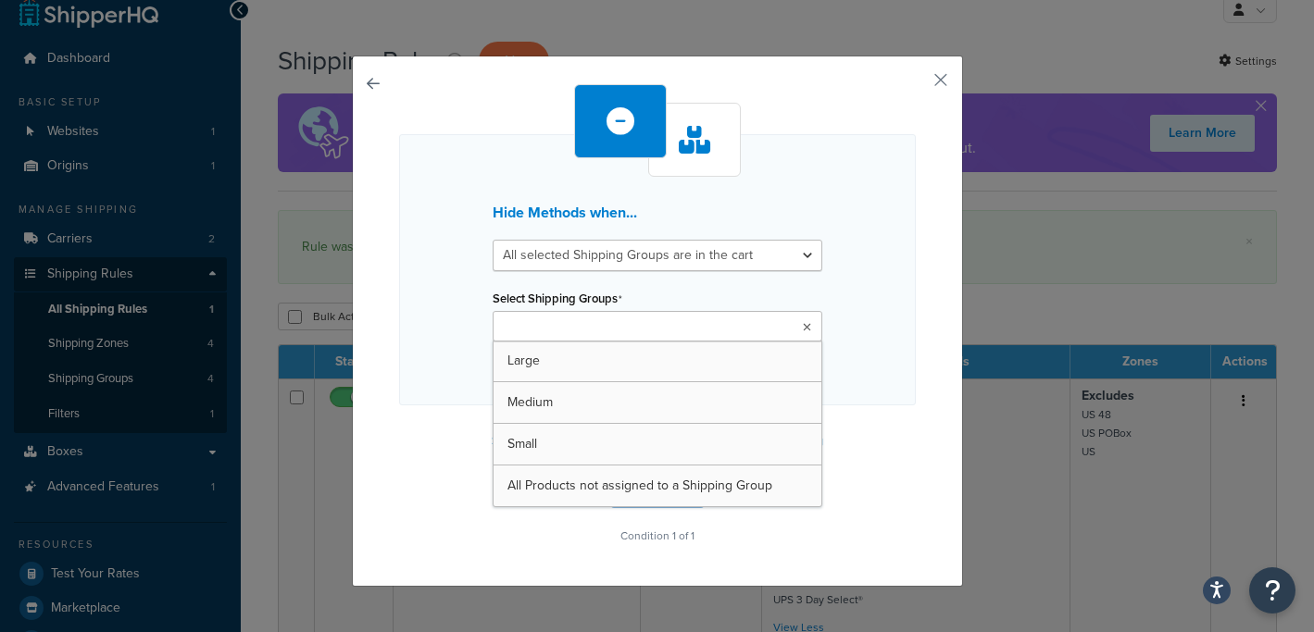
click at [655, 324] on ul at bounding box center [658, 326] width 330 height 31
click at [648, 249] on select "All selected Shipping Groups are in the cart Any selected Shipping Groups are i…" at bounding box center [658, 255] width 330 height 31
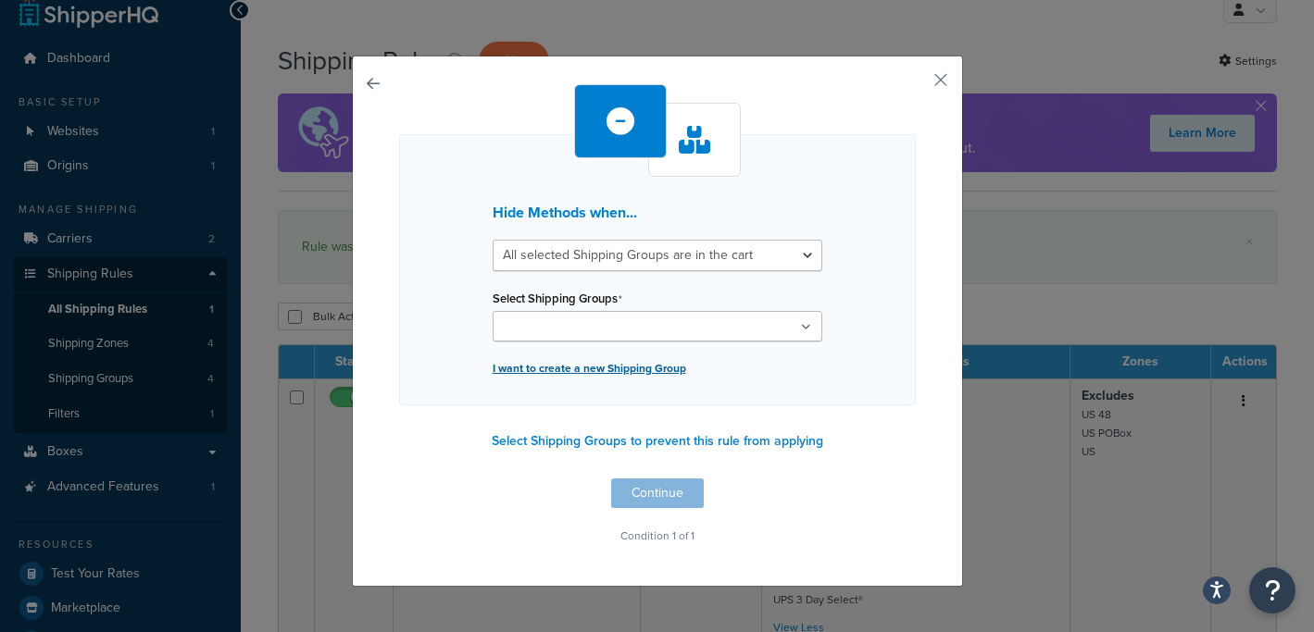
click at [639, 369] on p "I want to create a new Shipping Group" at bounding box center [658, 369] width 330 height 26
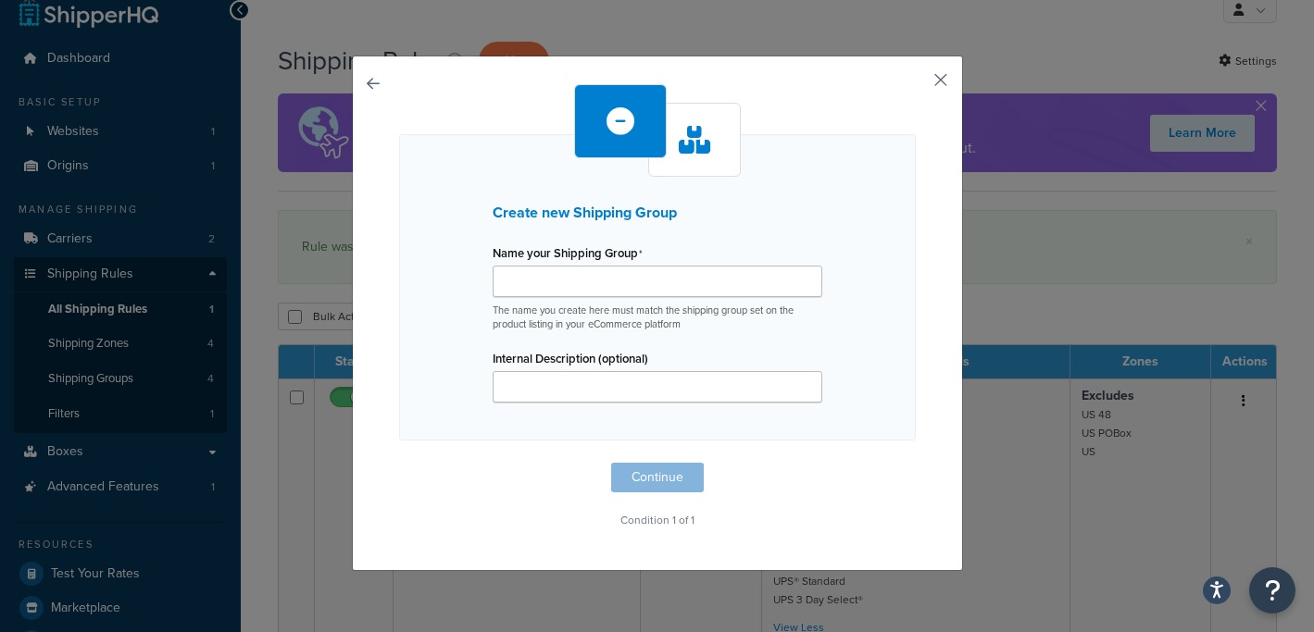
click at [916, 84] on button "button" at bounding box center [913, 86] width 5 height 5
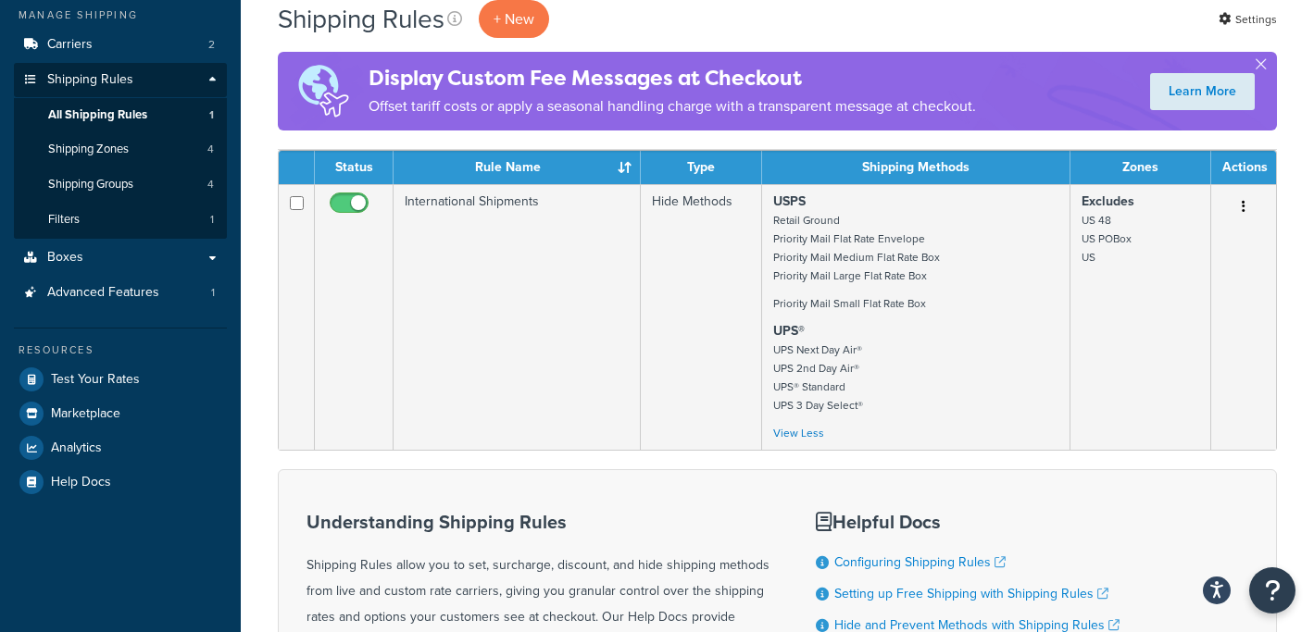
scroll to position [186, 0]
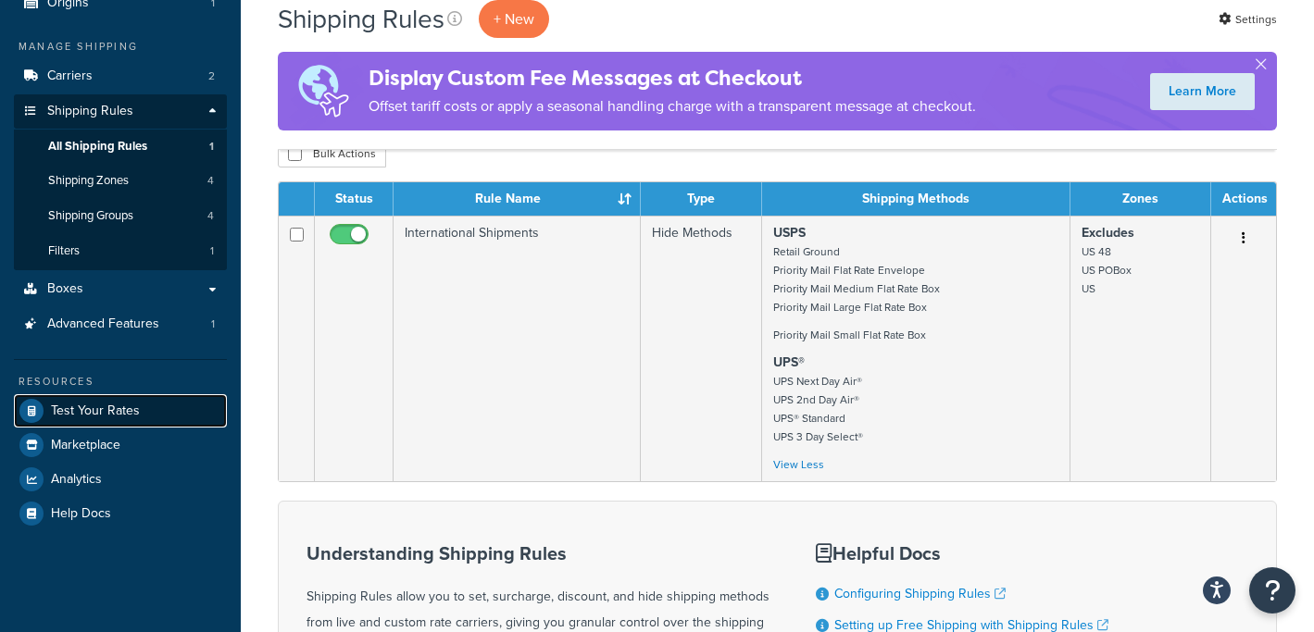
click at [116, 405] on span "Test Your Rates" at bounding box center [95, 412] width 89 height 16
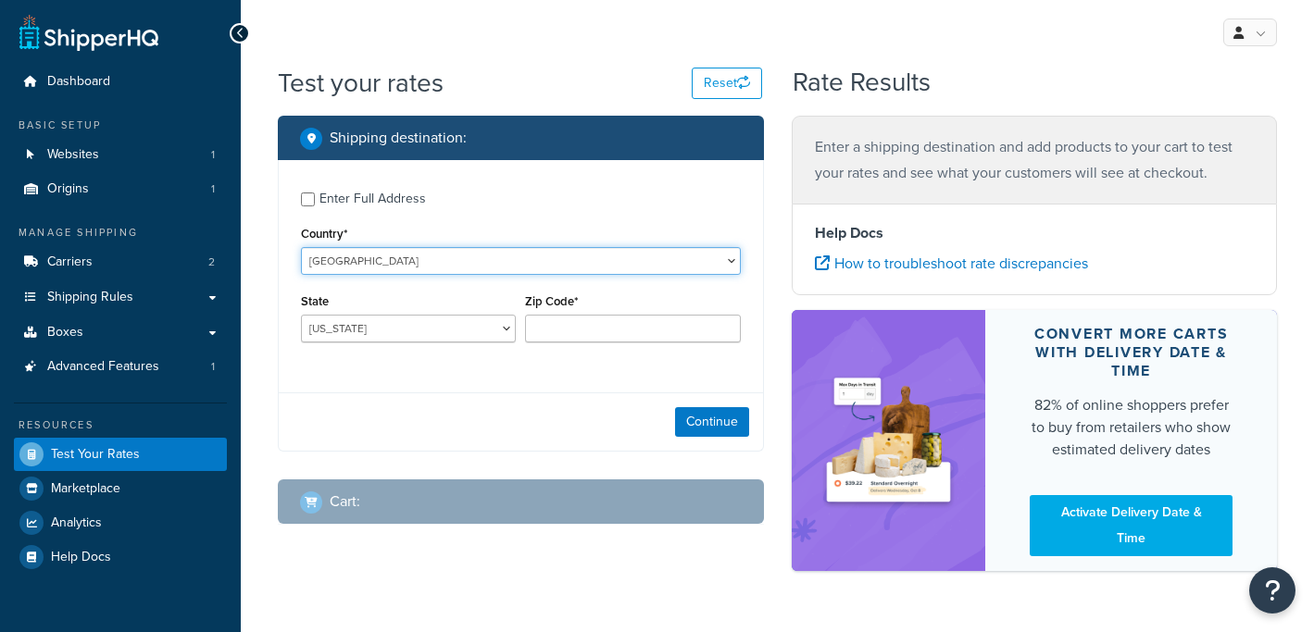
click at [524, 268] on select "[GEOGRAPHIC_DATA] [GEOGRAPHIC_DATA] [GEOGRAPHIC_DATA] [GEOGRAPHIC_DATA] [GEOGRA…" at bounding box center [521, 261] width 440 height 28
select select "AU"
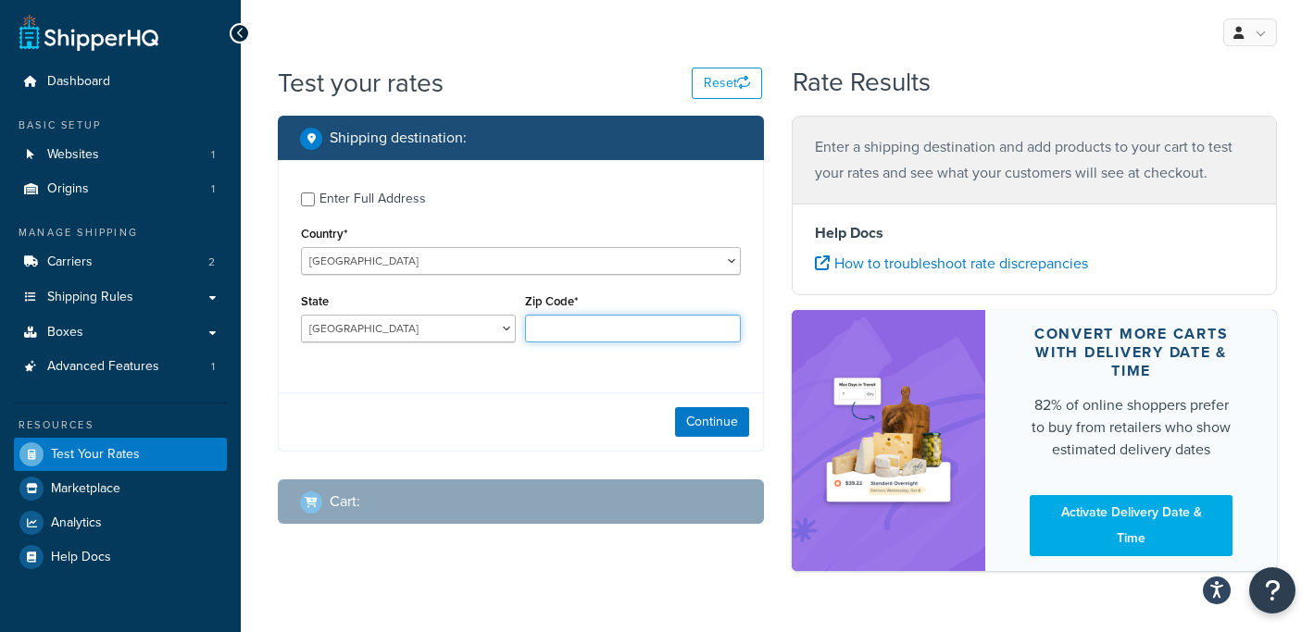
click at [578, 325] on input "Zip Code*" at bounding box center [632, 329] width 215 height 28
type input "6112"
click at [705, 419] on button "Continue" at bounding box center [712, 422] width 74 height 30
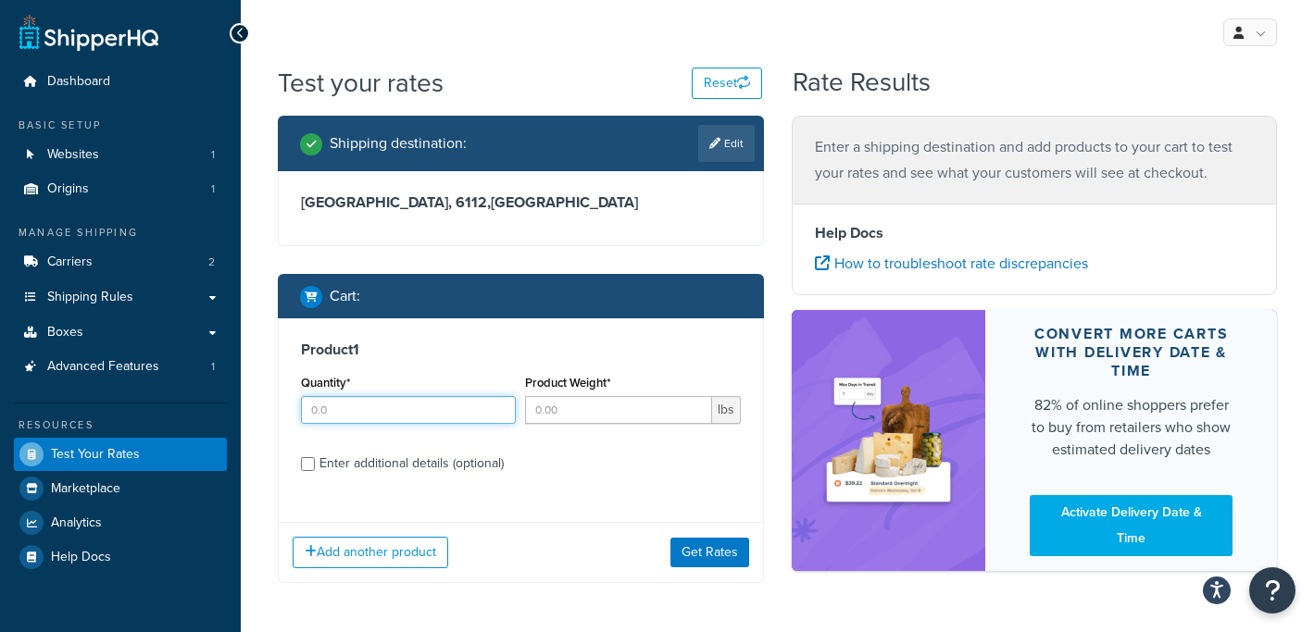
click at [464, 417] on input "Quantity*" at bounding box center [408, 410] width 215 height 28
type input "1"
type input "3"
click at [694, 549] on button "Get Rates" at bounding box center [709, 553] width 79 height 30
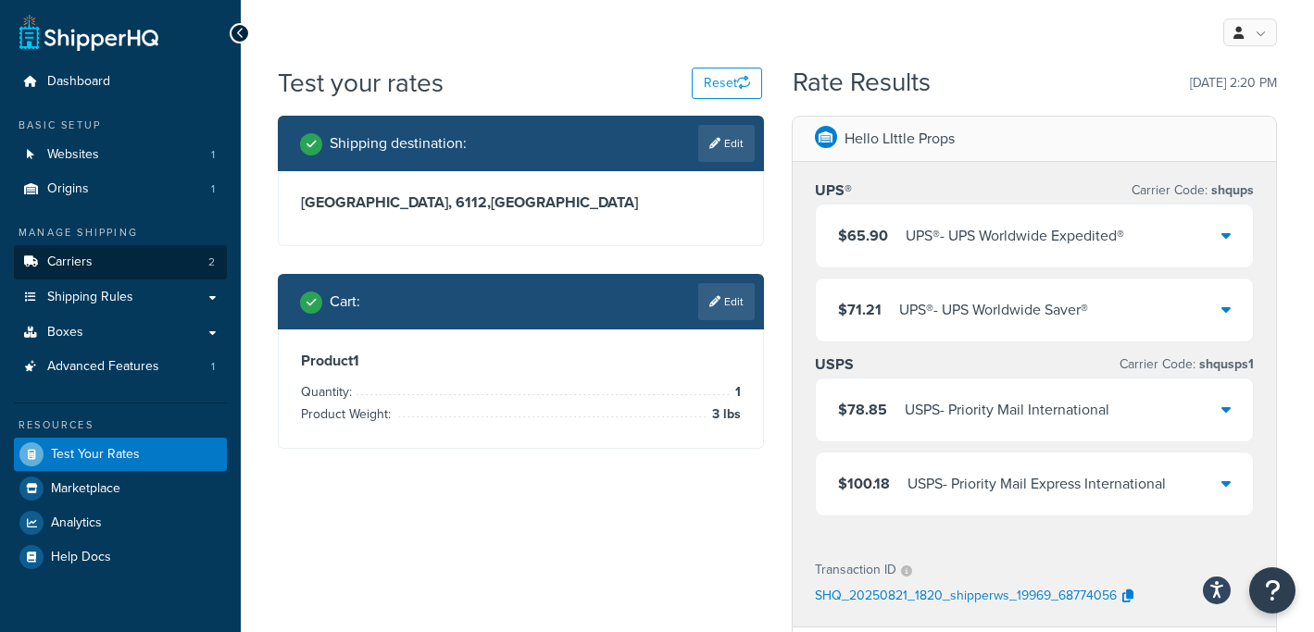
scroll to position [16, 0]
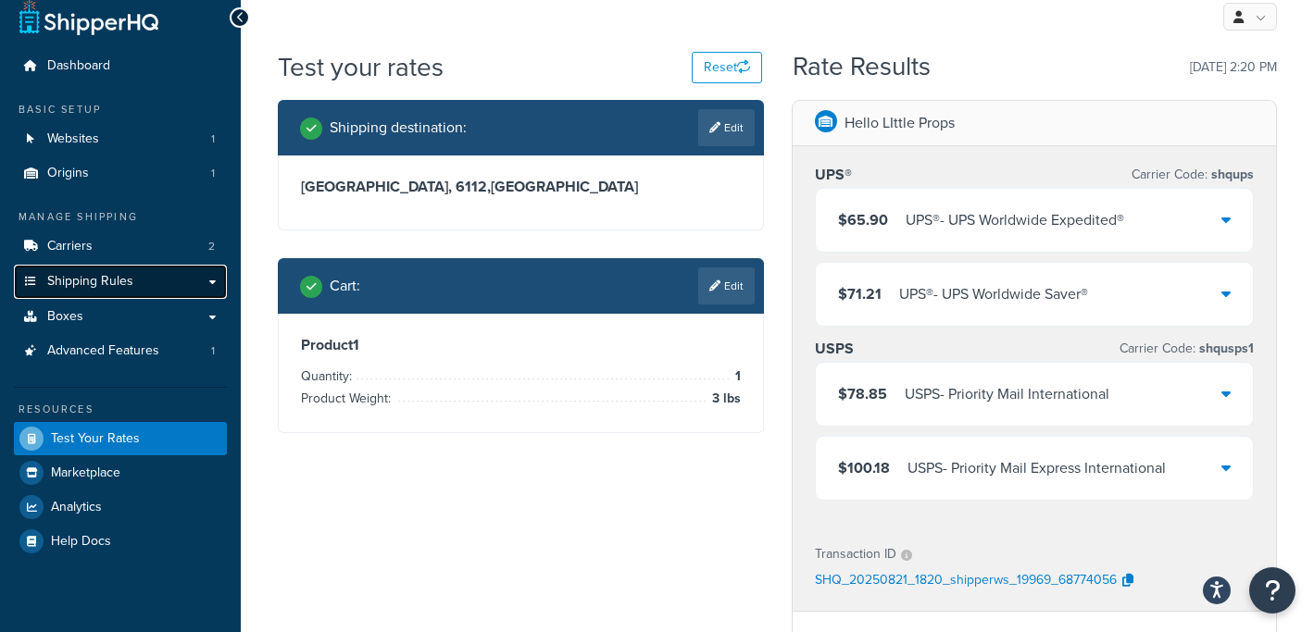
click at [108, 279] on span "Shipping Rules" at bounding box center [90, 282] width 86 height 16
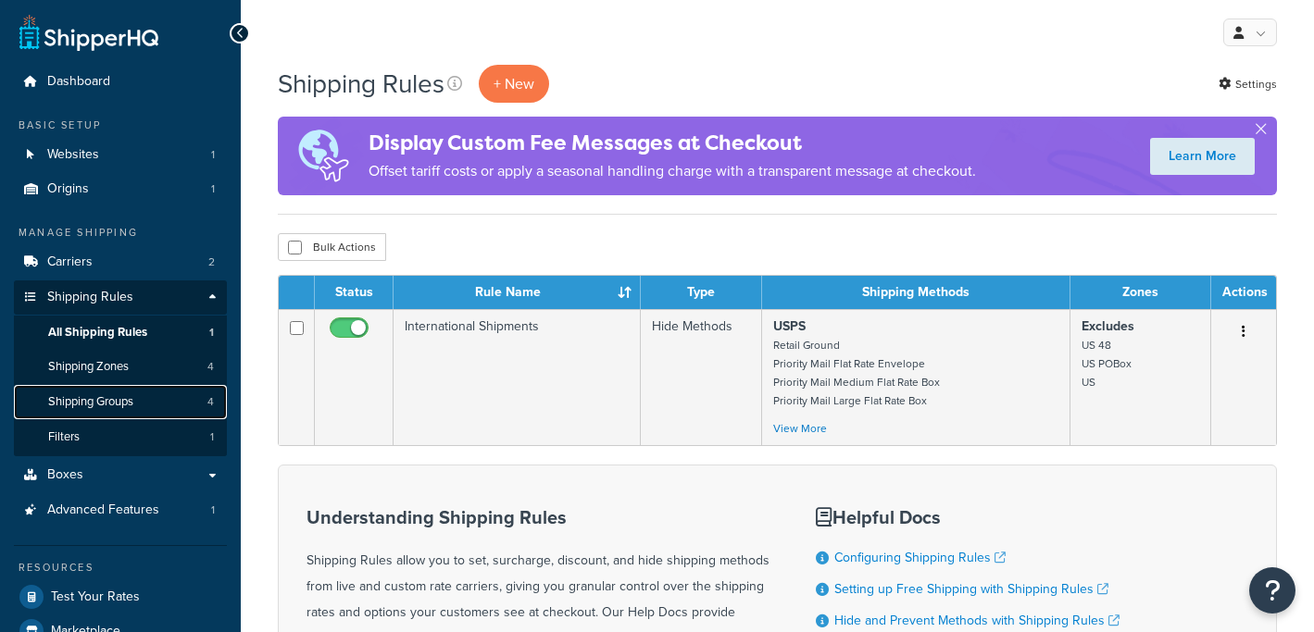
click at [119, 401] on span "Shipping Groups" at bounding box center [90, 402] width 85 height 16
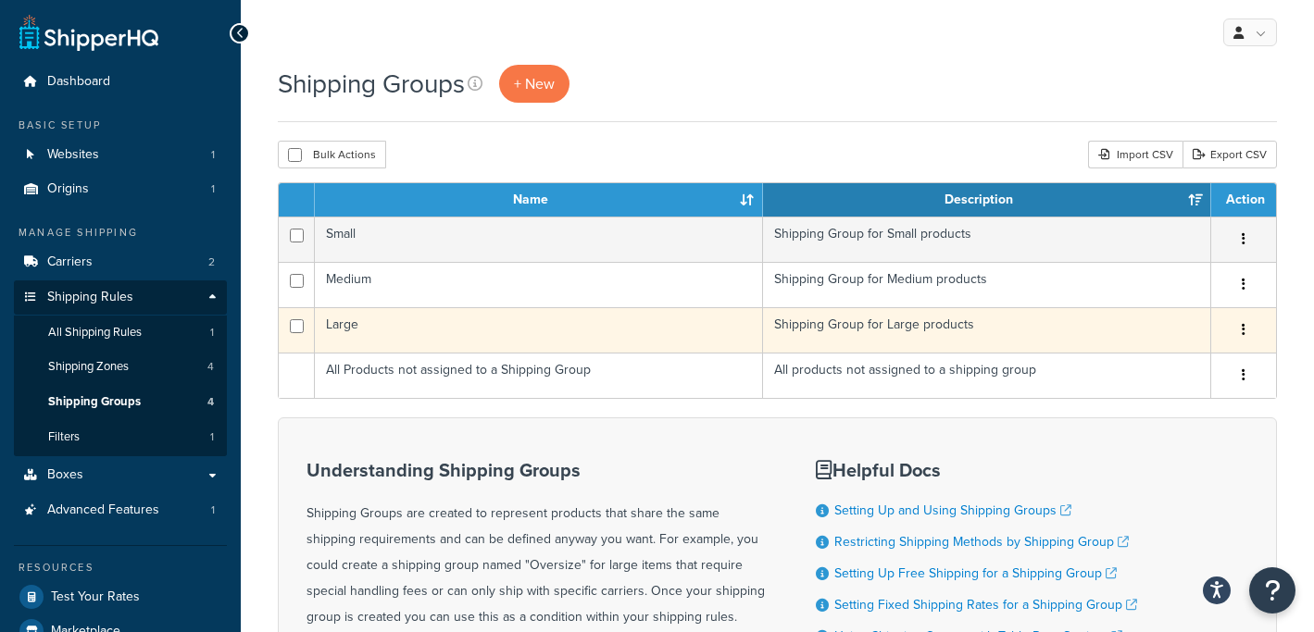
click at [1241, 322] on button "button" at bounding box center [1244, 331] width 26 height 30
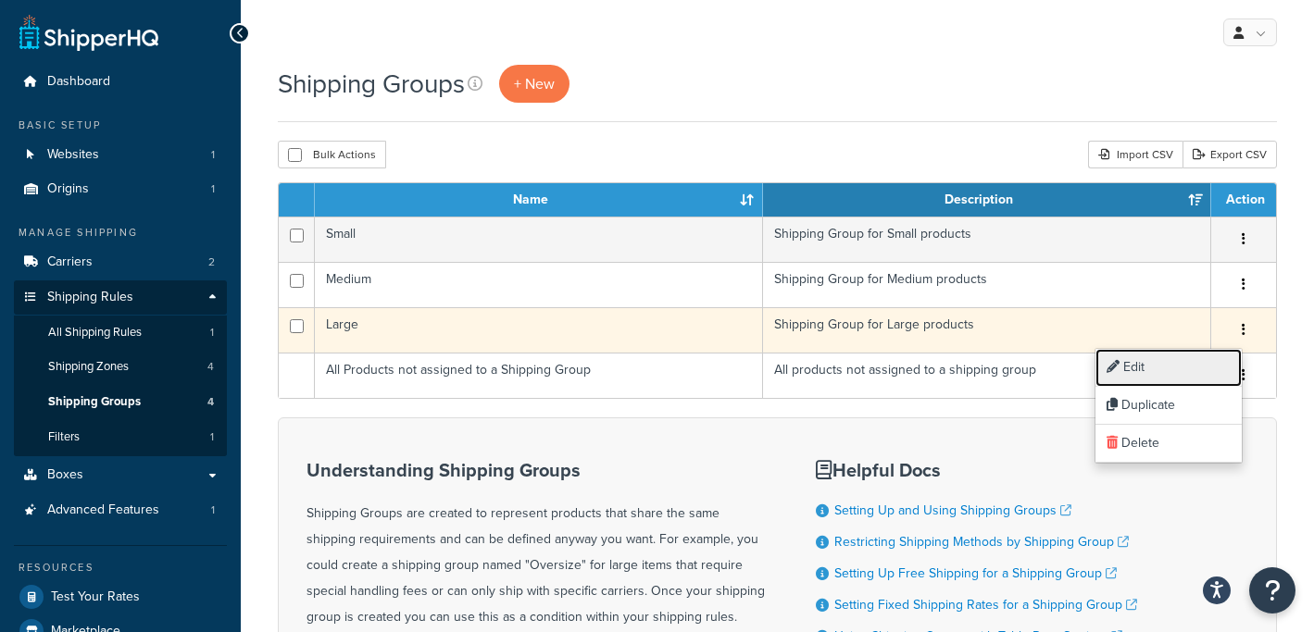
click at [1191, 353] on link "Edit" at bounding box center [1168, 368] width 146 height 38
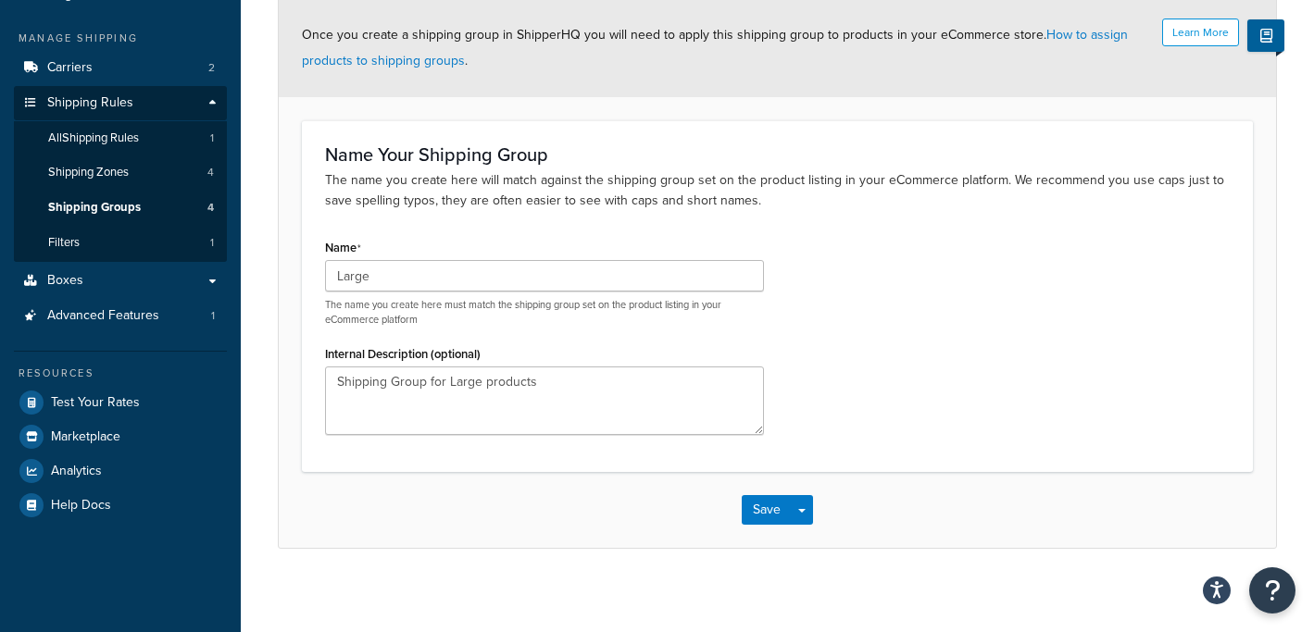
scroll to position [204, 0]
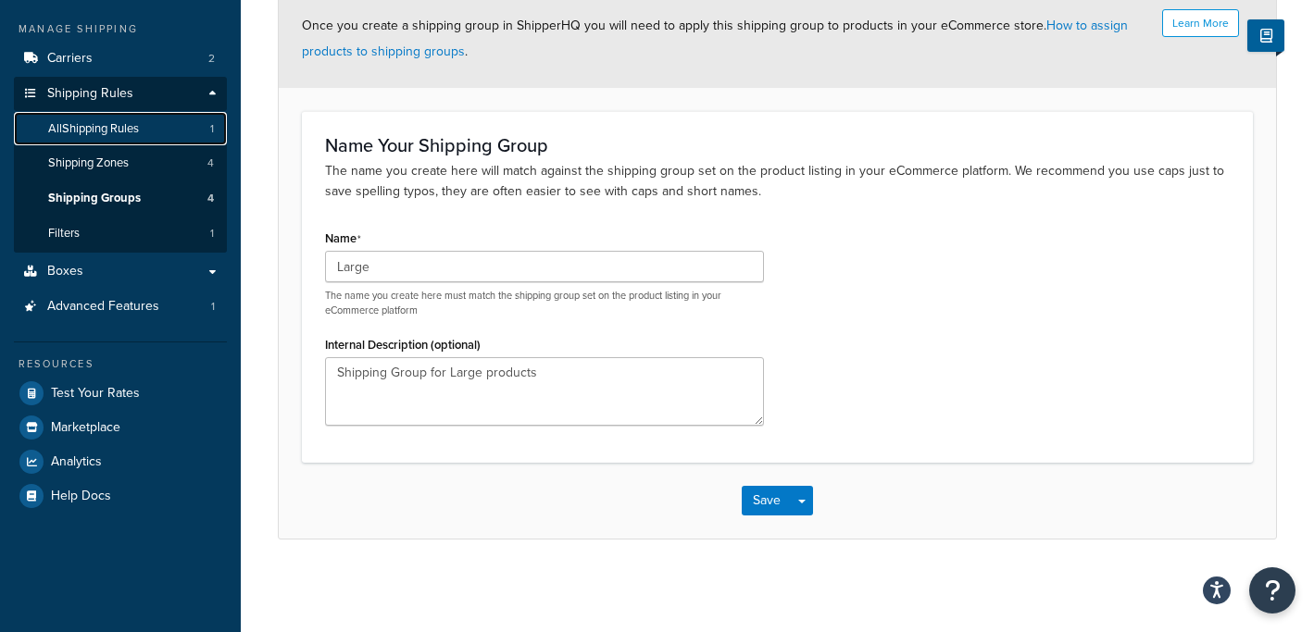
click at [119, 129] on span "All Shipping Rules" at bounding box center [93, 129] width 91 height 16
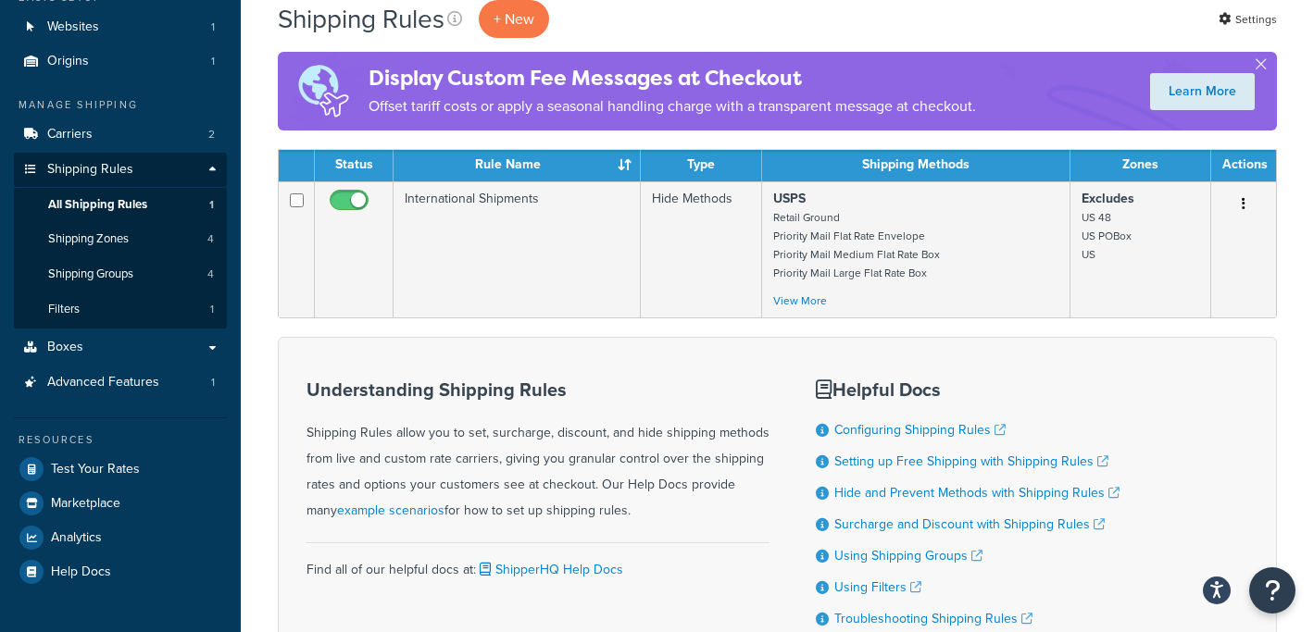
scroll to position [134, 0]
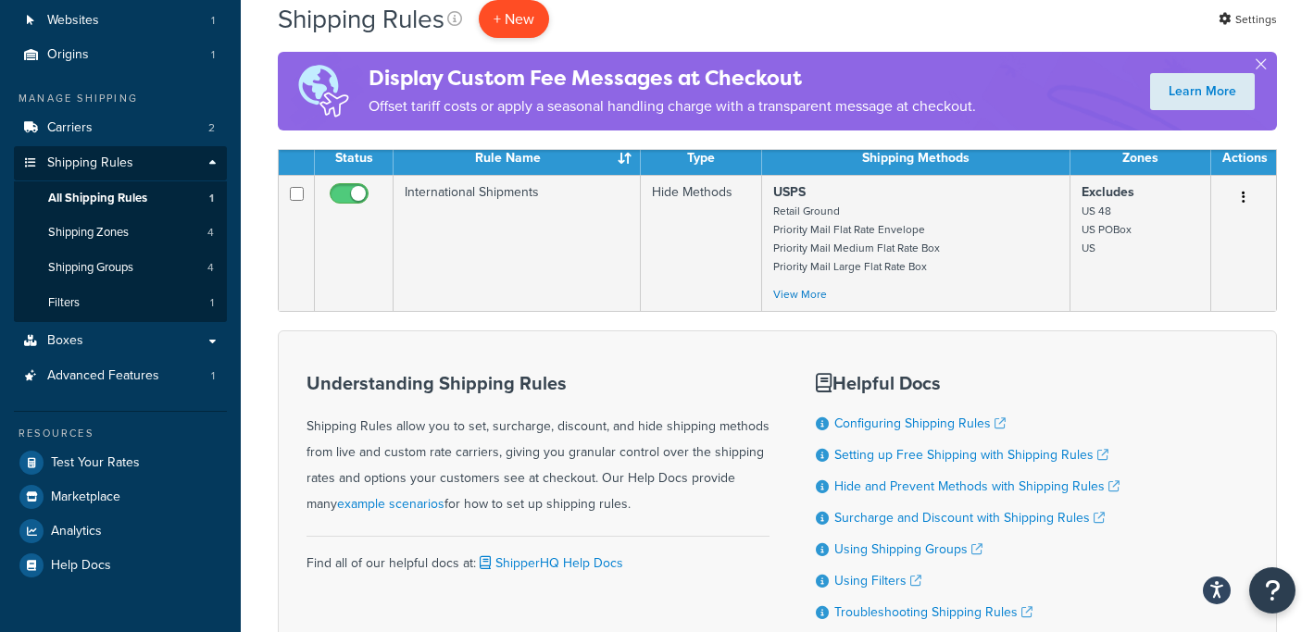
click at [501, 16] on p "+ New" at bounding box center [514, 19] width 70 height 38
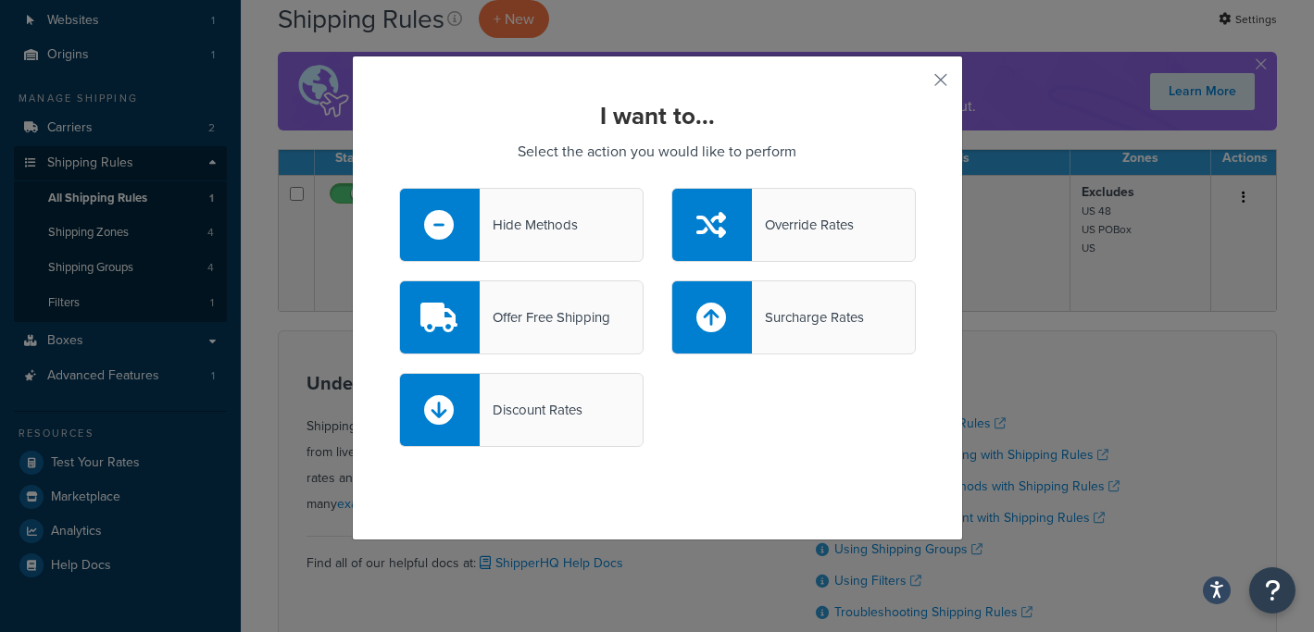
click at [531, 226] on div "Hide Methods" at bounding box center [529, 225] width 98 height 26
click at [0, 0] on input "Hide Methods" at bounding box center [0, 0] width 0 height 0
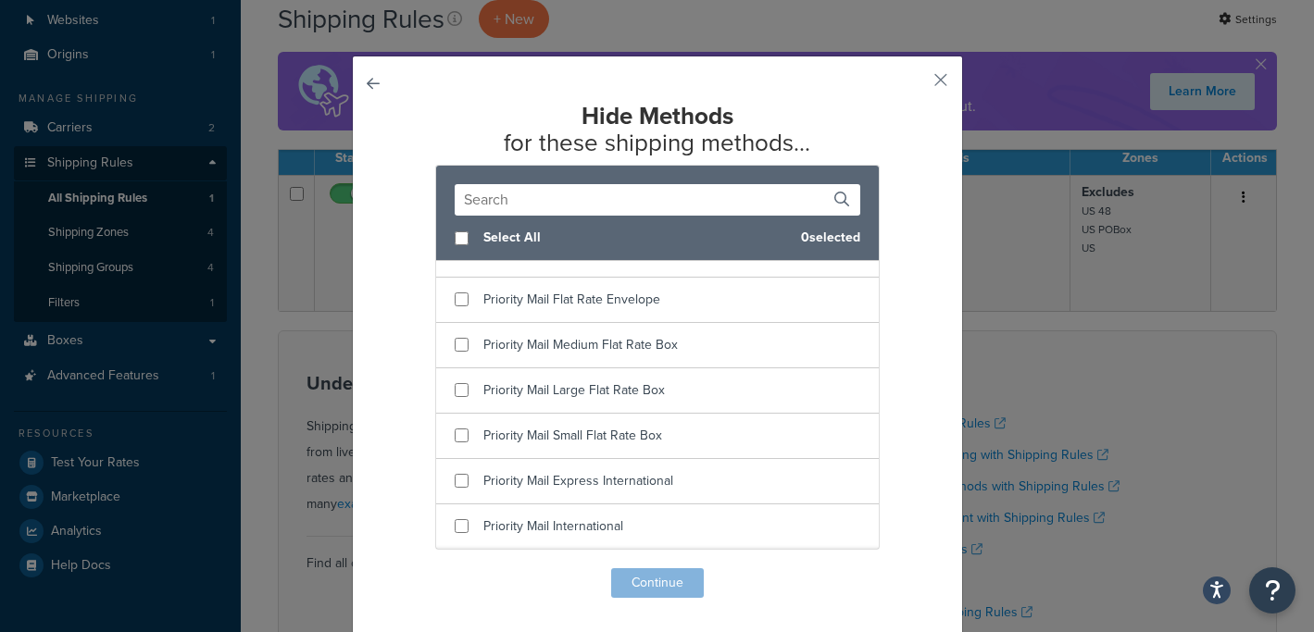
scroll to position [4, 0]
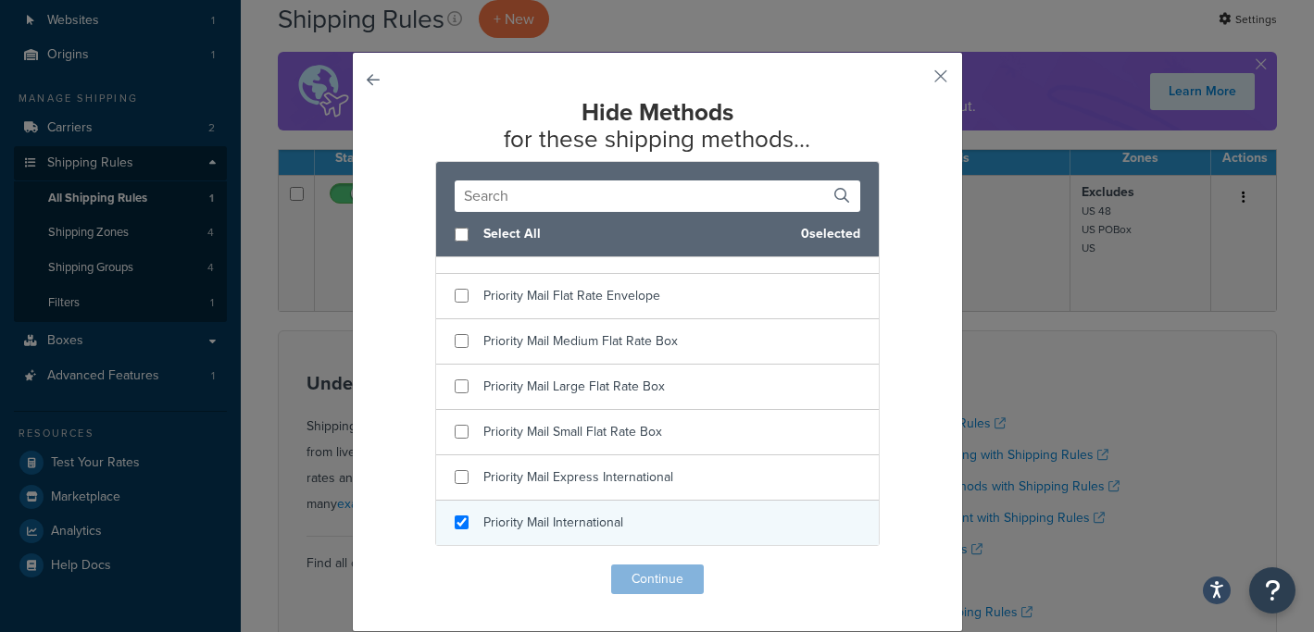
checkbox input "true"
click at [559, 516] on span "Priority Mail International" at bounding box center [553, 522] width 140 height 19
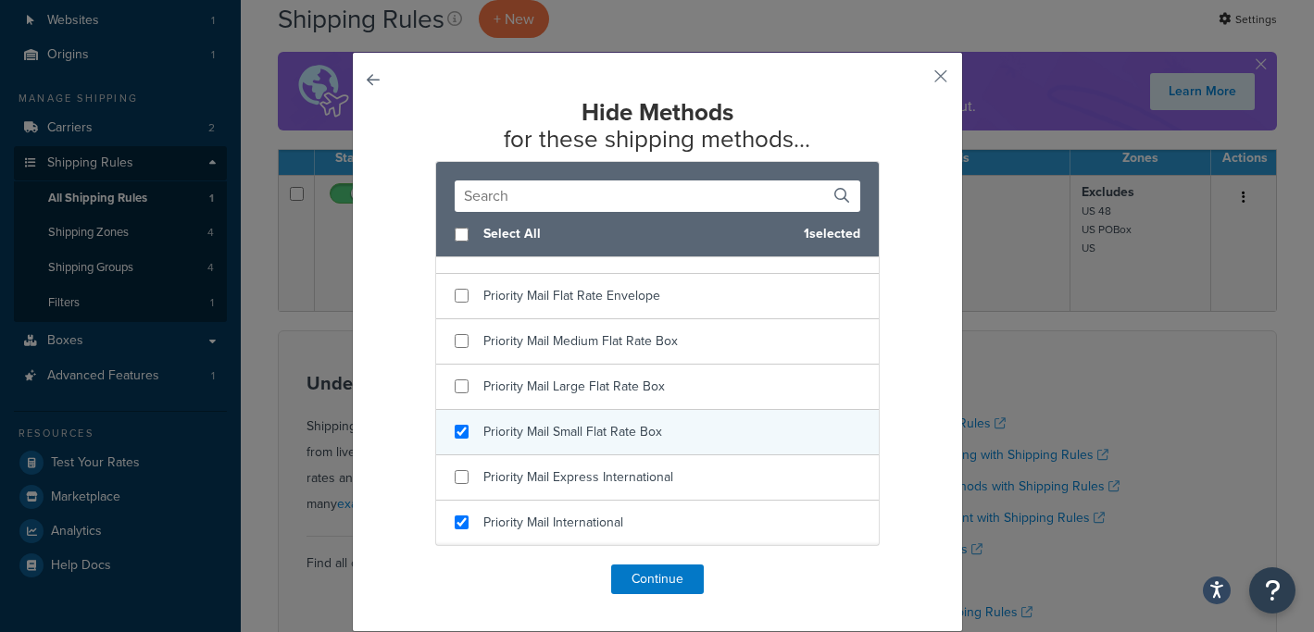
checkbox input "true"
click at [559, 431] on span "Priority Mail Small Flat Rate Box" at bounding box center [572, 431] width 179 height 19
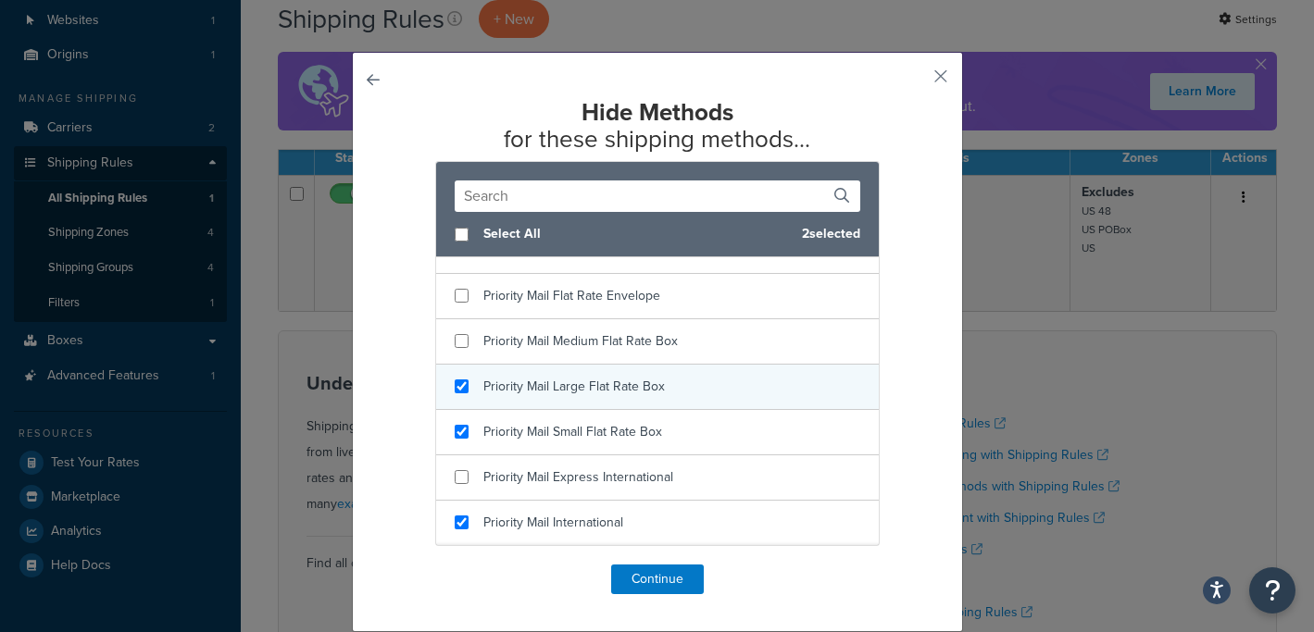
checkbox input "true"
click at [559, 379] on span "Priority Mail Large Flat Rate Box" at bounding box center [573, 386] width 181 height 19
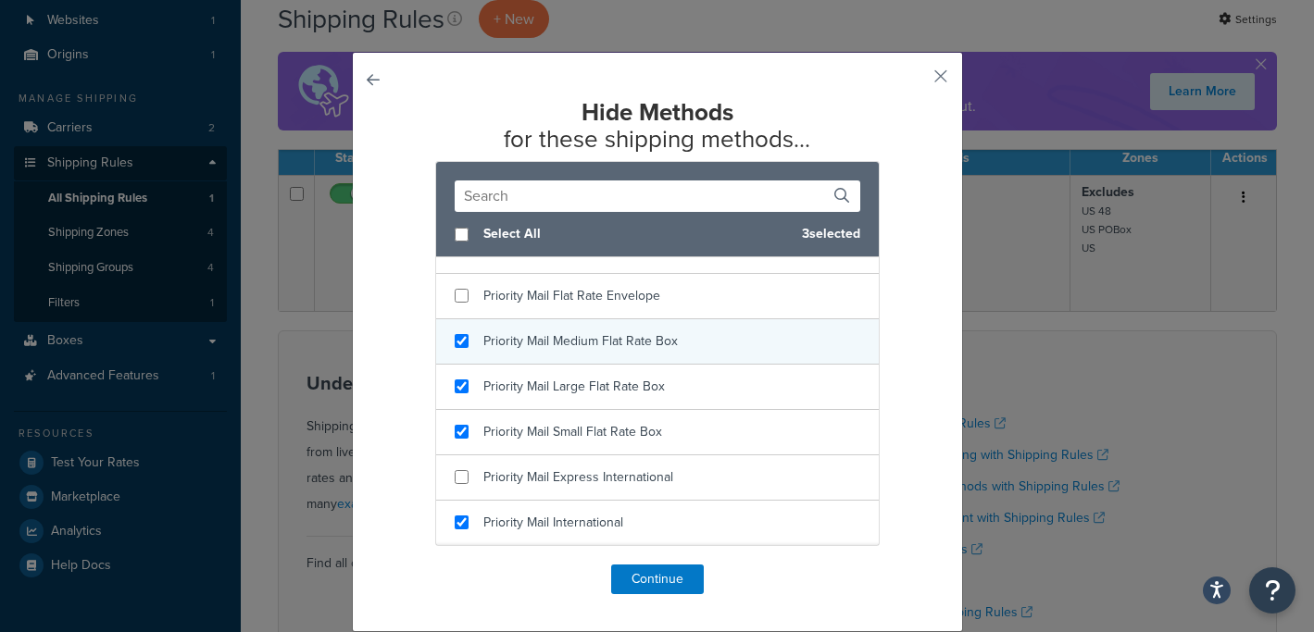
checkbox input "true"
click at [559, 344] on span "Priority Mail Medium Flat Rate Box" at bounding box center [580, 341] width 194 height 19
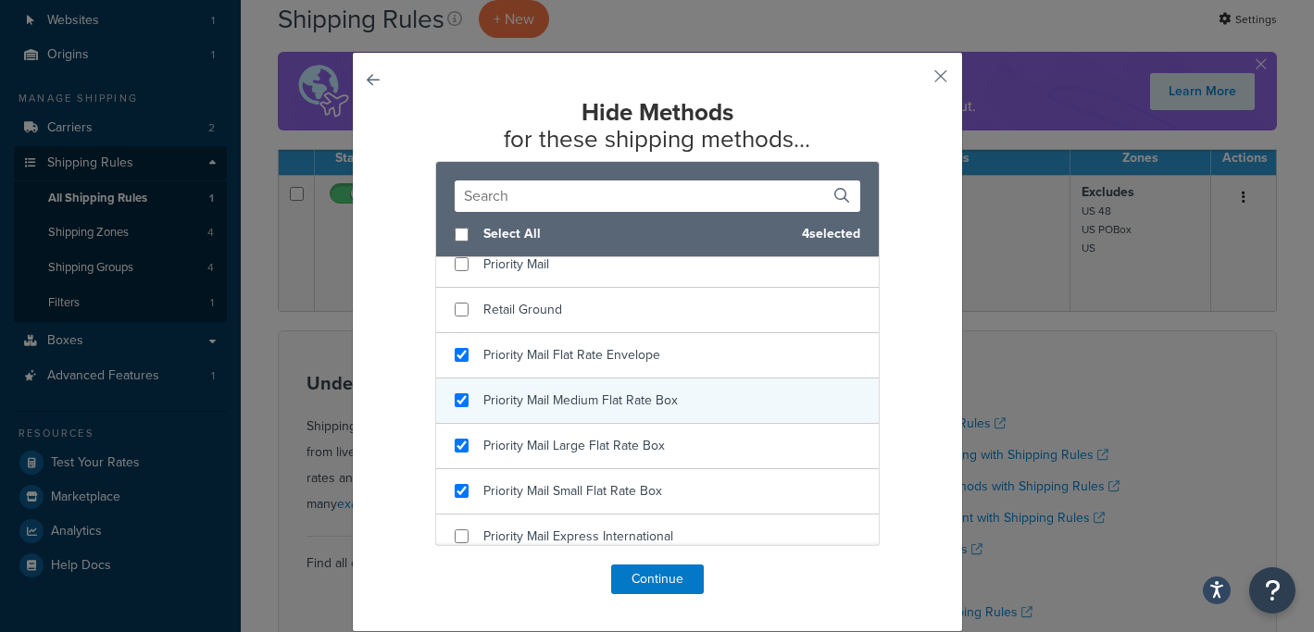
checkbox input "true"
click at [559, 344] on div "Priority Mail Flat Rate Envelope" at bounding box center [571, 356] width 177 height 26
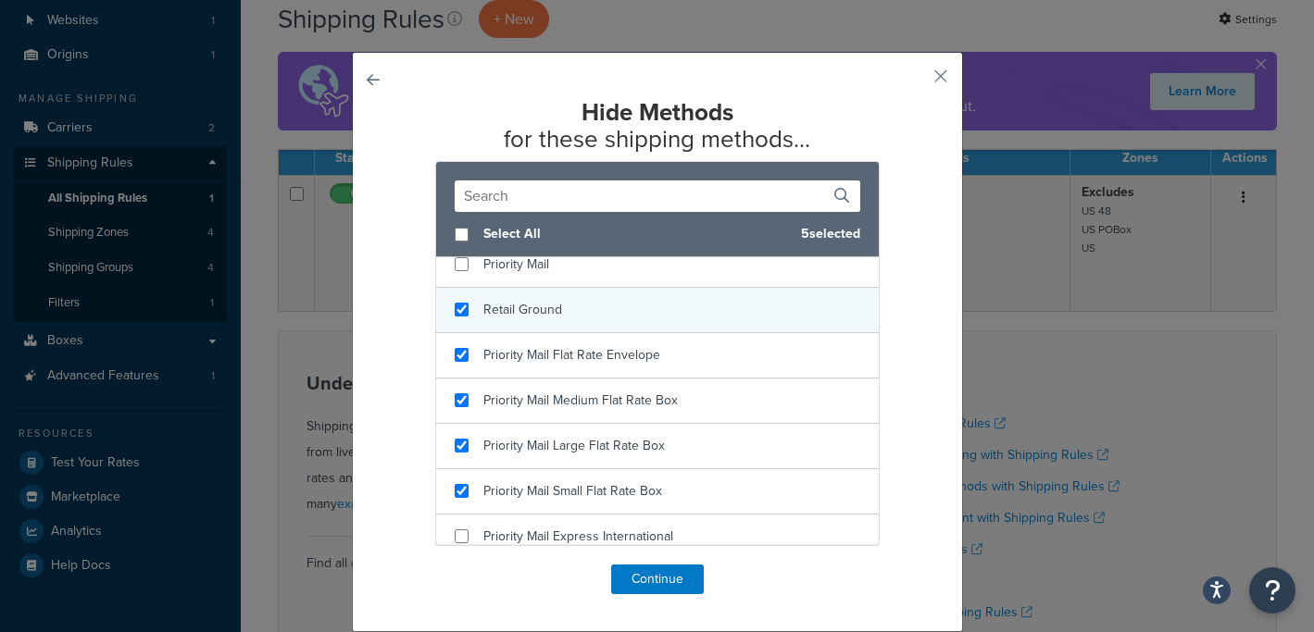
checkbox input "true"
click at [539, 310] on span "Retail Ground" at bounding box center [522, 309] width 79 height 19
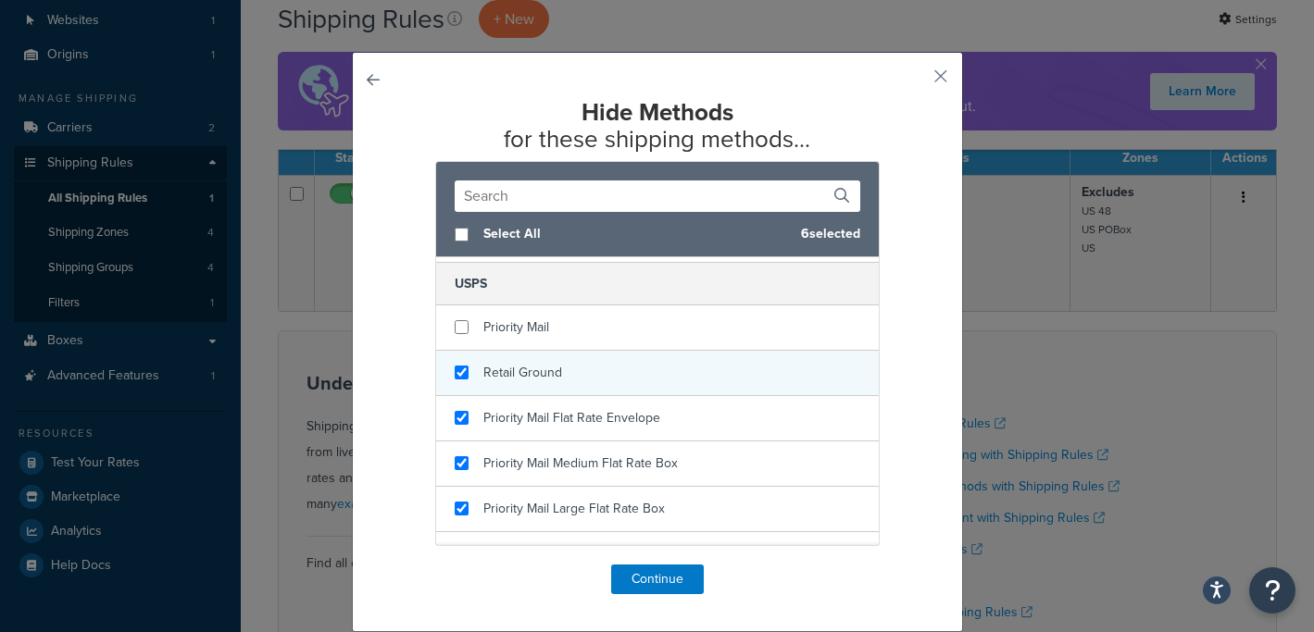
scroll to position [397, 0]
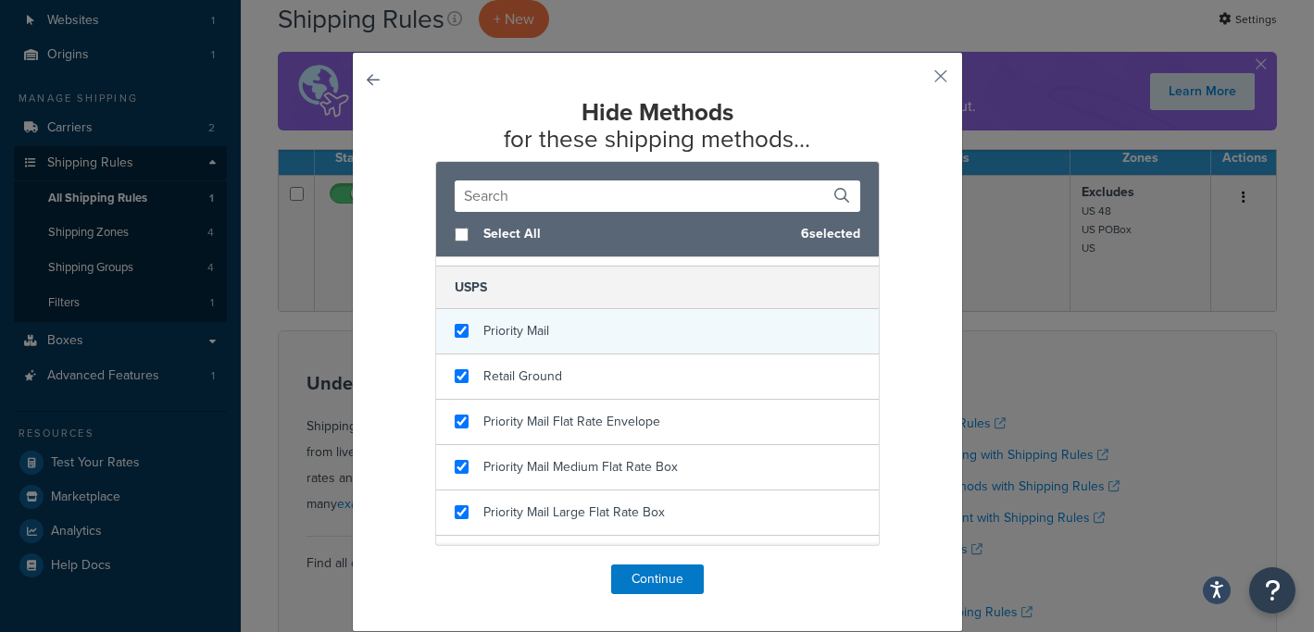
checkbox input "true"
click at [537, 331] on span "Priority Mail" at bounding box center [516, 330] width 66 height 19
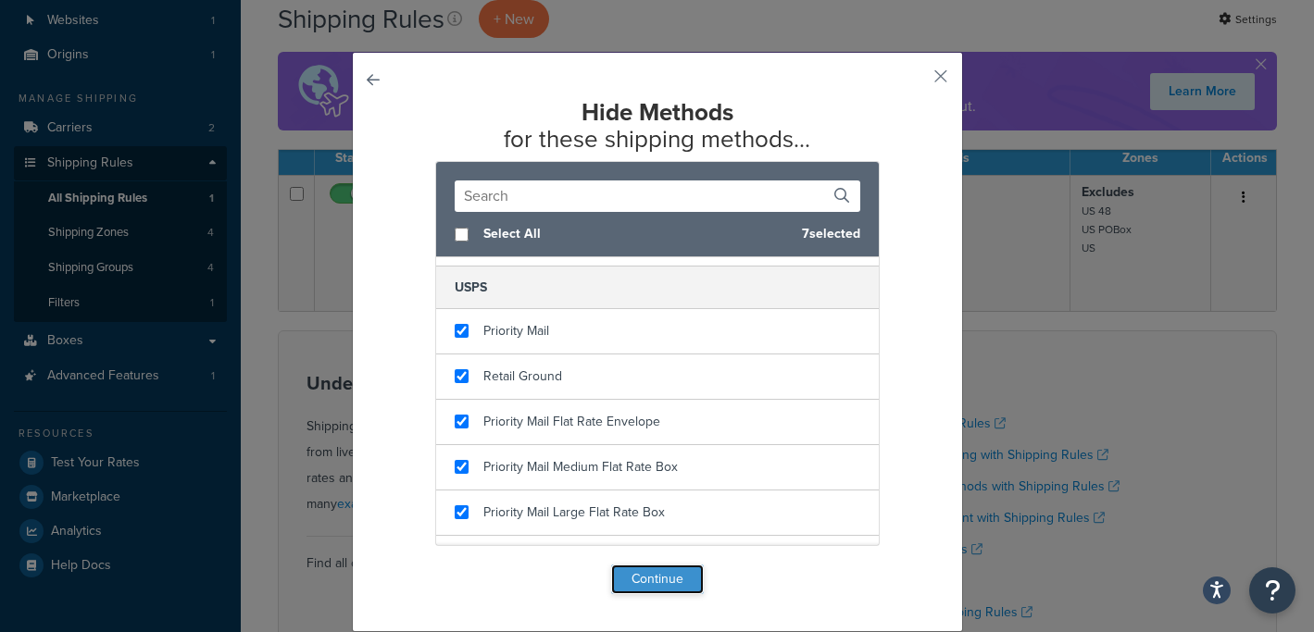
click at [658, 577] on button "Continue" at bounding box center [657, 580] width 93 height 30
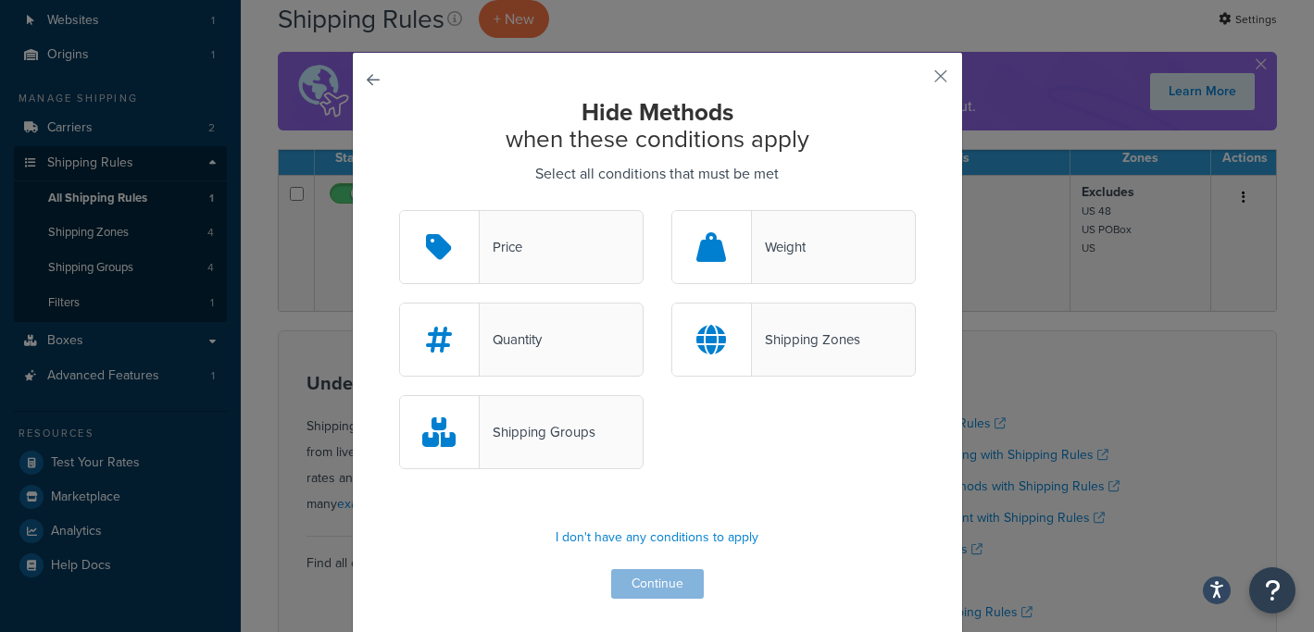
click at [555, 429] on div "Shipping Groups" at bounding box center [538, 432] width 116 height 26
click at [0, 0] on input "Shipping Groups" at bounding box center [0, 0] width 0 height 0
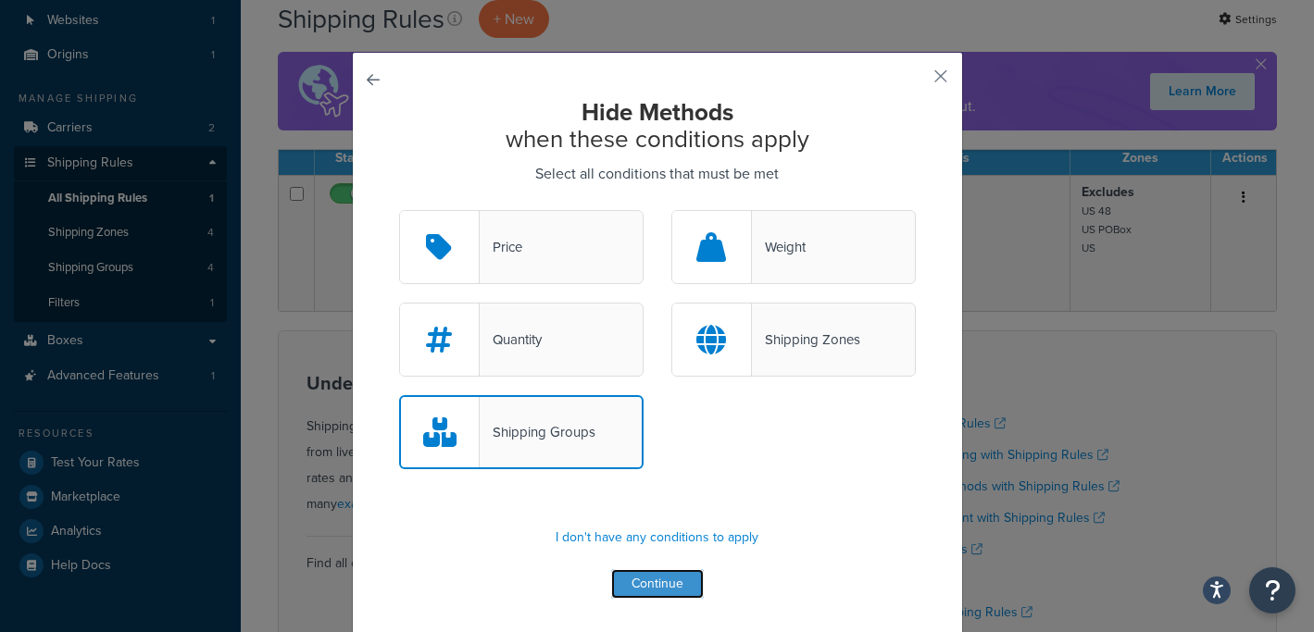
click at [674, 584] on button "Continue" at bounding box center [657, 584] width 93 height 30
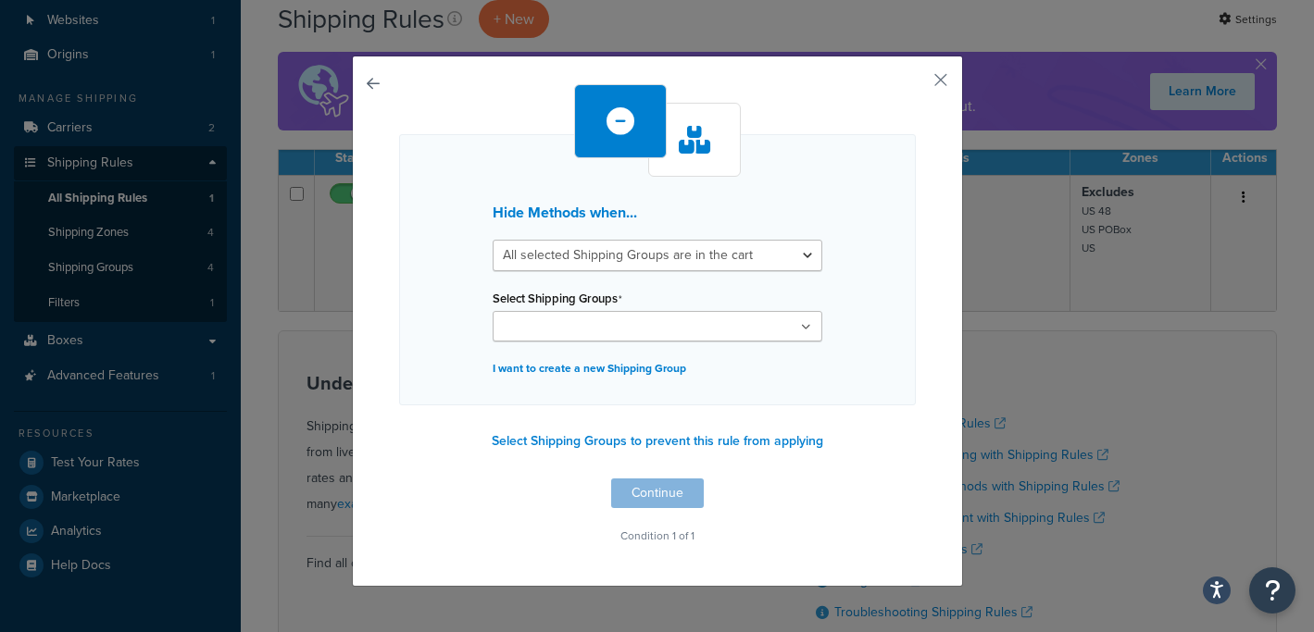
scroll to position [0, 0]
click at [676, 255] on select "All selected Shipping Groups are in the cart Any selected Shipping Groups are i…" at bounding box center [658, 255] width 330 height 31
select select "any"
click at [646, 325] on ul at bounding box center [658, 326] width 330 height 31
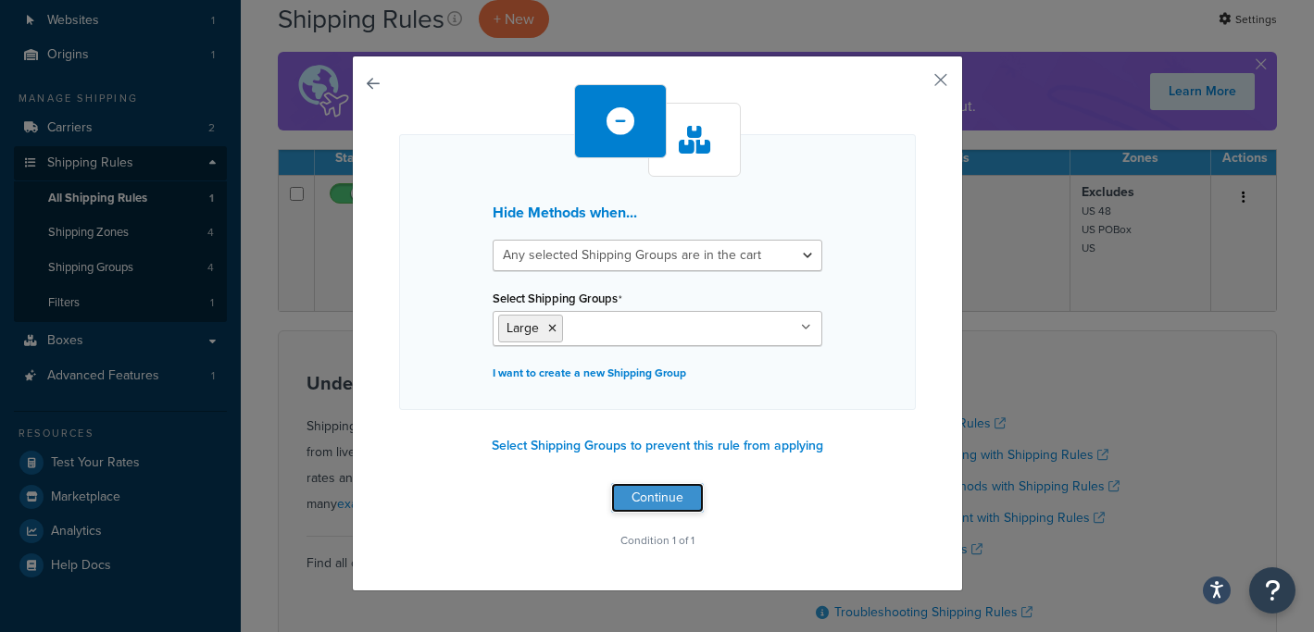
click at [655, 498] on button "Continue" at bounding box center [657, 498] width 93 height 30
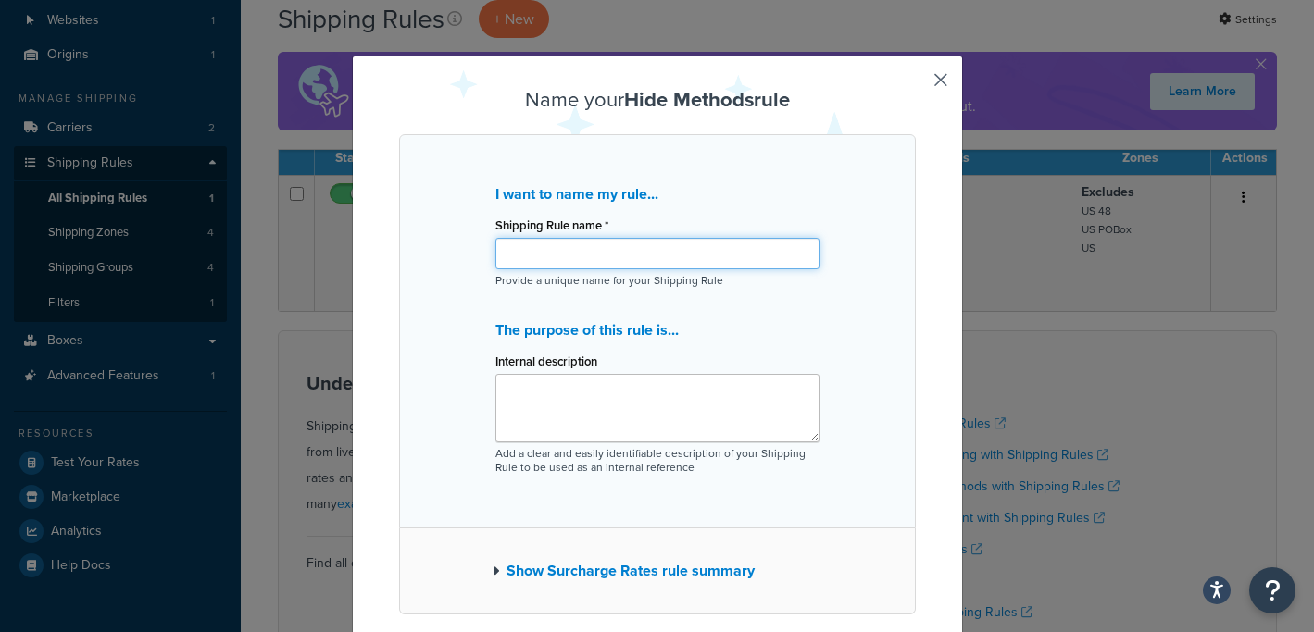
click at [649, 254] on input "Shipping Rule name *" at bounding box center [657, 253] width 324 height 31
type input "Large items must go UPS"
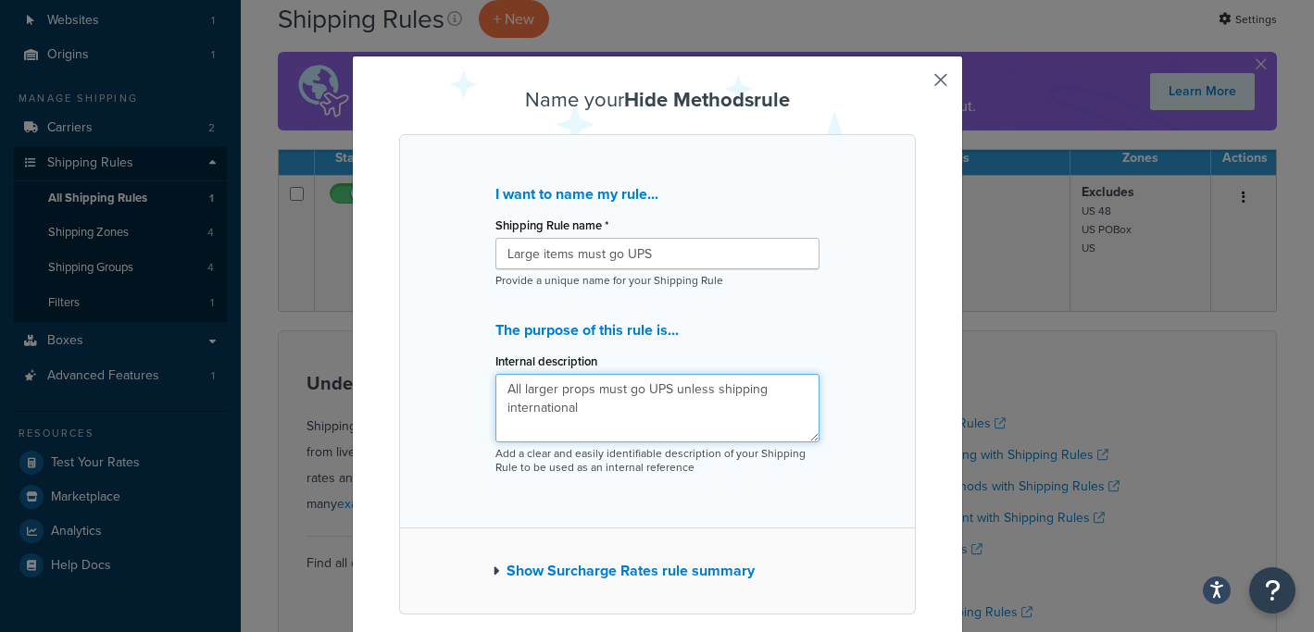
type textarea "All larger props must go UPS unless shipping international"
click at [667, 569] on button "Show Surcharge Rates rule summary" at bounding box center [624, 571] width 262 height 26
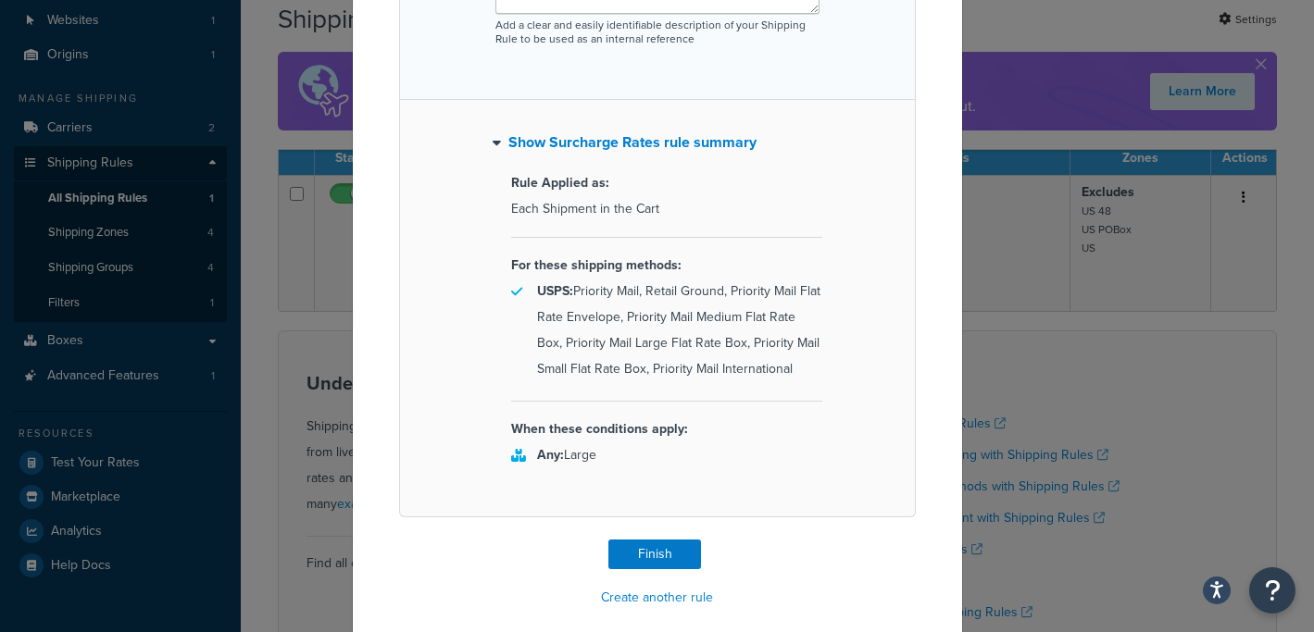
scroll to position [432, 0]
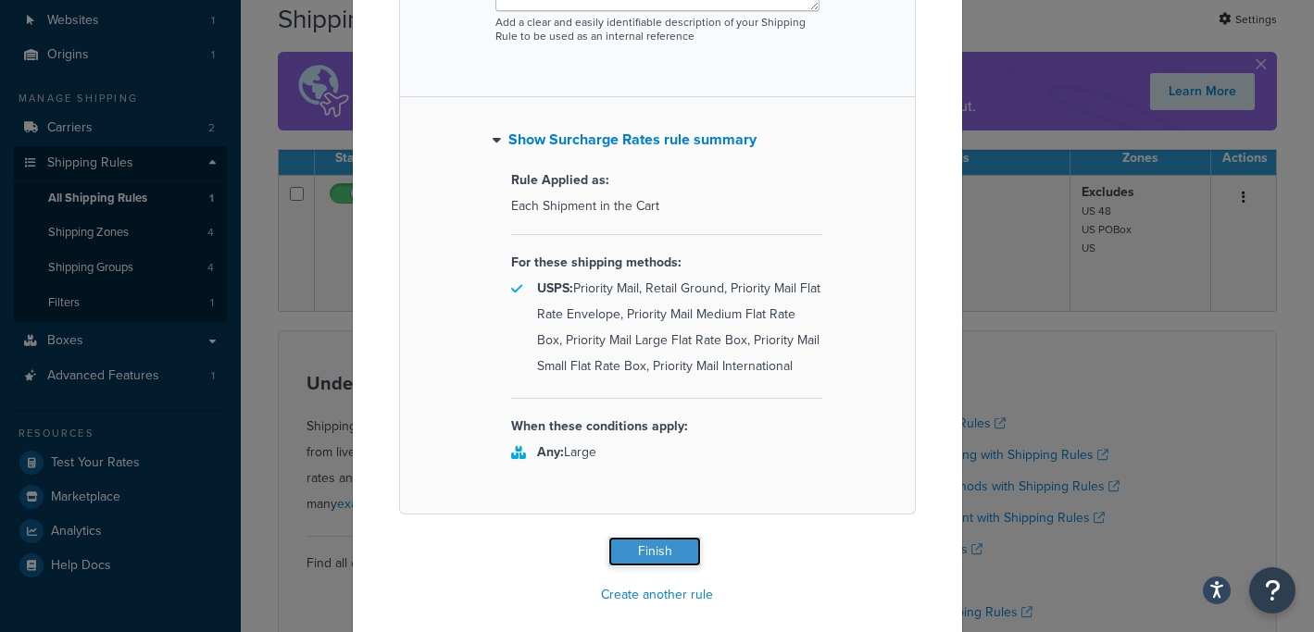
click at [660, 546] on button "Finish" at bounding box center [654, 552] width 93 height 30
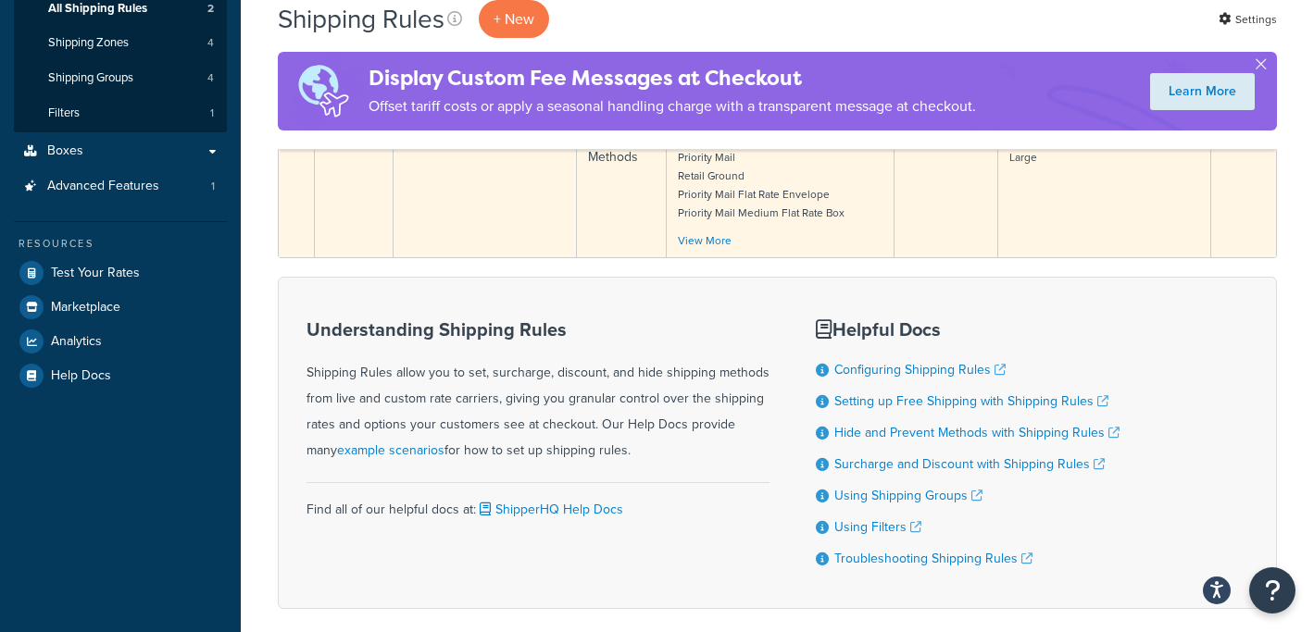
scroll to position [325, 0]
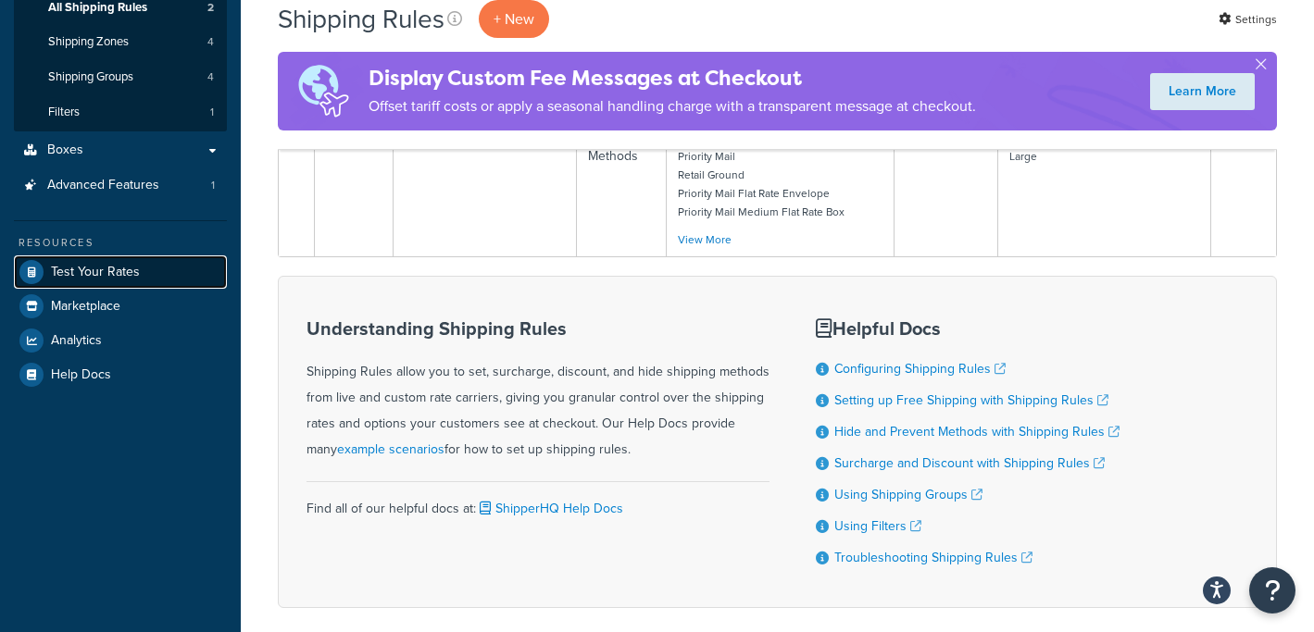
click at [124, 266] on span "Test Your Rates" at bounding box center [95, 273] width 89 height 16
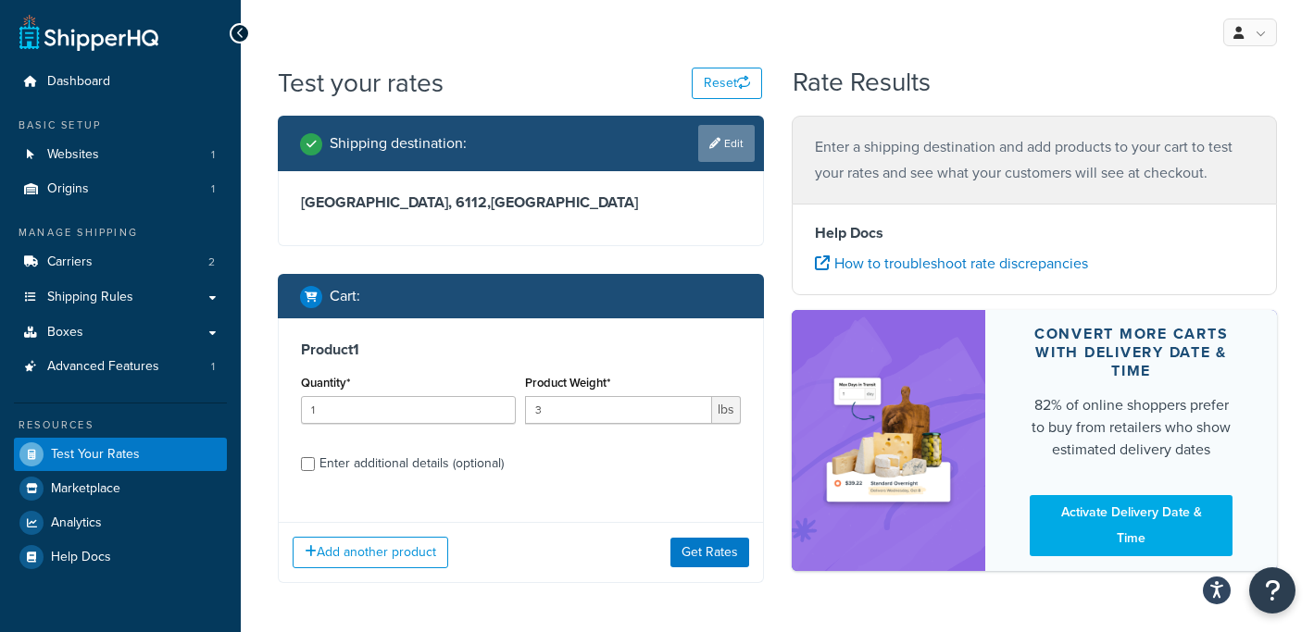
click at [712, 143] on icon at bounding box center [714, 143] width 11 height 11
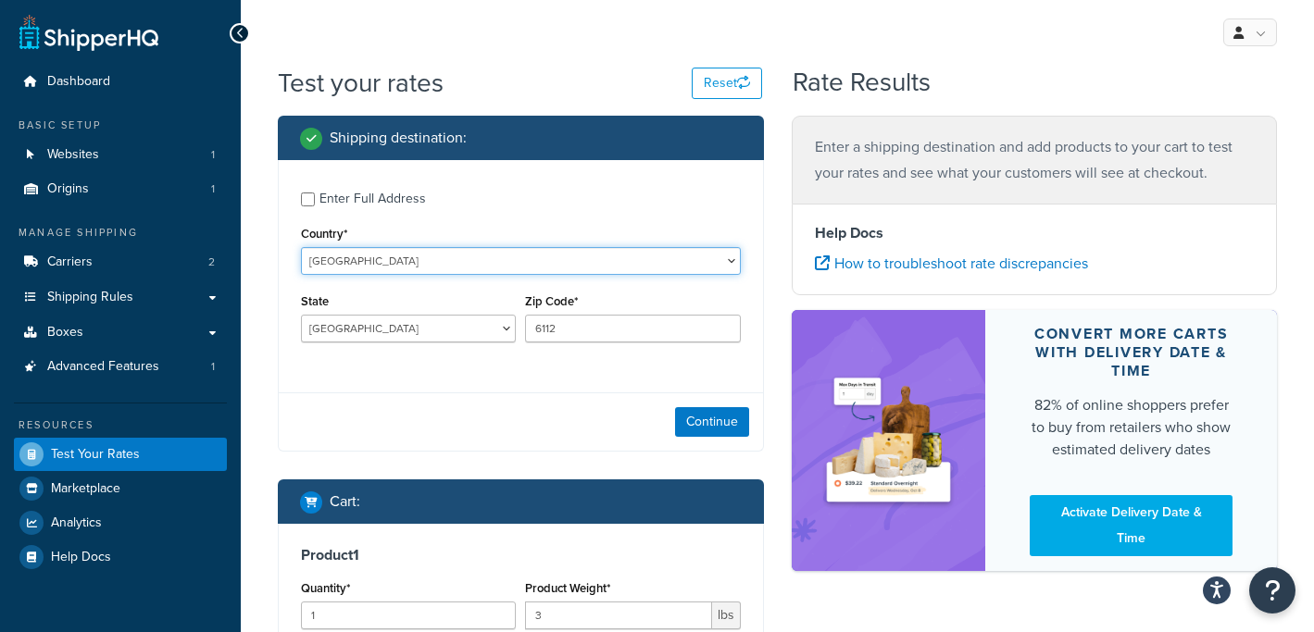
click at [495, 258] on select "[GEOGRAPHIC_DATA] [GEOGRAPHIC_DATA] [GEOGRAPHIC_DATA] [GEOGRAPHIC_DATA] [GEOGRA…" at bounding box center [521, 261] width 440 height 28
select select "US"
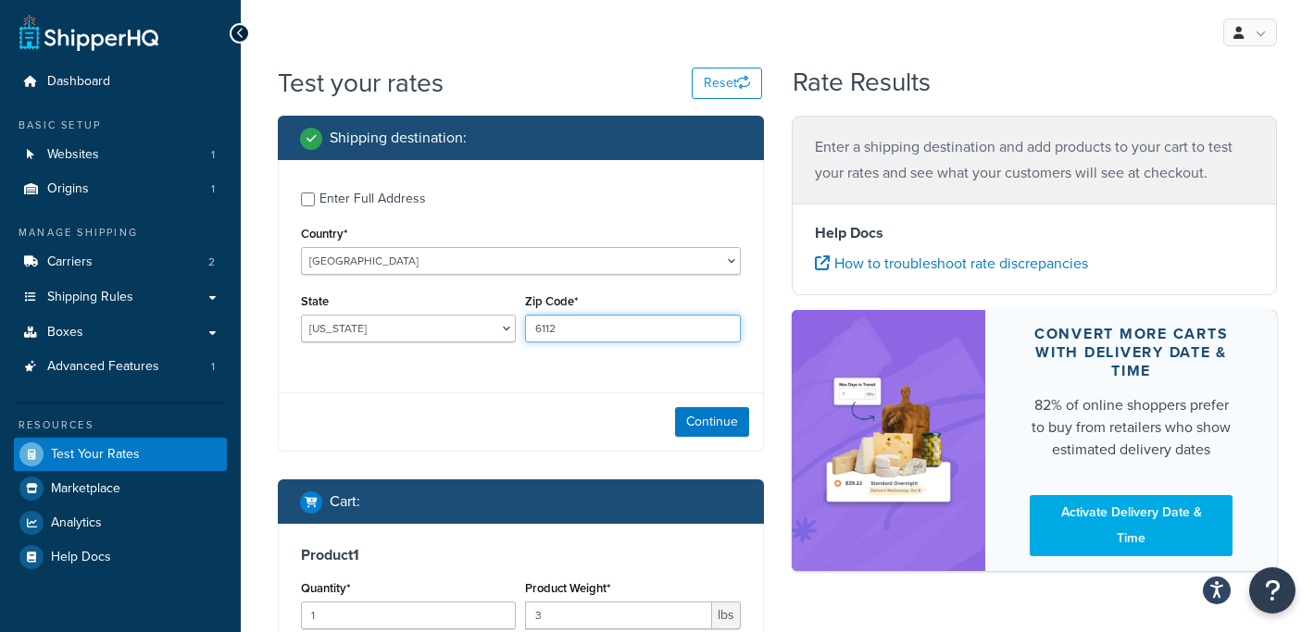
click at [579, 324] on input "6112" at bounding box center [632, 329] width 215 height 28
click at [506, 333] on select "[US_STATE] [US_STATE] [US_STATE] [US_STATE] [US_STATE] Armed Forces Americas Ar…" at bounding box center [408, 329] width 215 height 28
select select "IN"
click at [607, 341] on input "6112" at bounding box center [632, 329] width 215 height 28
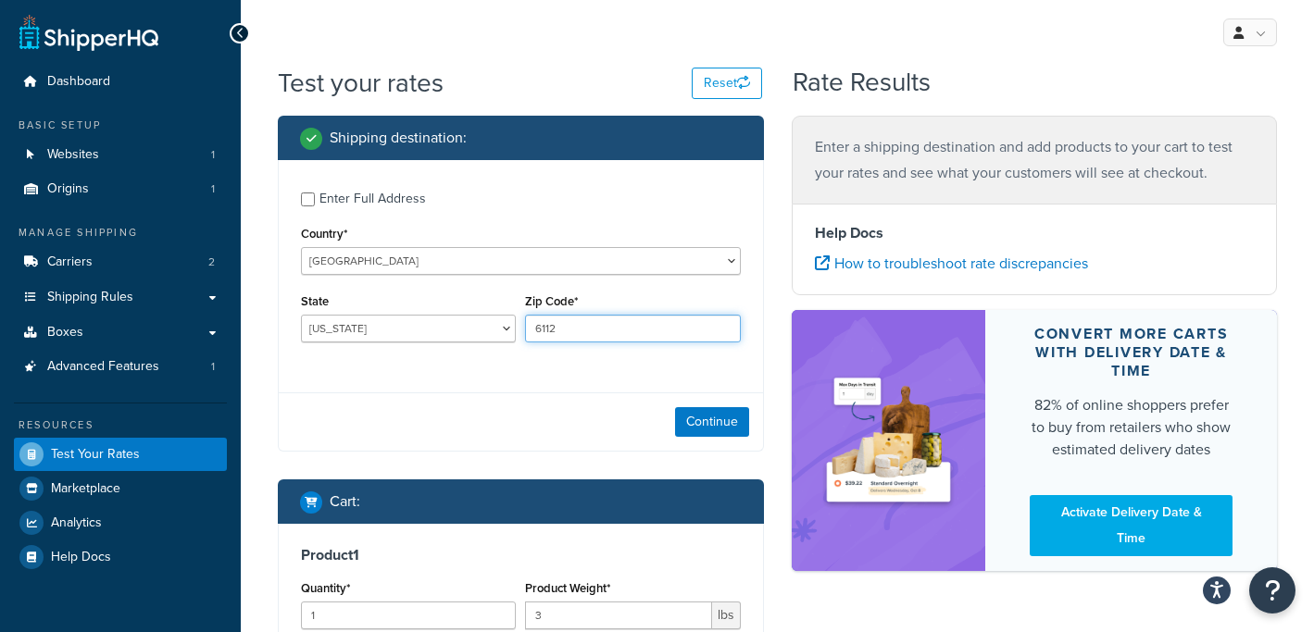
click at [607, 341] on input "6112" at bounding box center [632, 329] width 215 height 28
type input "47330"
click at [714, 418] on button "Continue" at bounding box center [712, 422] width 74 height 30
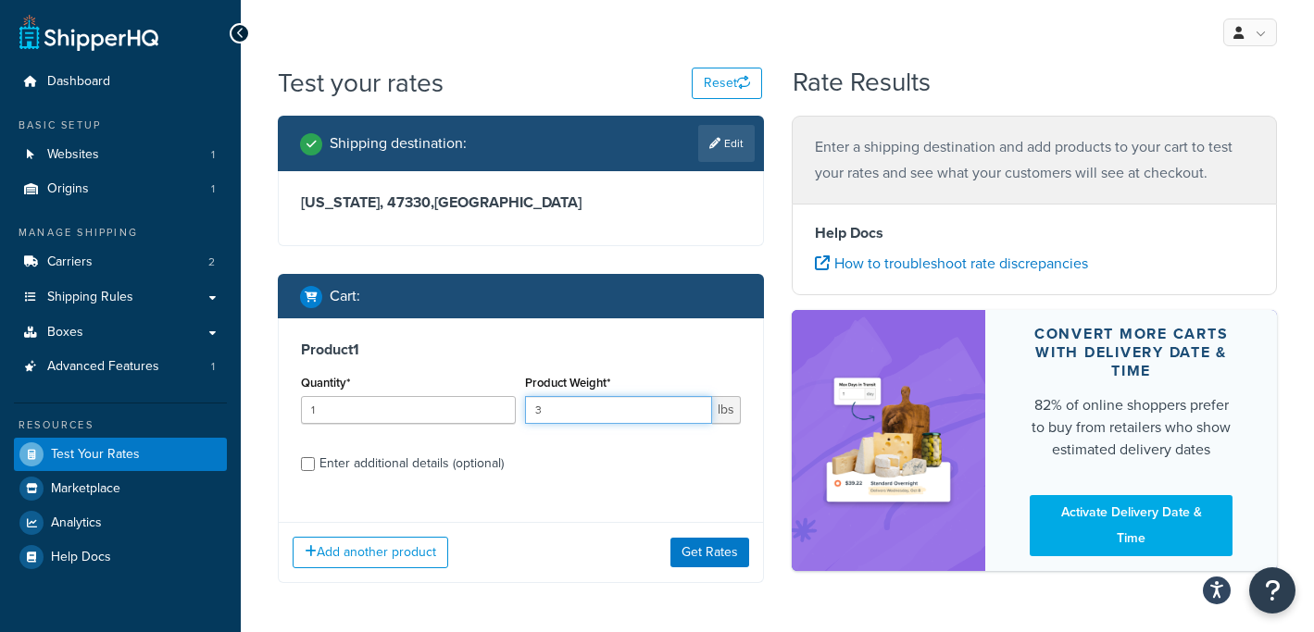
drag, startPoint x: 557, startPoint y: 417, endPoint x: 511, endPoint y: 412, distance: 45.6
click at [511, 412] on div "Quantity* 1 Product Weight* 3 lbs" at bounding box center [520, 404] width 449 height 68
type input "13"
click at [697, 551] on button "Get Rates" at bounding box center [709, 553] width 79 height 30
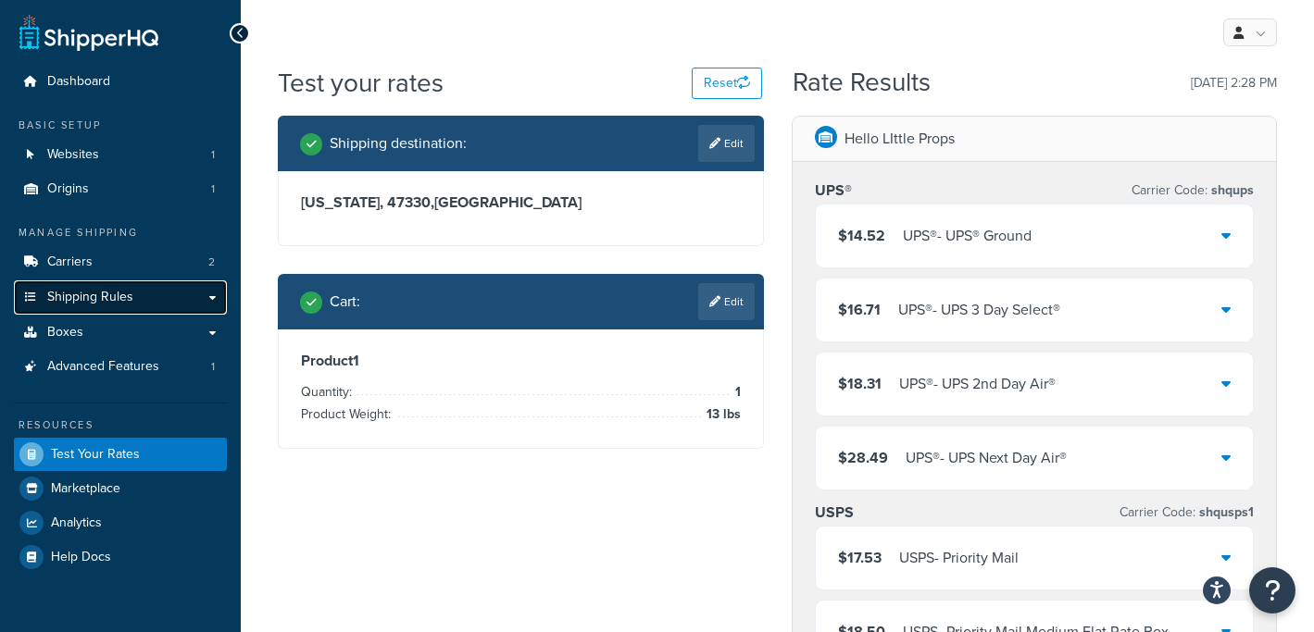
click at [94, 300] on span "Shipping Rules" at bounding box center [90, 298] width 86 height 16
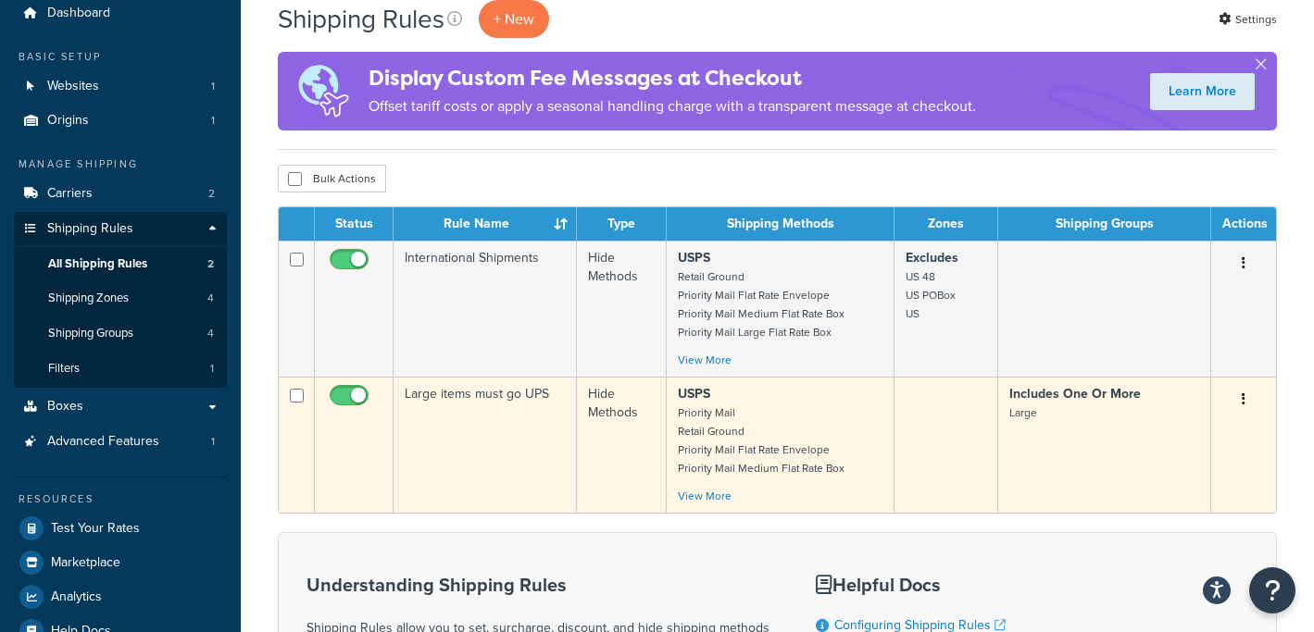
scroll to position [71, 0]
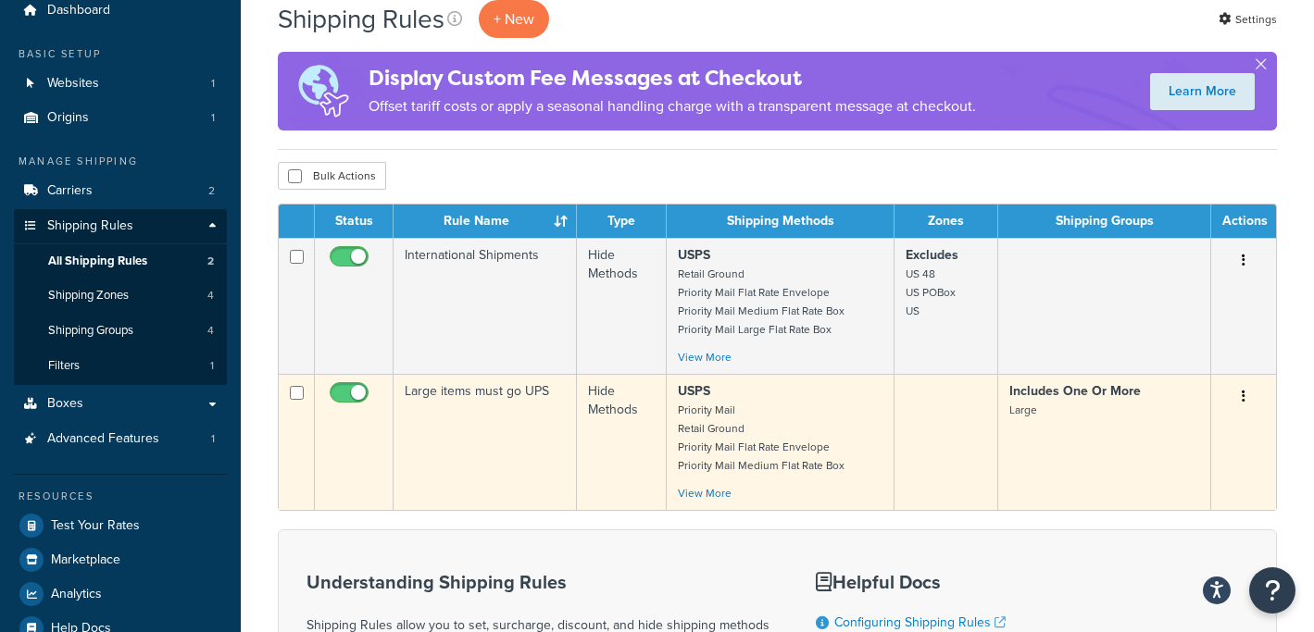
click at [1244, 393] on icon "button" at bounding box center [1244, 396] width 4 height 13
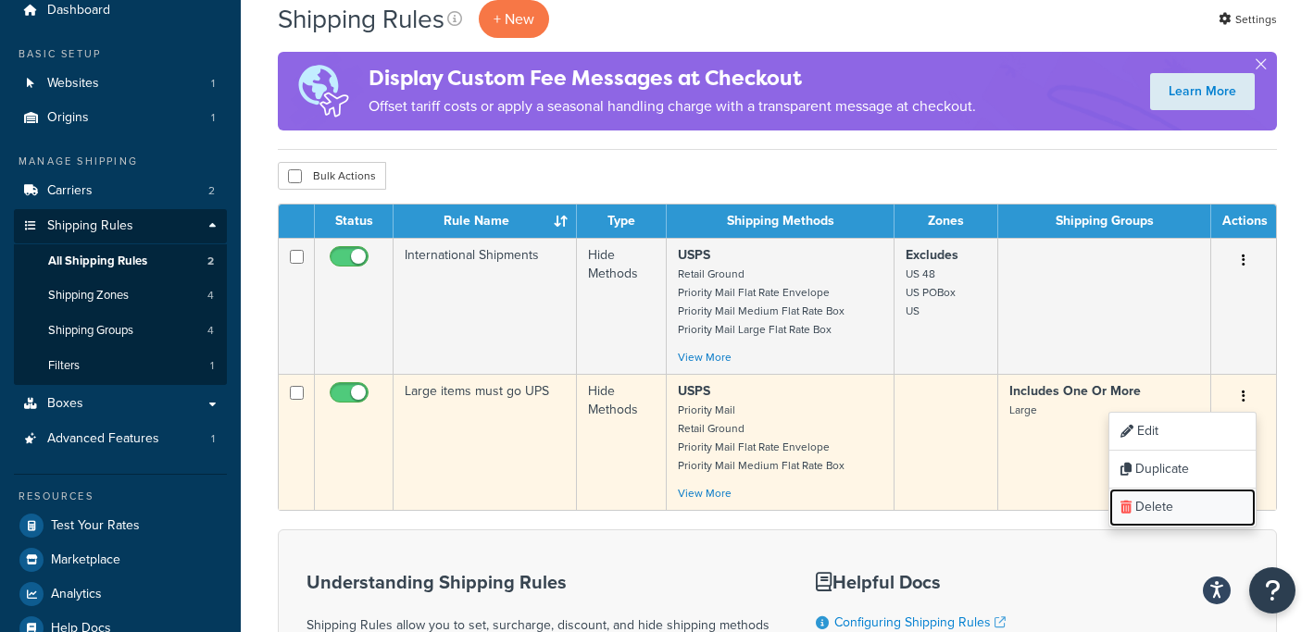
click at [1170, 511] on link "Delete" at bounding box center [1182, 508] width 146 height 38
